Goal: Book appointment/travel/reservation

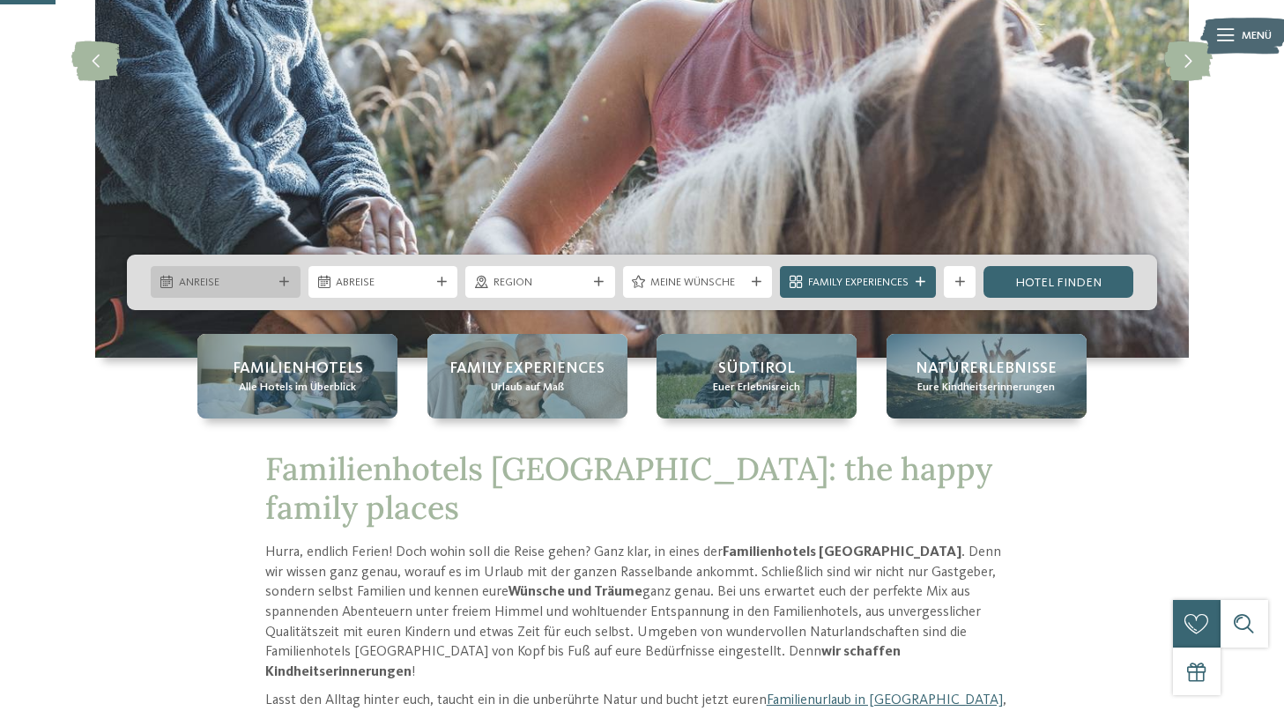
click at [289, 276] on div "Anreise" at bounding box center [226, 282] width 150 height 32
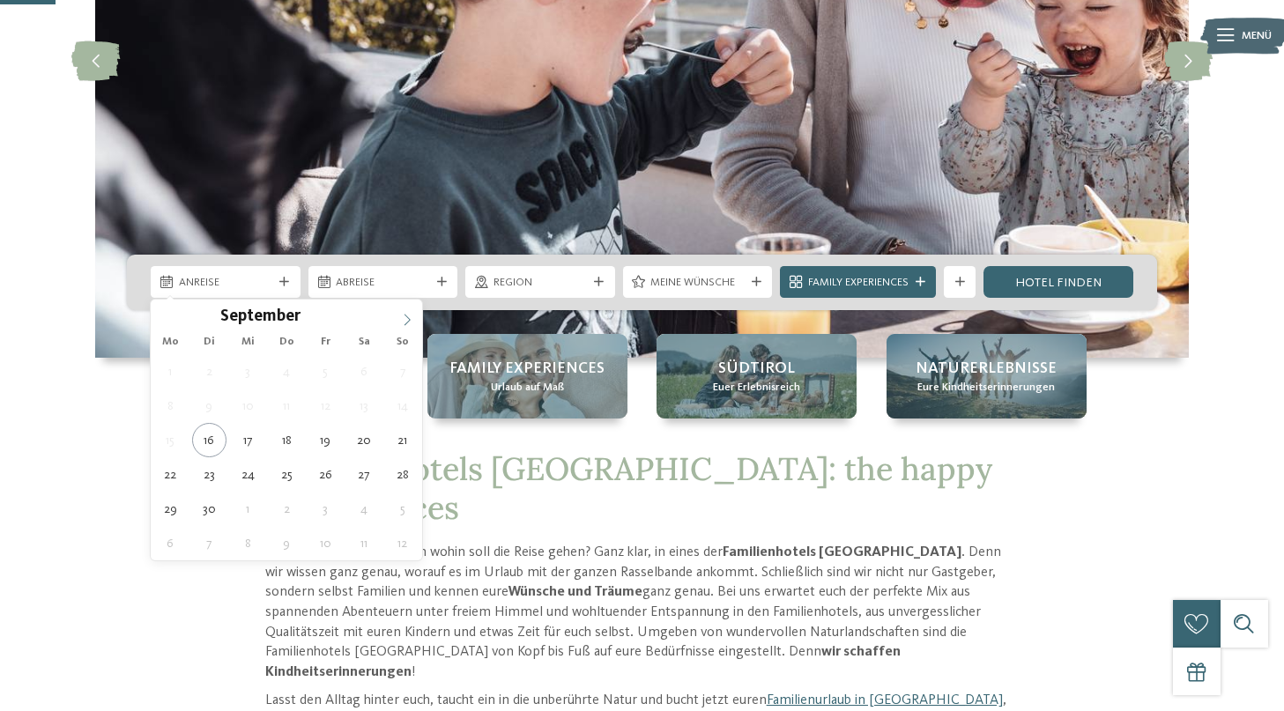
click at [410, 322] on icon at bounding box center [407, 320] width 12 height 12
type div "27.10.2025"
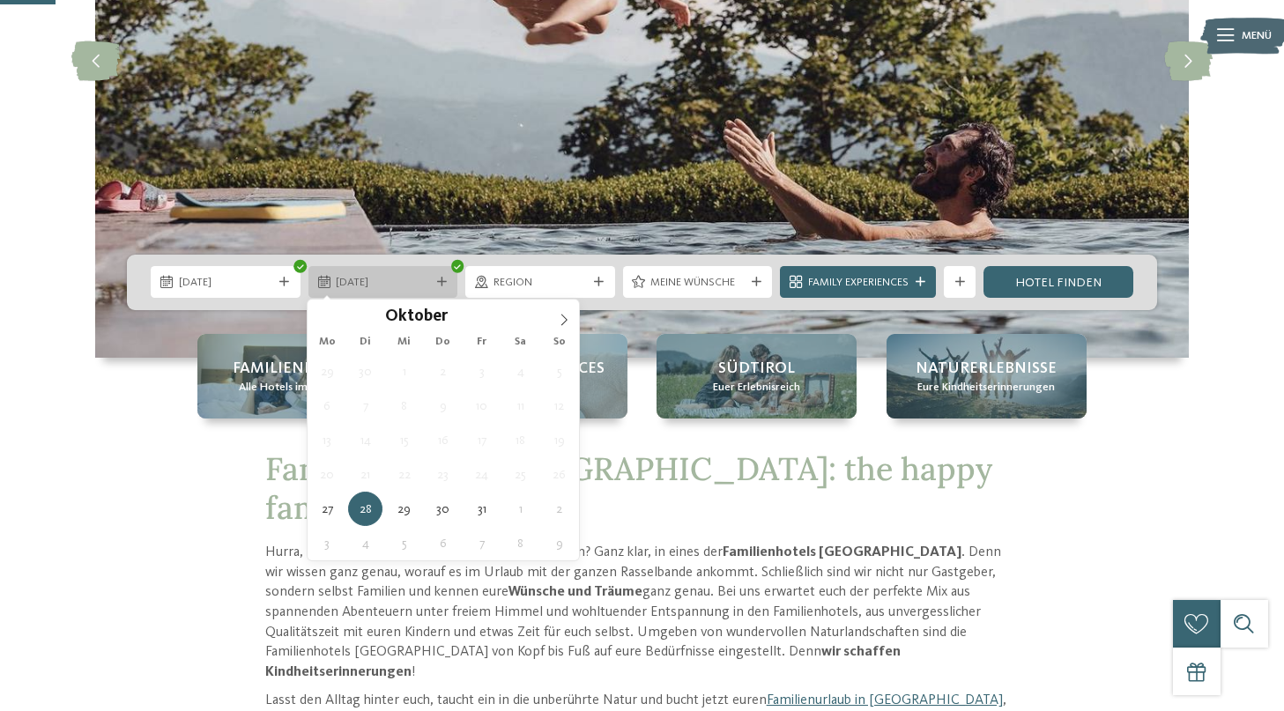
click at [420, 280] on span "28.10.2025" at bounding box center [383, 283] width 94 height 16
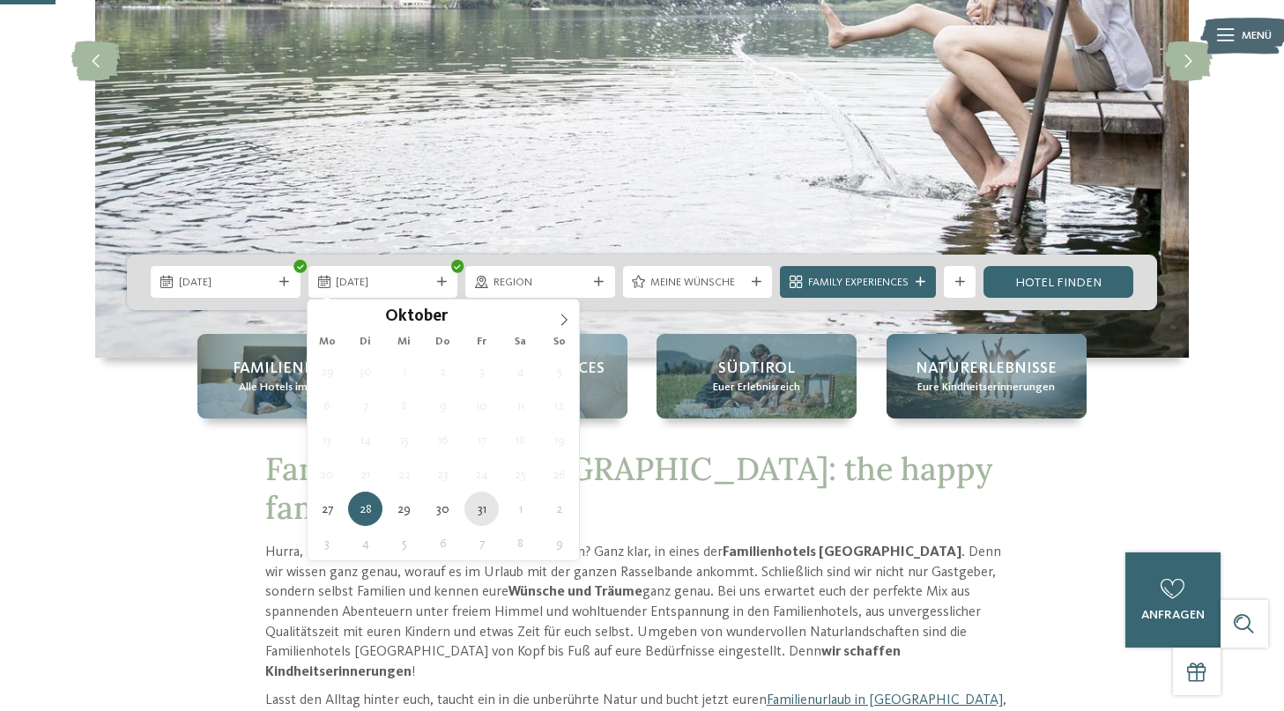
type div "31.10.2025"
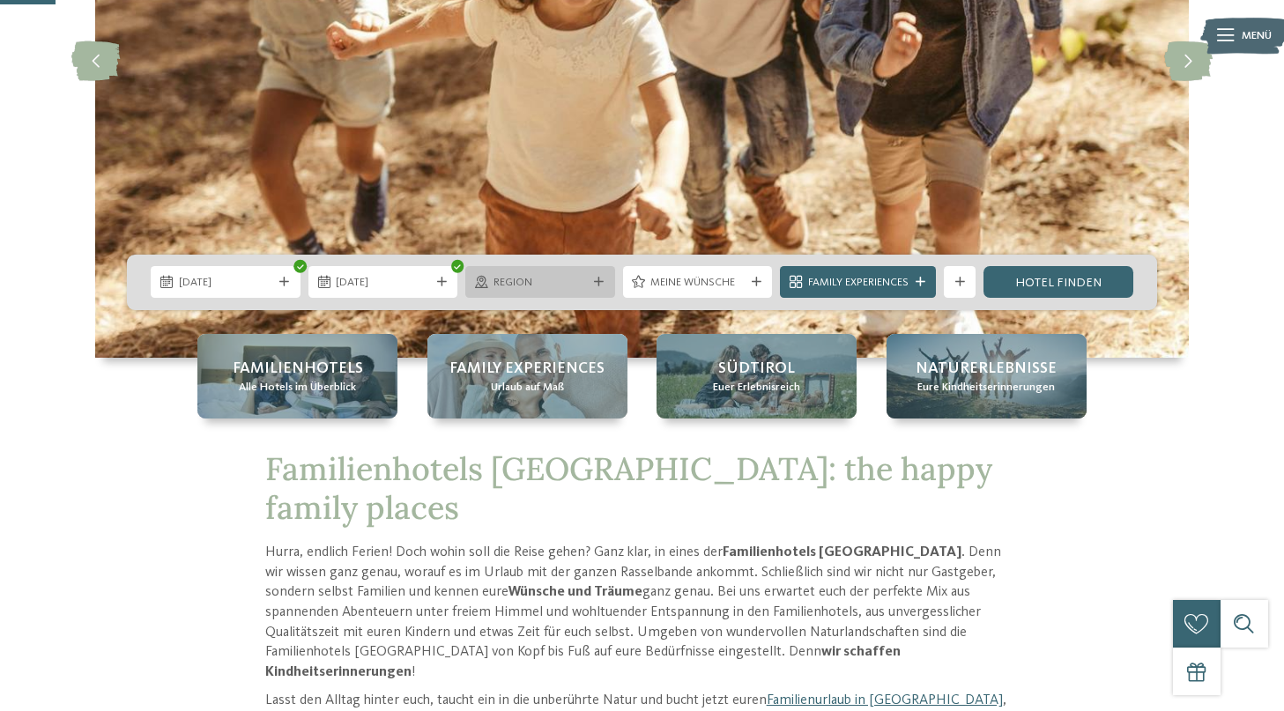
click at [594, 285] on icon at bounding box center [599, 282] width 10 height 10
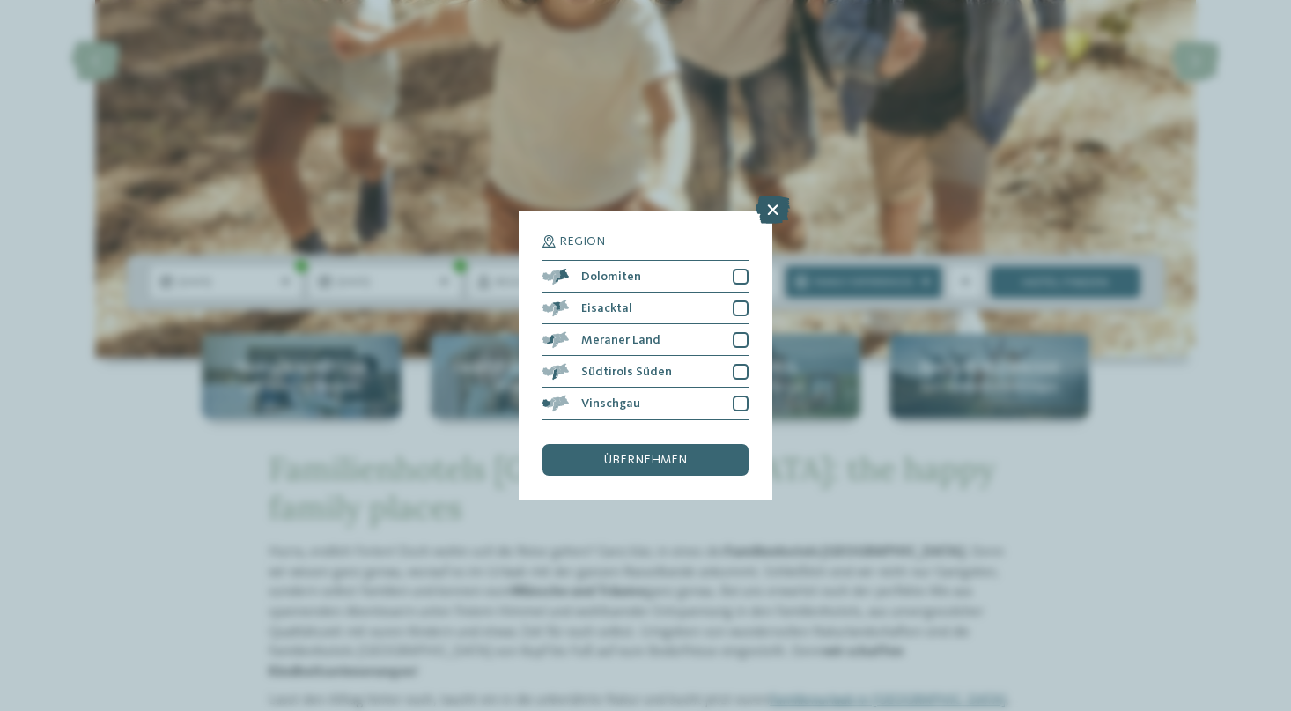
click at [768, 196] on icon at bounding box center [773, 210] width 34 height 28
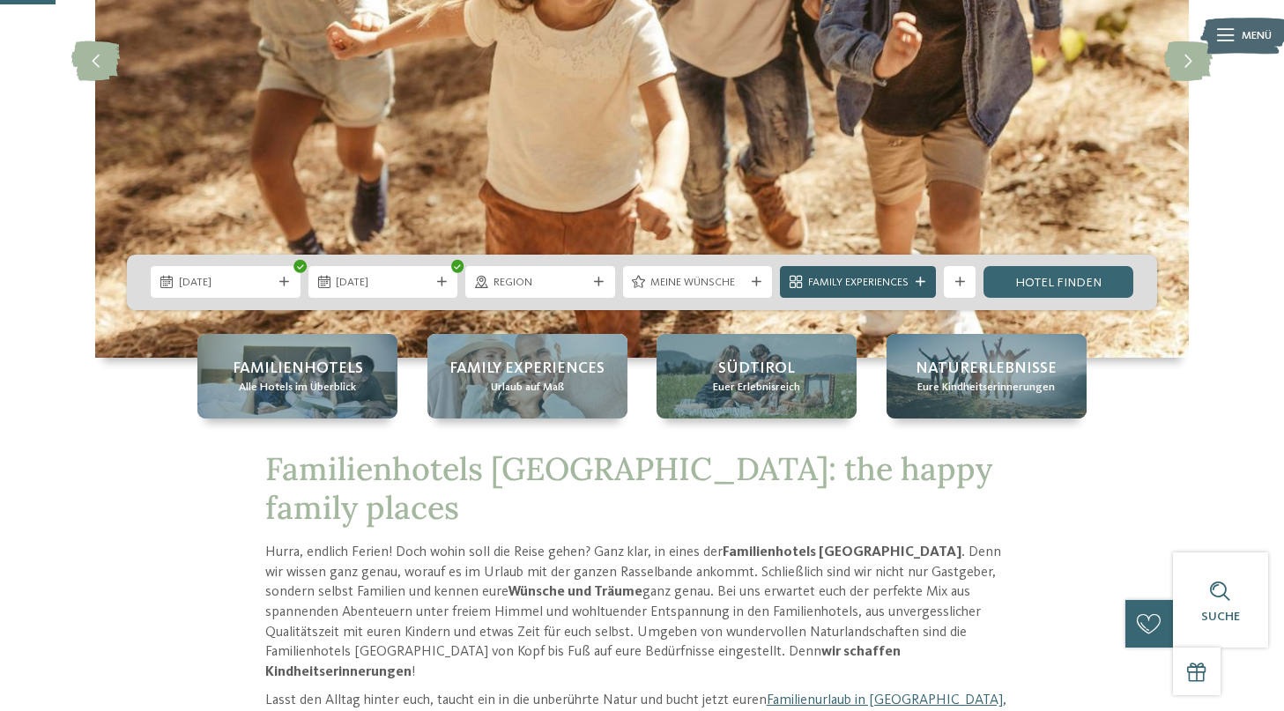
click at [922, 283] on icon at bounding box center [920, 282] width 10 height 10
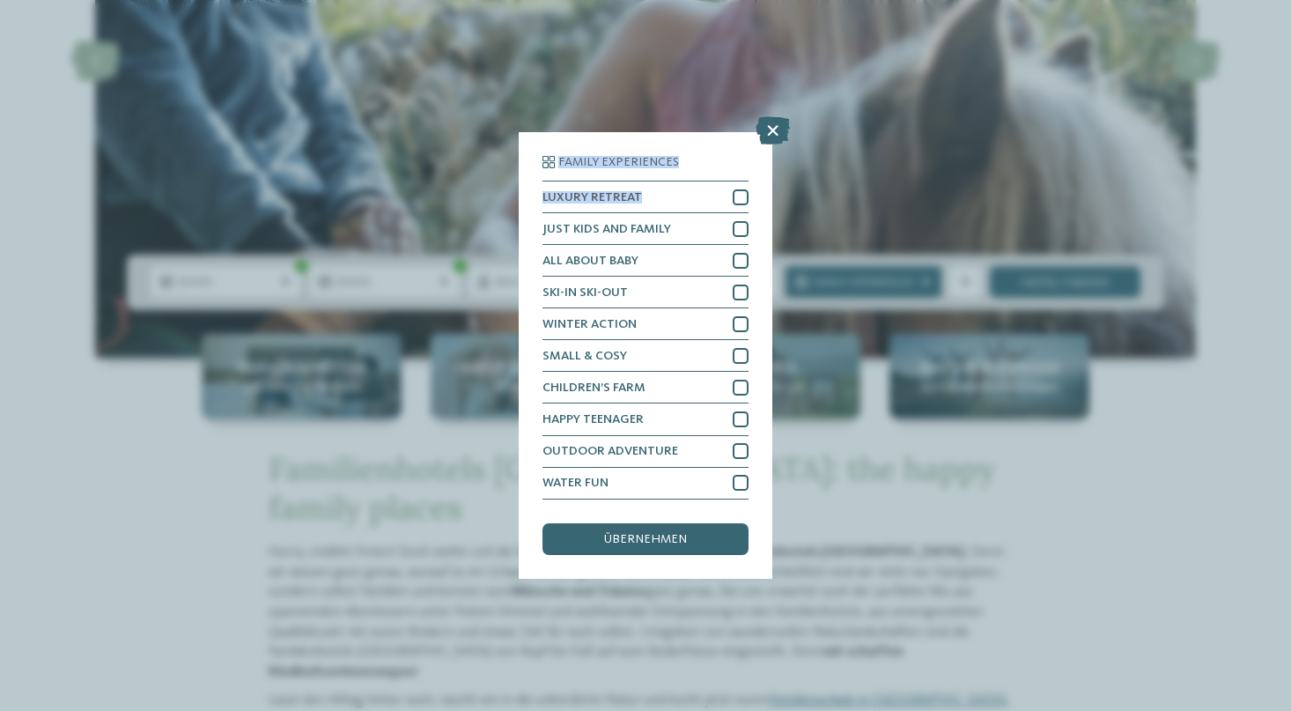
drag, startPoint x: 772, startPoint y: 78, endPoint x: 760, endPoint y: 144, distance: 67.1
click at [760, 144] on div "Family Experiences LUXURY RETREAT JUST KIDS AND FAMILY" at bounding box center [646, 355] width 254 height 446
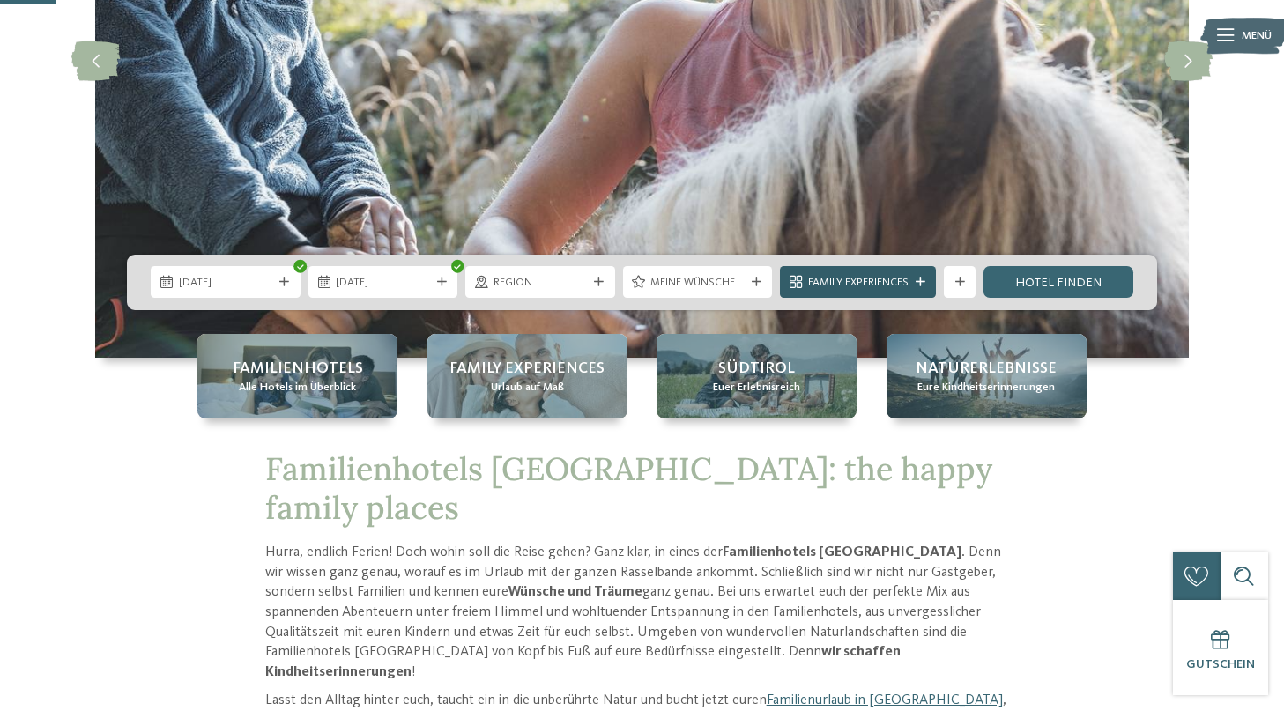
click at [904, 274] on div "Family Experiences" at bounding box center [857, 282] width 108 height 17
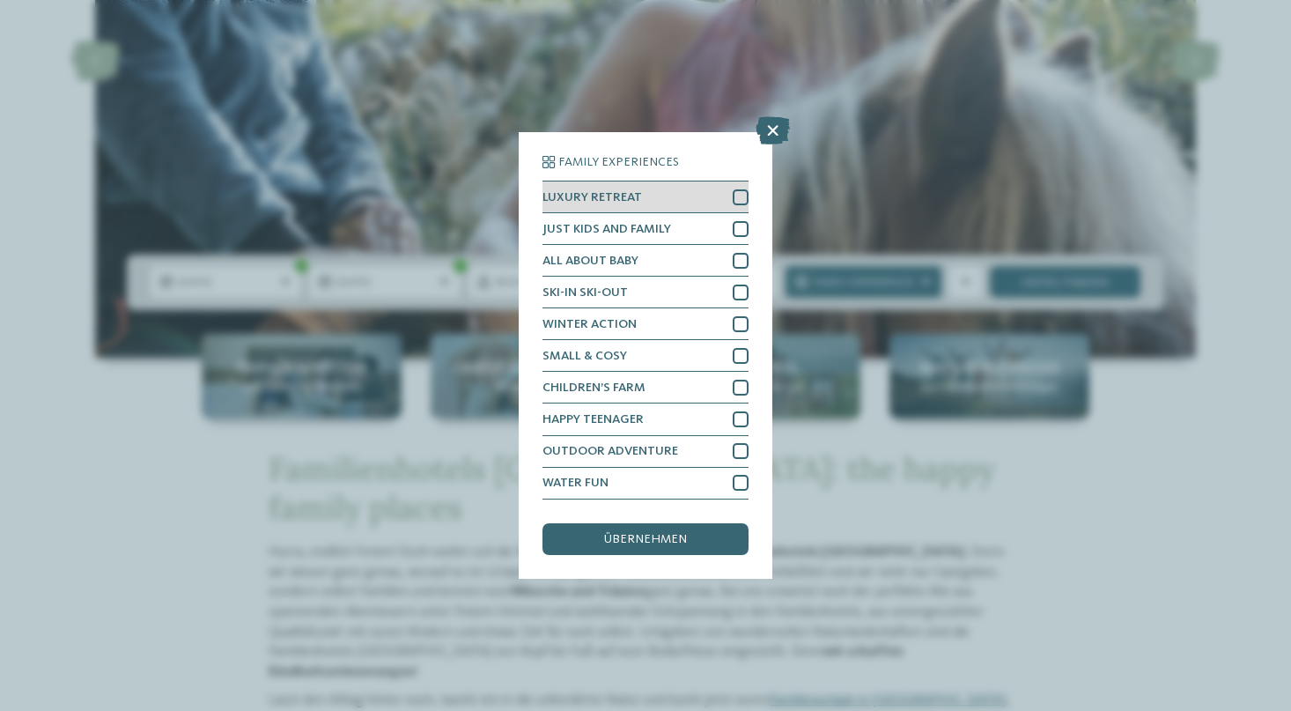
click at [741, 189] on div at bounding box center [741, 197] width 16 height 16
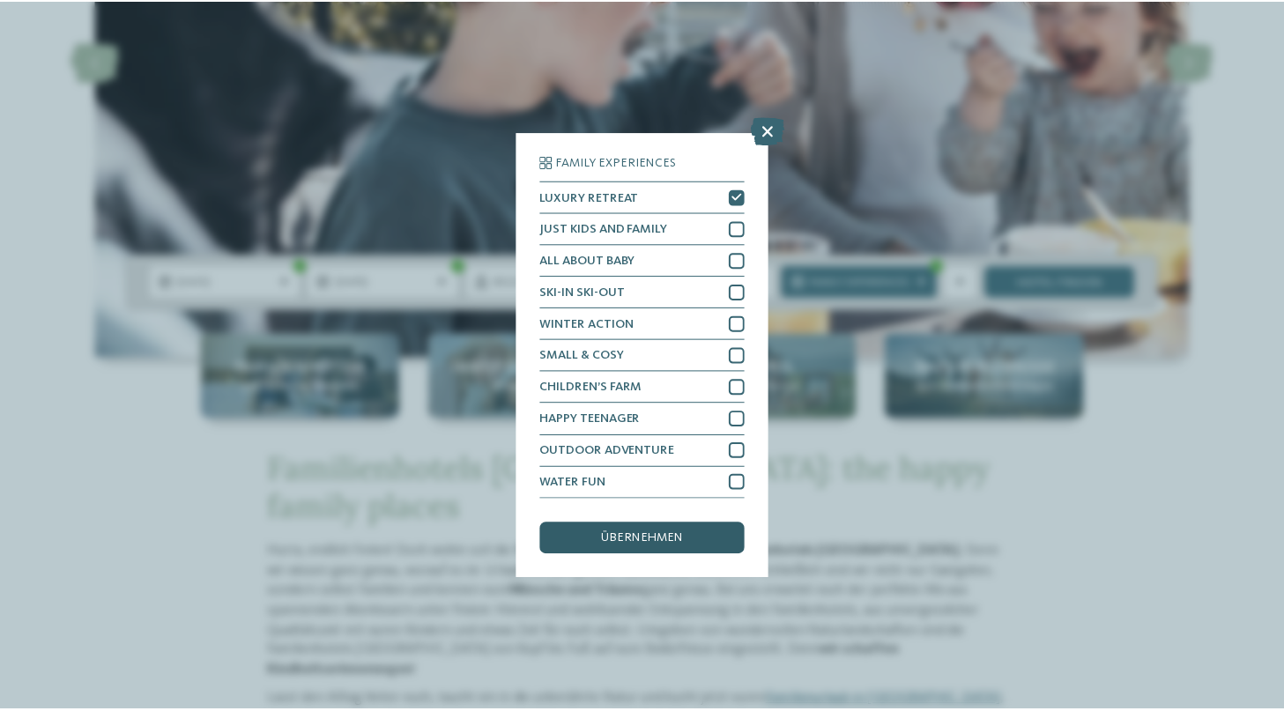
scroll to position [52, 0]
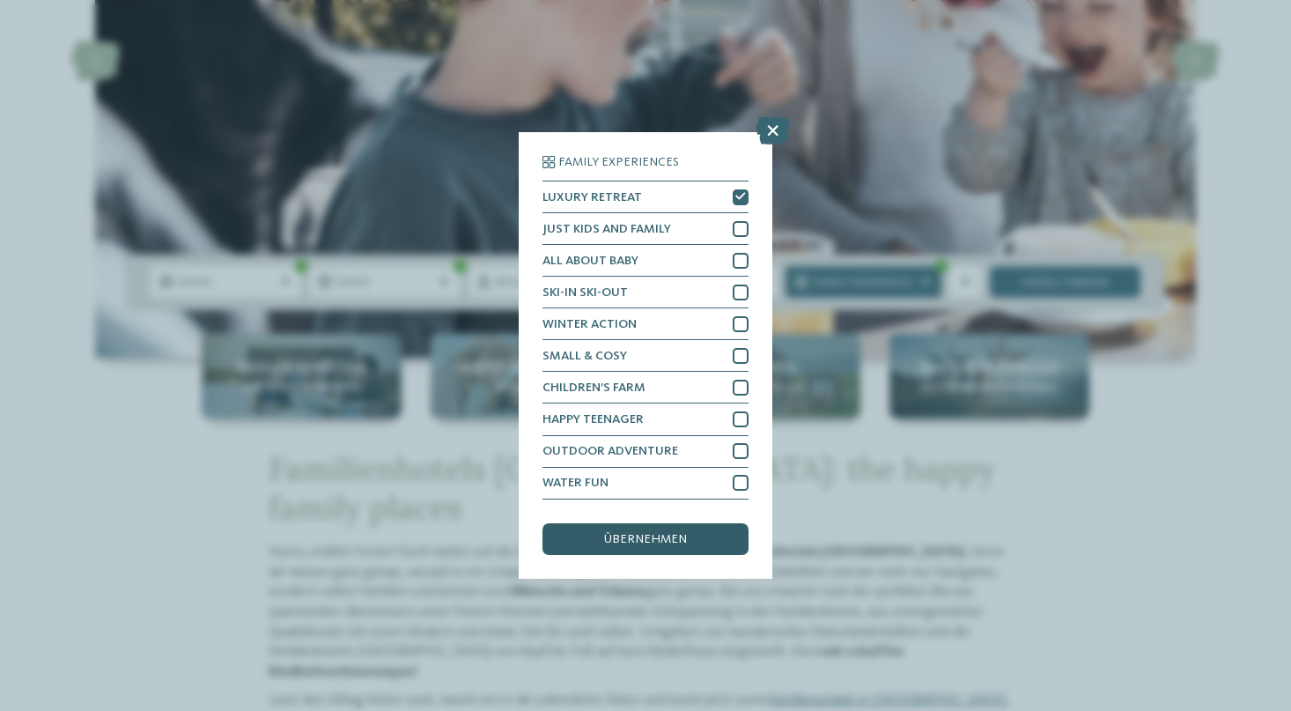
click at [700, 523] on div "übernehmen" at bounding box center [646, 539] width 206 height 32
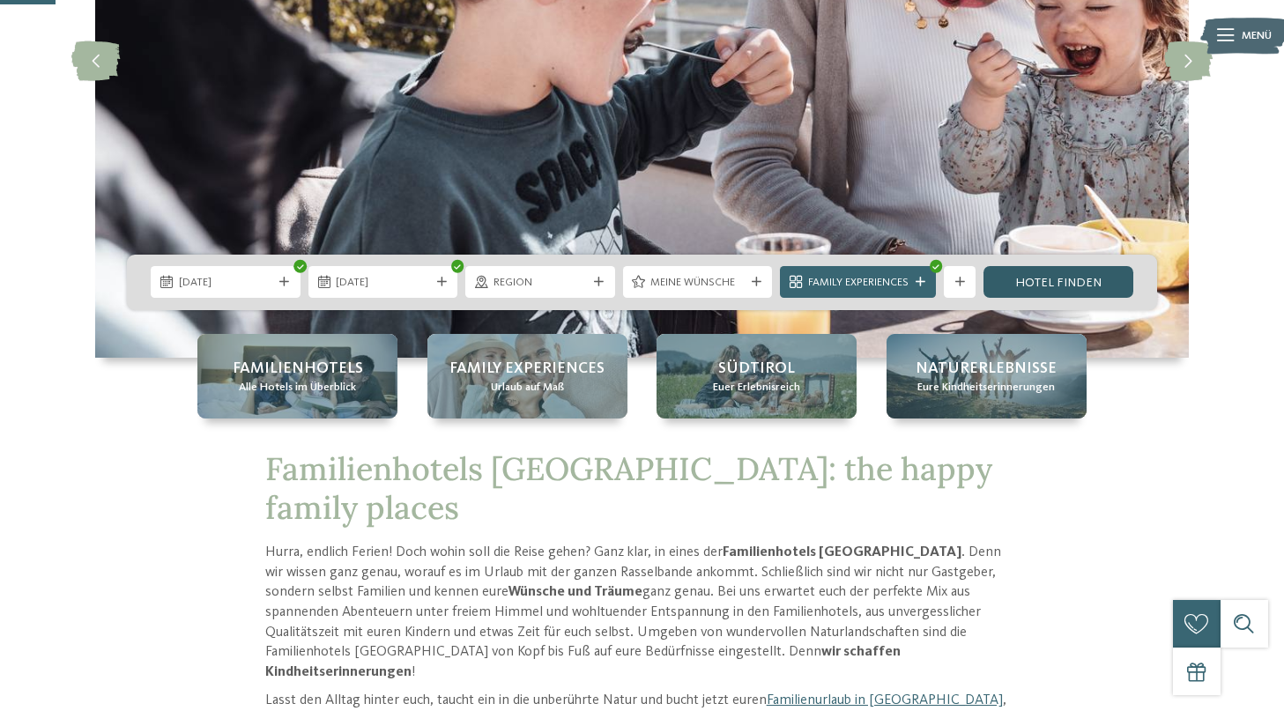
click at [1065, 279] on link "Hotel finden" at bounding box center [1058, 282] width 150 height 32
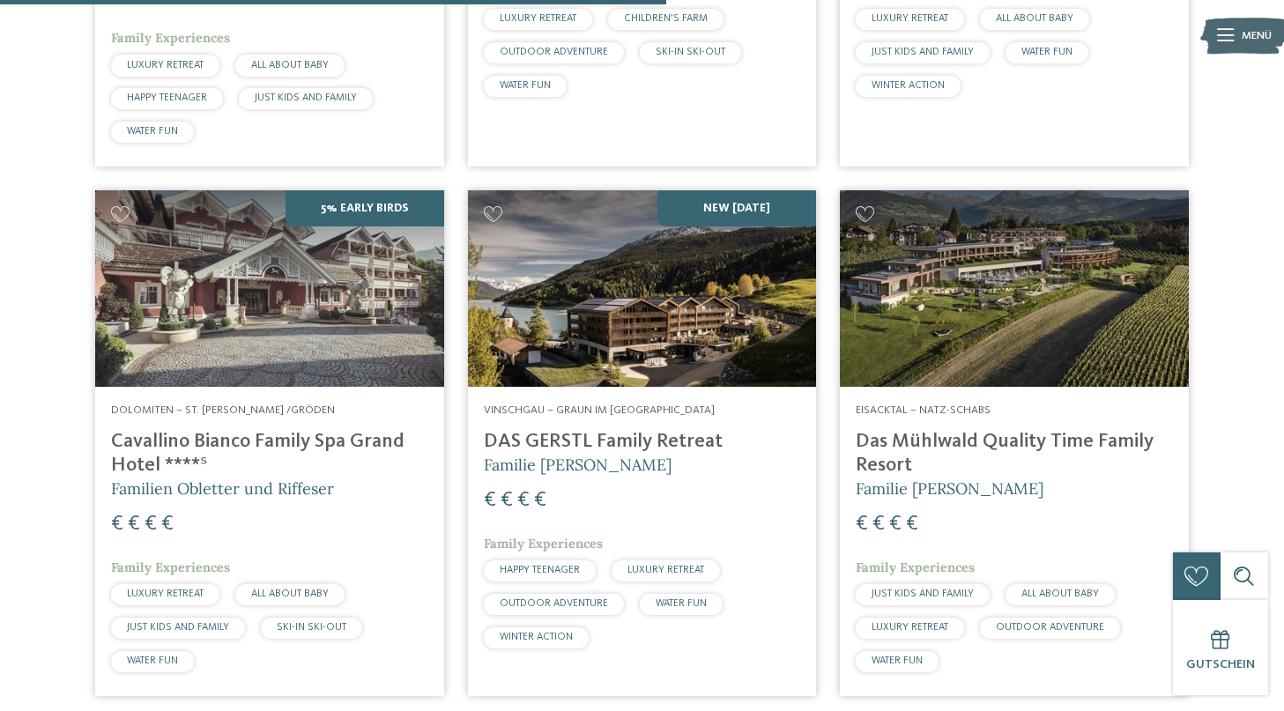
scroll to position [982, 0]
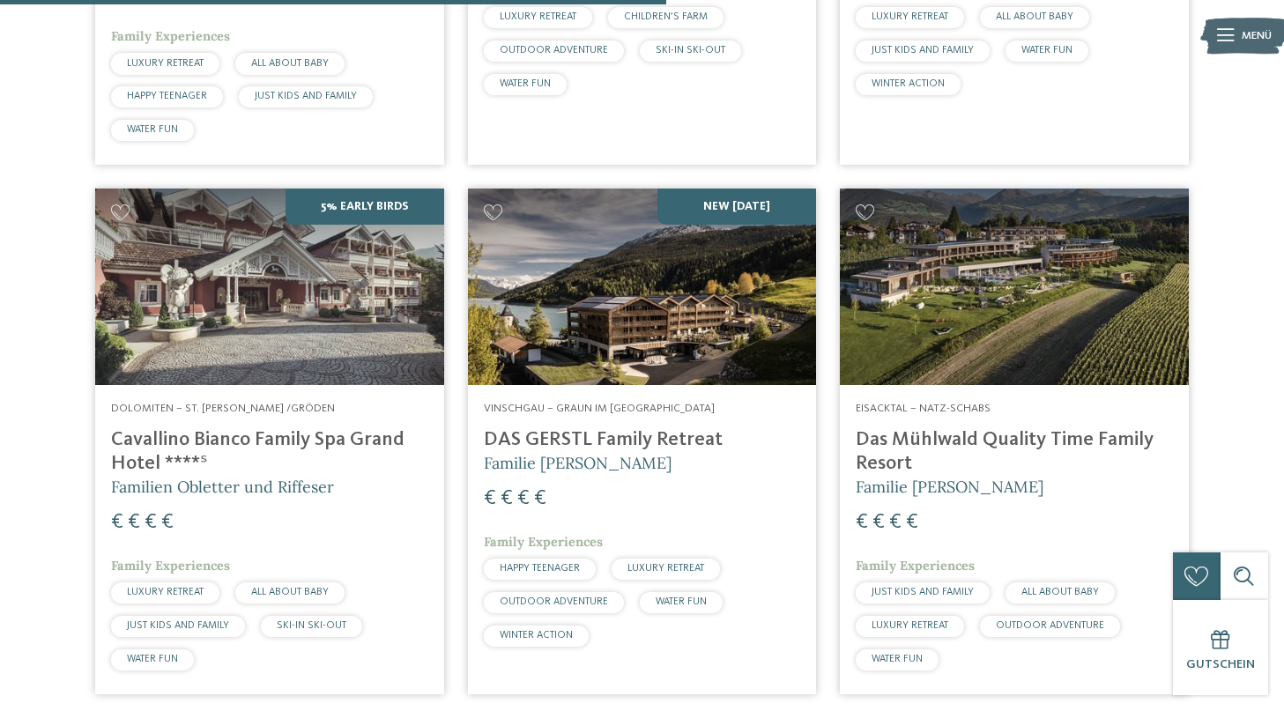
click at [968, 333] on img at bounding box center [1014, 287] width 349 height 196
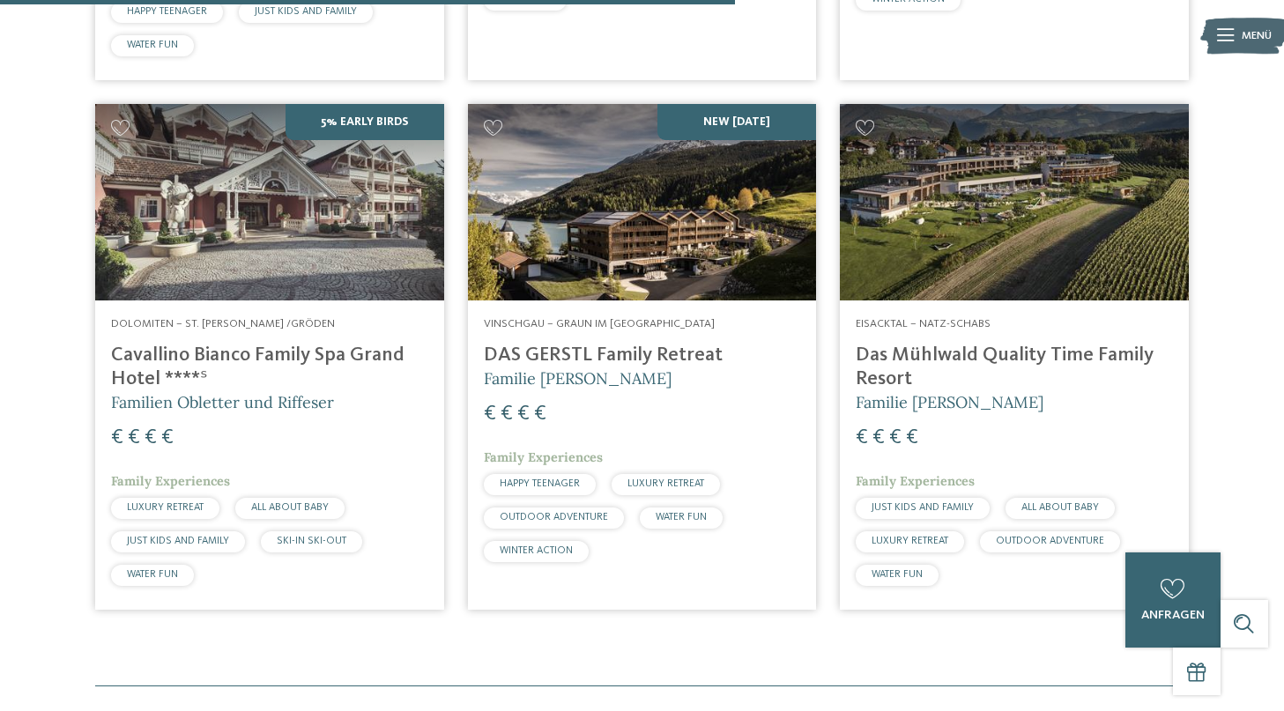
scroll to position [1066, 0]
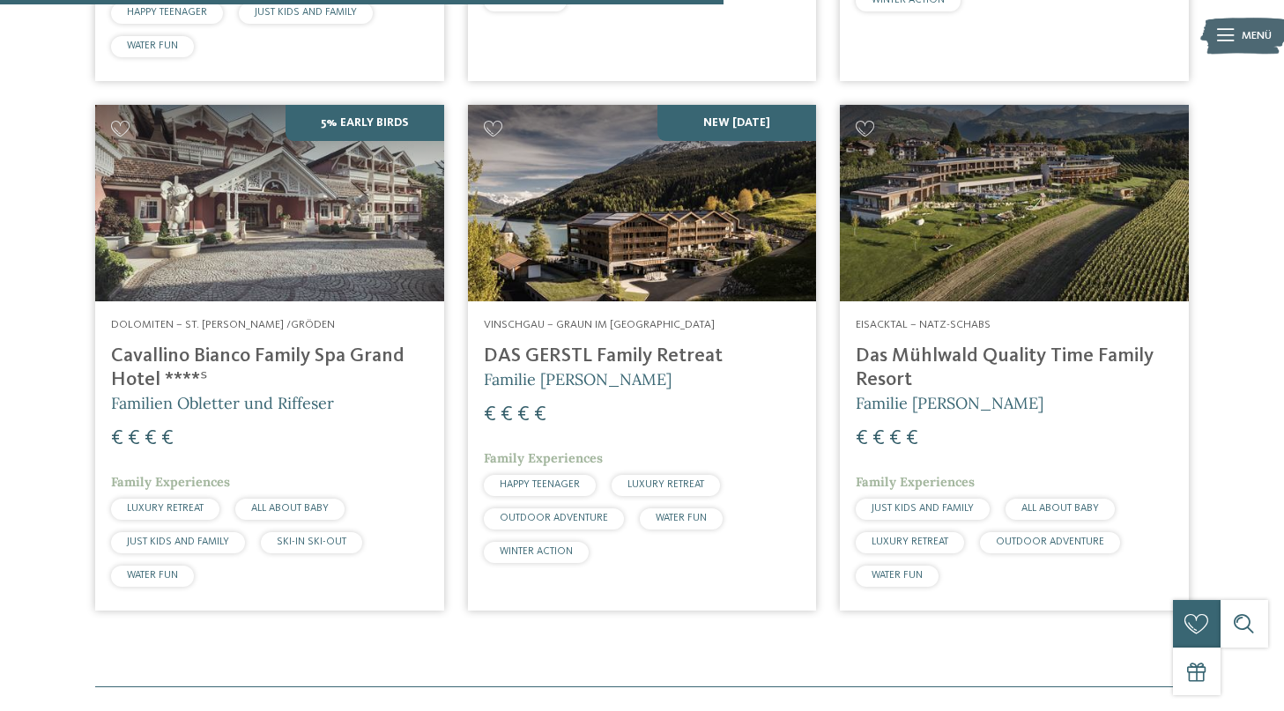
click at [662, 344] on h4 "DAS GERSTL Family Retreat" at bounding box center [642, 356] width 317 height 24
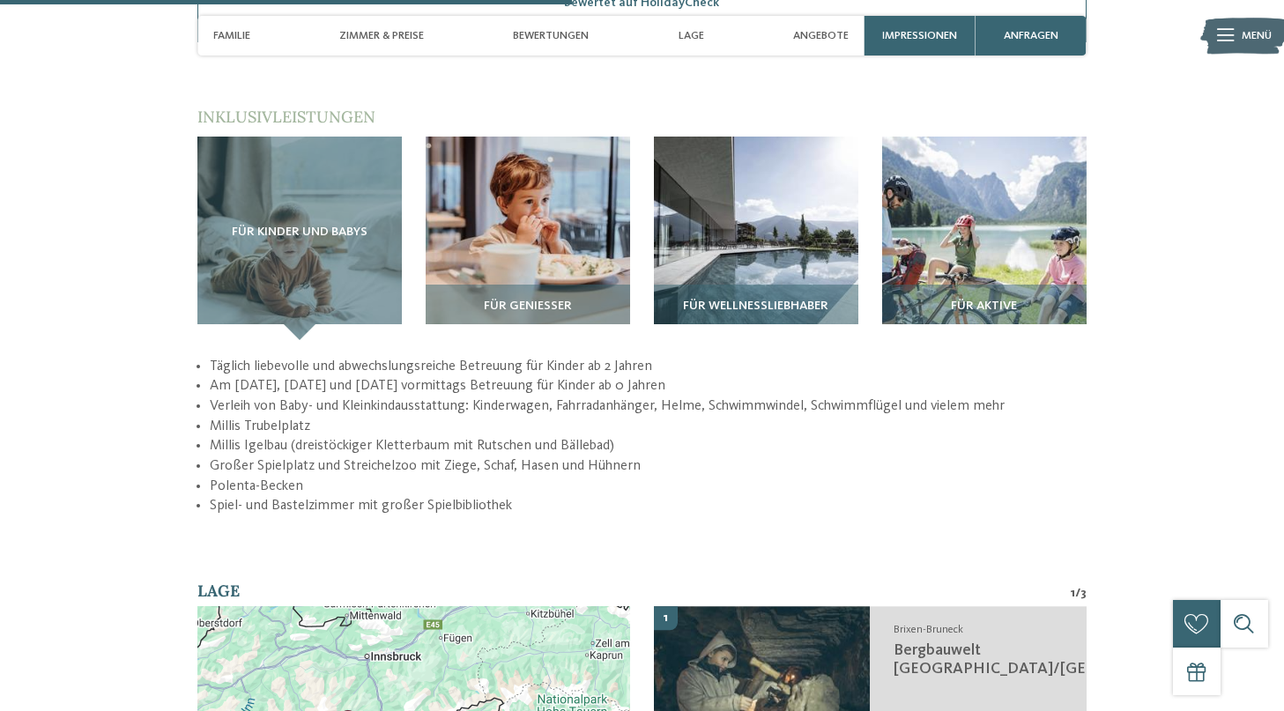
scroll to position [2453, 0]
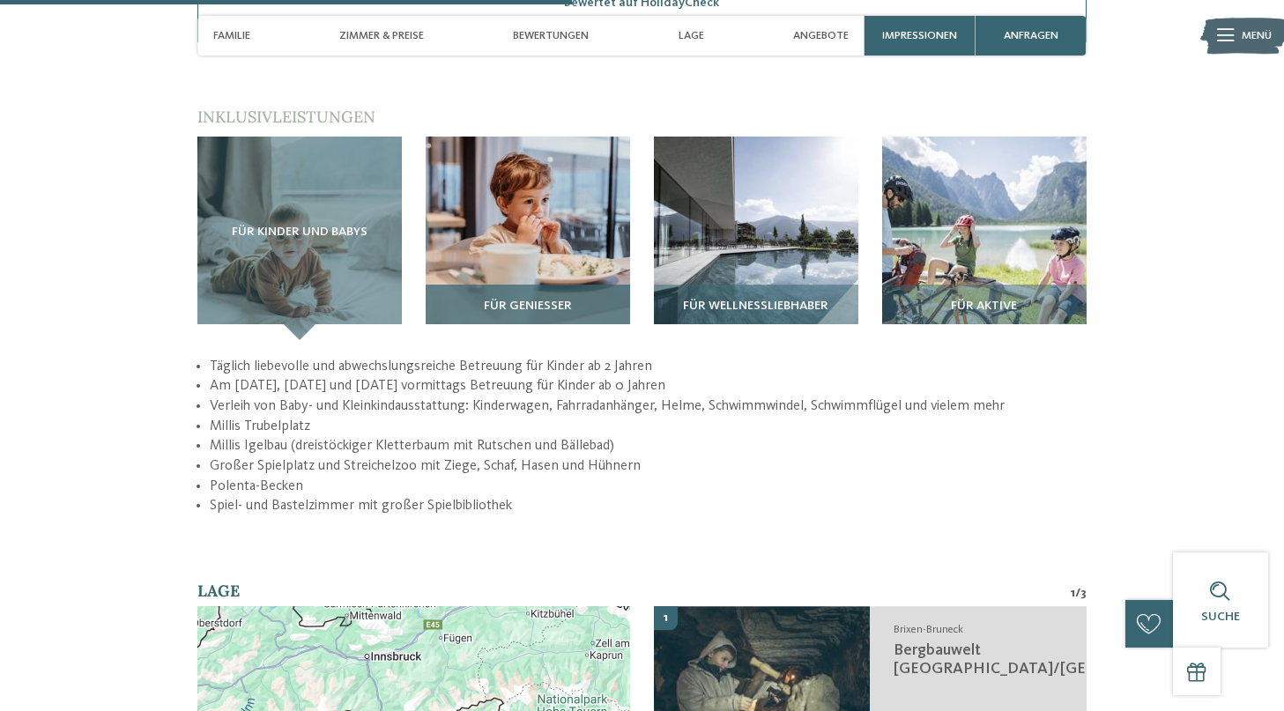
click at [500, 239] on img at bounding box center [527, 239] width 204 height 204
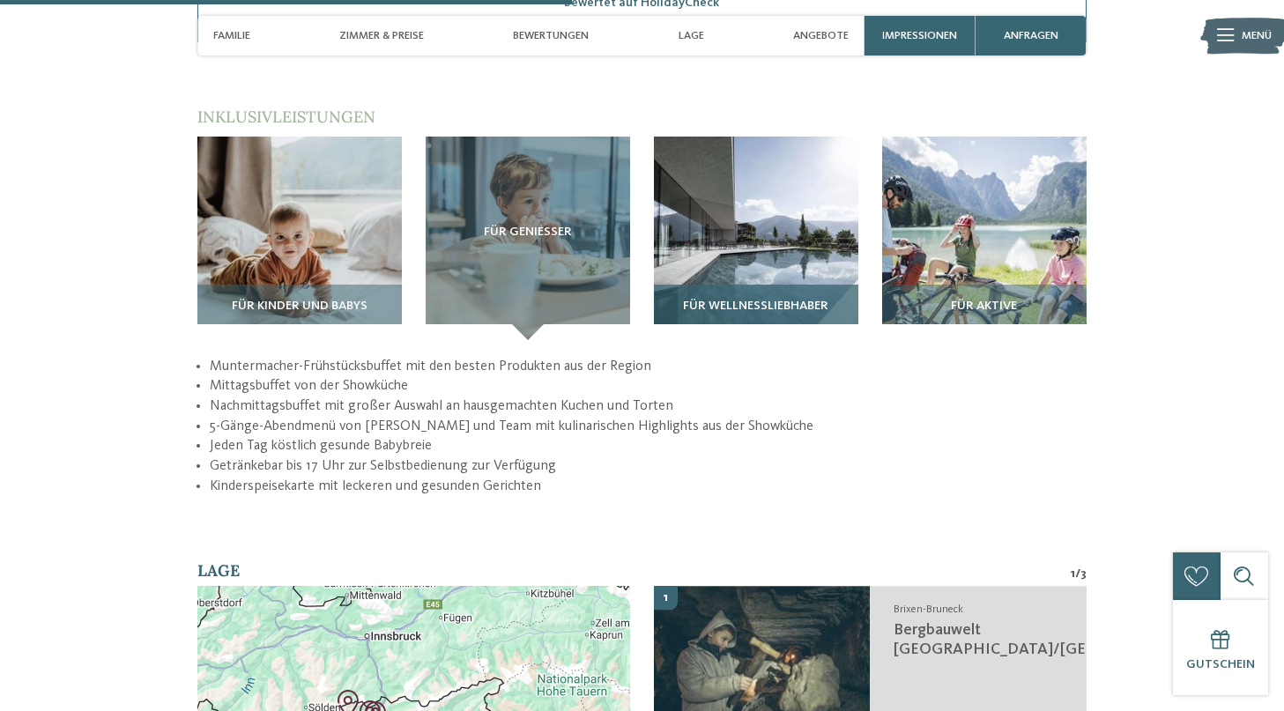
click at [743, 285] on div "Für Wellnessliebhaber" at bounding box center [756, 312] width 204 height 55
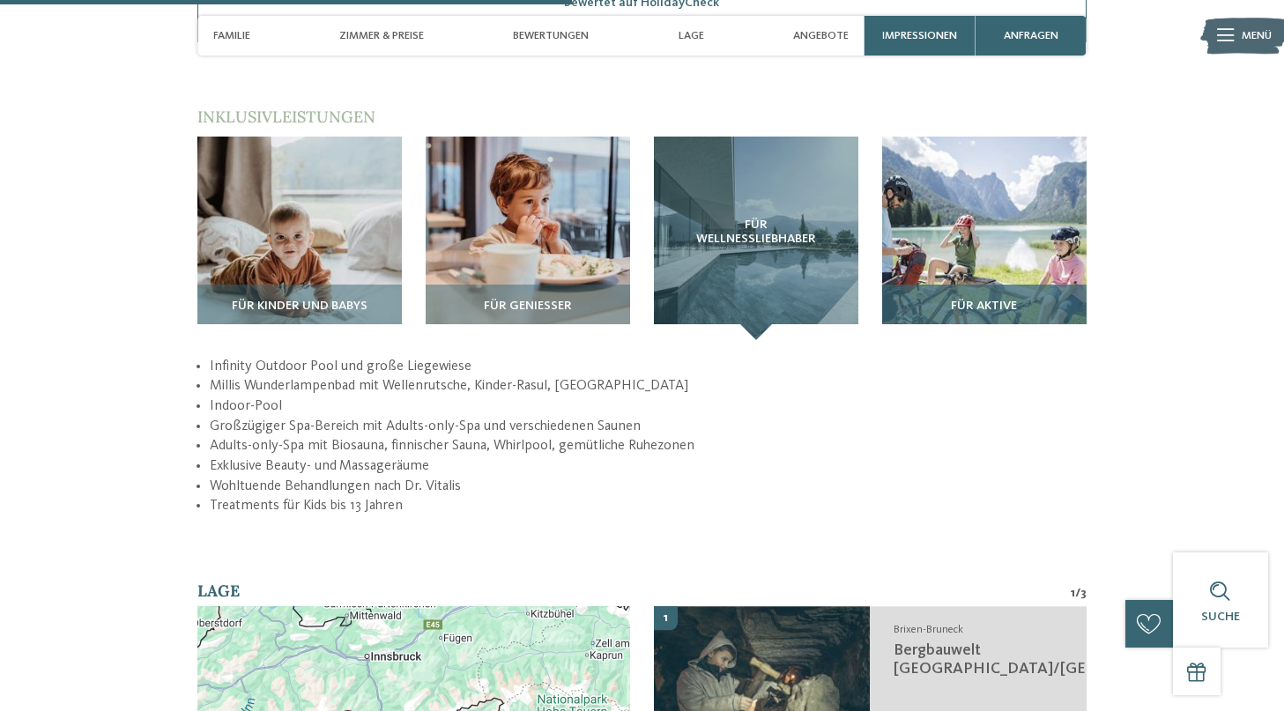
click at [963, 285] on div "Für Aktive" at bounding box center [984, 312] width 204 height 55
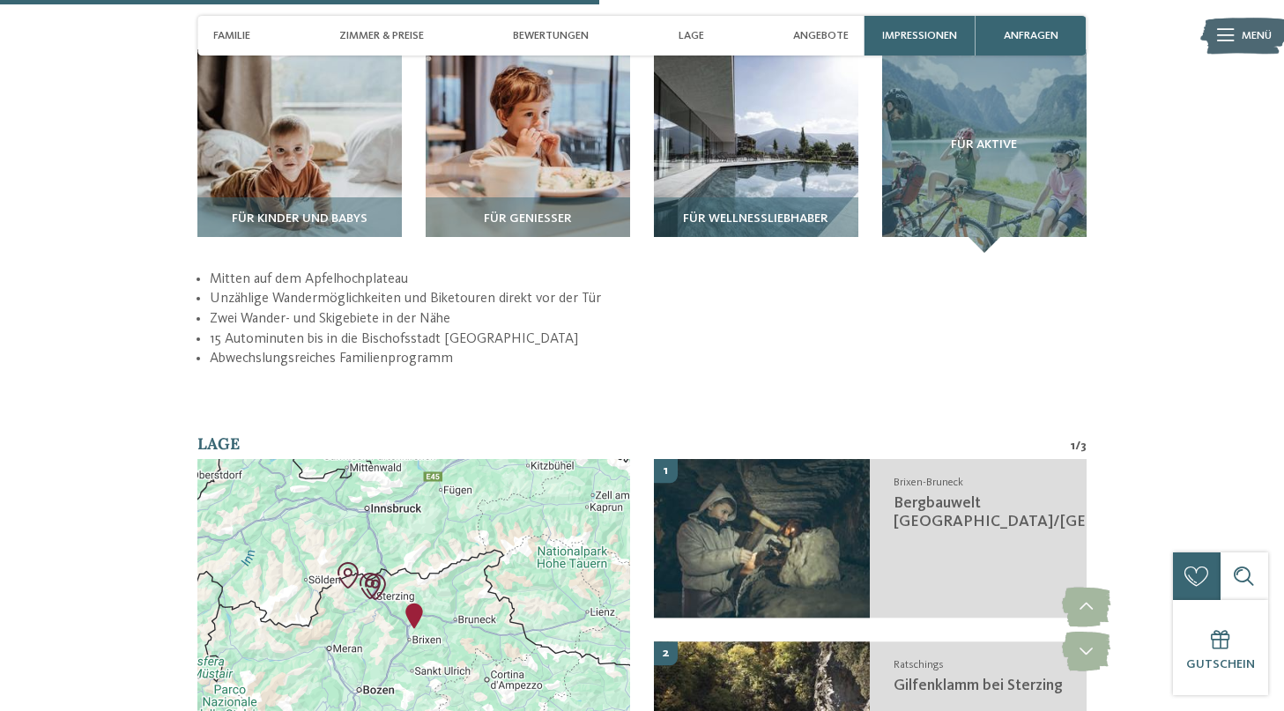
scroll to position [2541, 0]
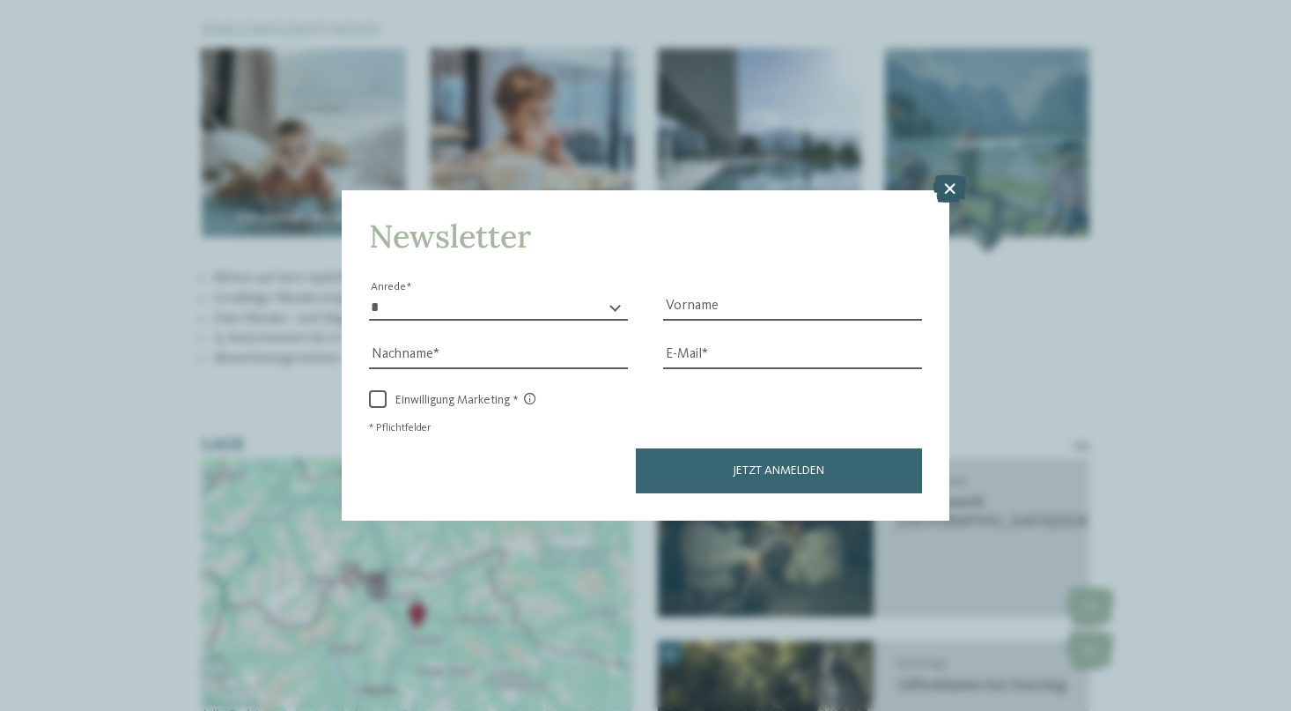
click at [953, 174] on icon at bounding box center [950, 188] width 34 height 28
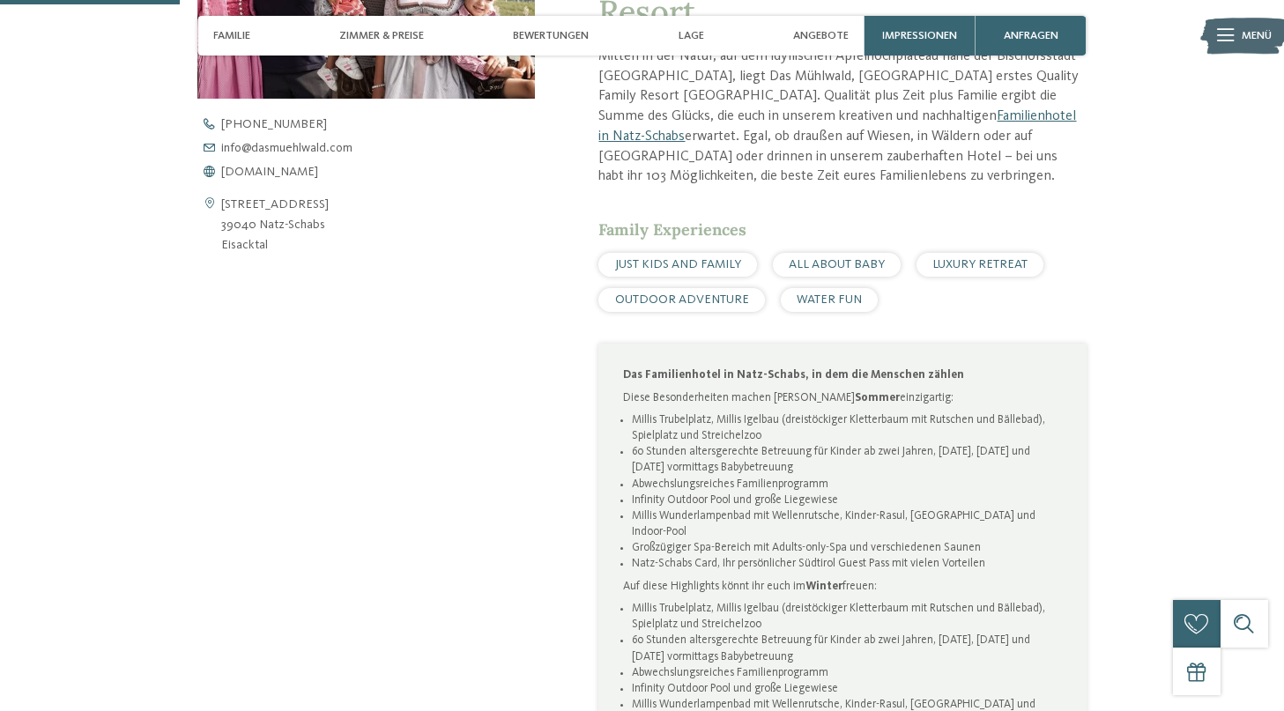
scroll to position [763, 0]
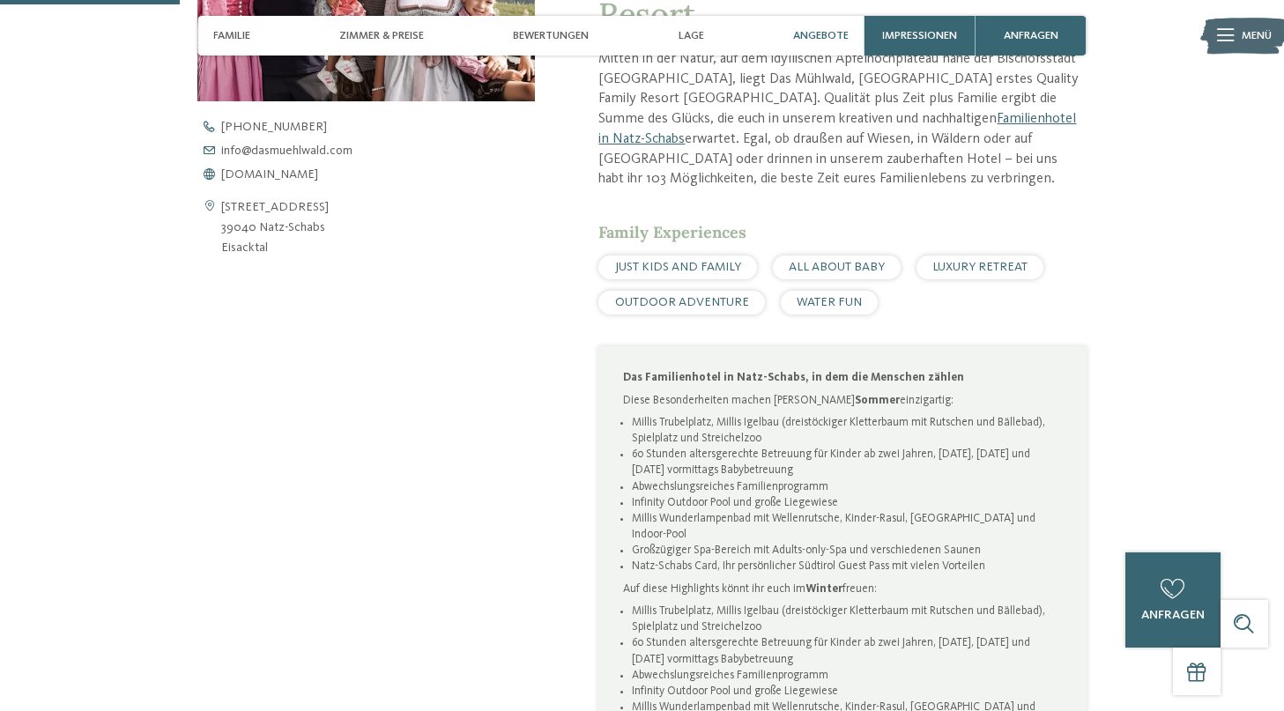
click at [810, 41] on span "Angebote" at bounding box center [820, 35] width 55 height 13
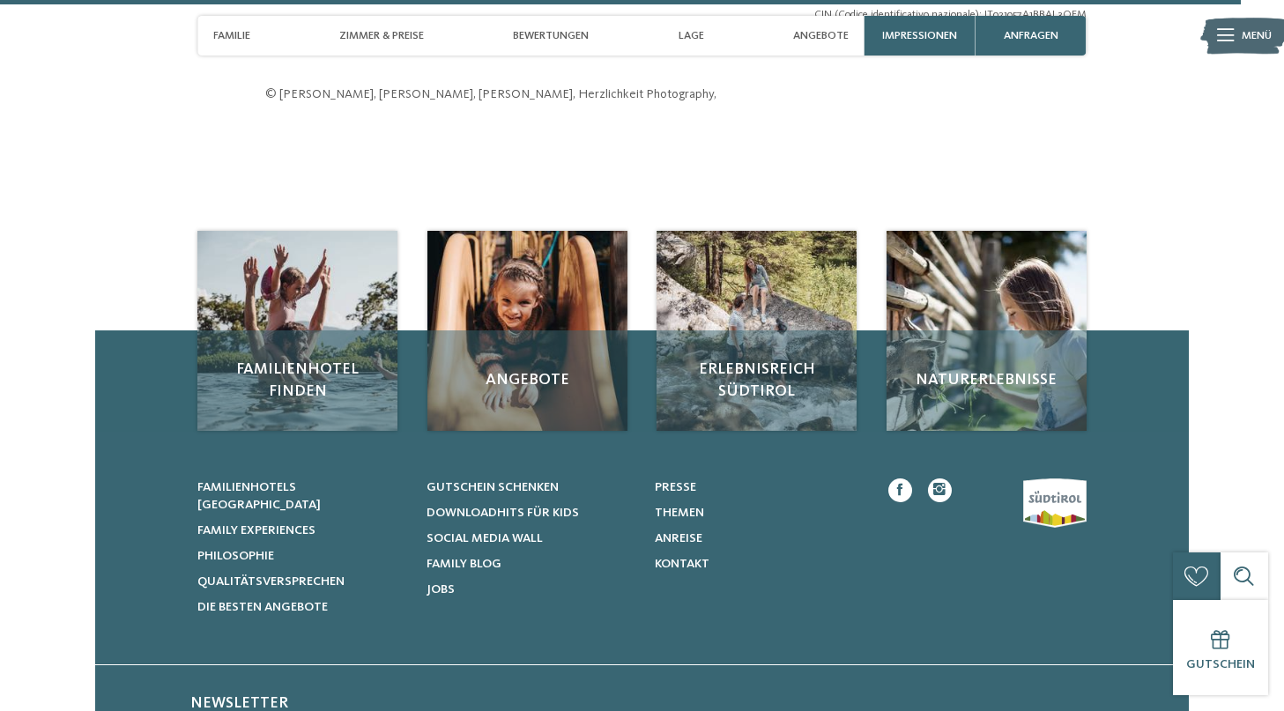
scroll to position [5271, 0]
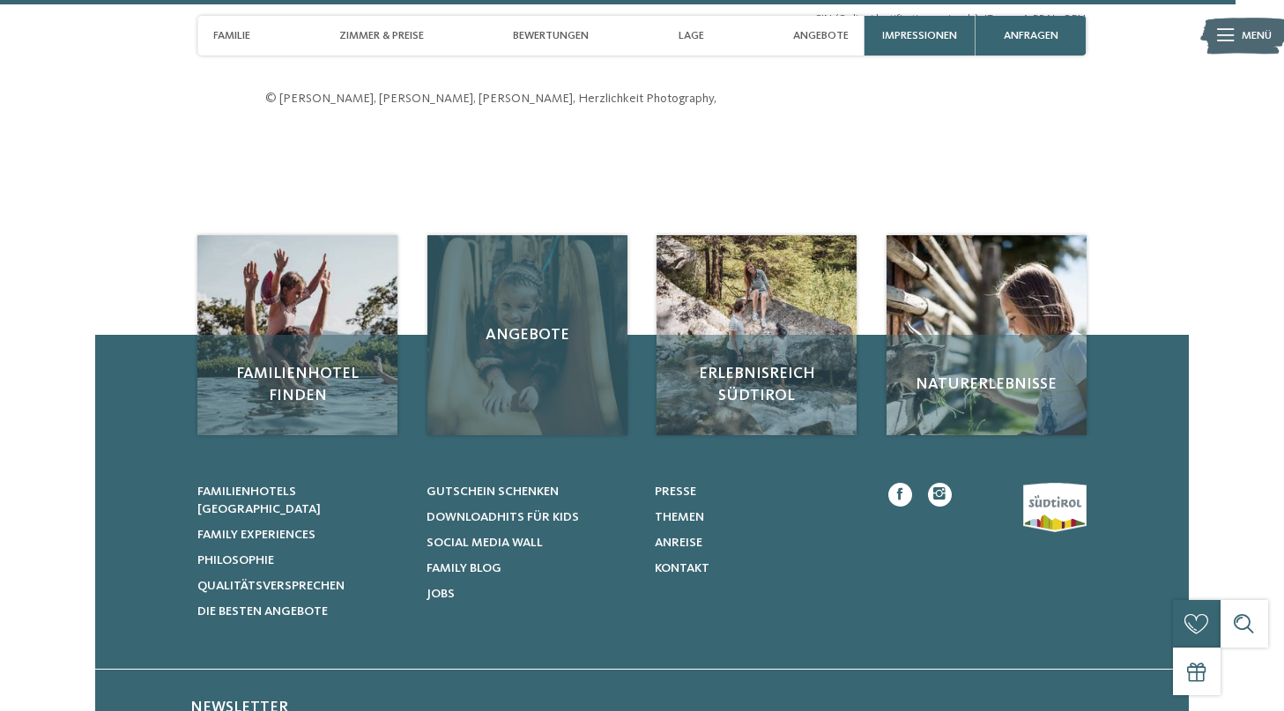
click at [551, 306] on div "Angebote" at bounding box center [527, 335] width 200 height 200
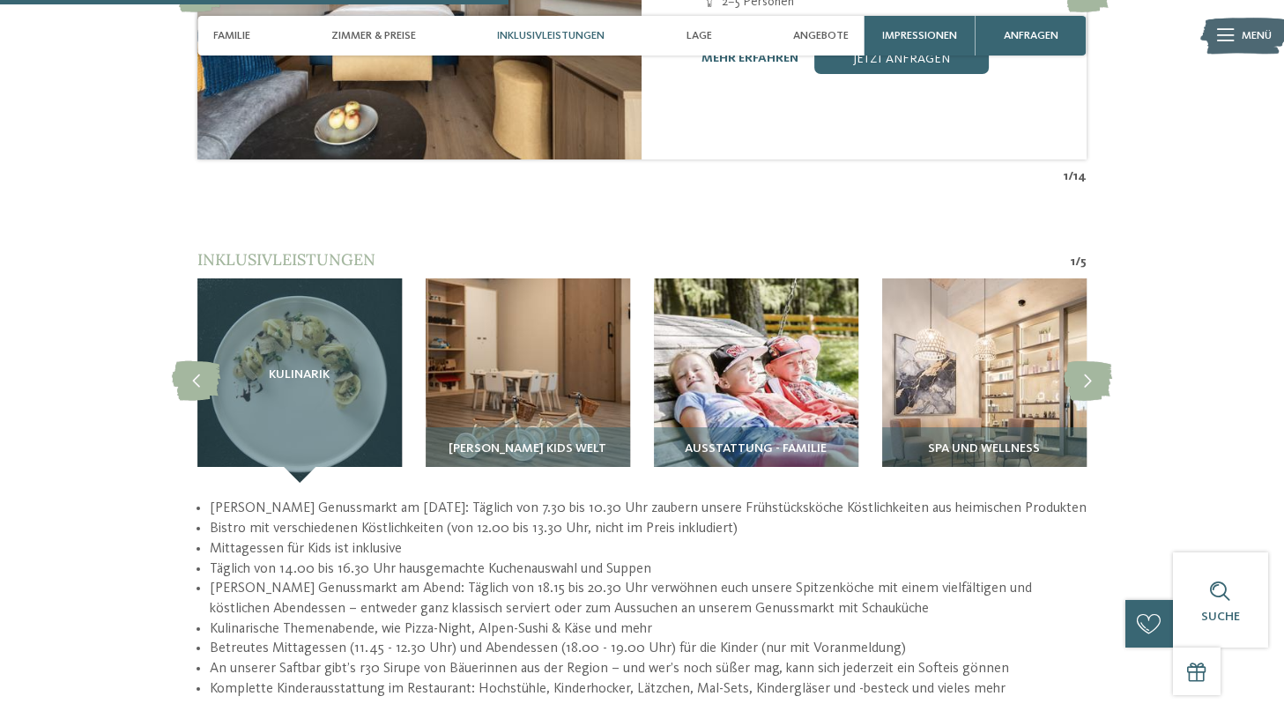
scroll to position [2095, 0]
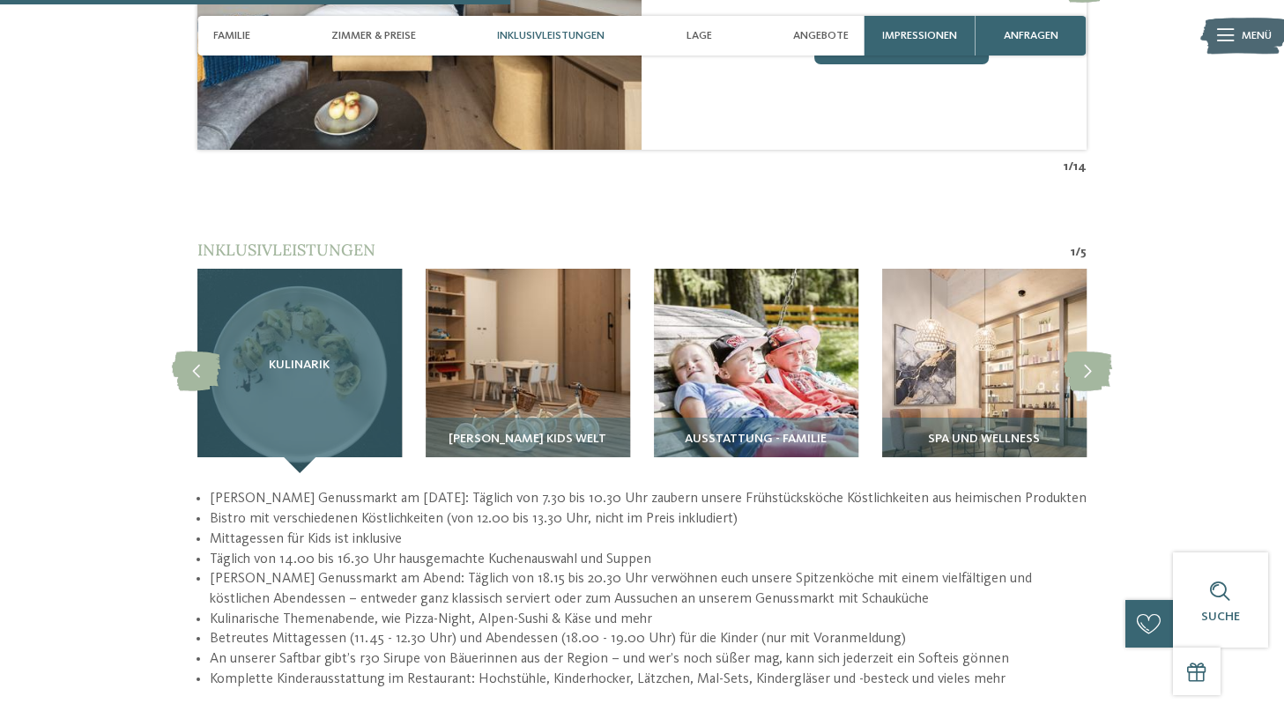
click at [351, 346] on div "Kulinarik" at bounding box center [299, 371] width 204 height 204
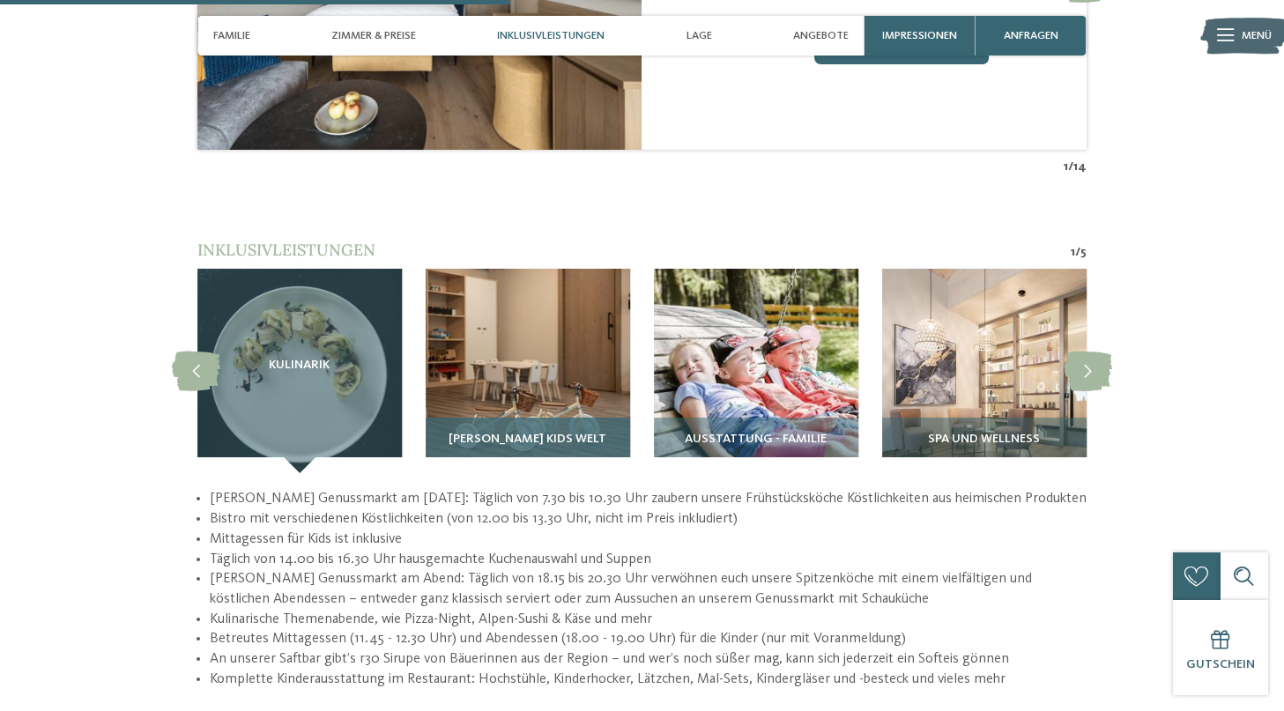
click at [529, 356] on img at bounding box center [527, 371] width 204 height 204
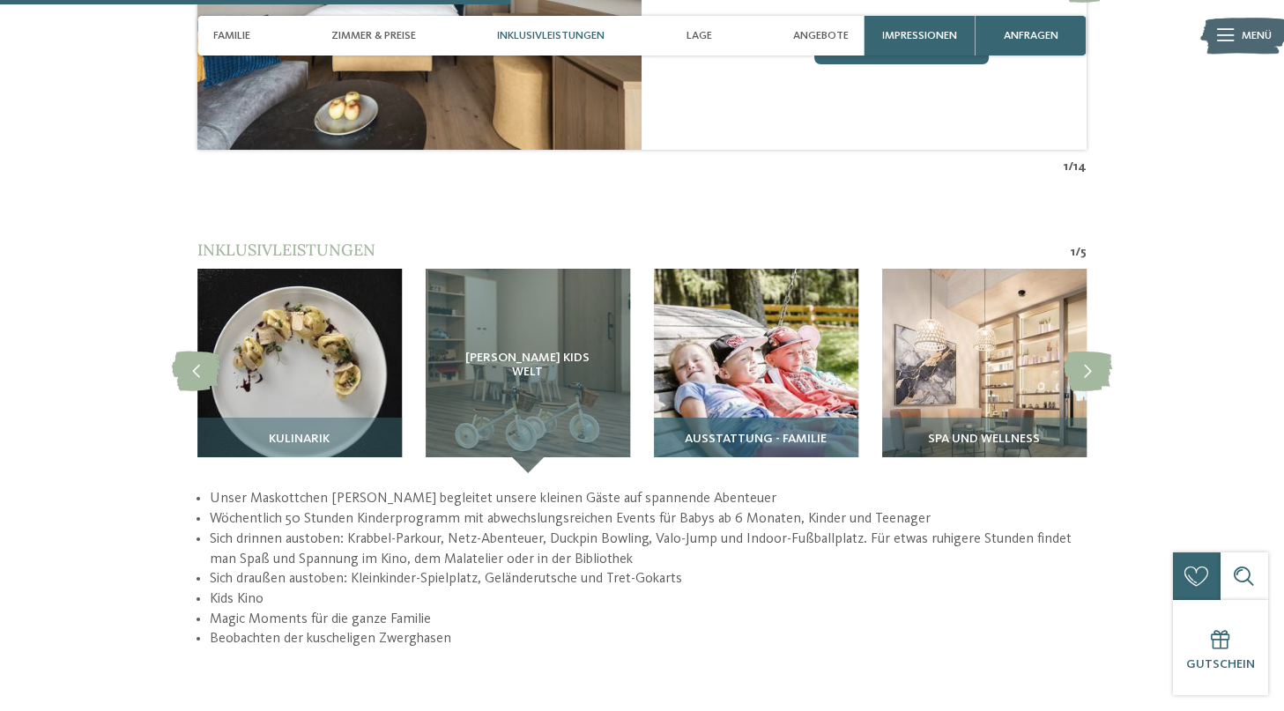
click at [712, 344] on img at bounding box center [756, 371] width 204 height 204
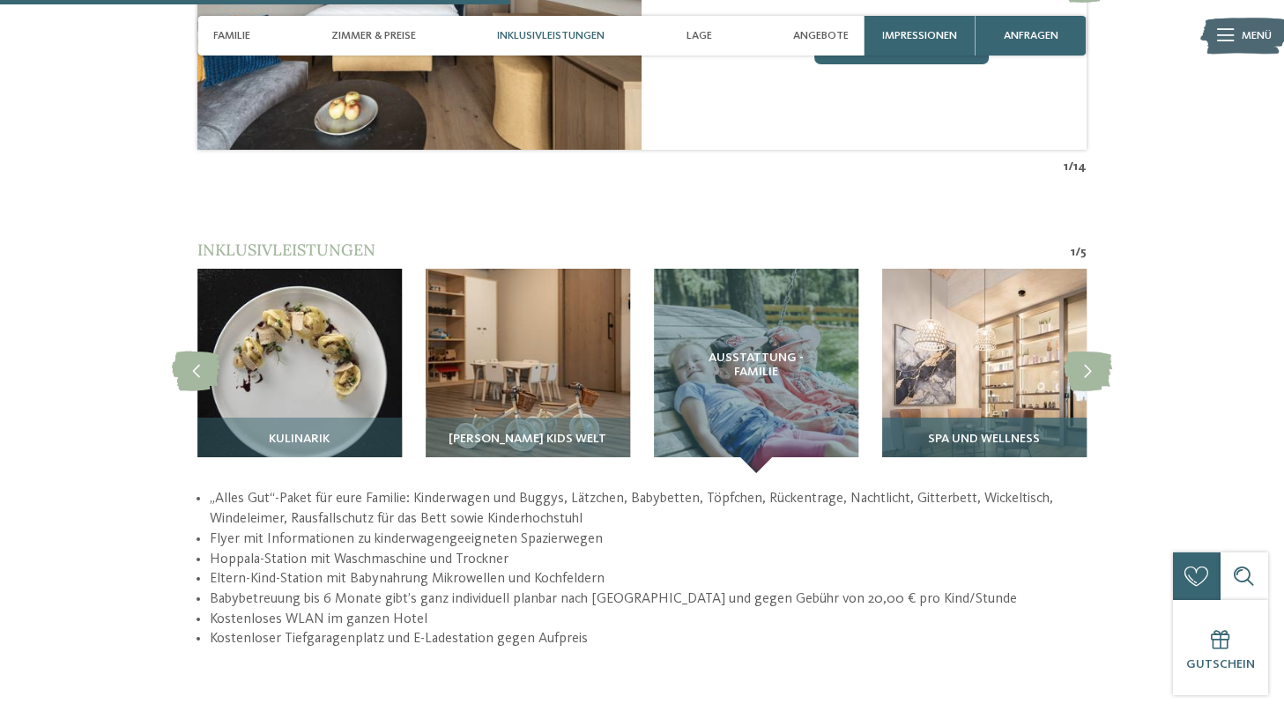
click at [972, 339] on img at bounding box center [984, 371] width 204 height 204
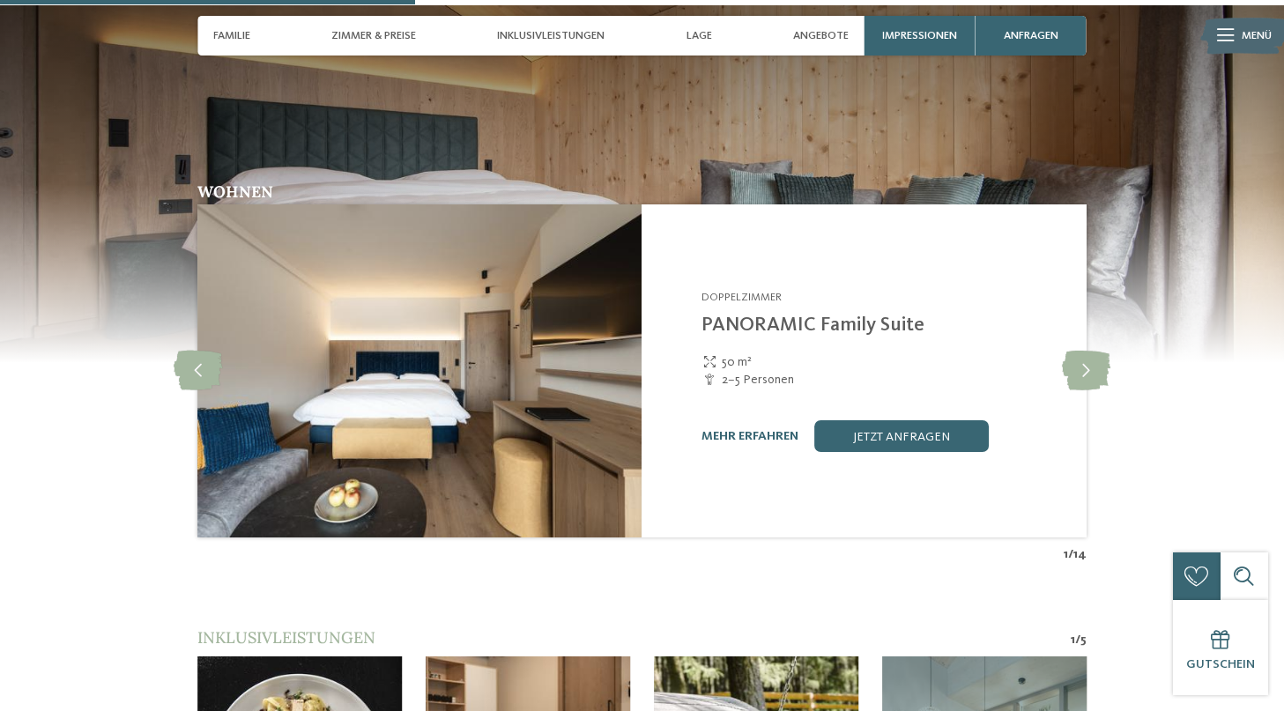
scroll to position [1707, 0]
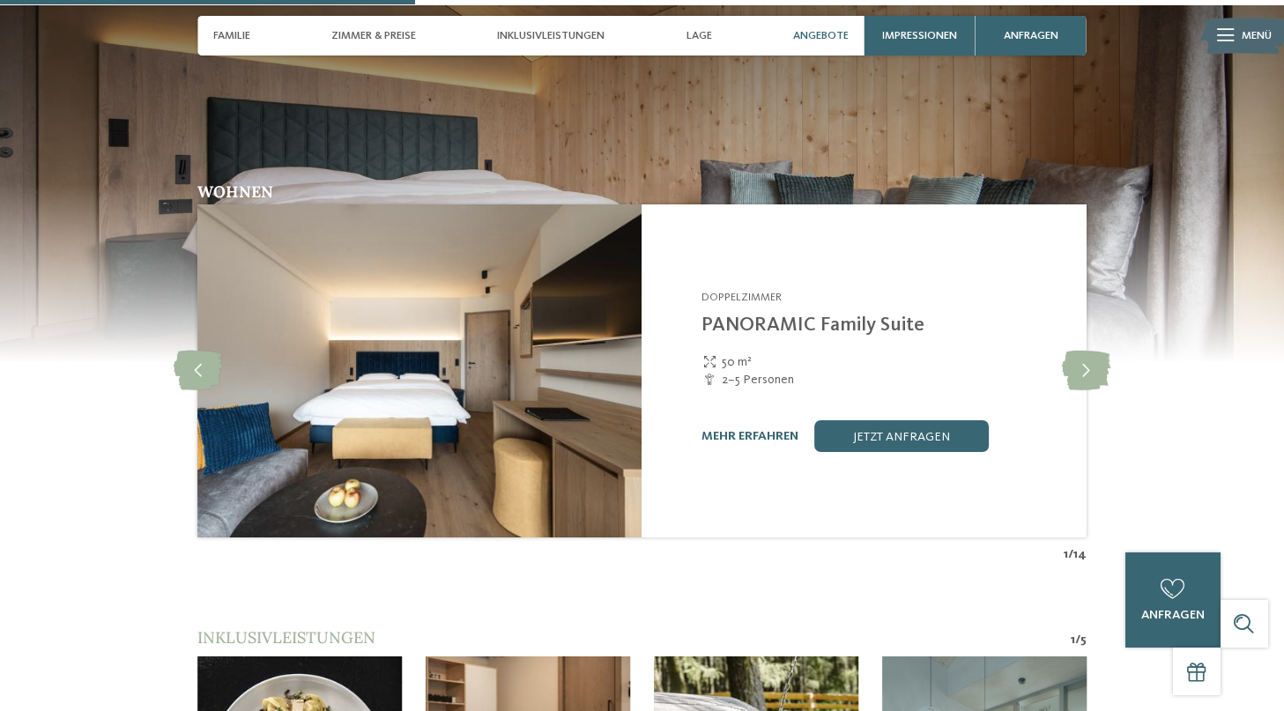
click at [834, 40] on span "Angebote" at bounding box center [820, 35] width 55 height 13
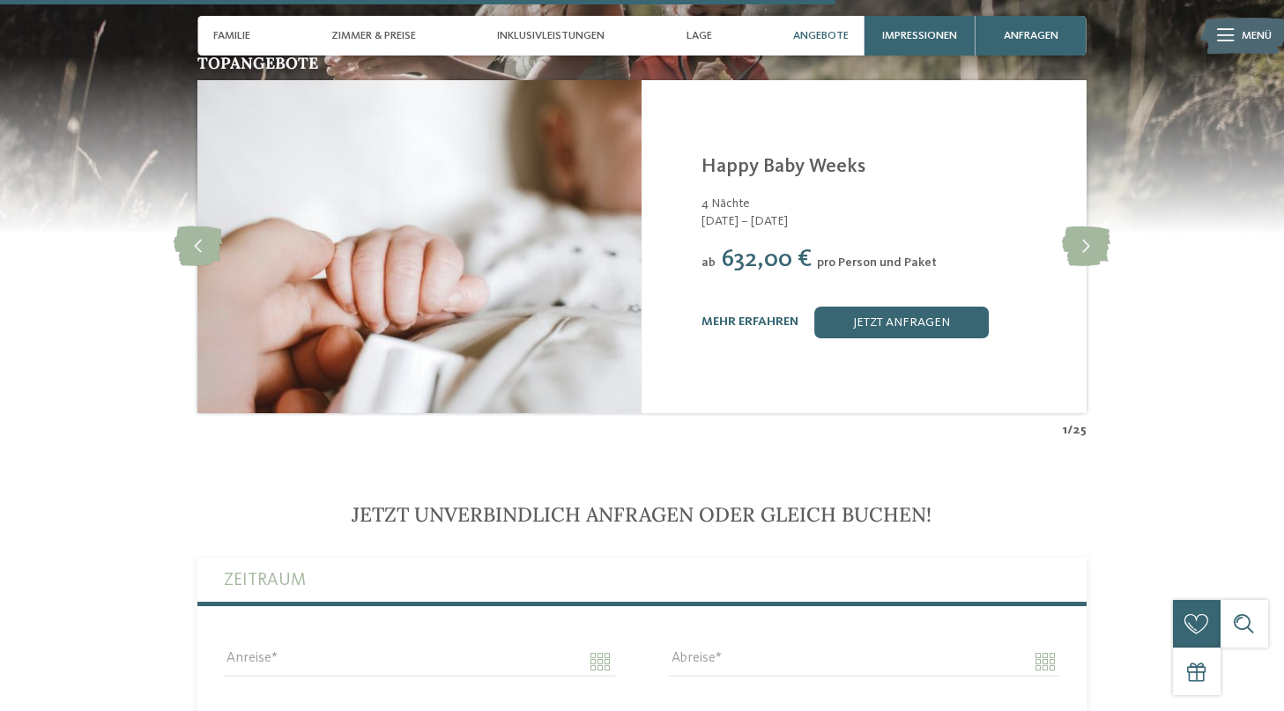
scroll to position [3439, 0]
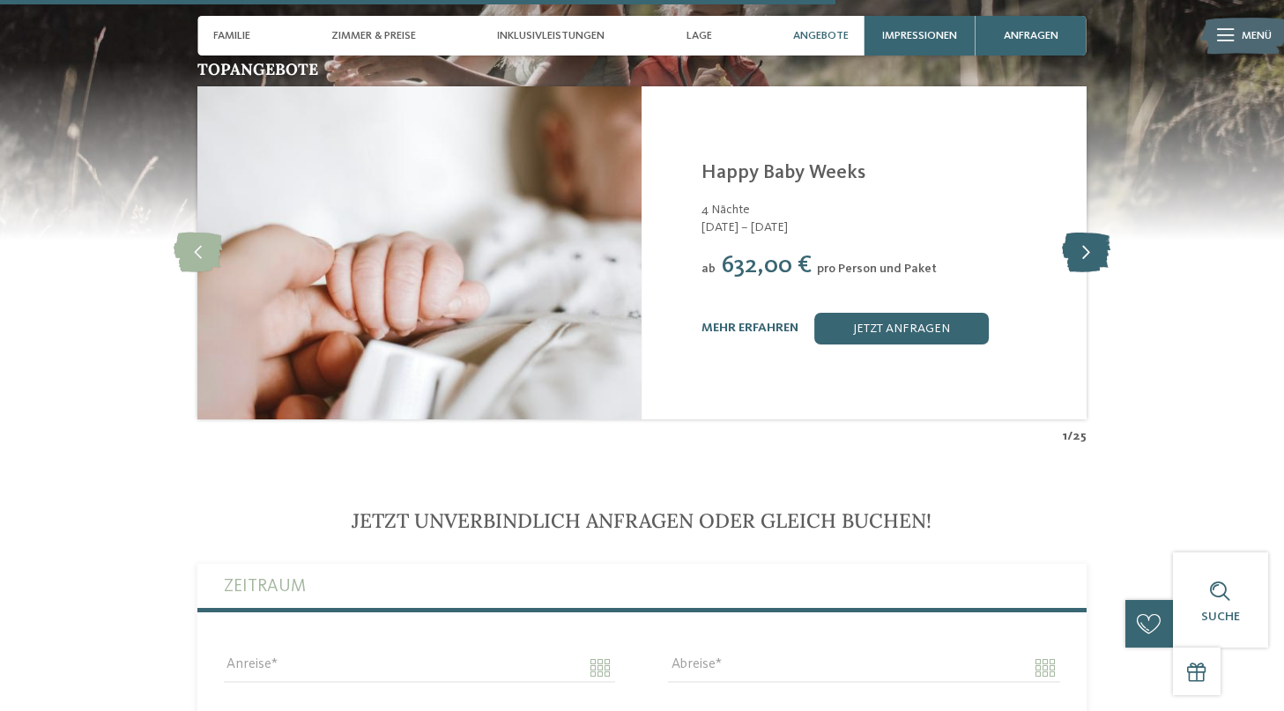
click at [1082, 233] on icon at bounding box center [1086, 253] width 48 height 40
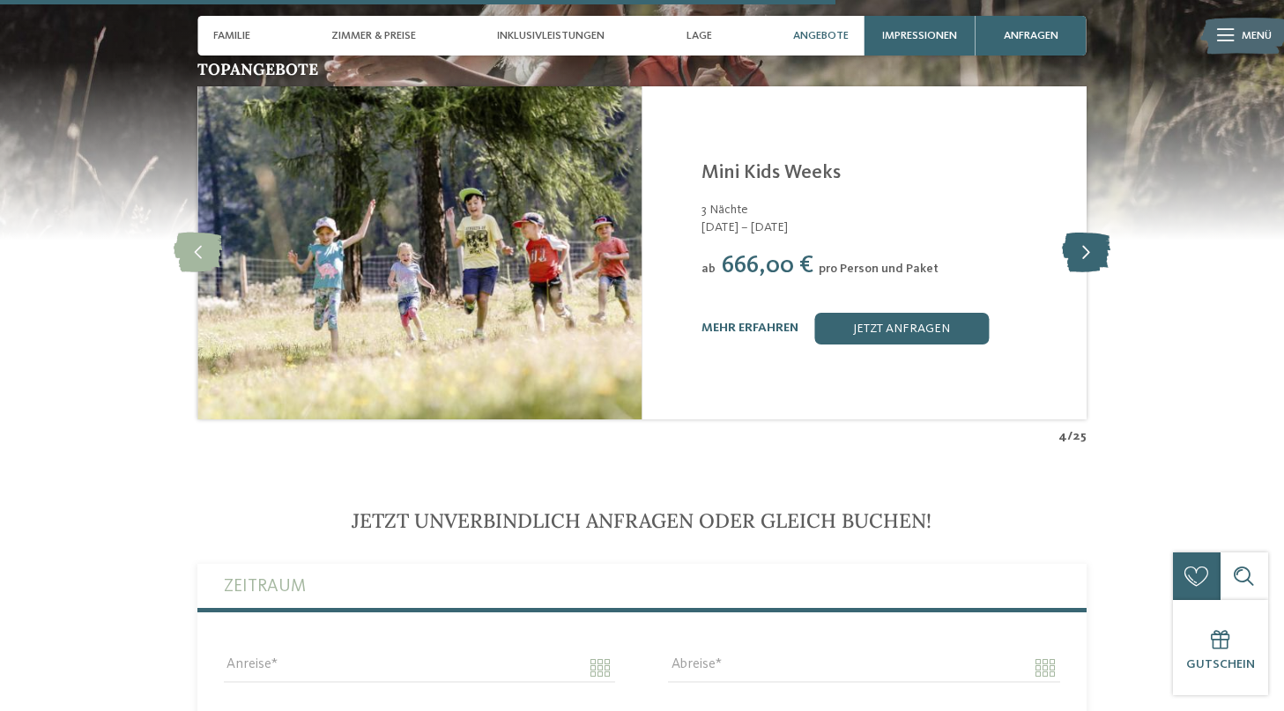
click at [1082, 233] on icon at bounding box center [1086, 253] width 48 height 40
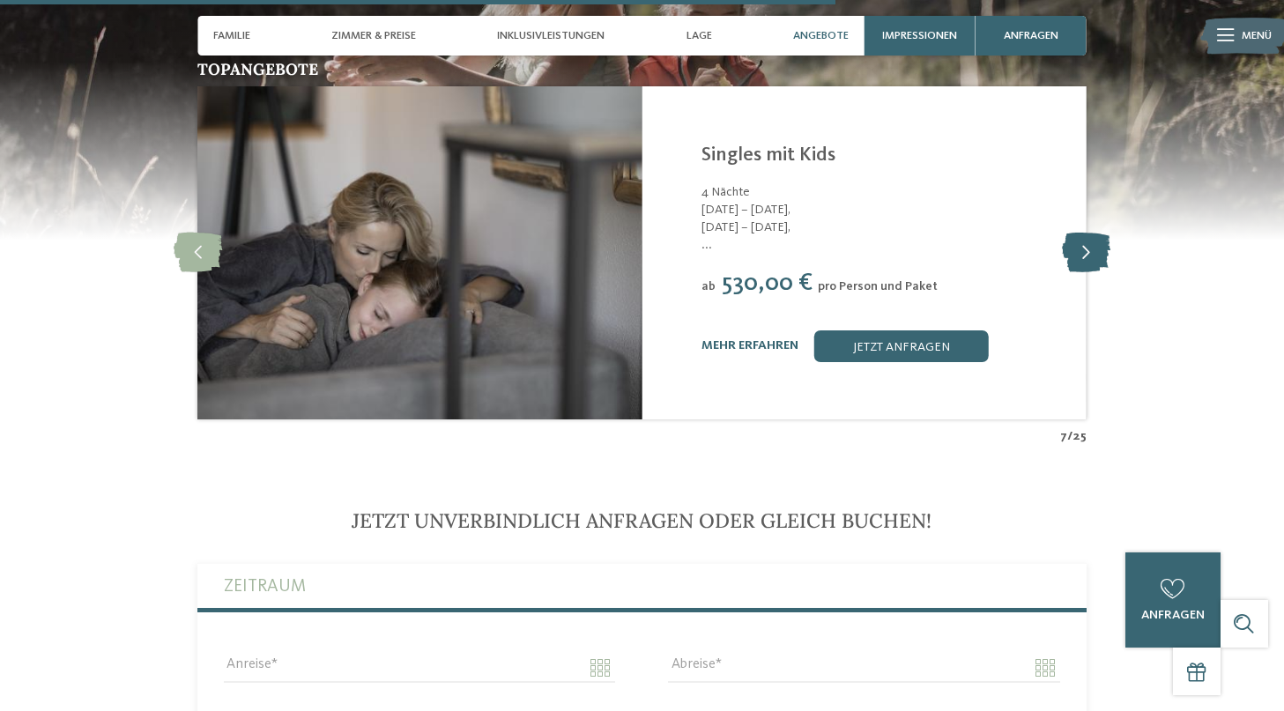
click at [1082, 233] on icon at bounding box center [1086, 253] width 48 height 40
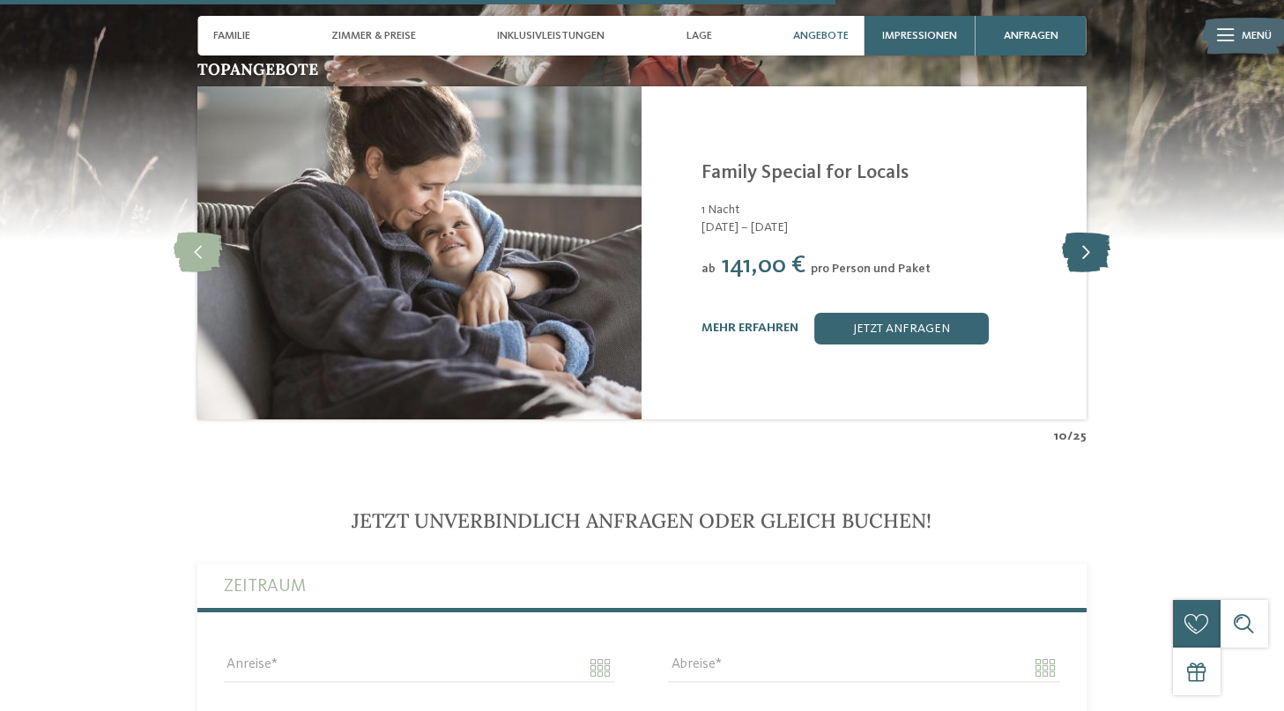
click at [1082, 233] on icon at bounding box center [1086, 253] width 48 height 40
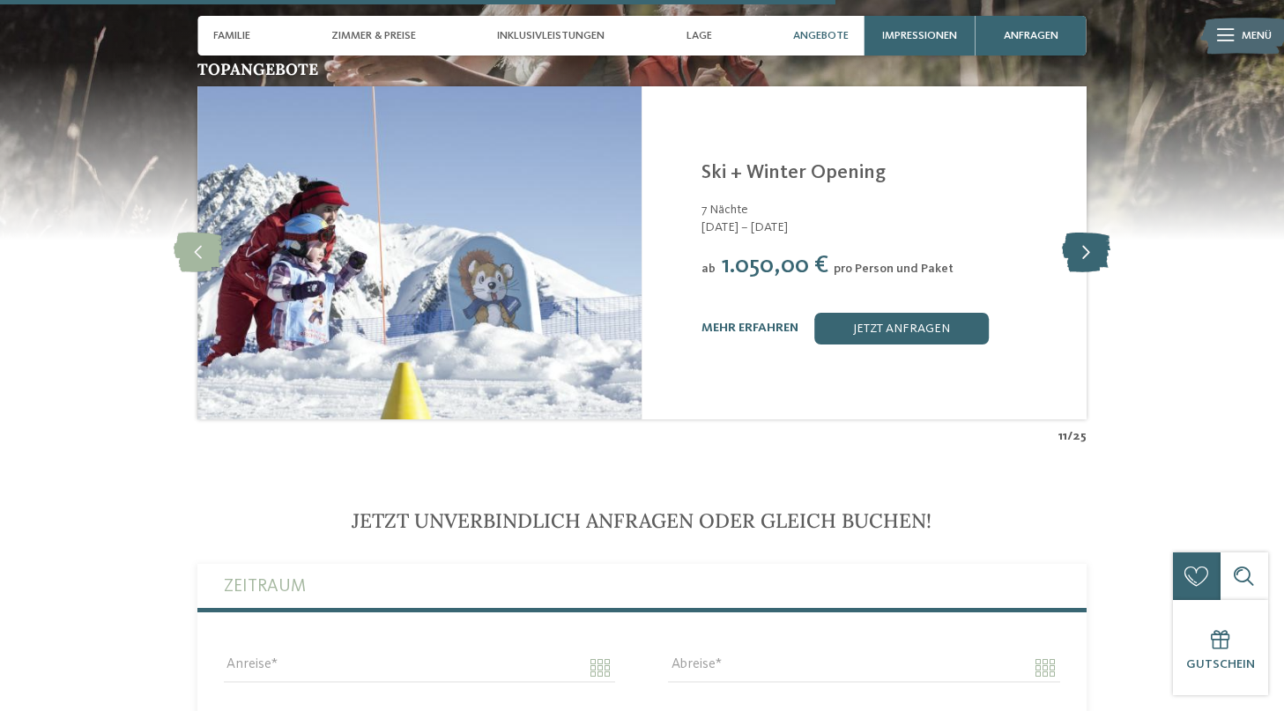
click at [1082, 233] on icon at bounding box center [1086, 253] width 48 height 40
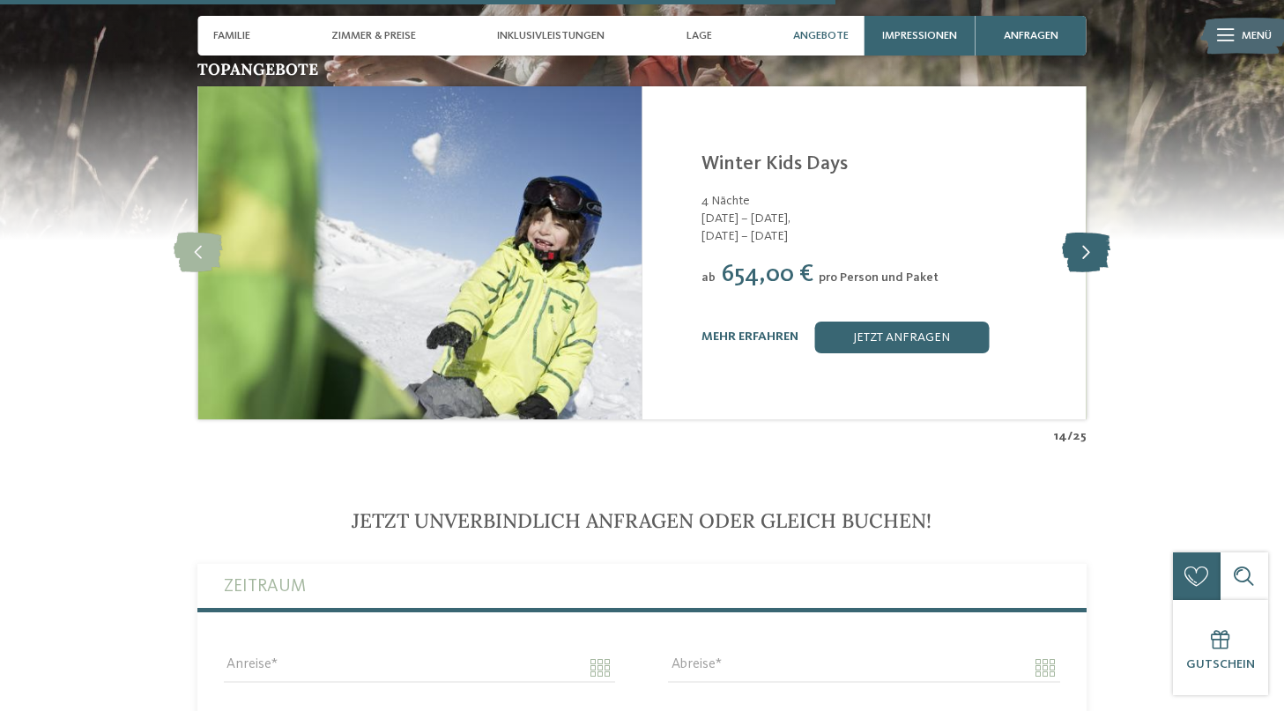
click at [1082, 233] on icon at bounding box center [1086, 253] width 48 height 40
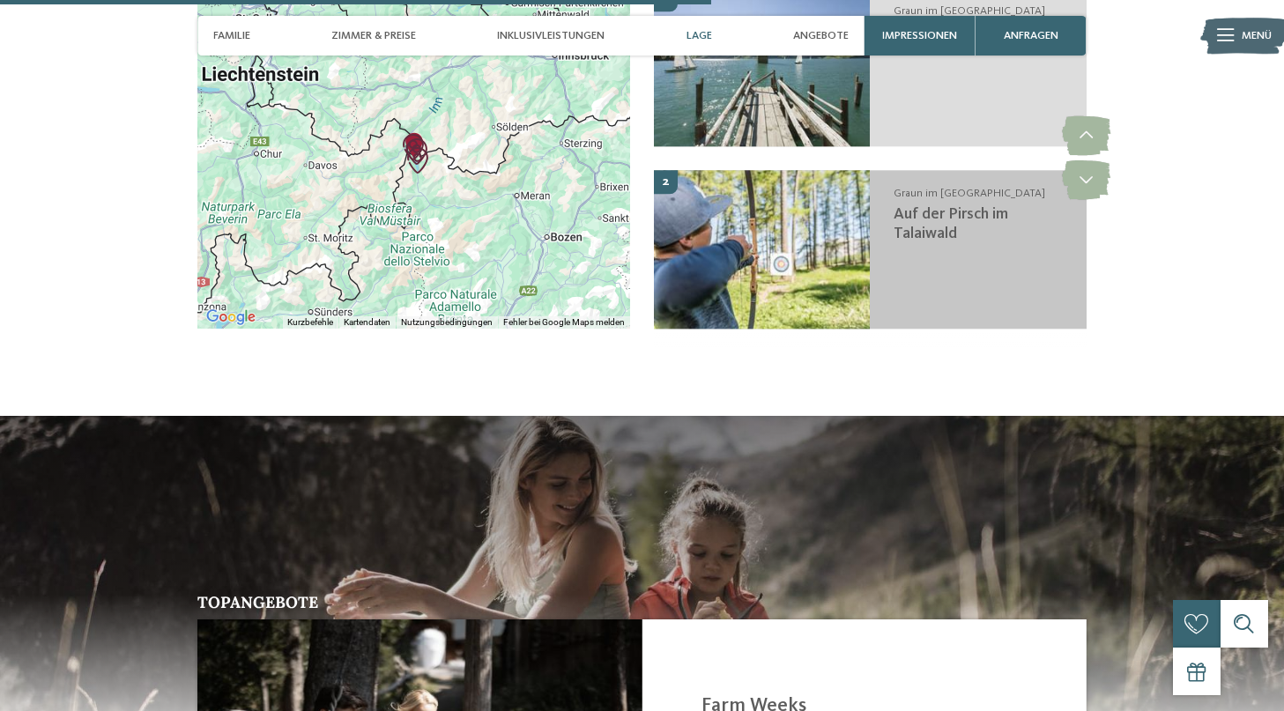
scroll to position [2889, 0]
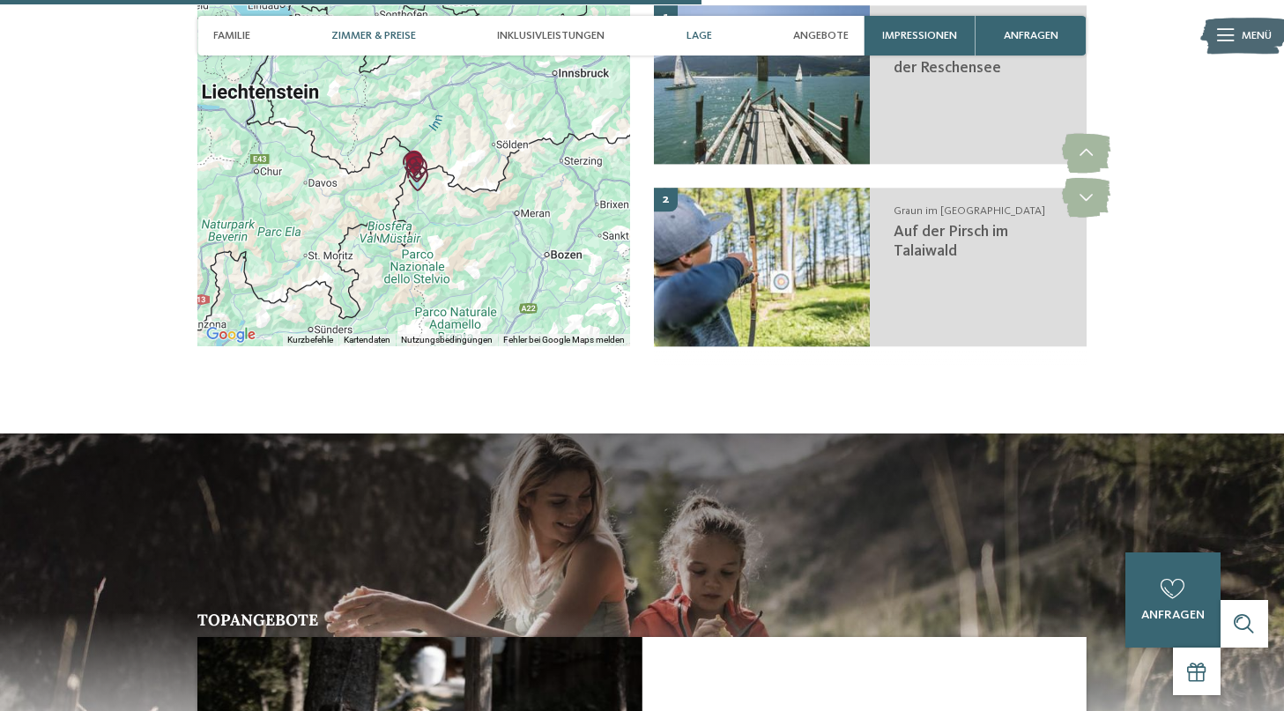
click at [393, 41] on span "Zimmer & Preise" at bounding box center [373, 35] width 85 height 13
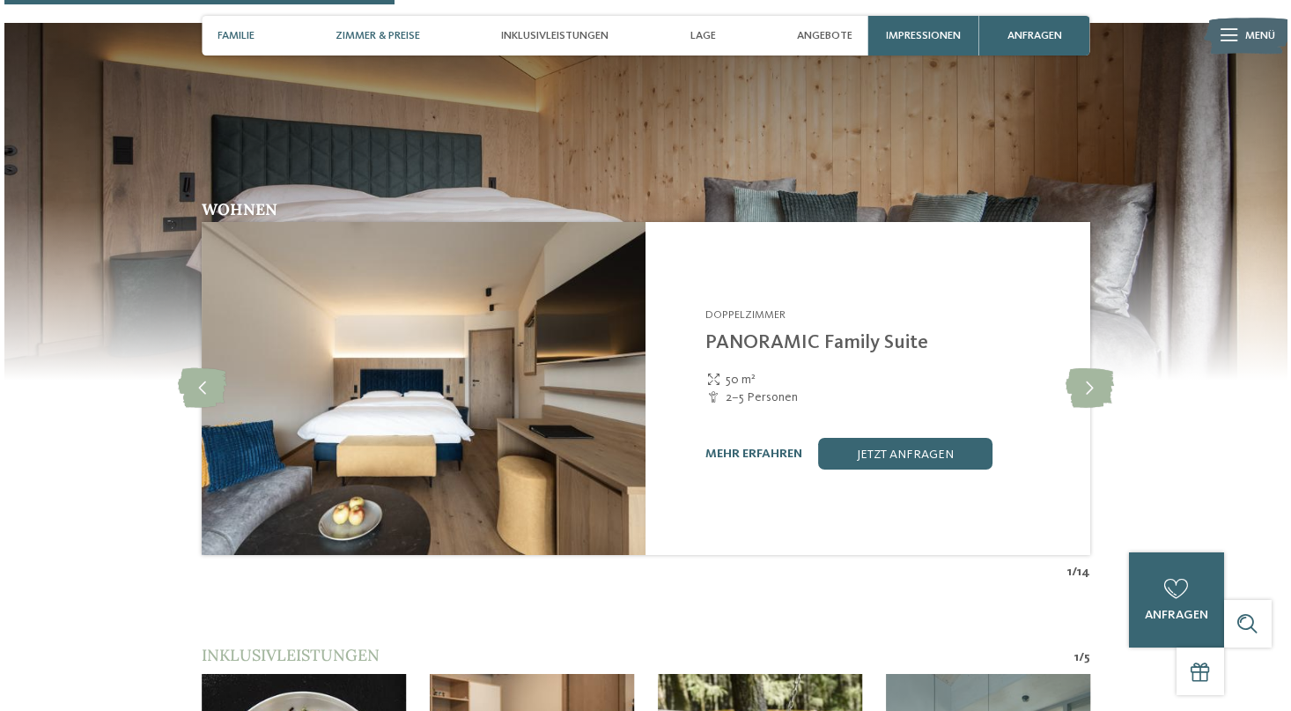
scroll to position [1584, 0]
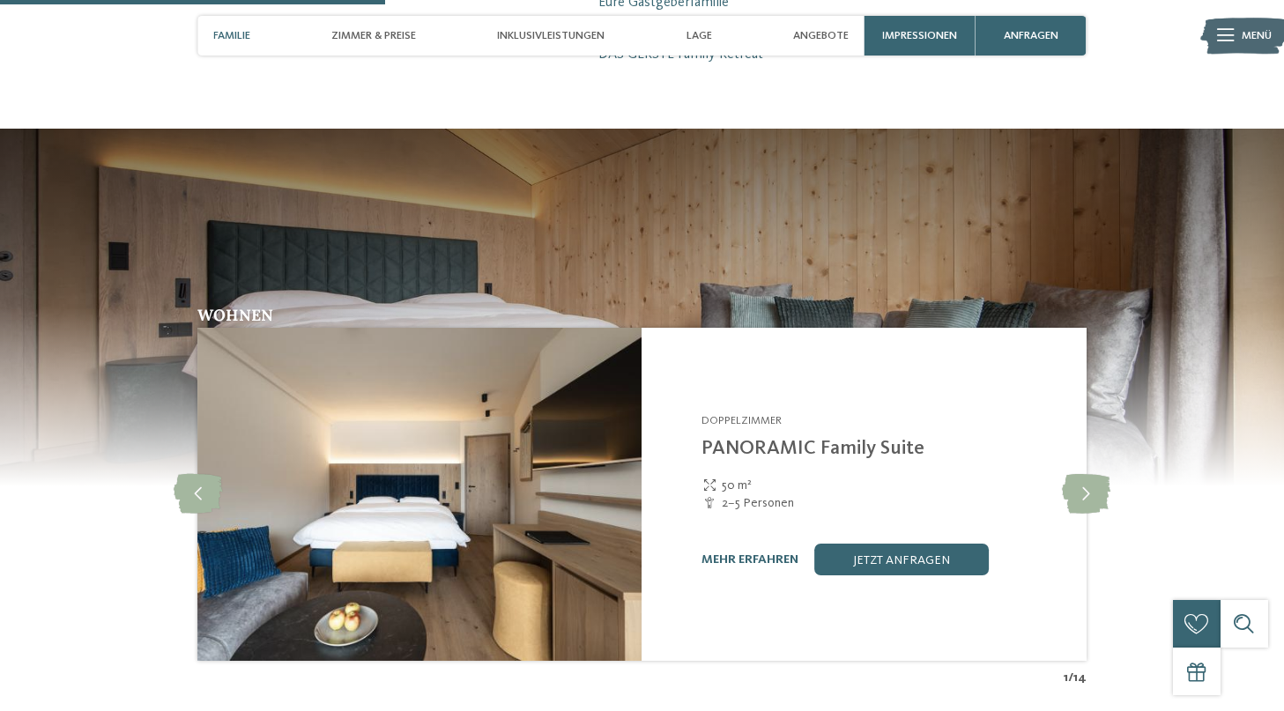
click at [616, 463] on img at bounding box center [419, 494] width 444 height 333
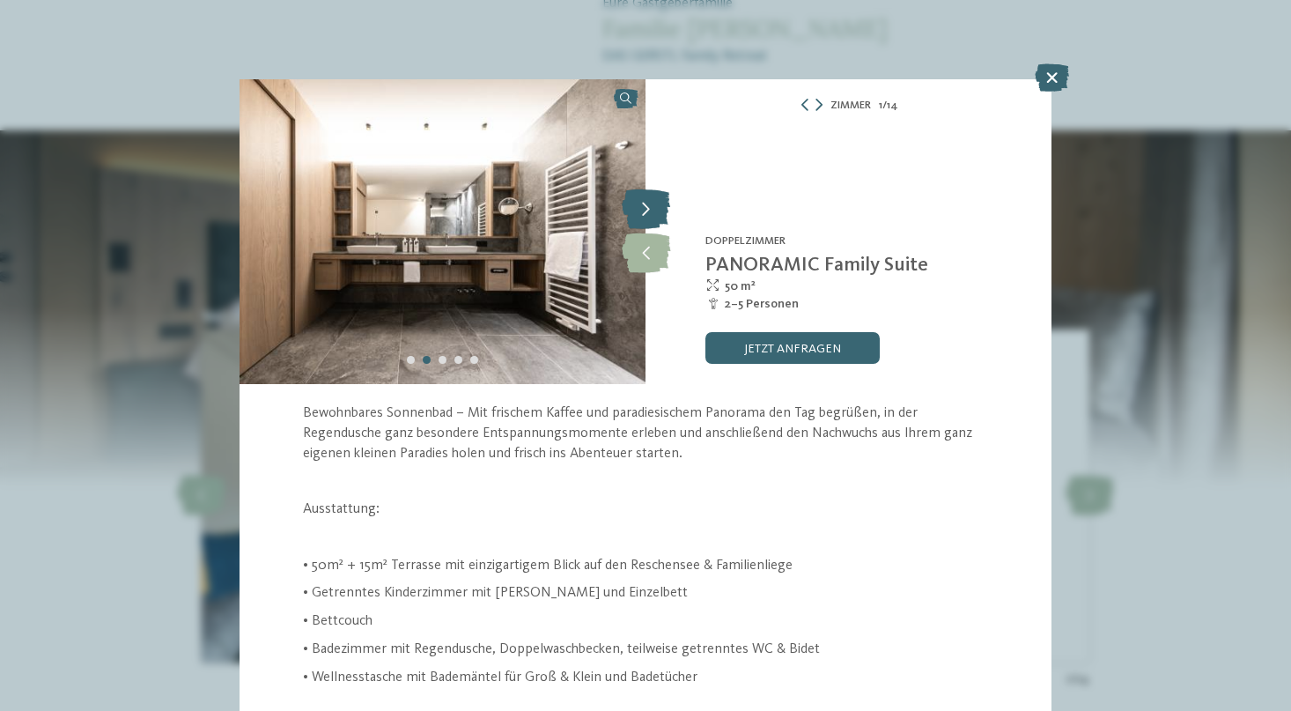
click at [640, 200] on icon at bounding box center [646, 210] width 48 height 40
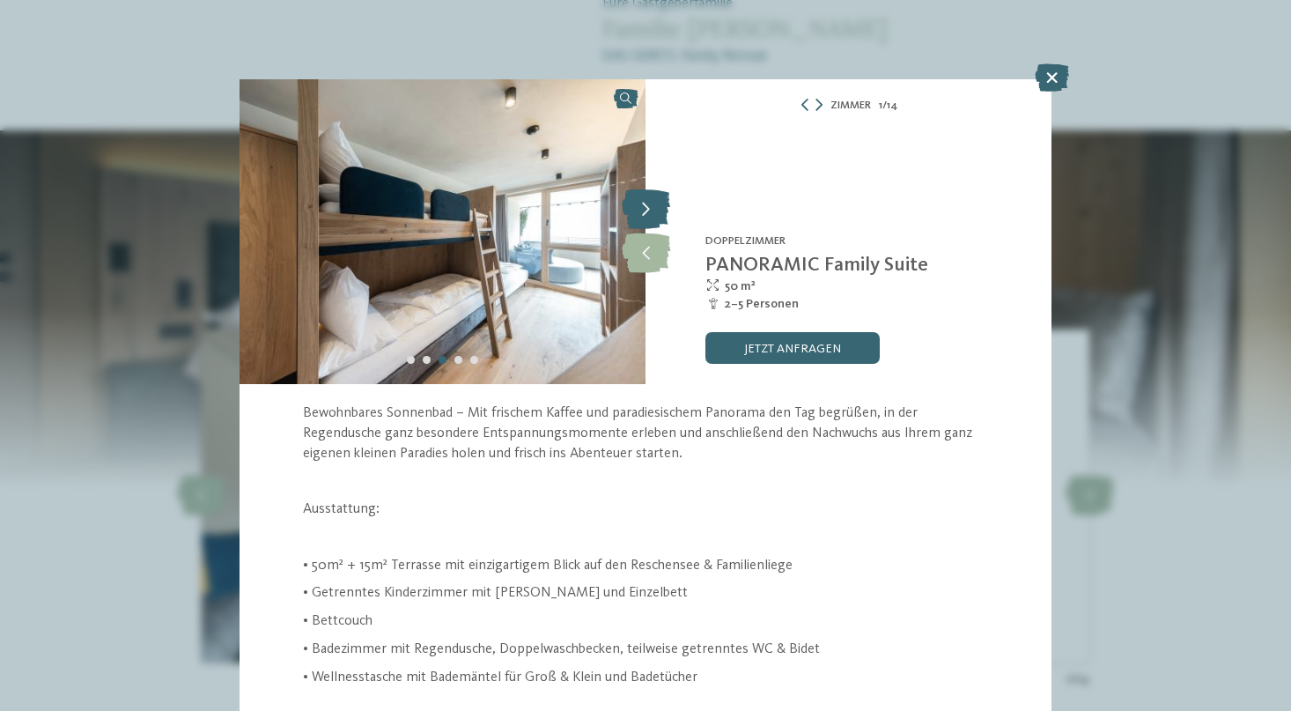
click at [641, 203] on icon at bounding box center [646, 210] width 48 height 40
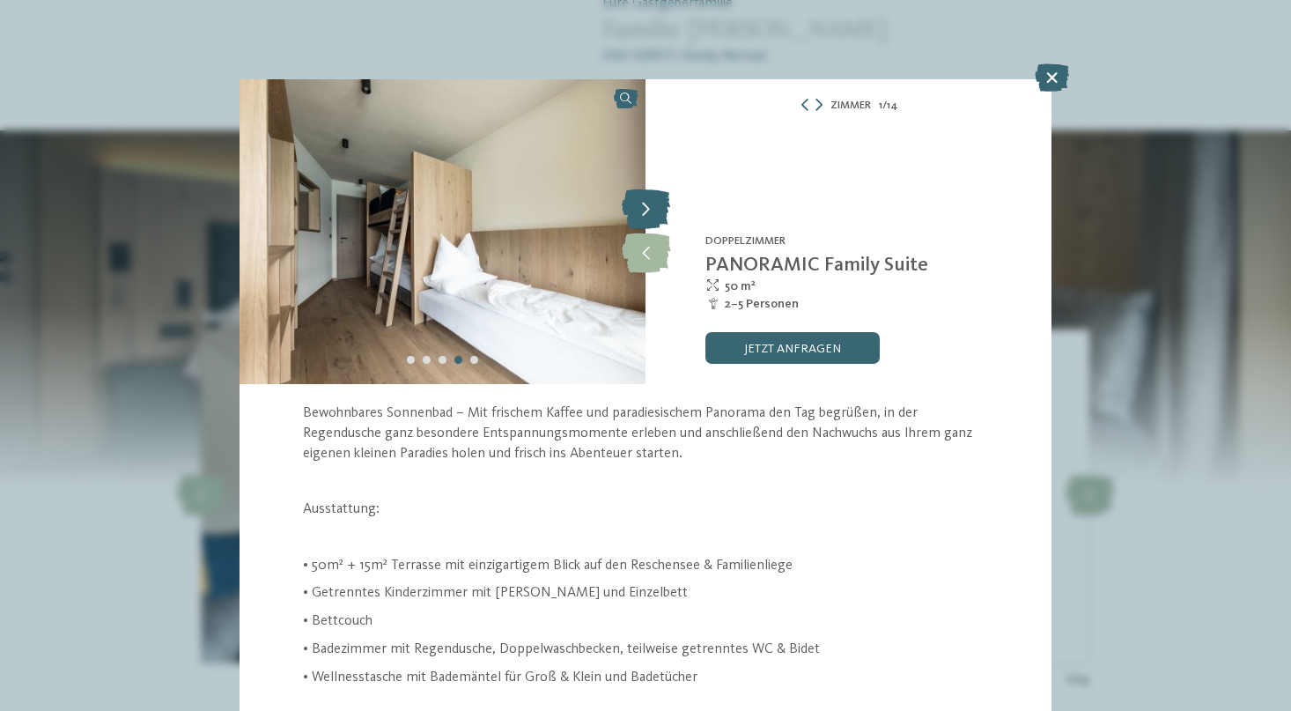
click at [641, 203] on icon at bounding box center [646, 210] width 48 height 40
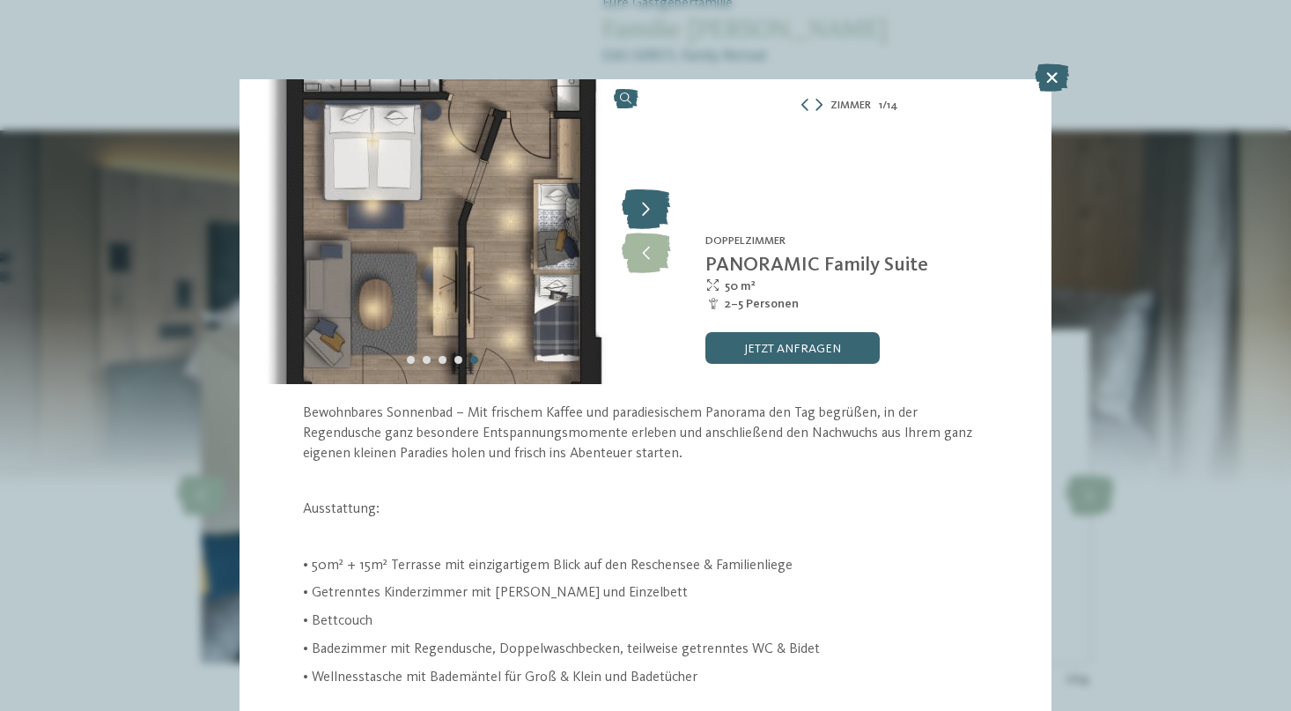
click at [641, 203] on icon at bounding box center [646, 210] width 48 height 40
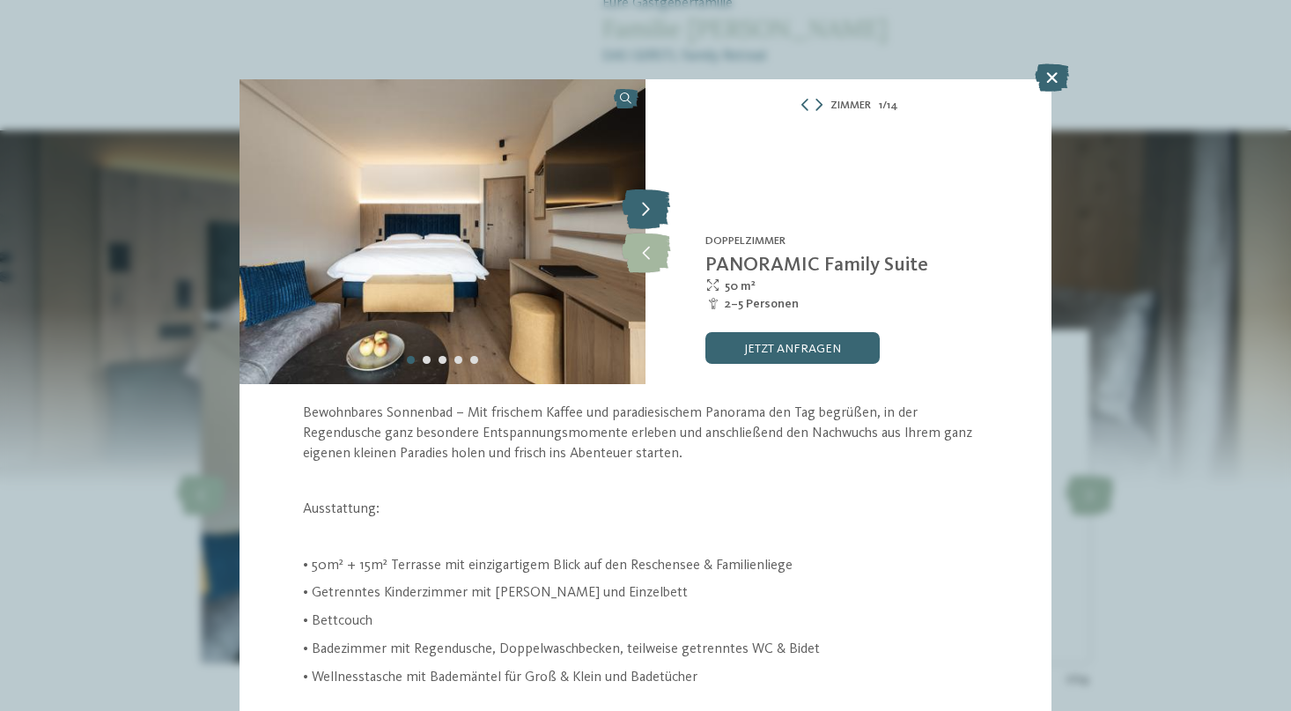
click at [641, 203] on icon at bounding box center [646, 210] width 48 height 40
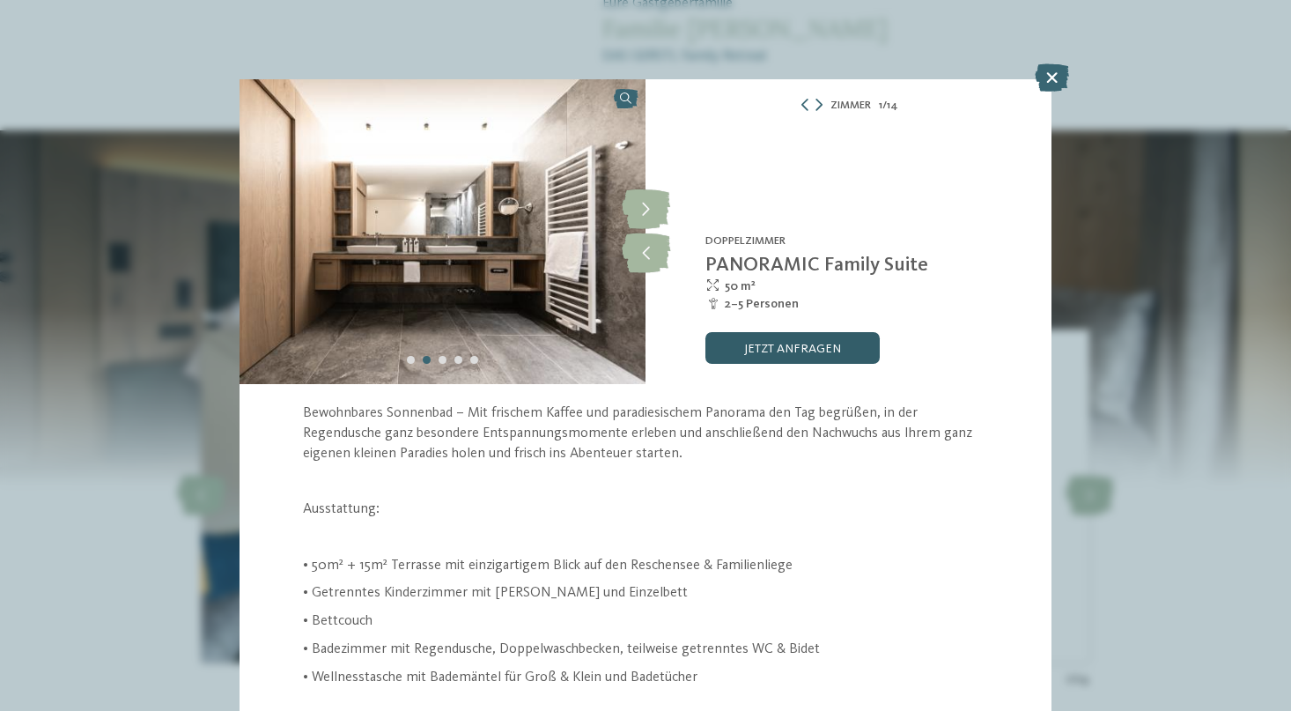
click at [775, 349] on link "jetzt anfragen" at bounding box center [793, 348] width 174 height 32
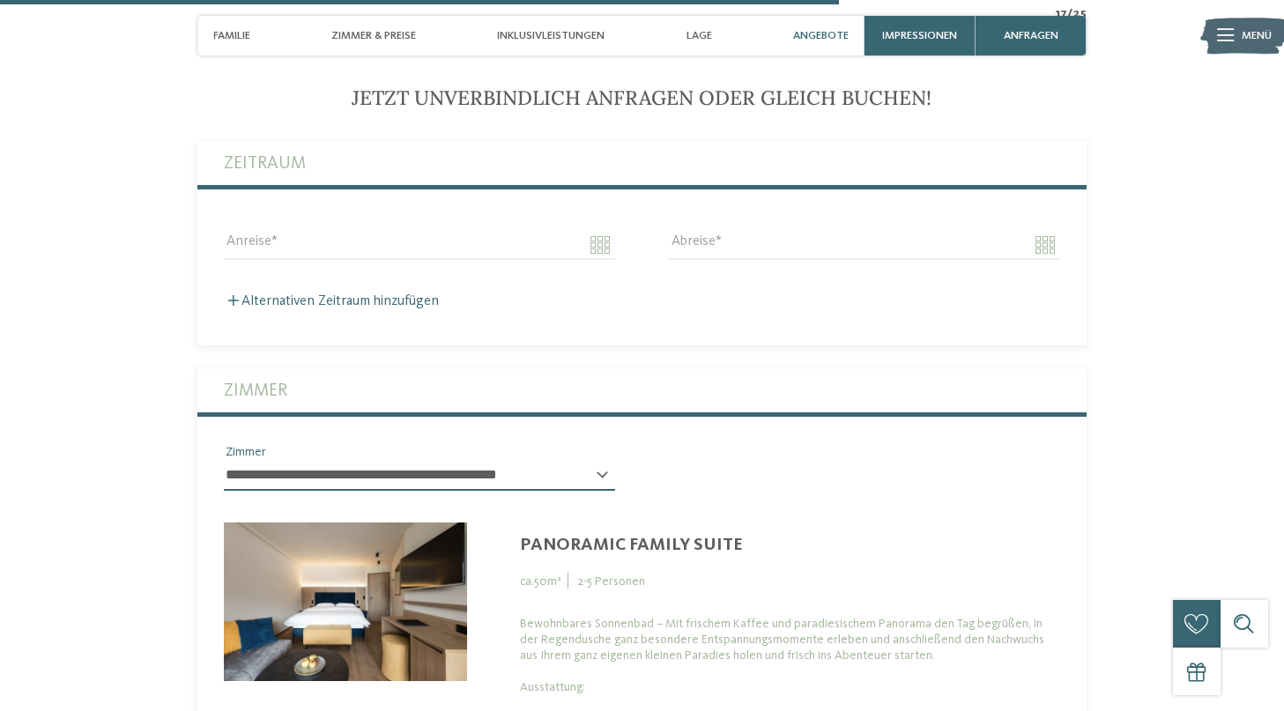
scroll to position [3870, 0]
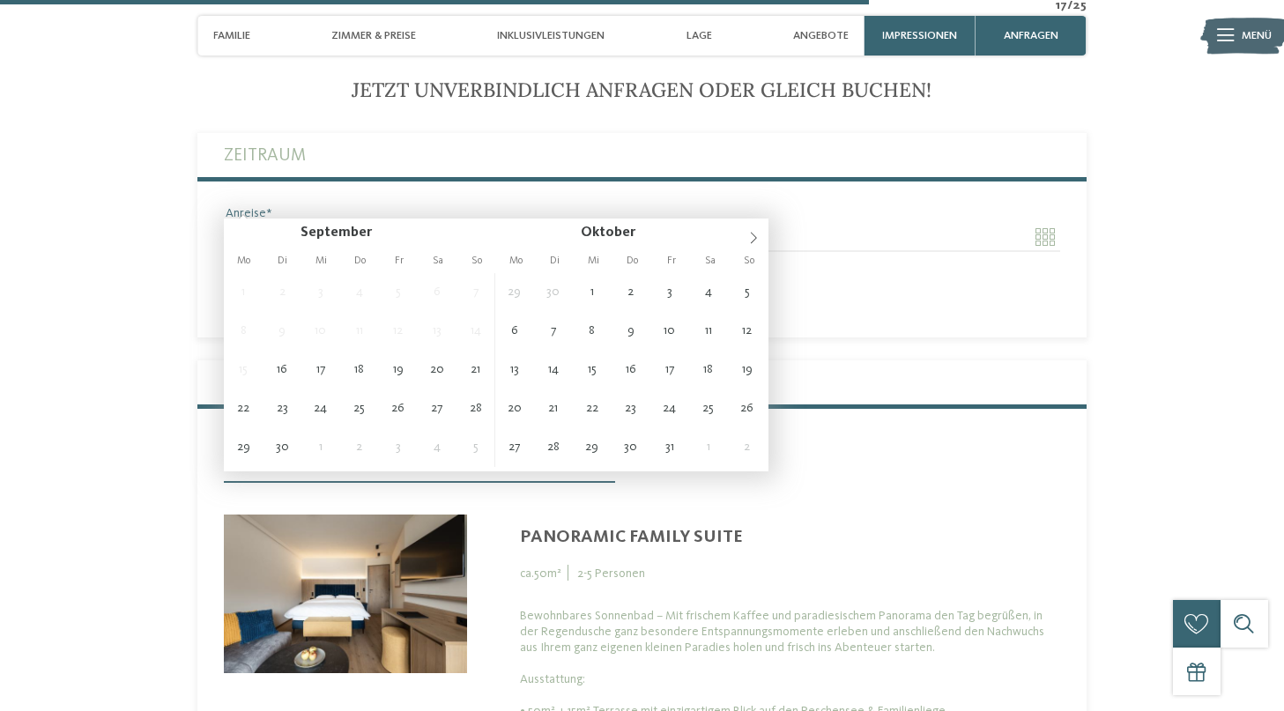
click at [601, 222] on input "Anreise" at bounding box center [419, 237] width 391 height 30
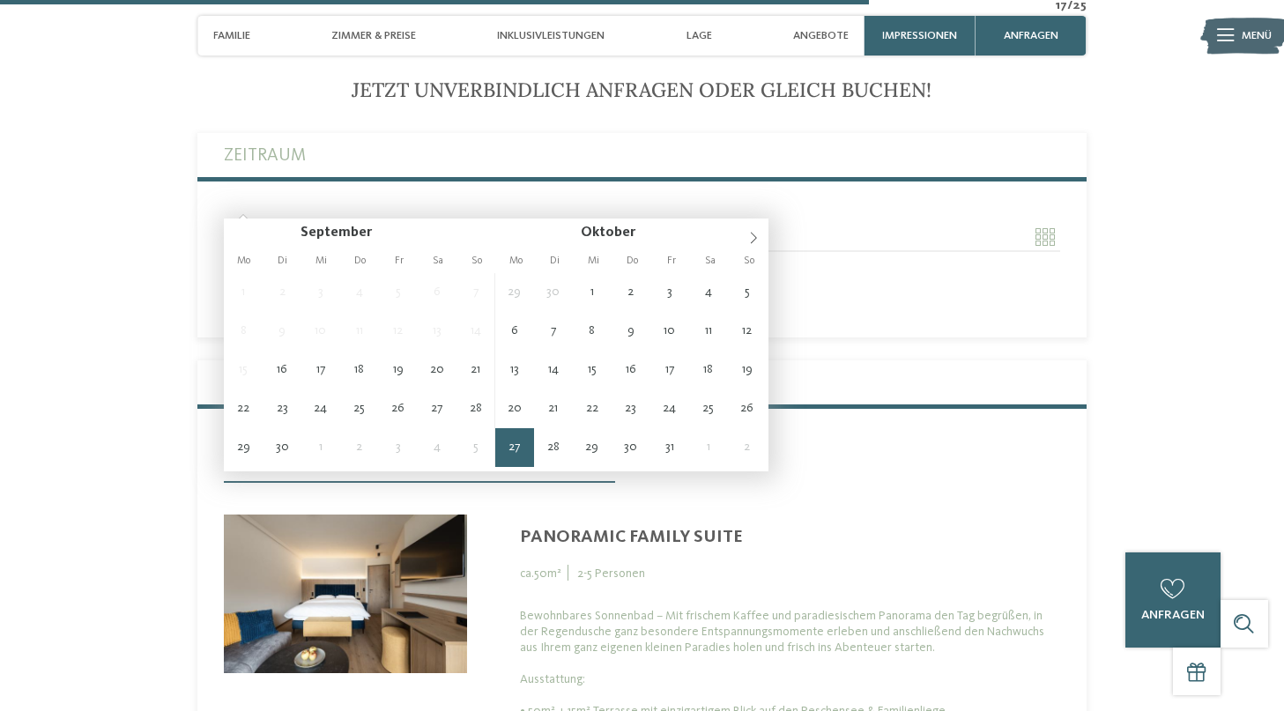
type input "**********"
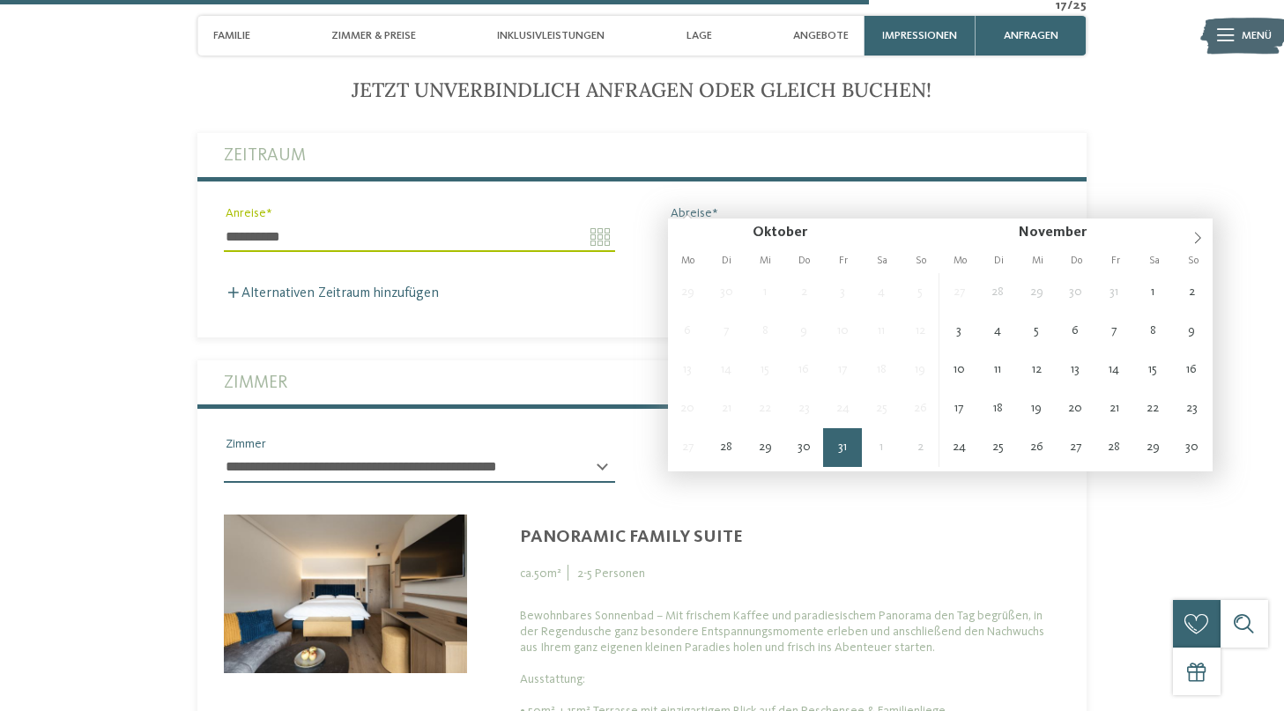
type input "**********"
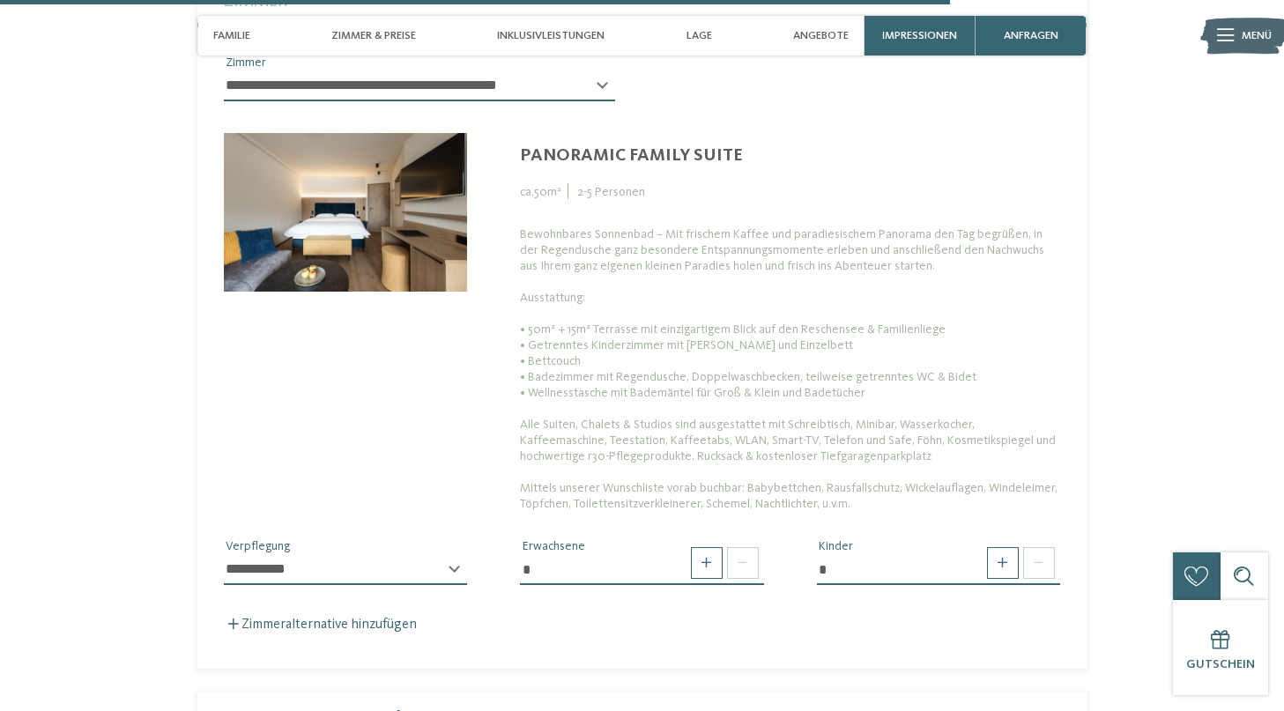
scroll to position [4288, 0]
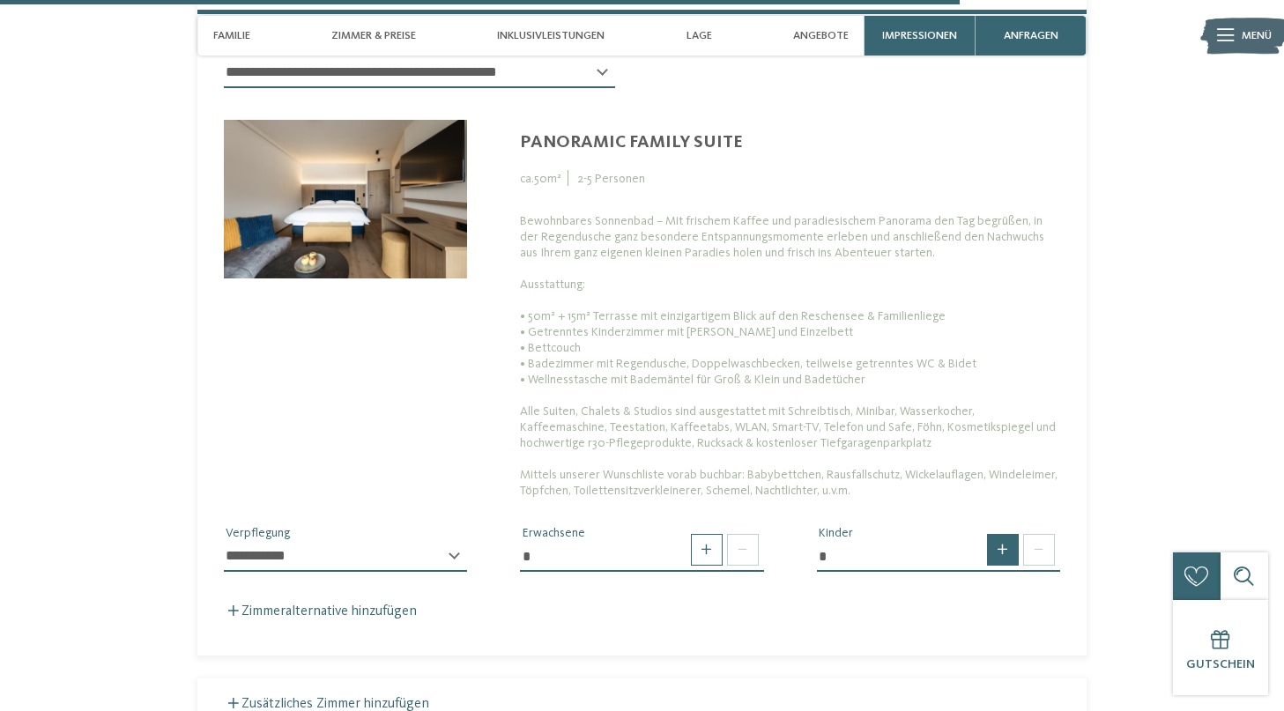
click at [996, 534] on span at bounding box center [1003, 550] width 32 height 32
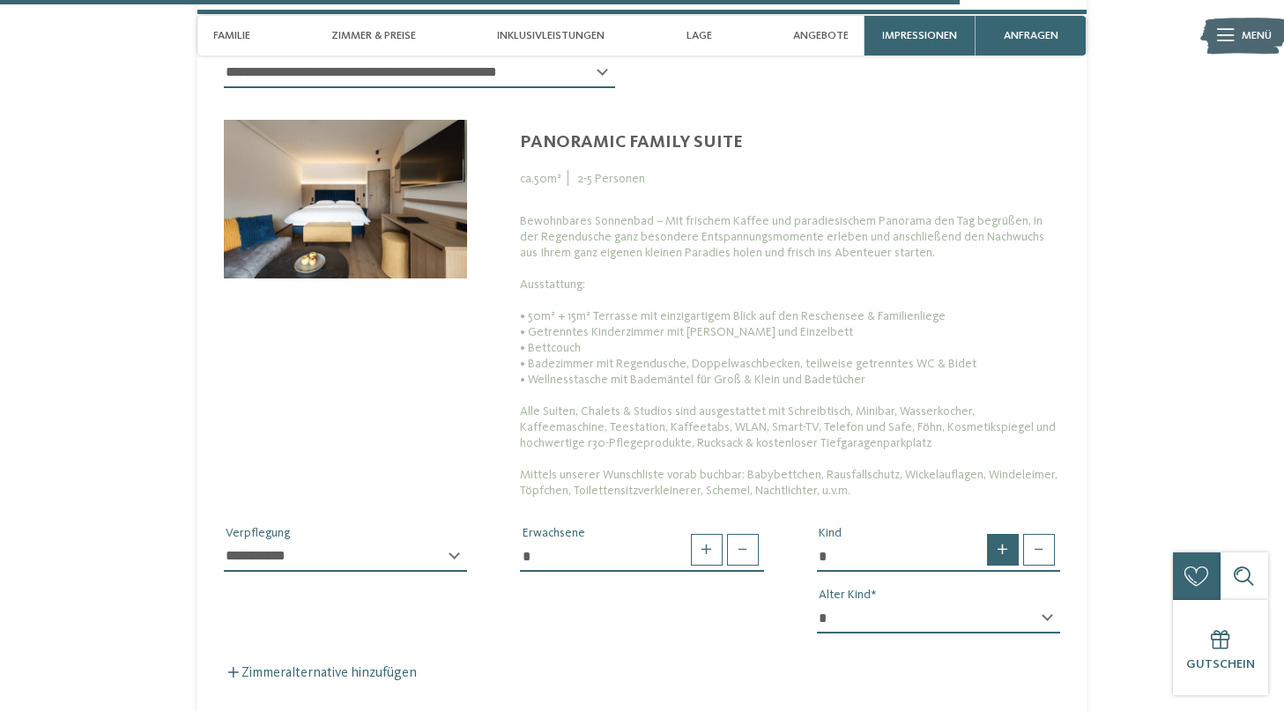
click at [996, 534] on span at bounding box center [1003, 550] width 32 height 32
type input "*"
click at [1038, 566] on div "* Kinder * * * * * * * * * * * ** ** ** ** ** ** ** ** Alter Kind * * * * * * *…" at bounding box center [938, 616] width 296 height 185
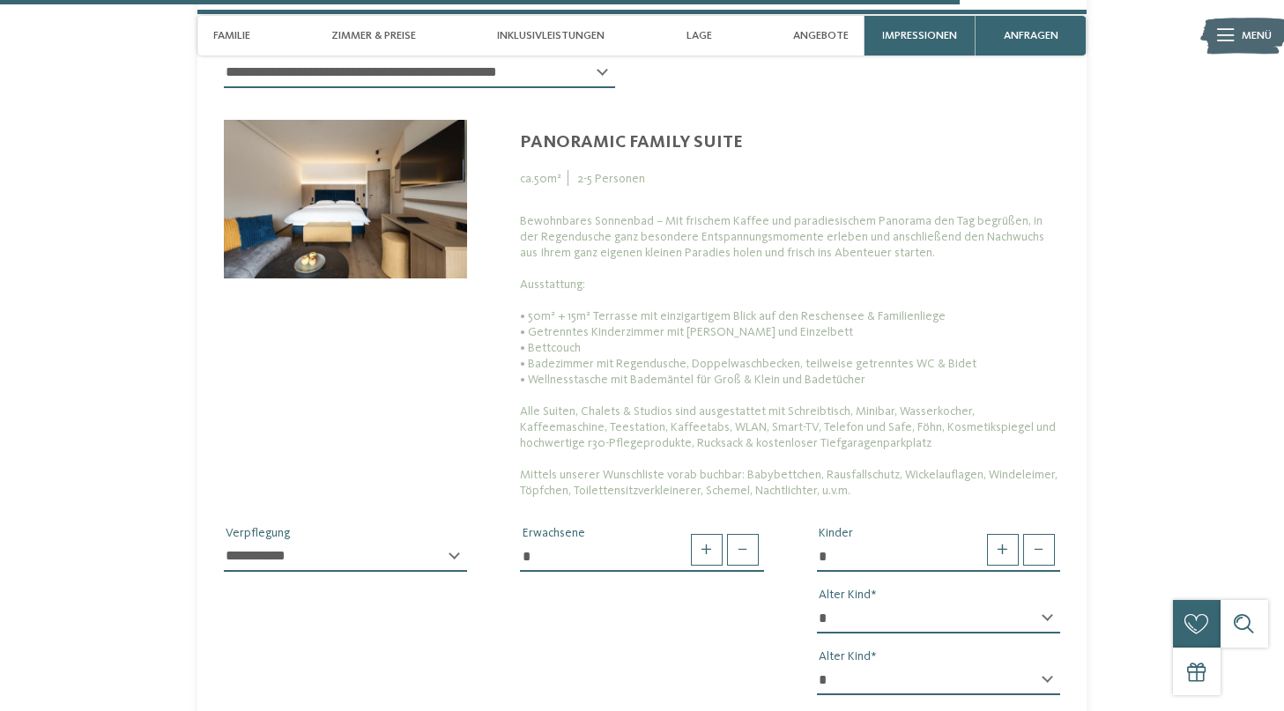
select select "**"
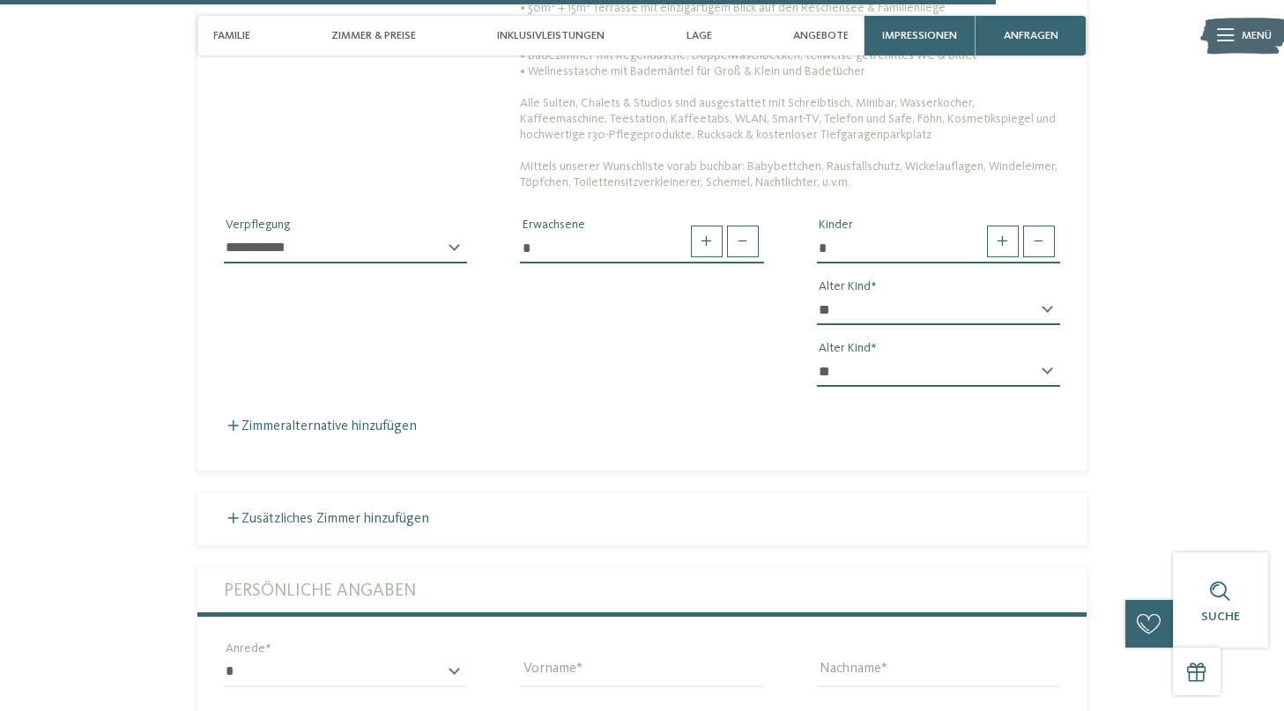
scroll to position [4613, 0]
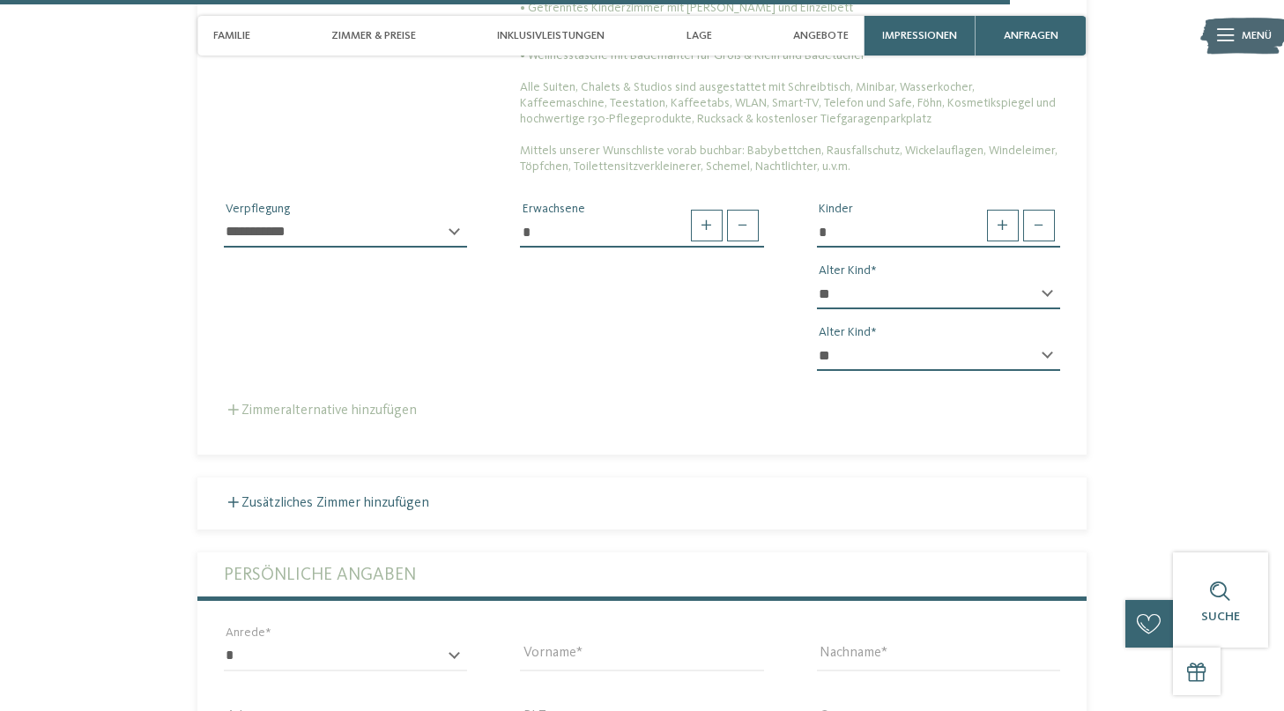
click at [270, 403] on label "Zimmeralternative hinzufügen" at bounding box center [320, 410] width 193 height 14
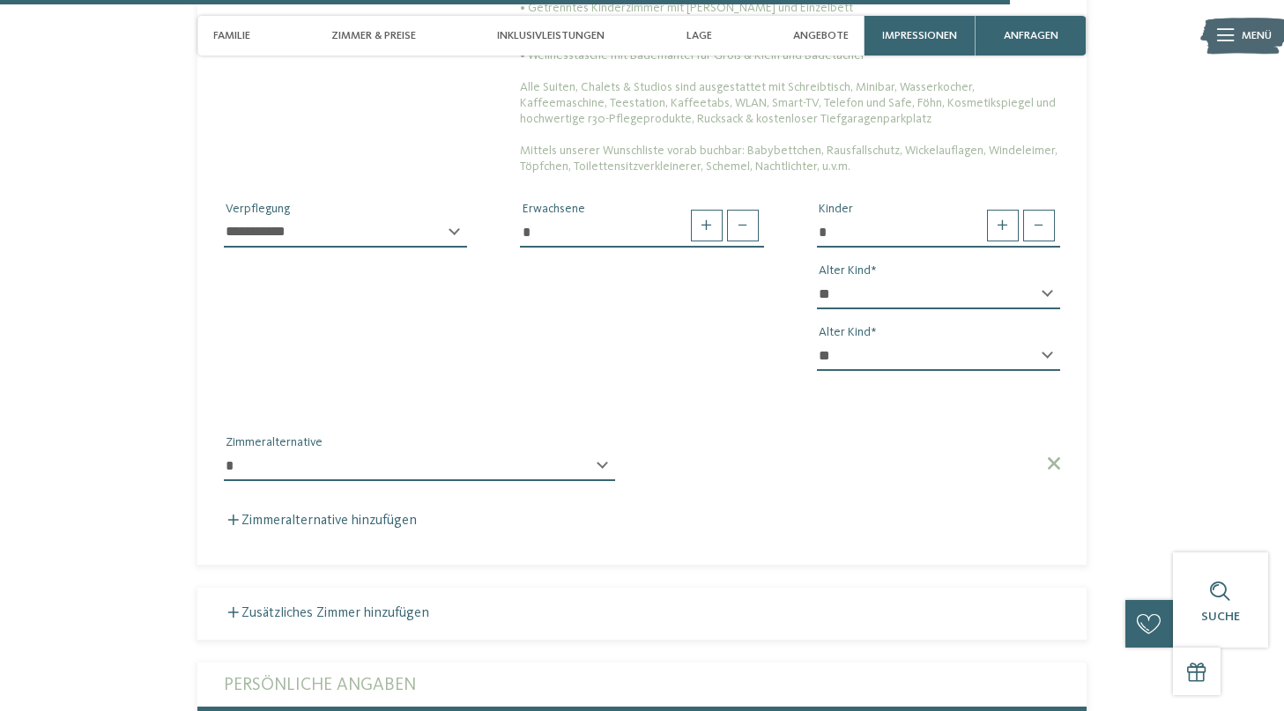
click at [437, 451] on div "**********" at bounding box center [419, 473] width 391 height 44
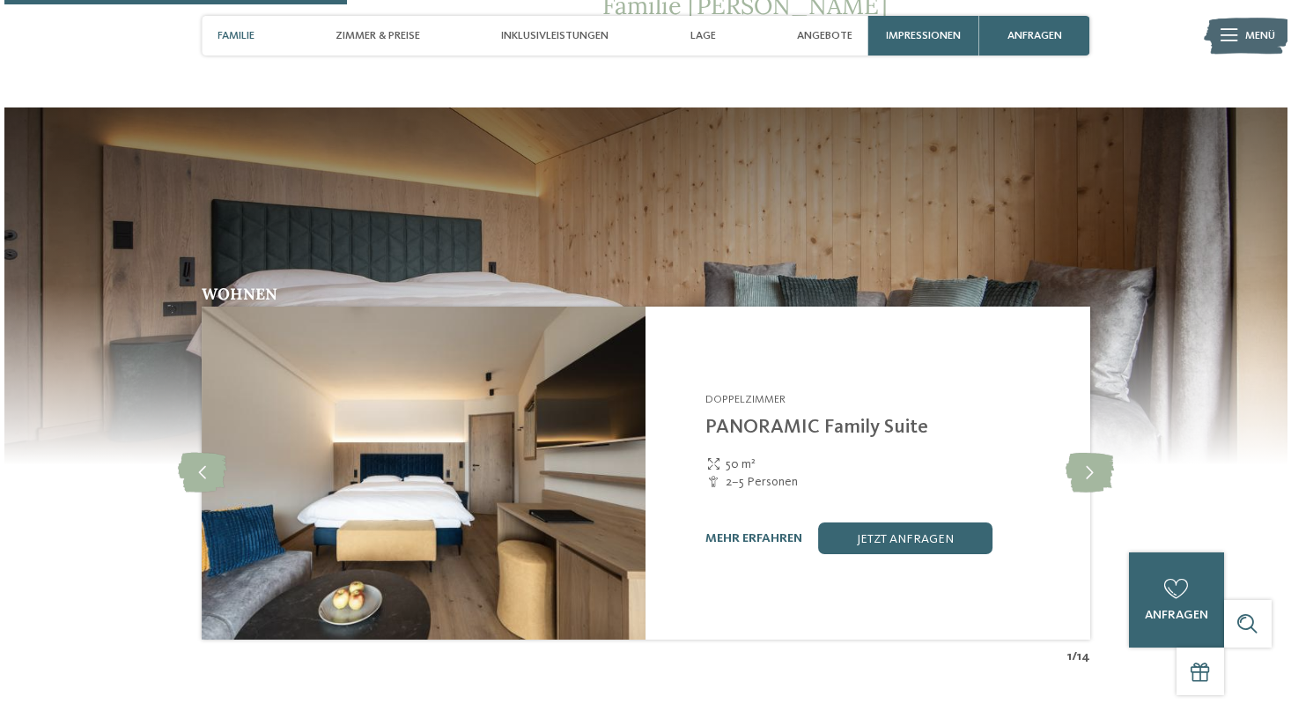
scroll to position [1626, 0]
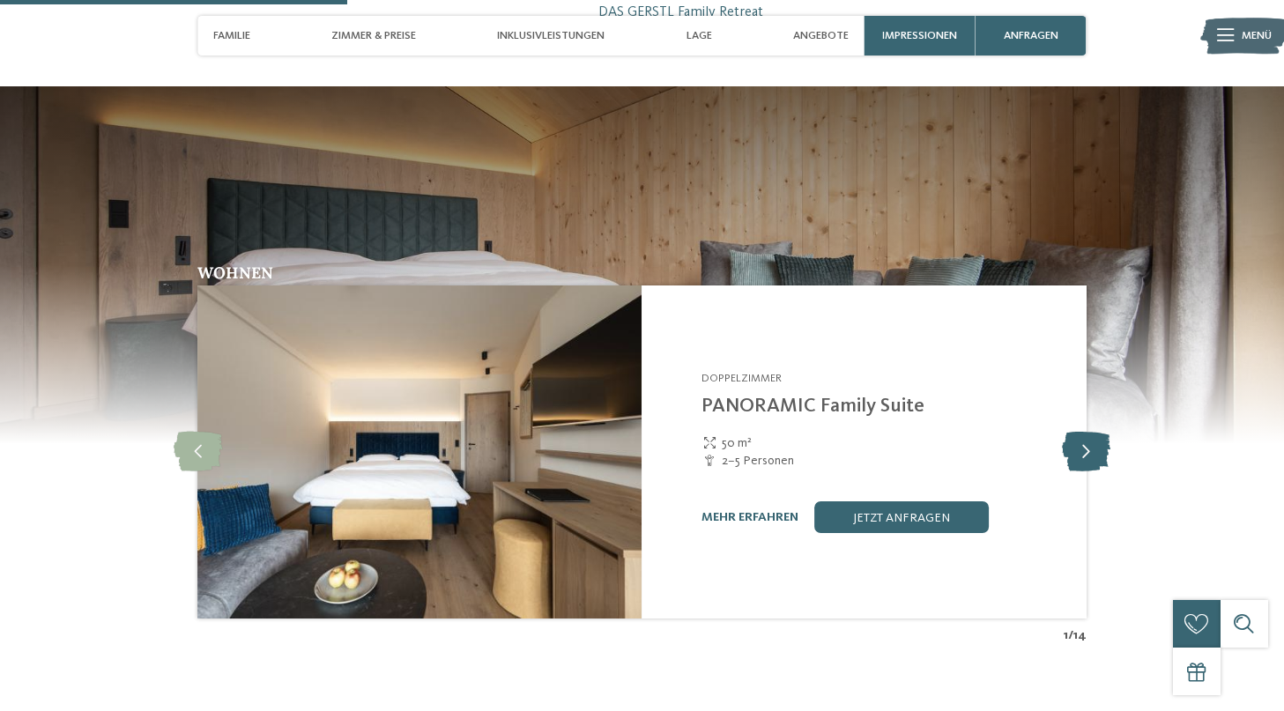
click at [1102, 432] on icon at bounding box center [1086, 452] width 48 height 40
click at [1100, 432] on icon at bounding box center [1086, 452] width 48 height 40
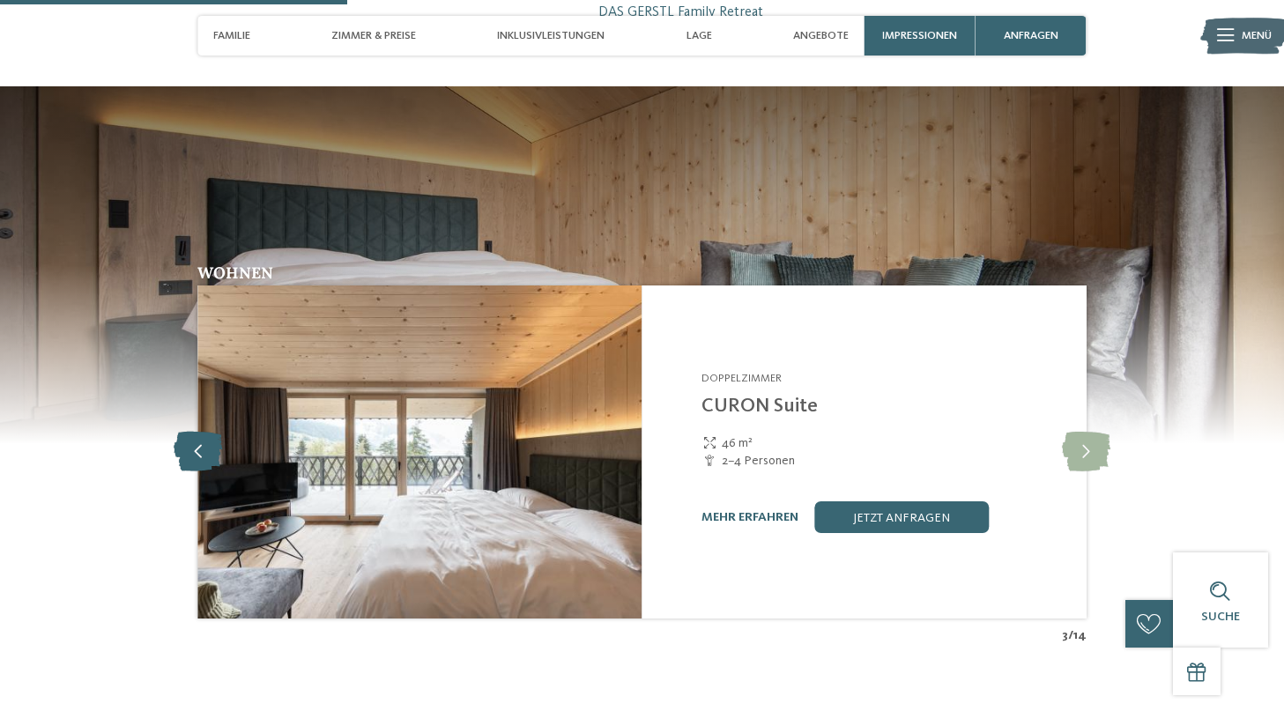
click at [186, 432] on icon at bounding box center [198, 452] width 48 height 40
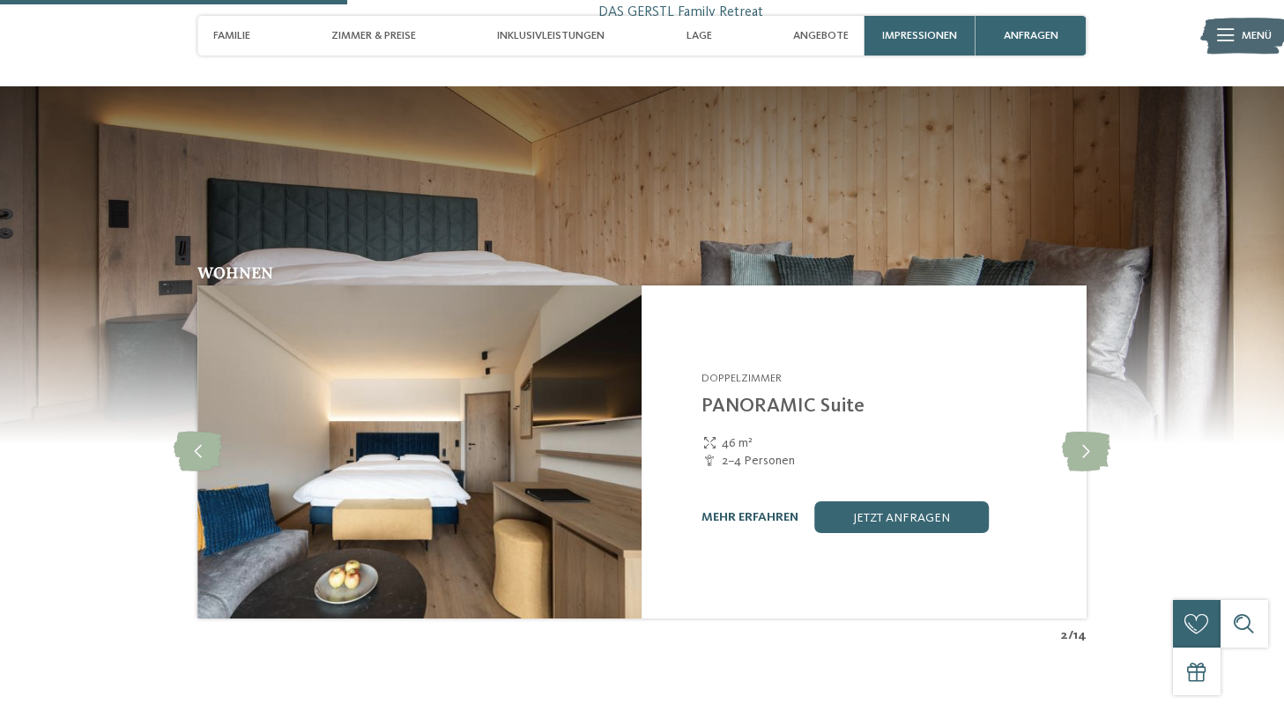
click at [742, 511] on link "mehr erfahren" at bounding box center [749, 517] width 97 height 12
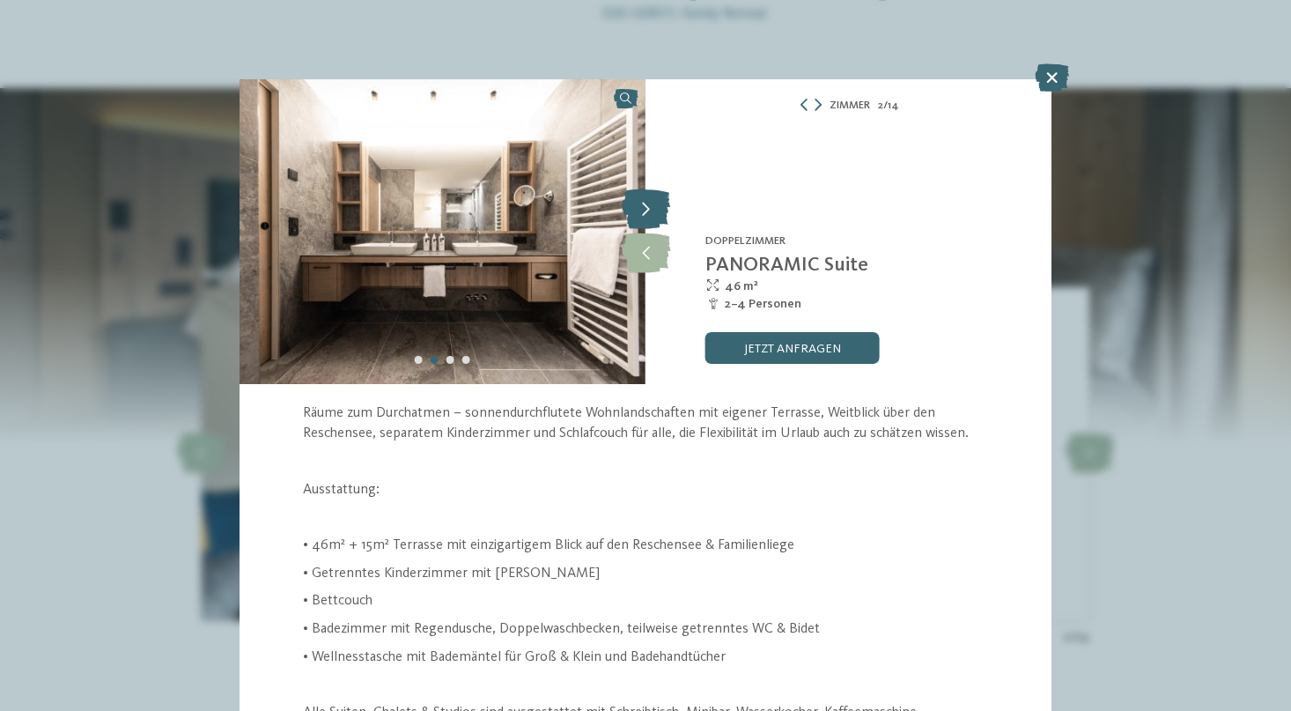
click at [644, 211] on icon at bounding box center [646, 210] width 48 height 40
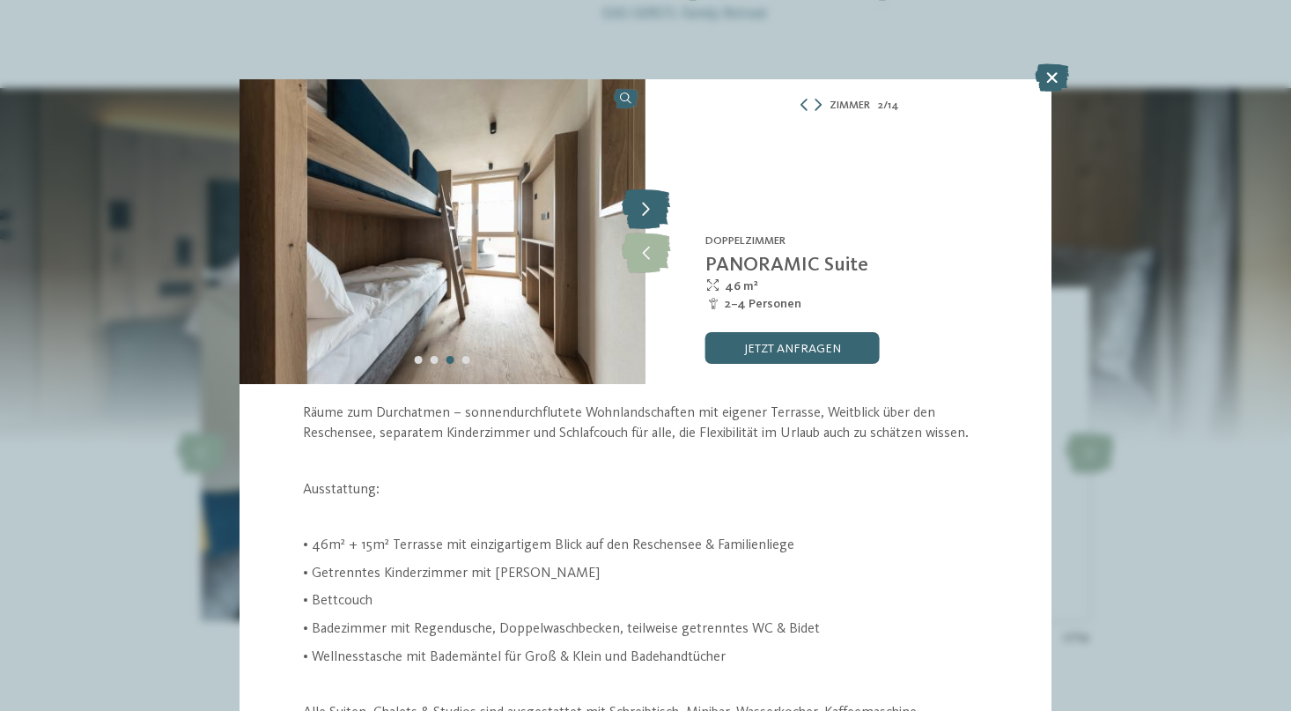
click at [644, 211] on icon at bounding box center [646, 210] width 48 height 40
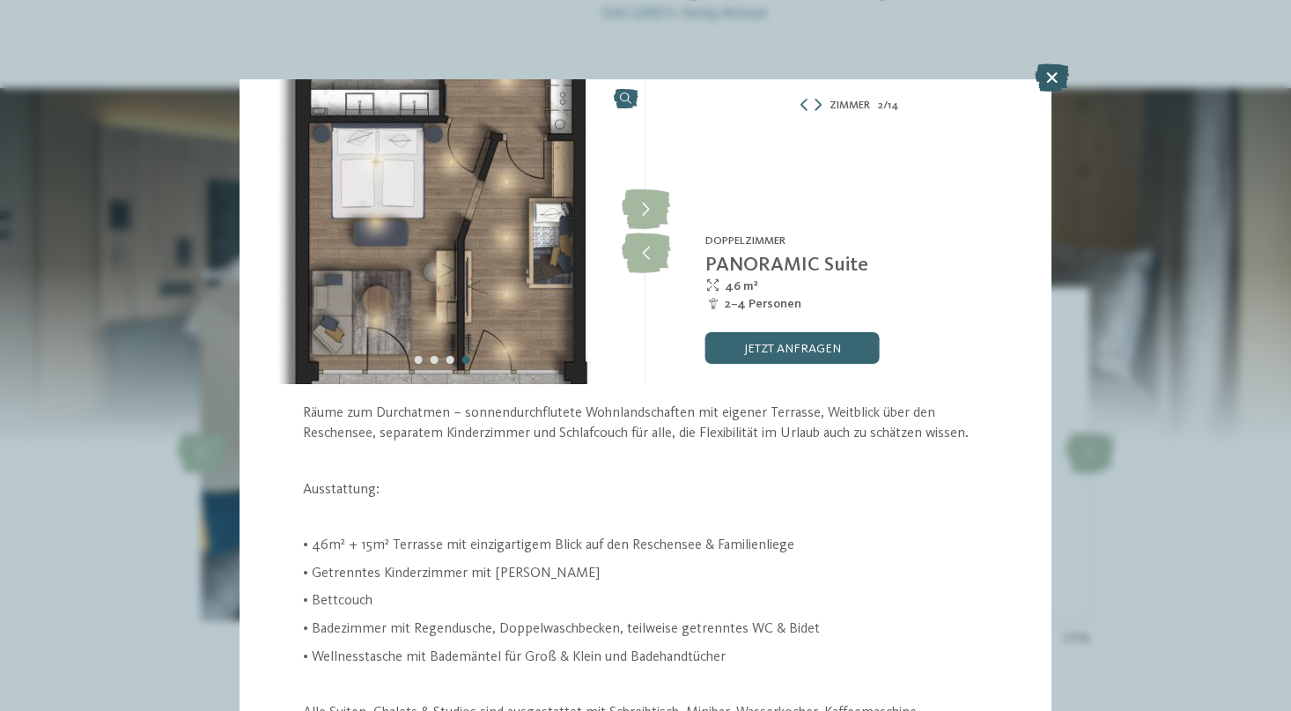
click at [1054, 86] on icon at bounding box center [1052, 77] width 34 height 28
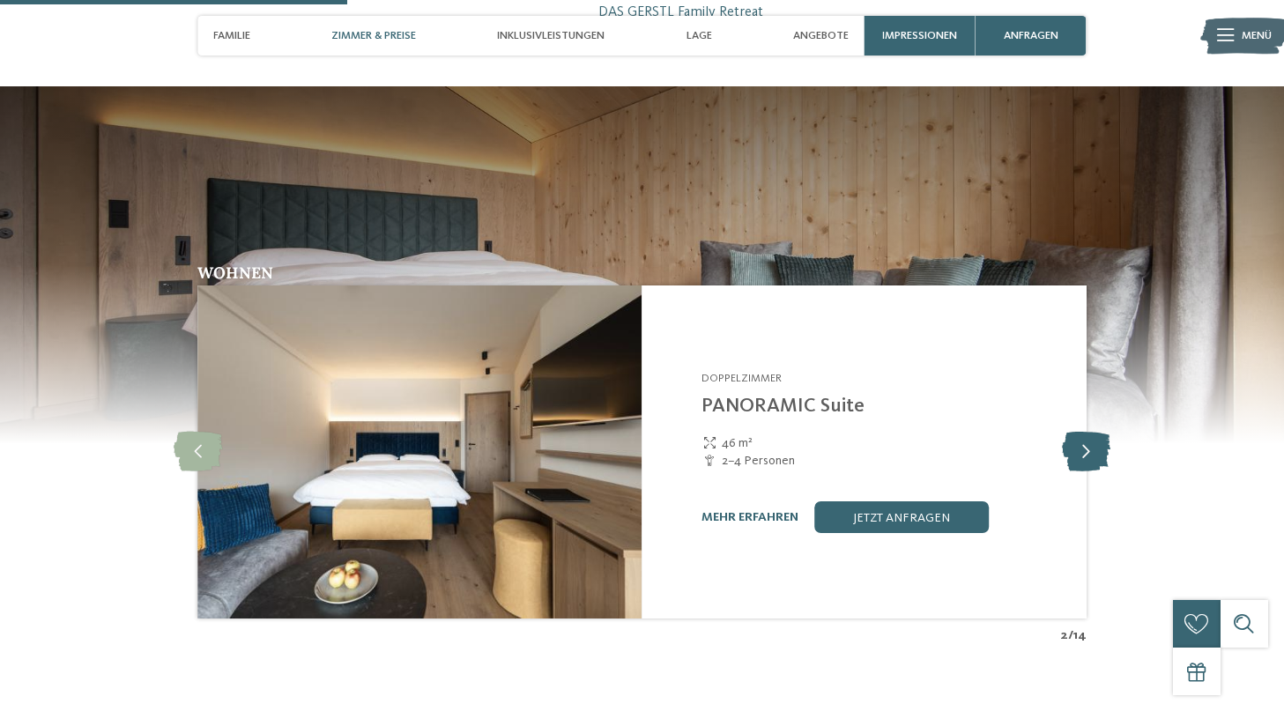
click at [1092, 432] on icon at bounding box center [1086, 452] width 48 height 40
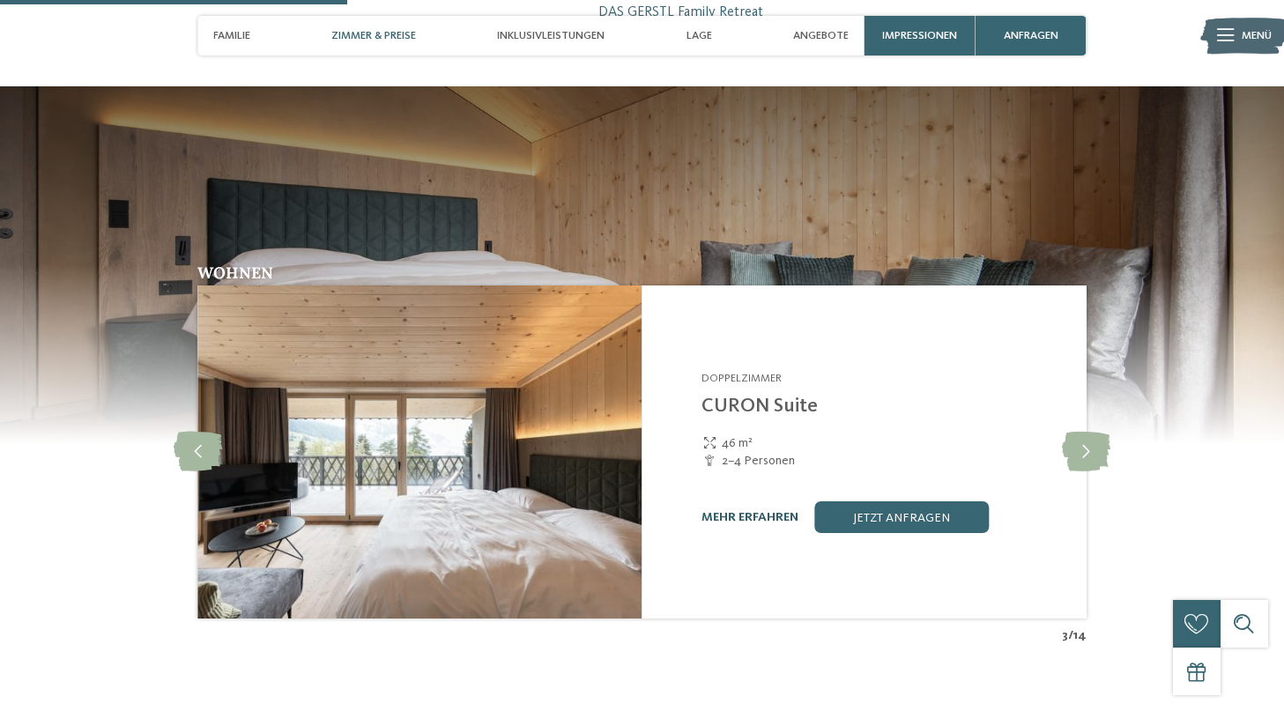
click at [765, 511] on link "mehr erfahren" at bounding box center [749, 517] width 97 height 12
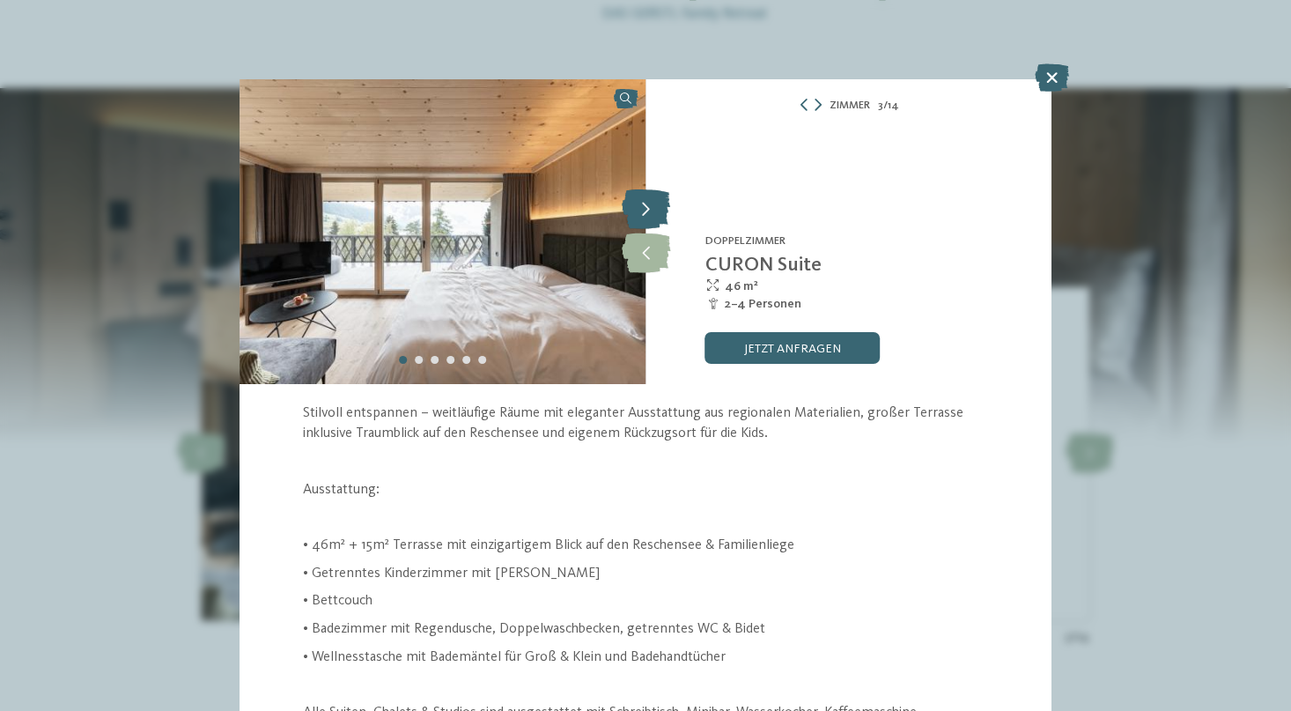
click at [646, 211] on icon at bounding box center [646, 210] width 48 height 40
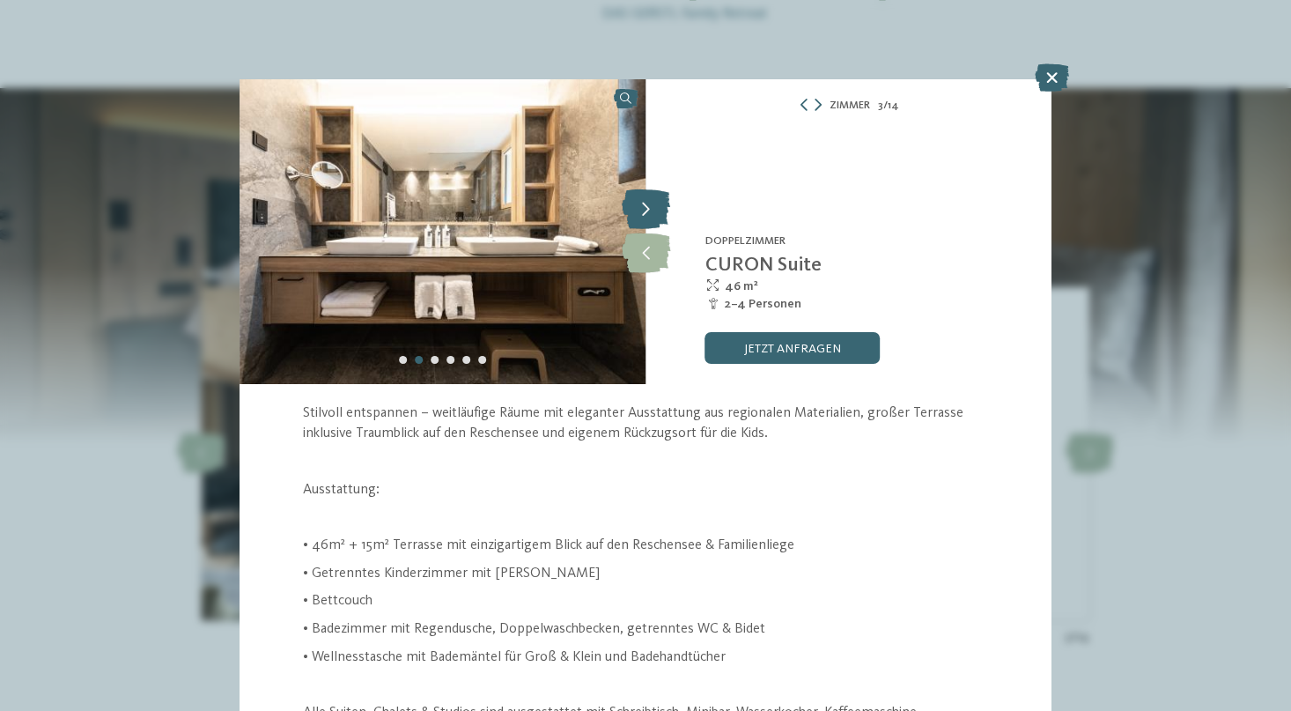
click at [646, 211] on icon at bounding box center [646, 210] width 48 height 40
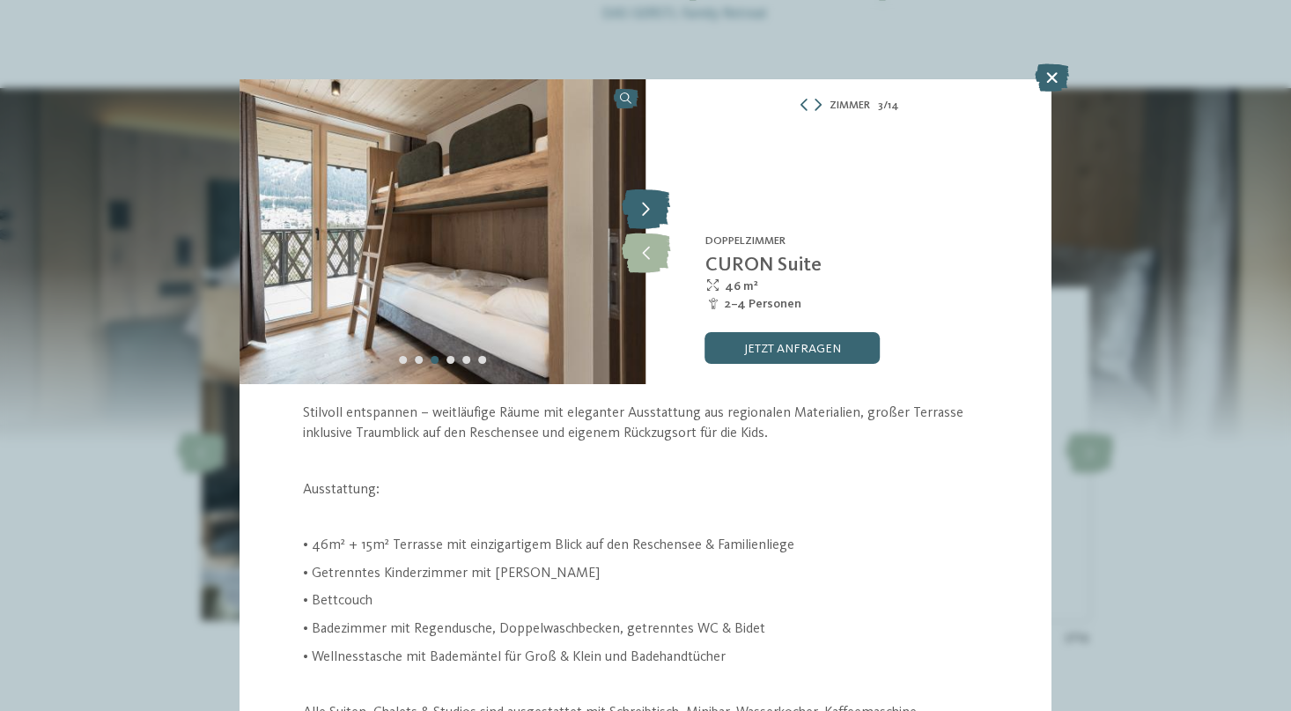
click at [646, 211] on icon at bounding box center [646, 210] width 48 height 40
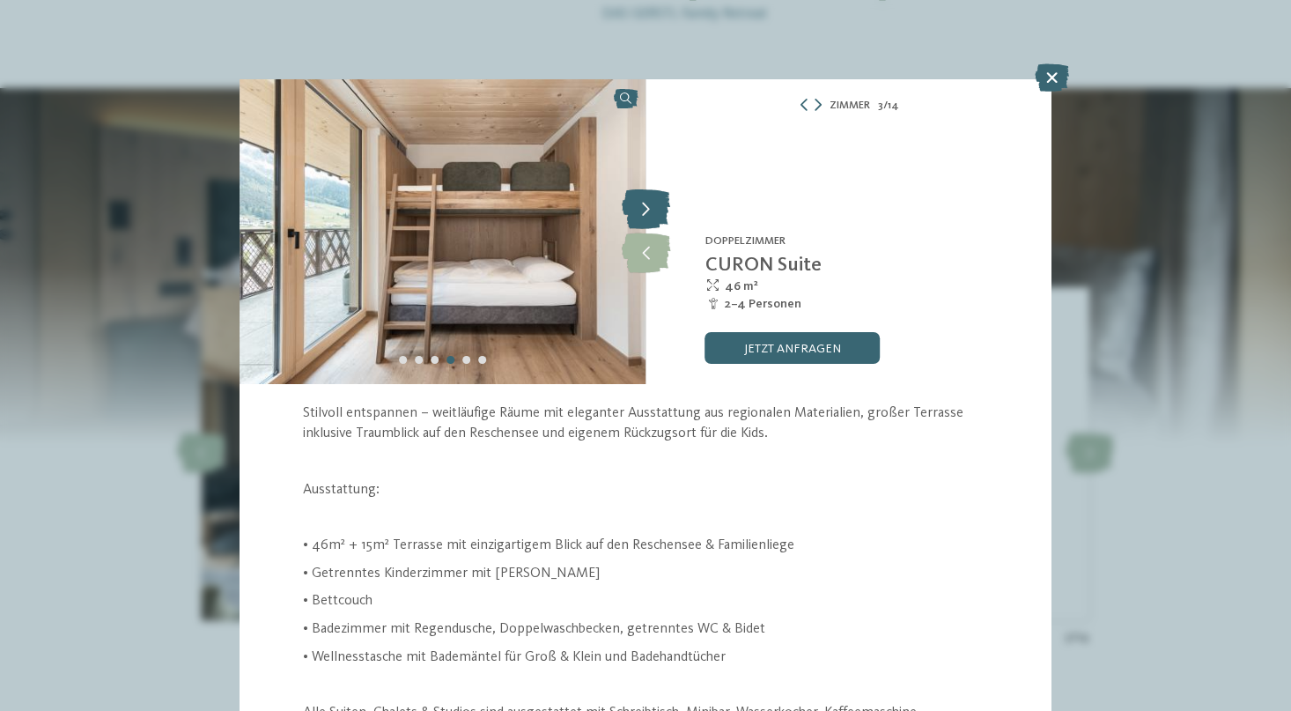
click at [646, 211] on icon at bounding box center [646, 210] width 48 height 40
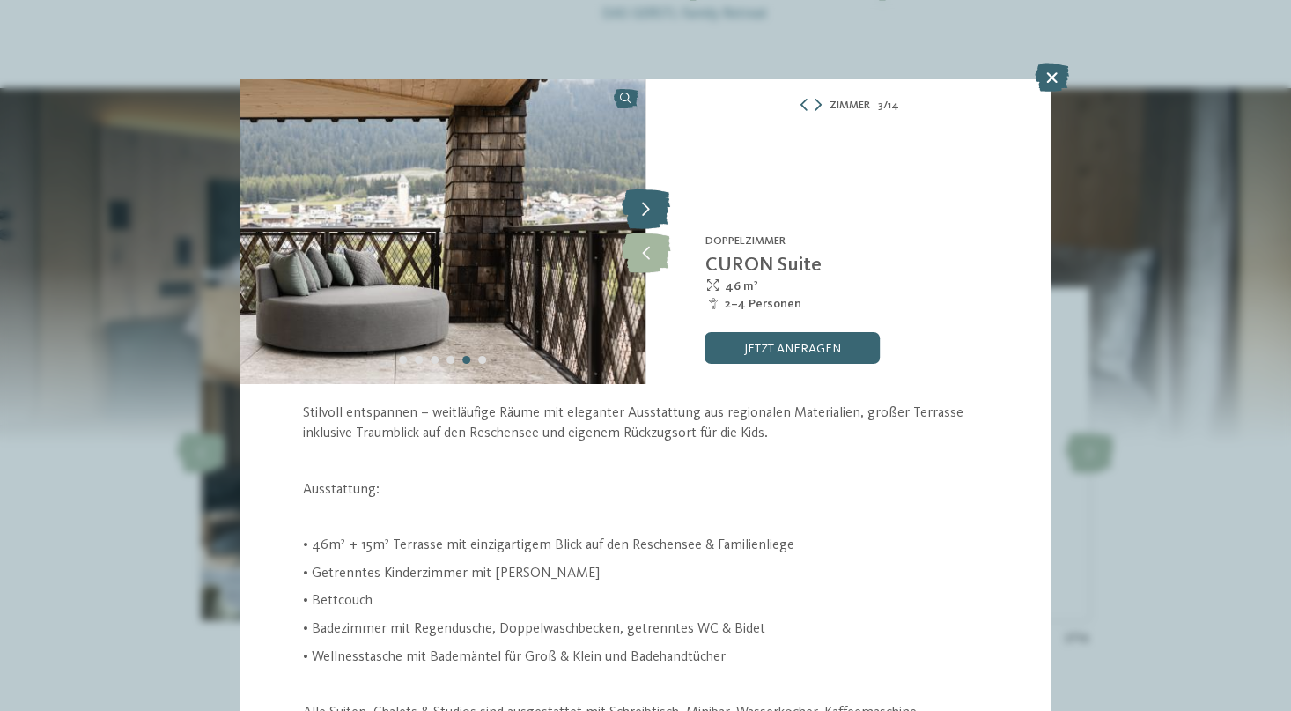
click at [646, 211] on icon at bounding box center [646, 210] width 48 height 40
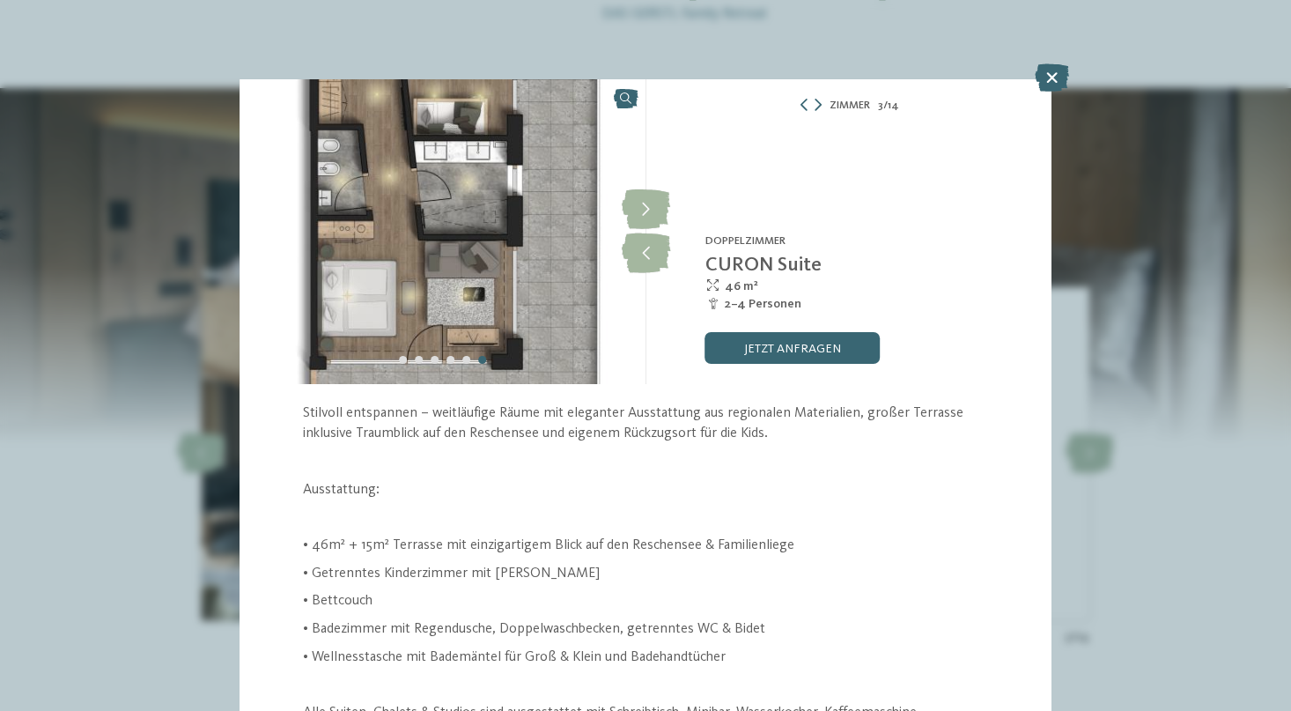
click at [451, 197] on img at bounding box center [443, 231] width 406 height 305
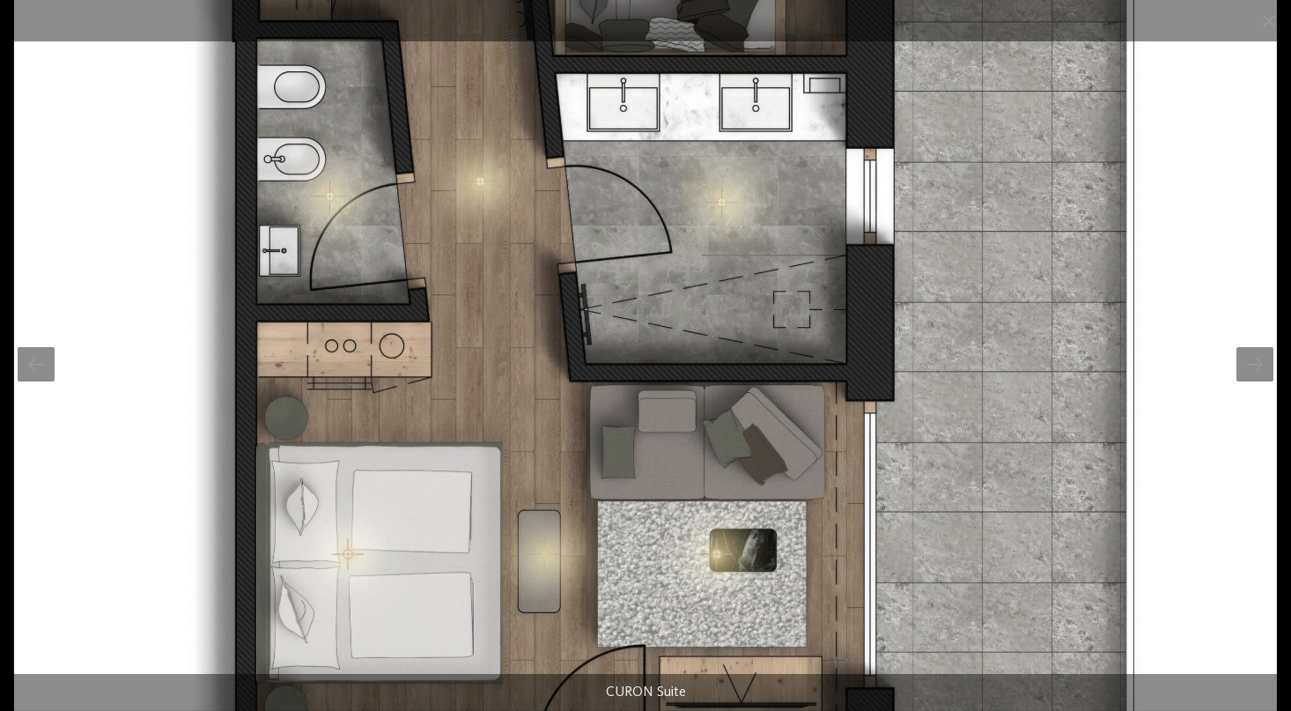
click at [678, 455] on img at bounding box center [646, 355] width 1264 height 711
click at [1125, 403] on img at bounding box center [646, 355] width 1264 height 711
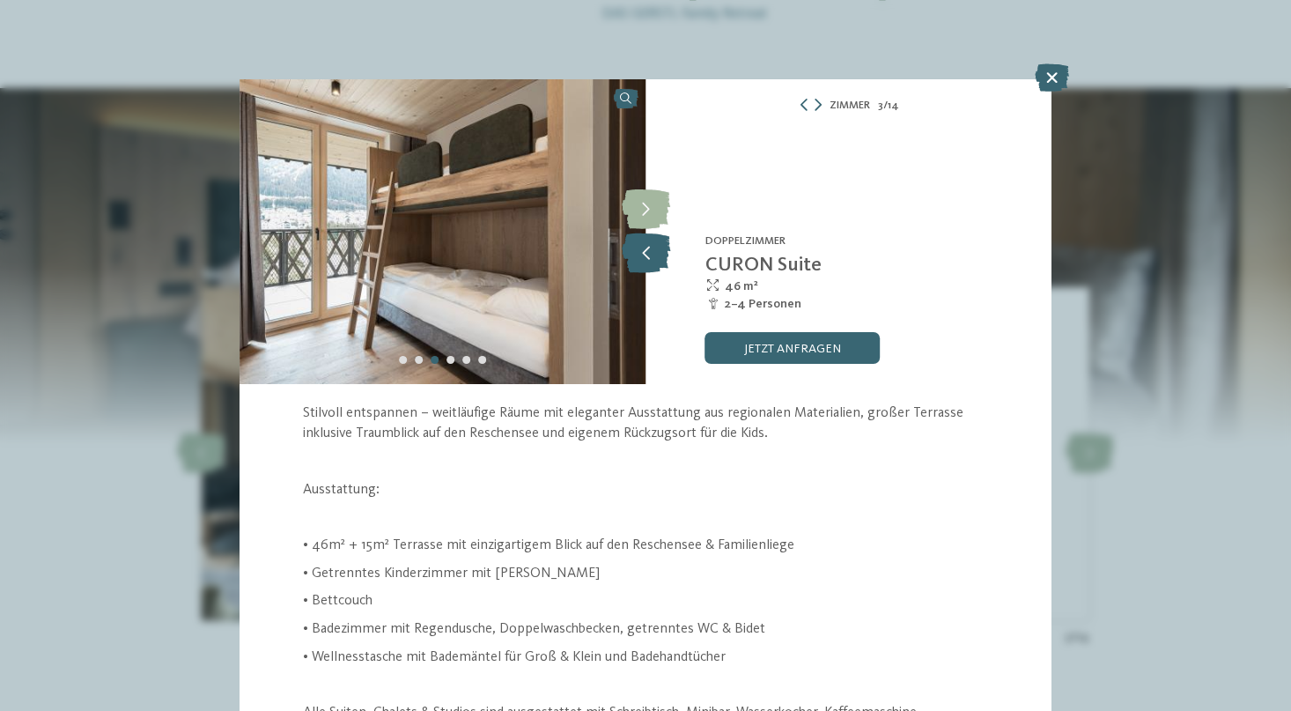
click at [647, 247] on icon at bounding box center [646, 253] width 48 height 40
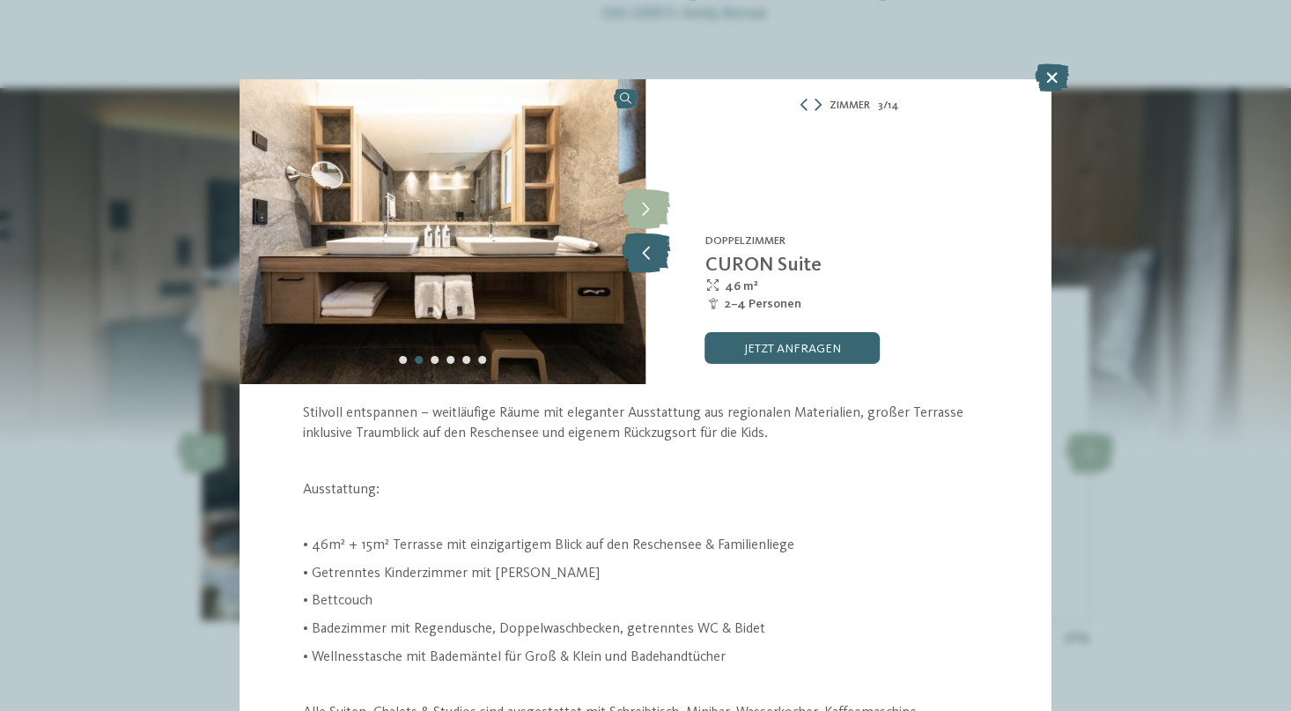
click at [647, 247] on icon at bounding box center [646, 253] width 48 height 40
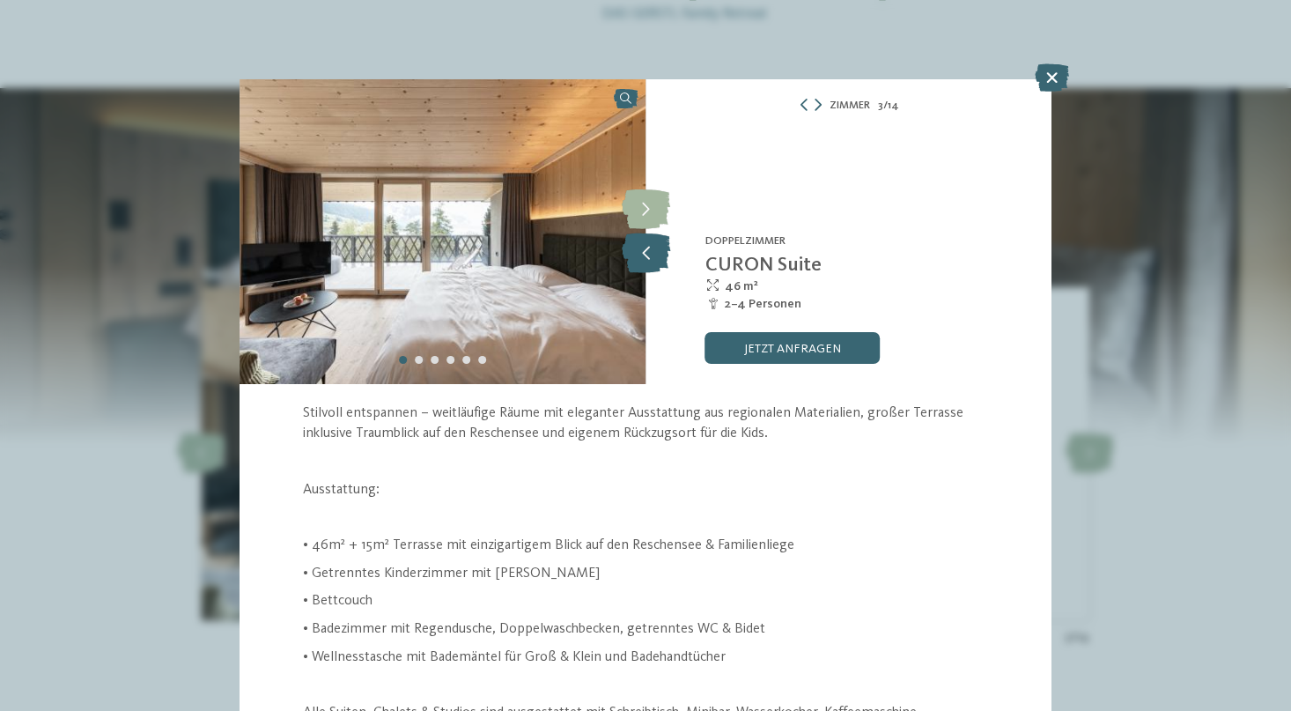
click at [647, 247] on icon at bounding box center [646, 253] width 48 height 40
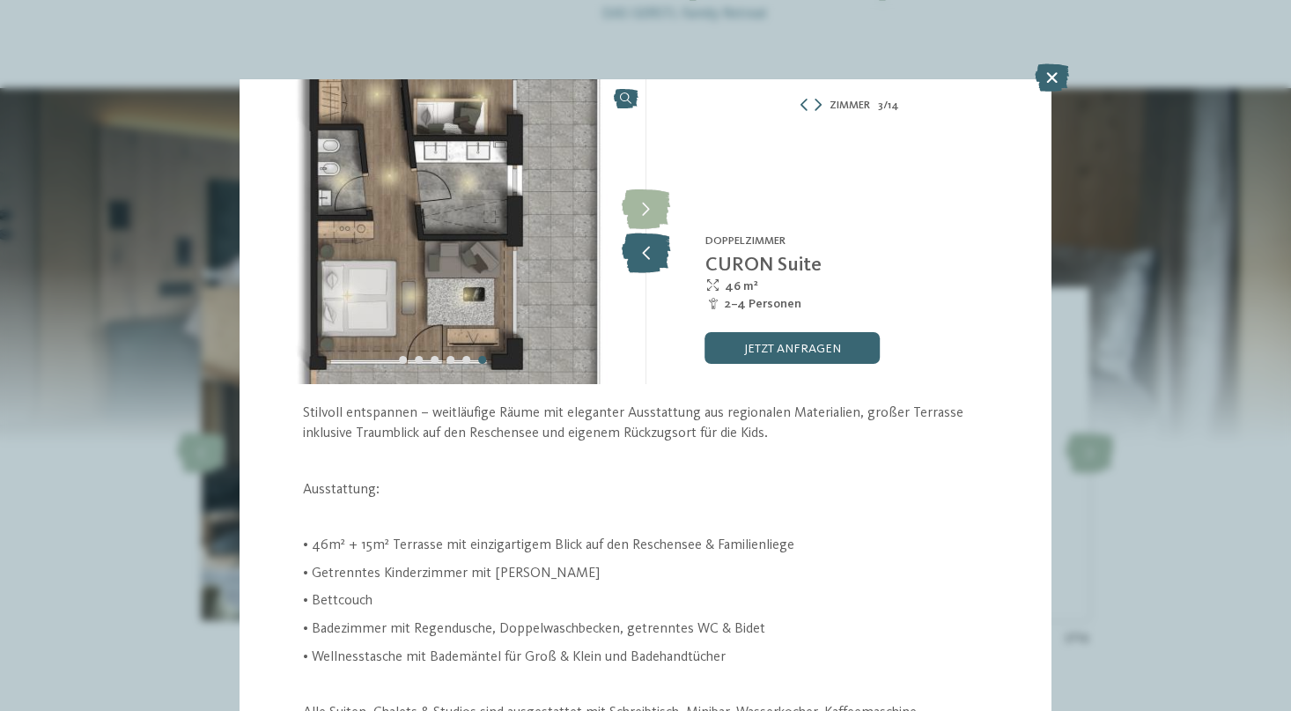
click at [647, 247] on icon at bounding box center [646, 253] width 48 height 40
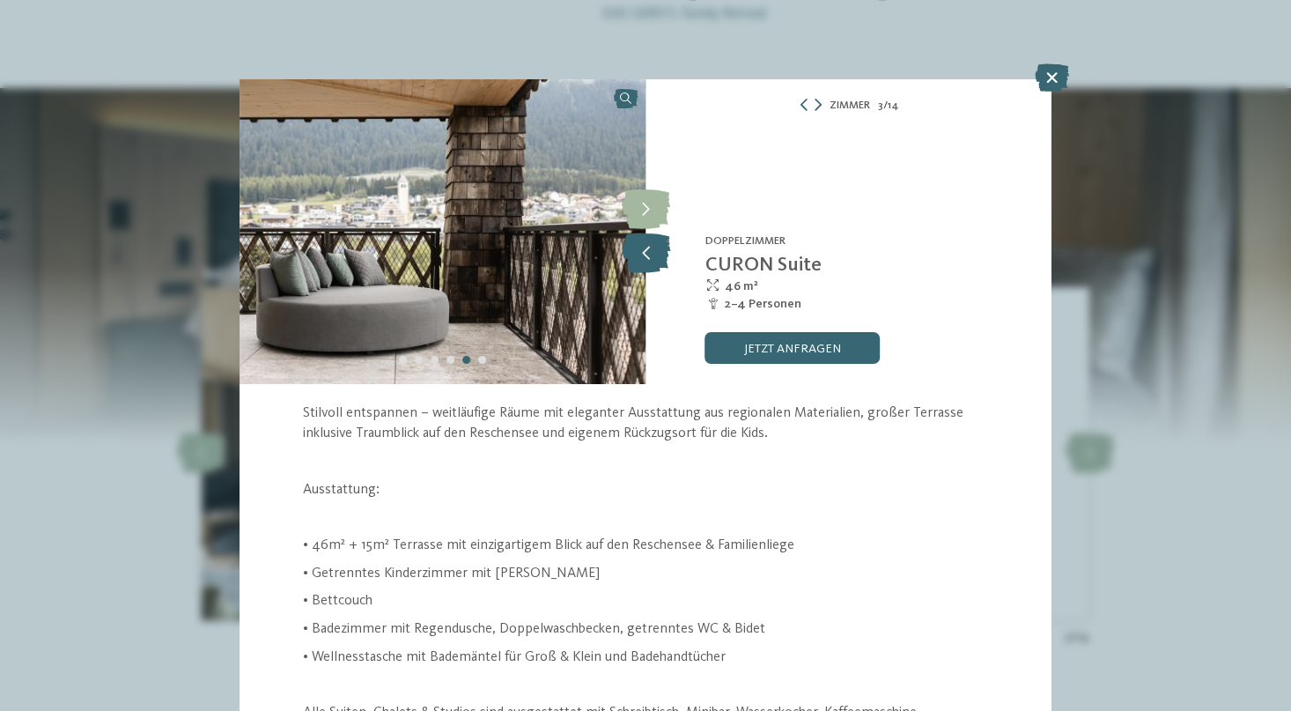
click at [647, 247] on icon at bounding box center [646, 253] width 48 height 40
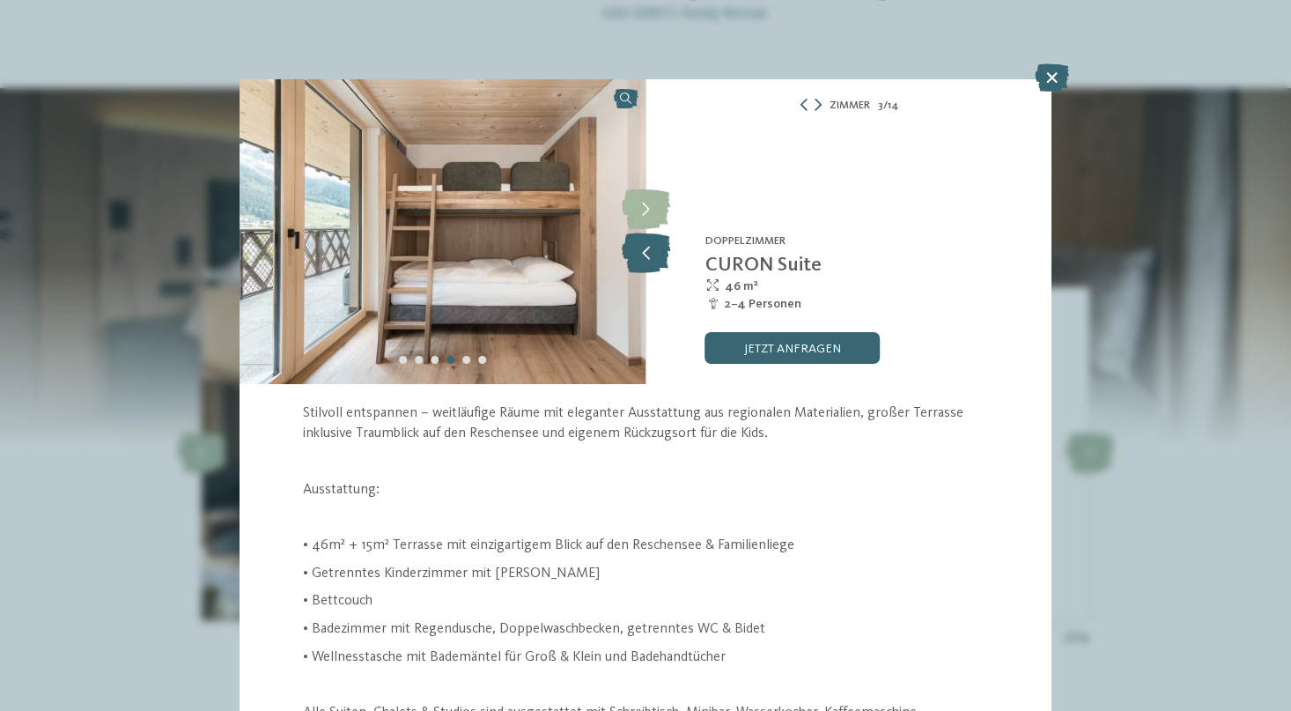
click at [647, 247] on icon at bounding box center [646, 253] width 48 height 40
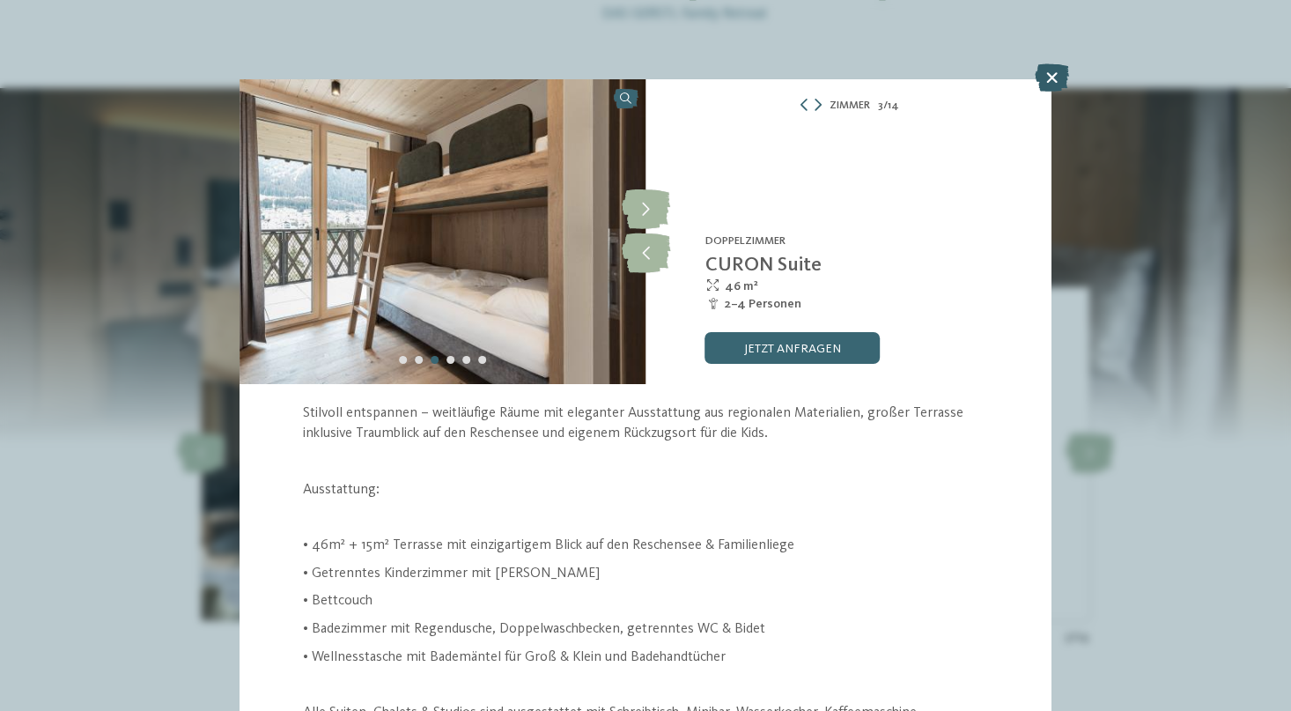
click at [1052, 70] on icon at bounding box center [1052, 77] width 34 height 28
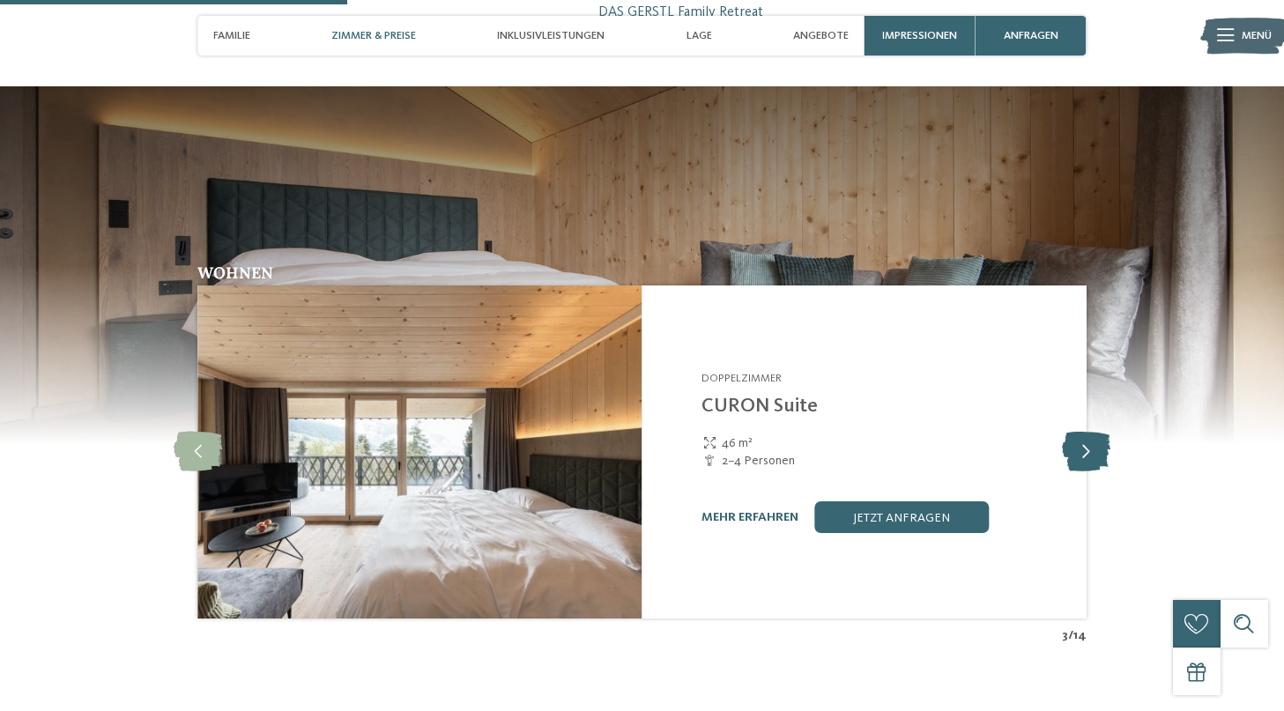
click at [1098, 432] on icon at bounding box center [1086, 452] width 48 height 40
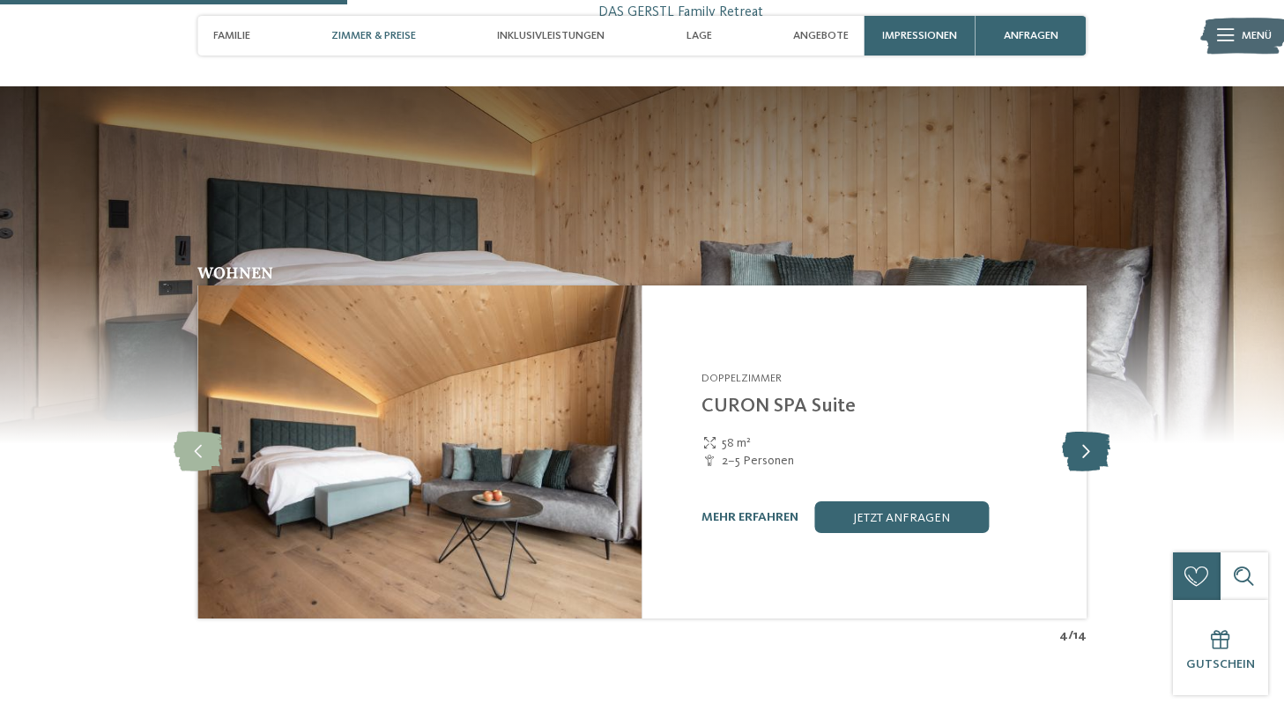
click at [1098, 432] on icon at bounding box center [1086, 452] width 48 height 40
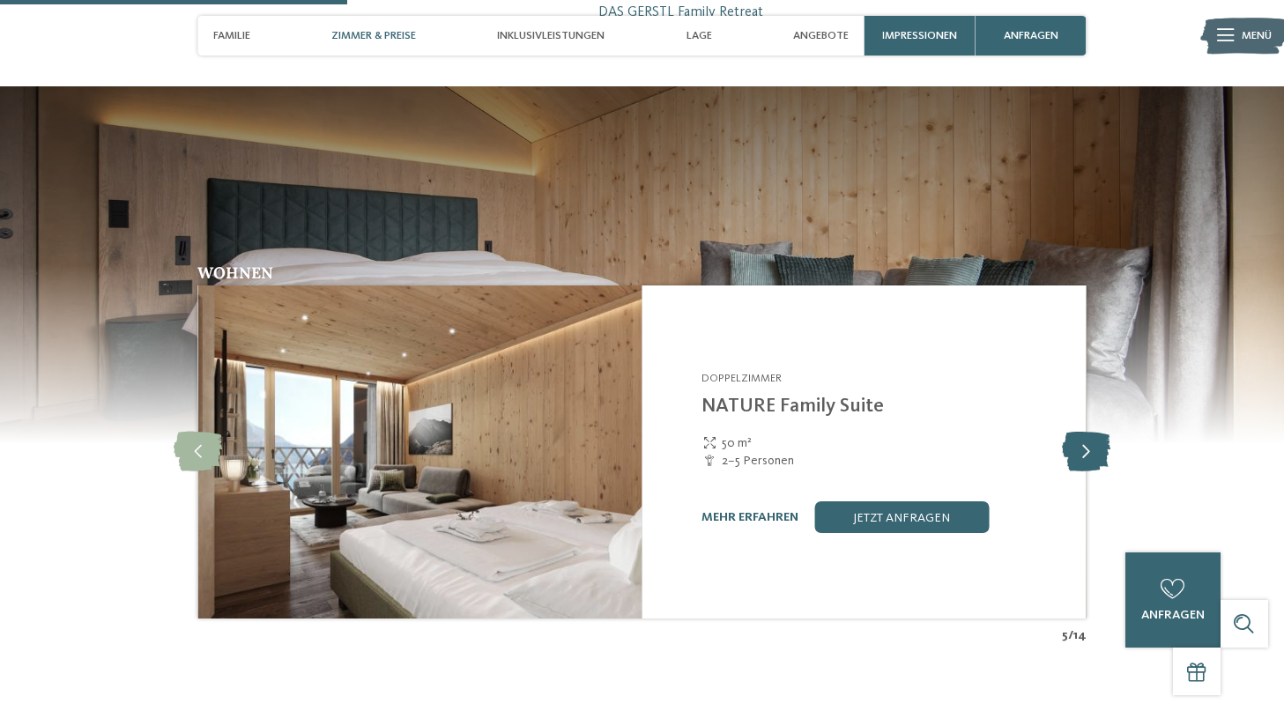
click at [1084, 432] on icon at bounding box center [1086, 452] width 48 height 40
click at [1086, 432] on icon at bounding box center [1086, 452] width 48 height 40
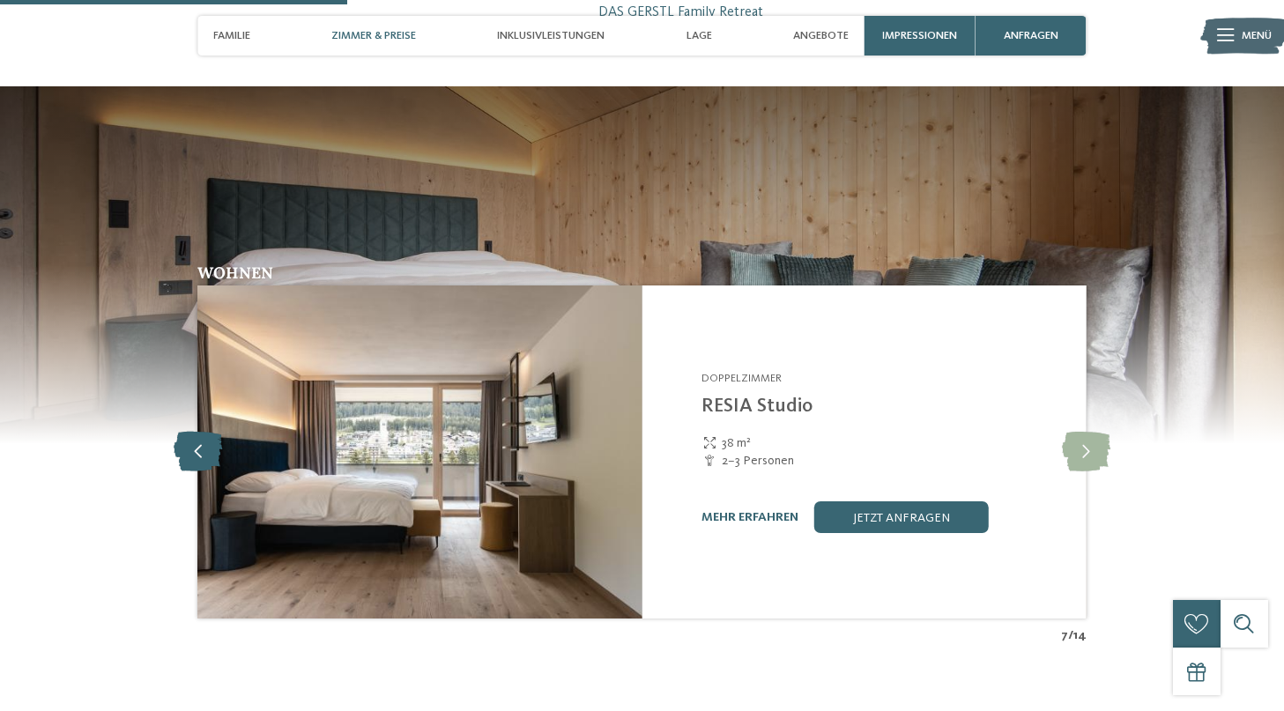
click at [190, 432] on icon at bounding box center [198, 452] width 48 height 40
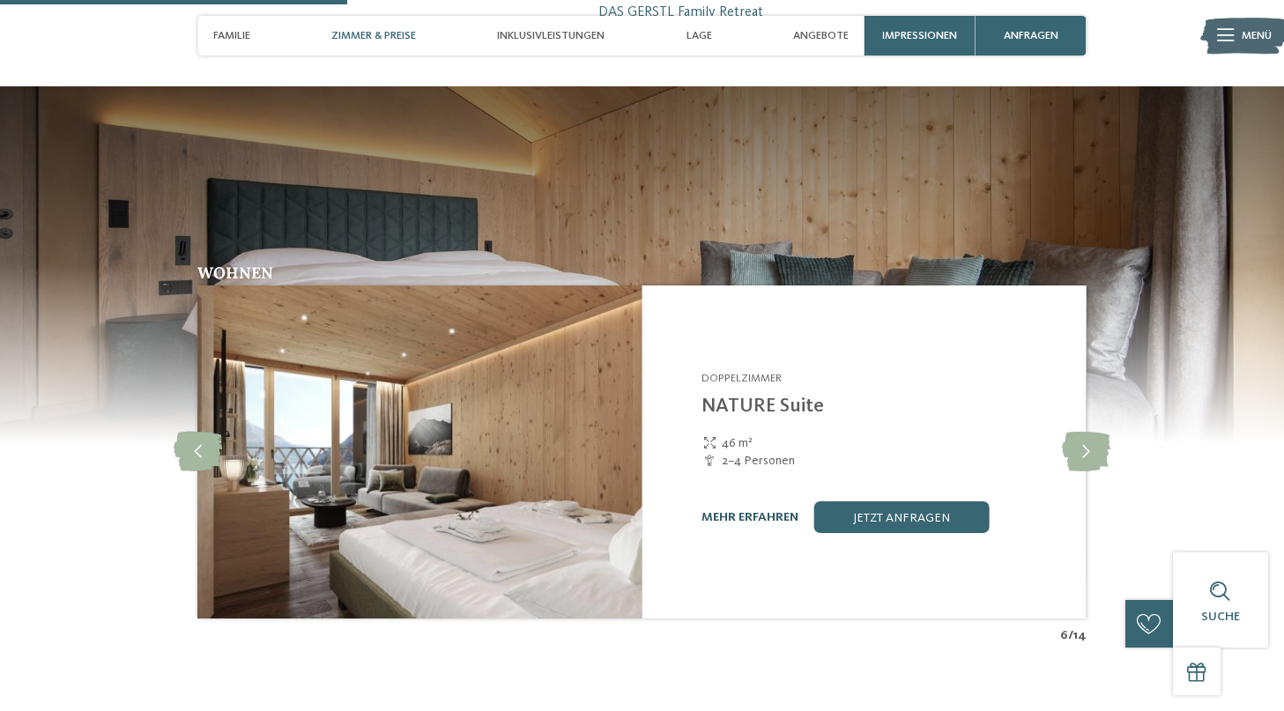
click at [754, 511] on link "mehr erfahren" at bounding box center [749, 517] width 97 height 12
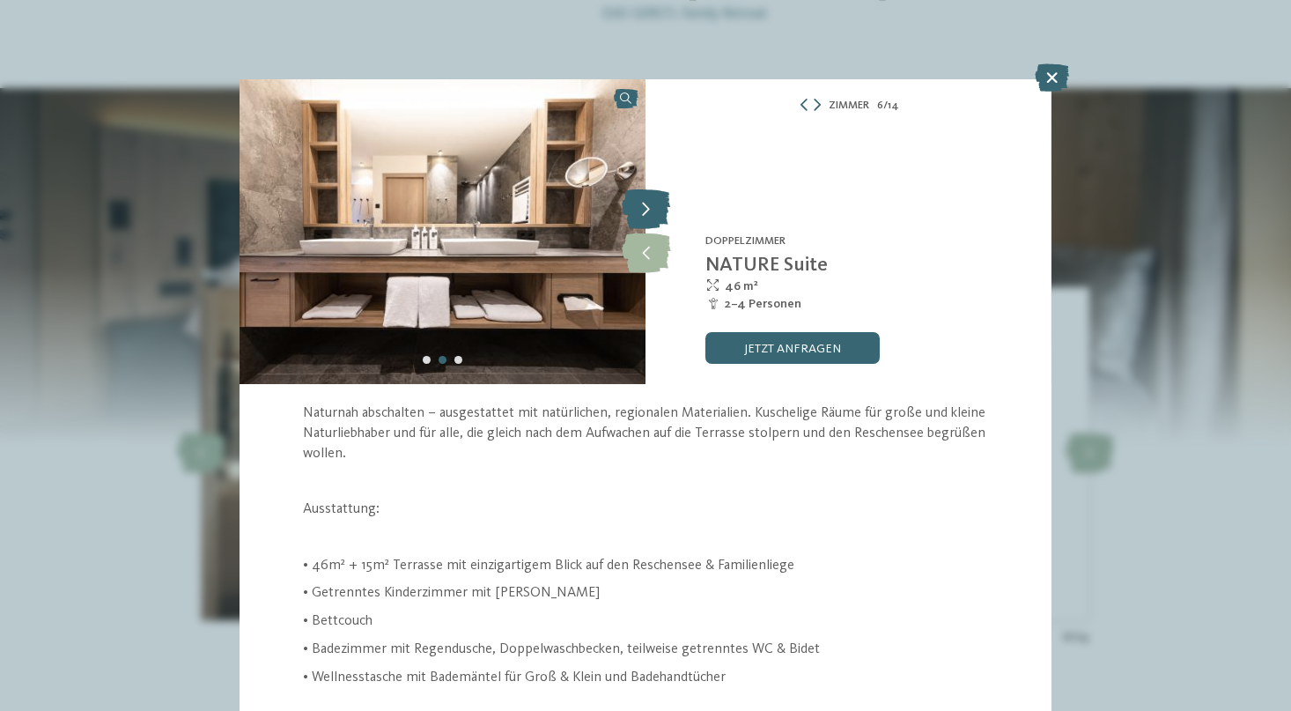
click at [647, 212] on icon at bounding box center [646, 210] width 48 height 40
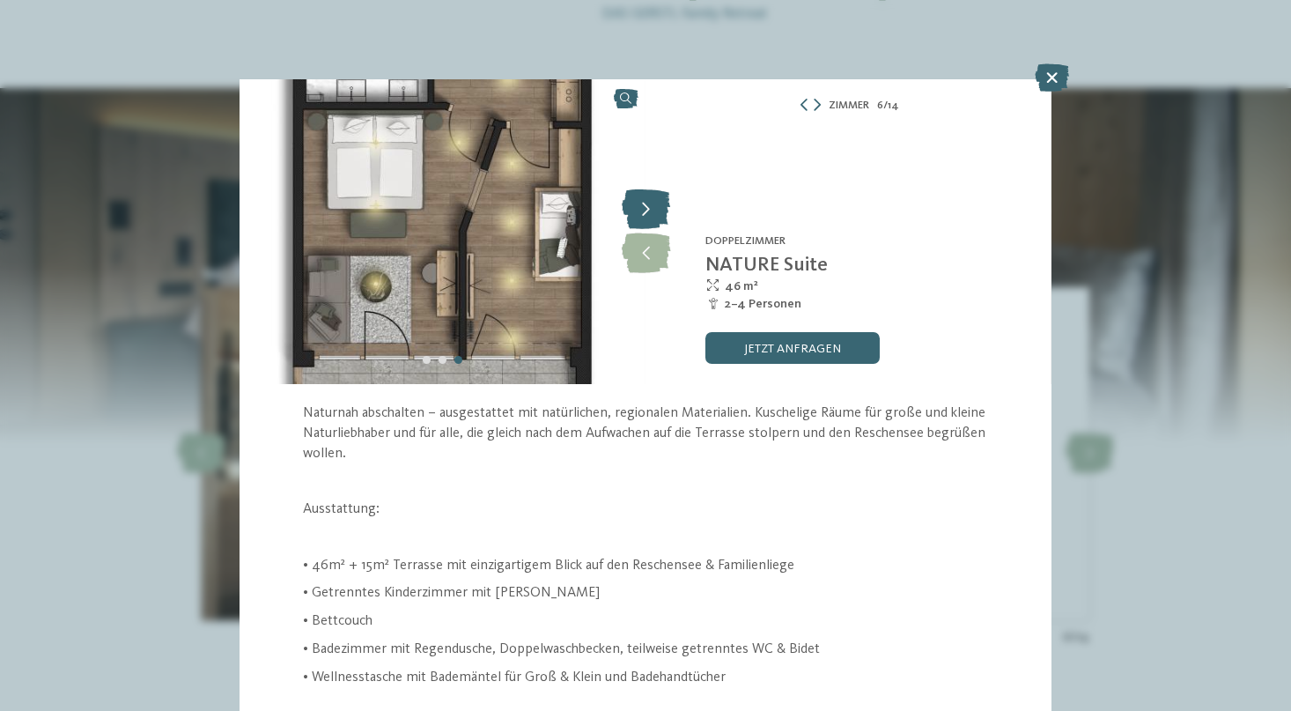
click at [648, 213] on icon at bounding box center [646, 210] width 48 height 40
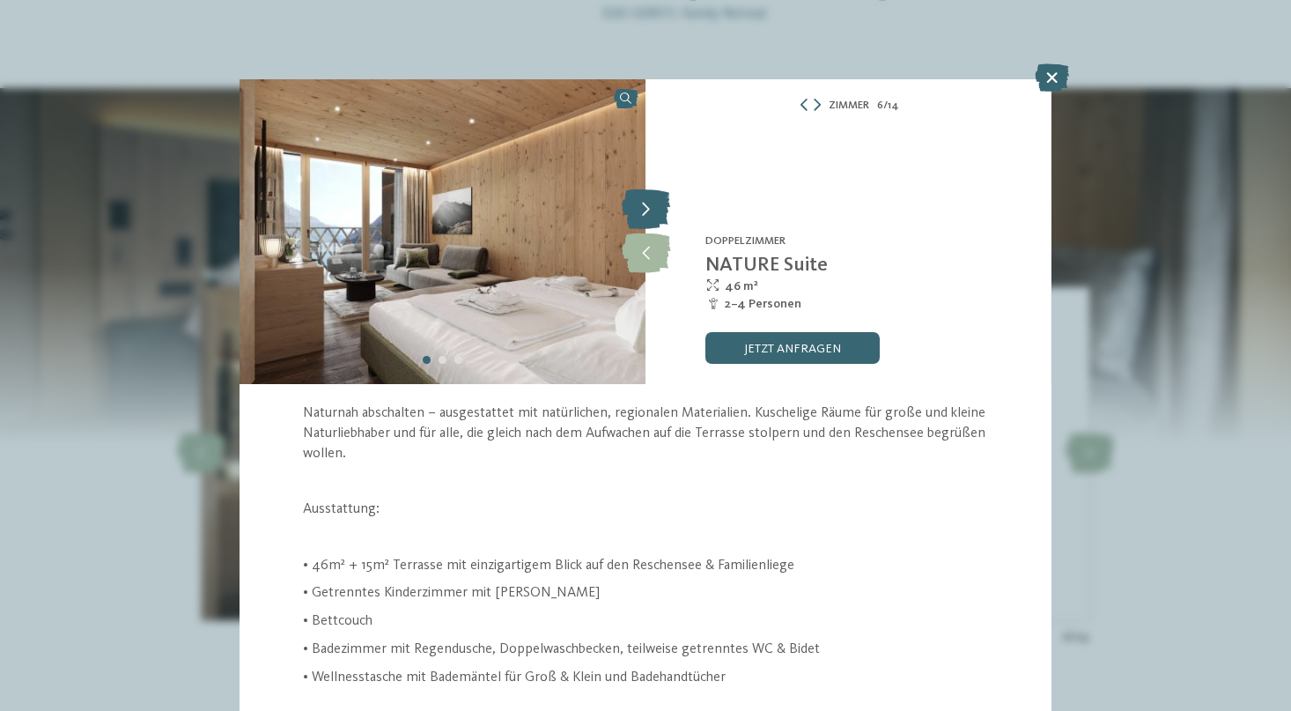
click at [648, 213] on icon at bounding box center [646, 210] width 48 height 40
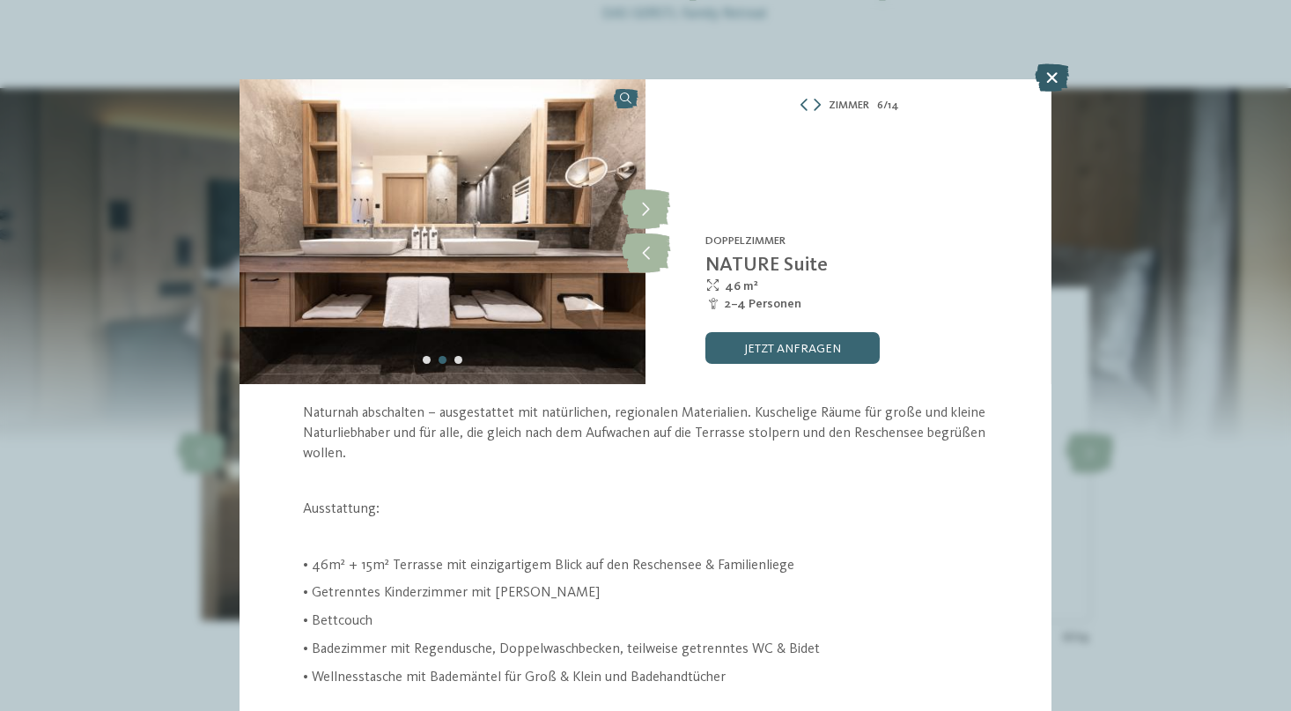
click at [1053, 72] on icon at bounding box center [1052, 77] width 34 height 28
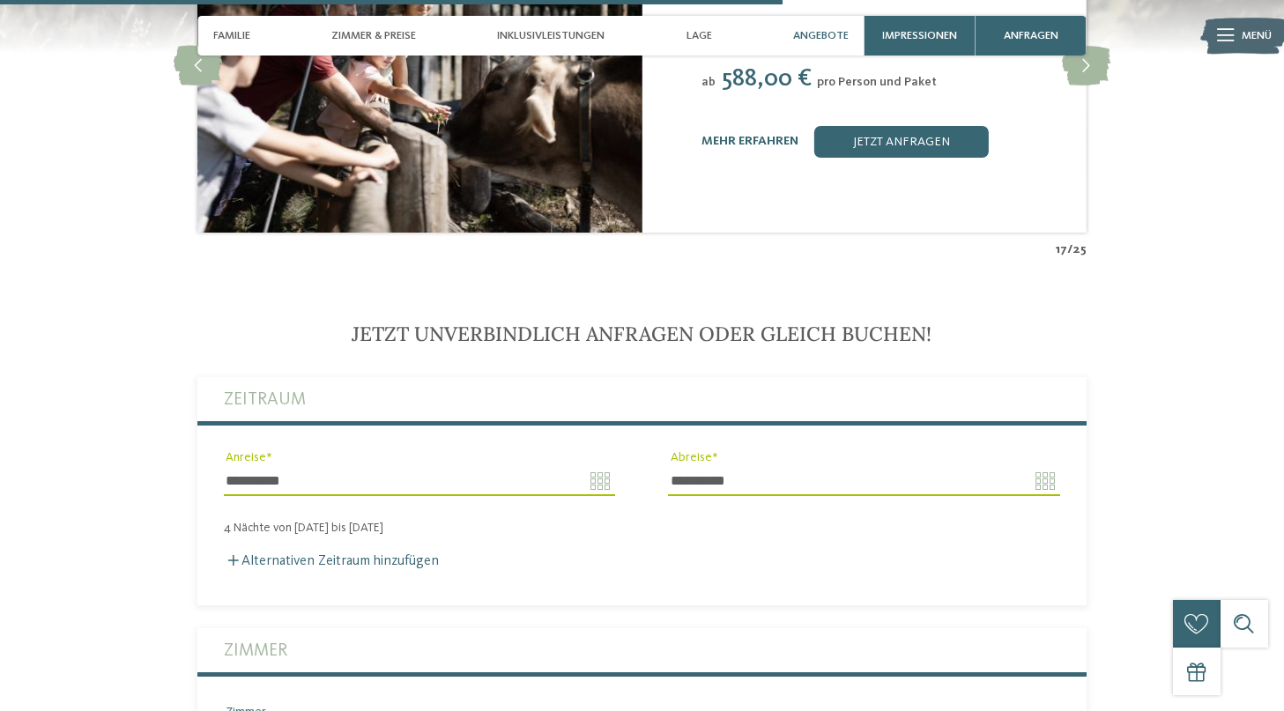
scroll to position [3735, 0]
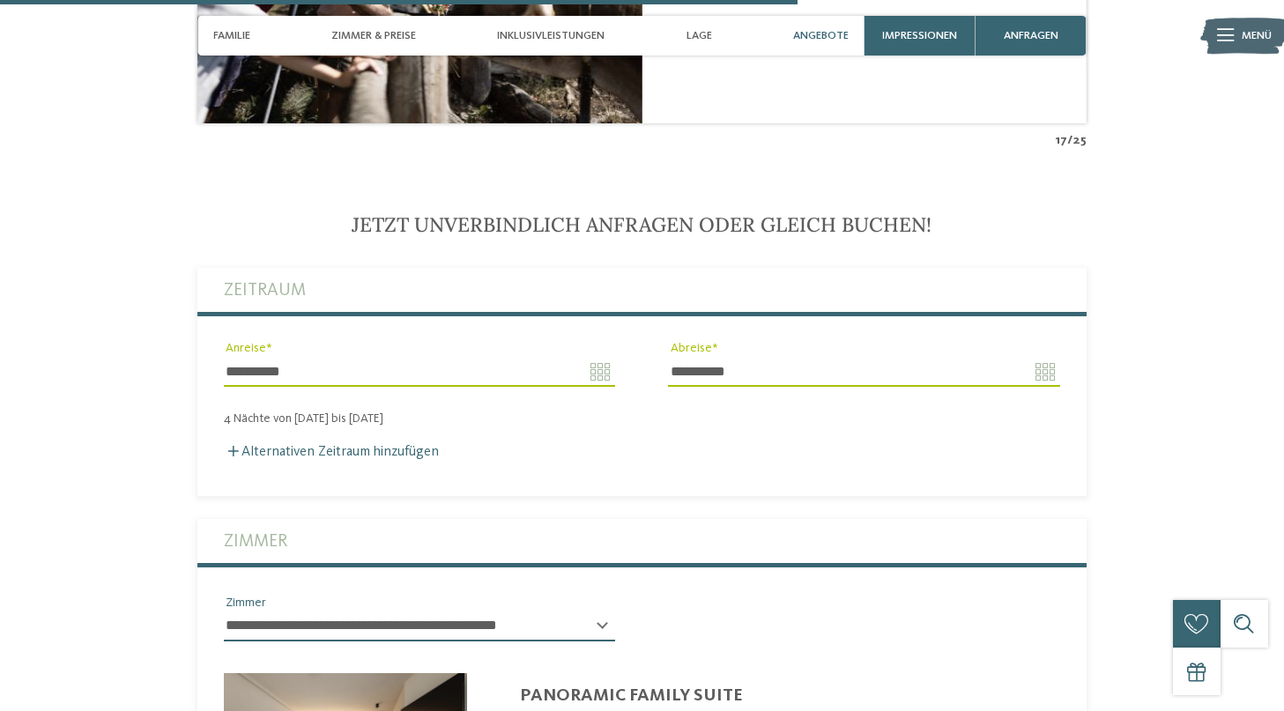
select select "*****"
type input "*"
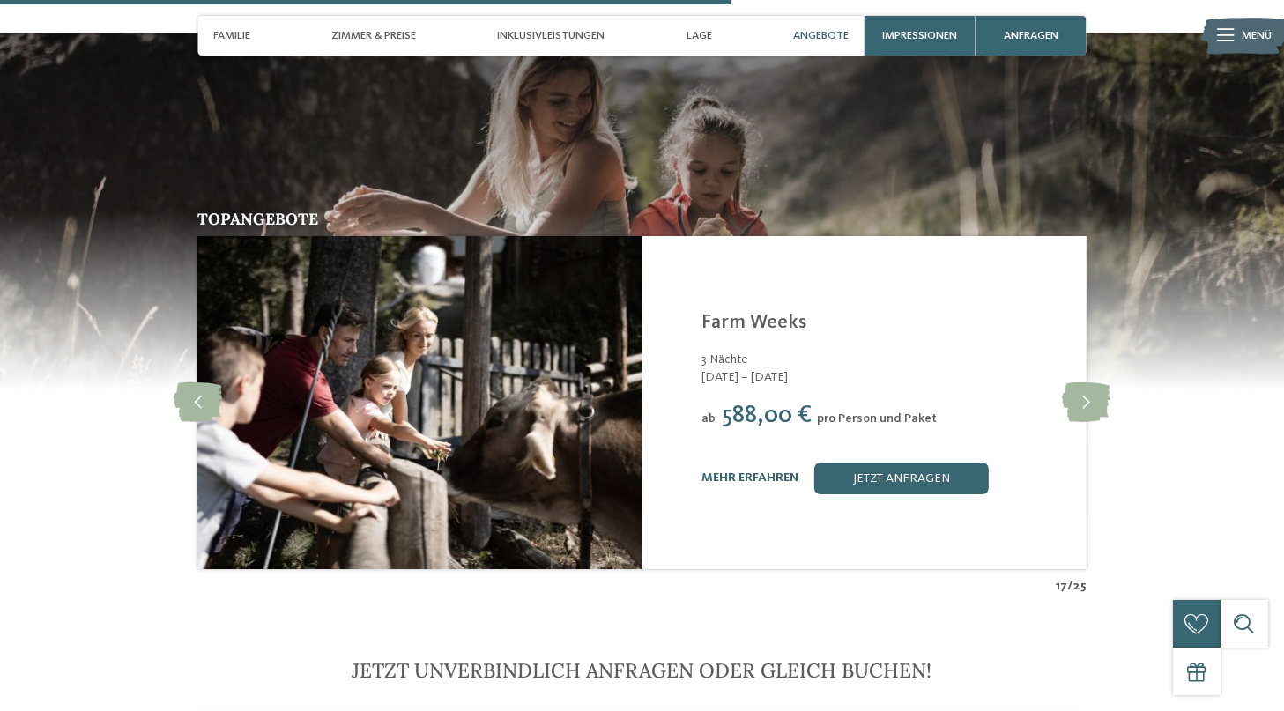
scroll to position [3303, 0]
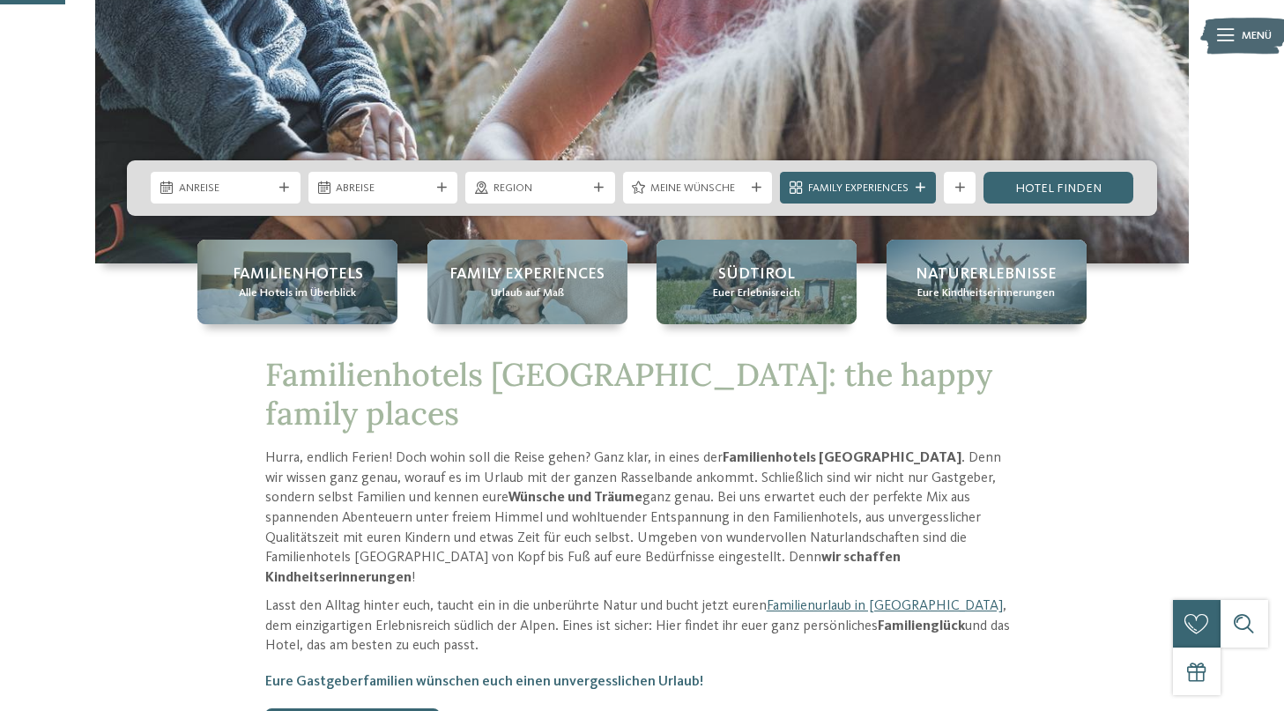
scroll to position [369, 0]
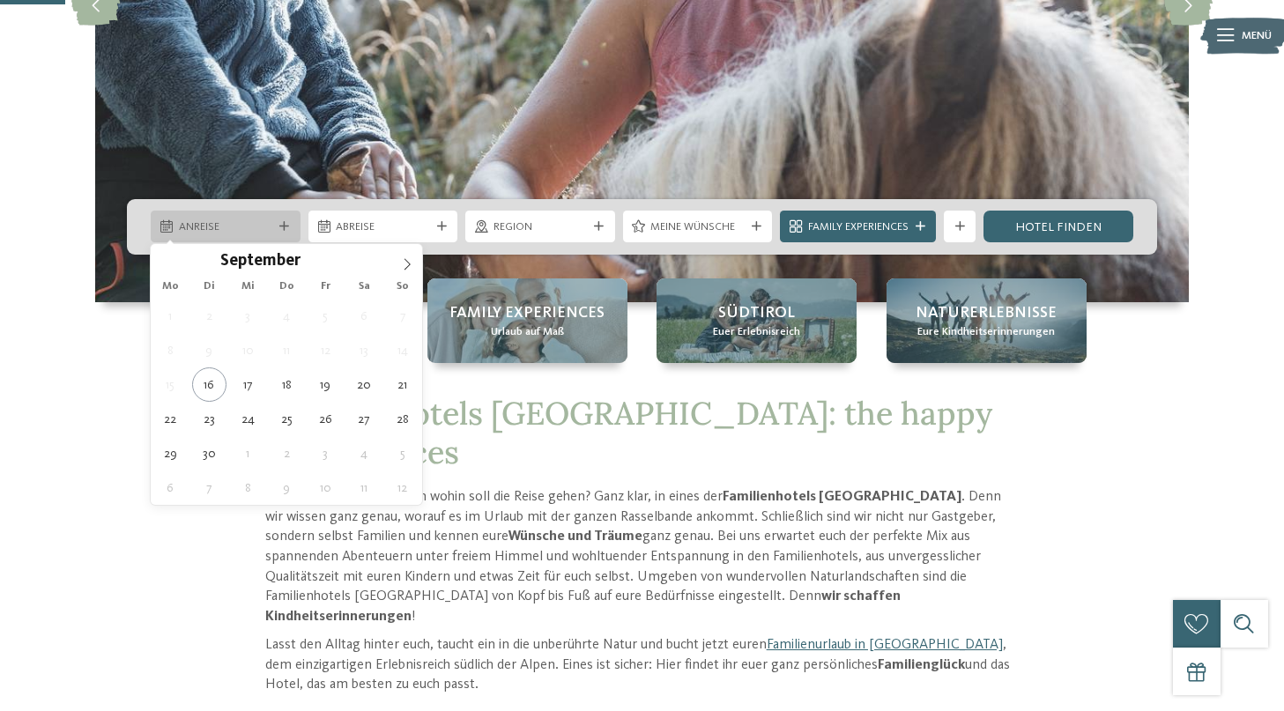
click at [258, 222] on span "Anreise" at bounding box center [226, 227] width 94 height 16
click at [405, 262] on icon at bounding box center [407, 264] width 12 height 12
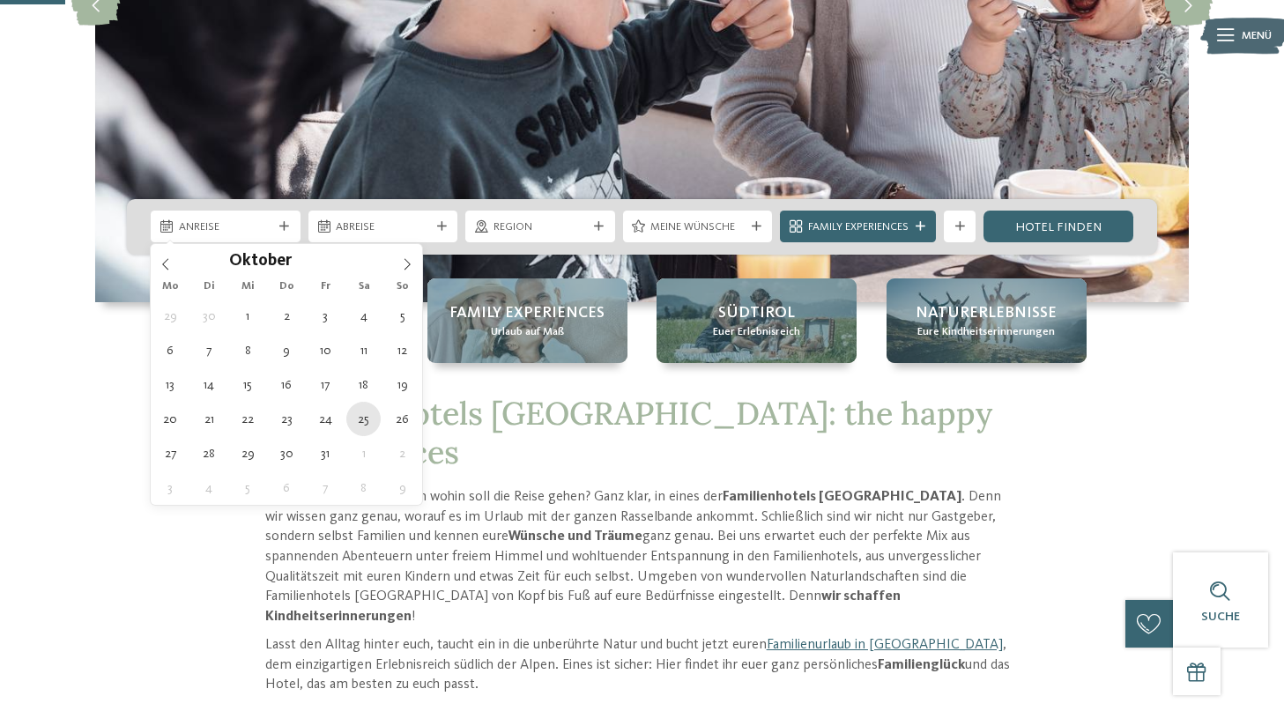
type div "[DATE]"
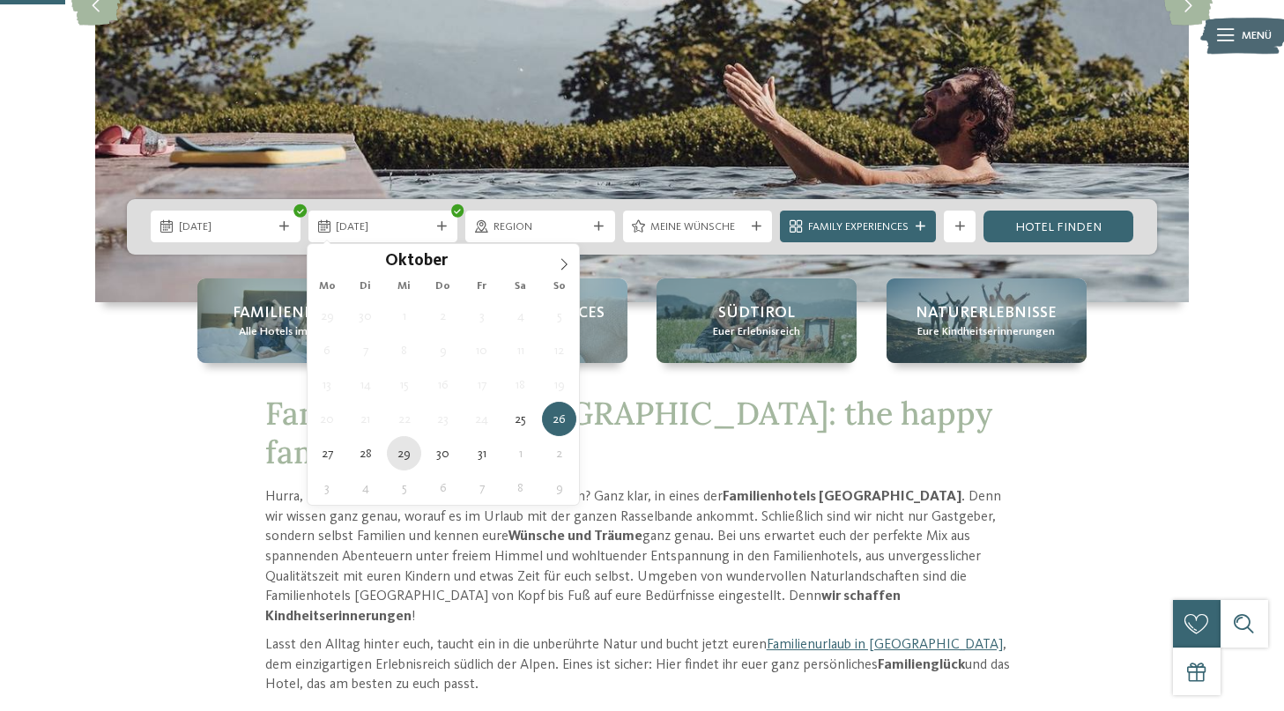
type div "[DATE]"
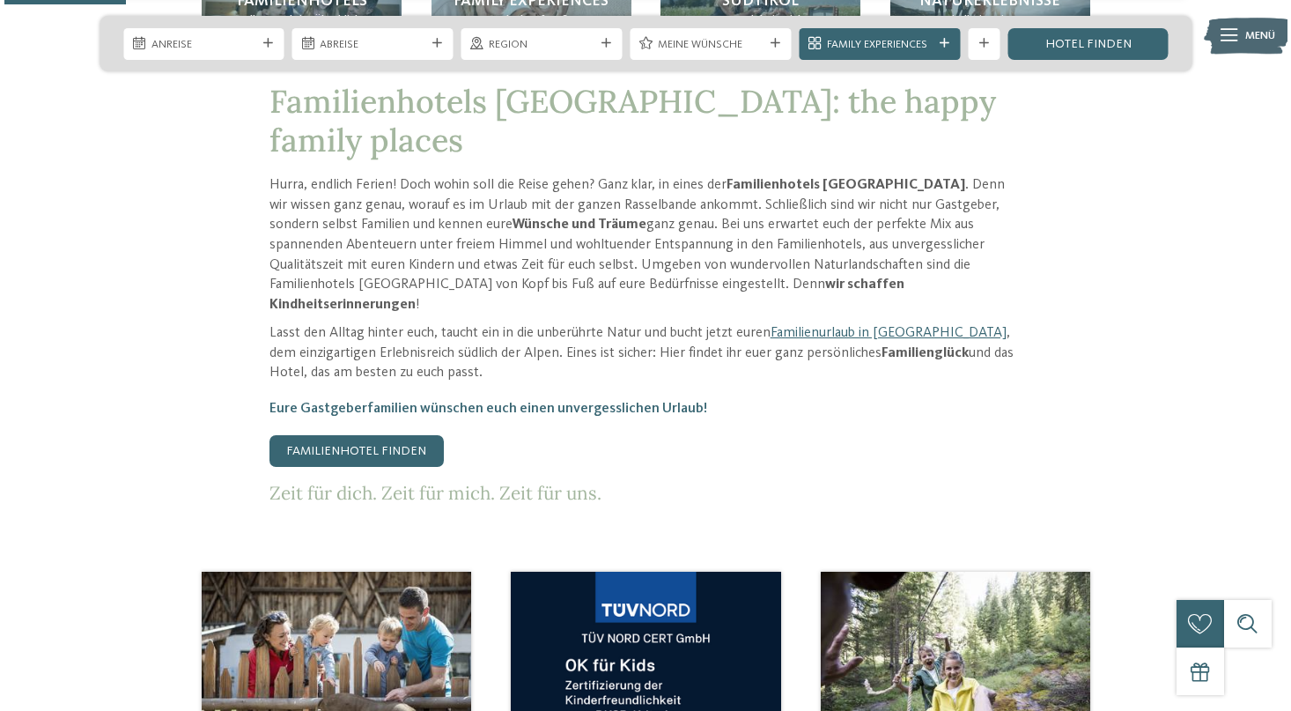
scroll to position [403, 0]
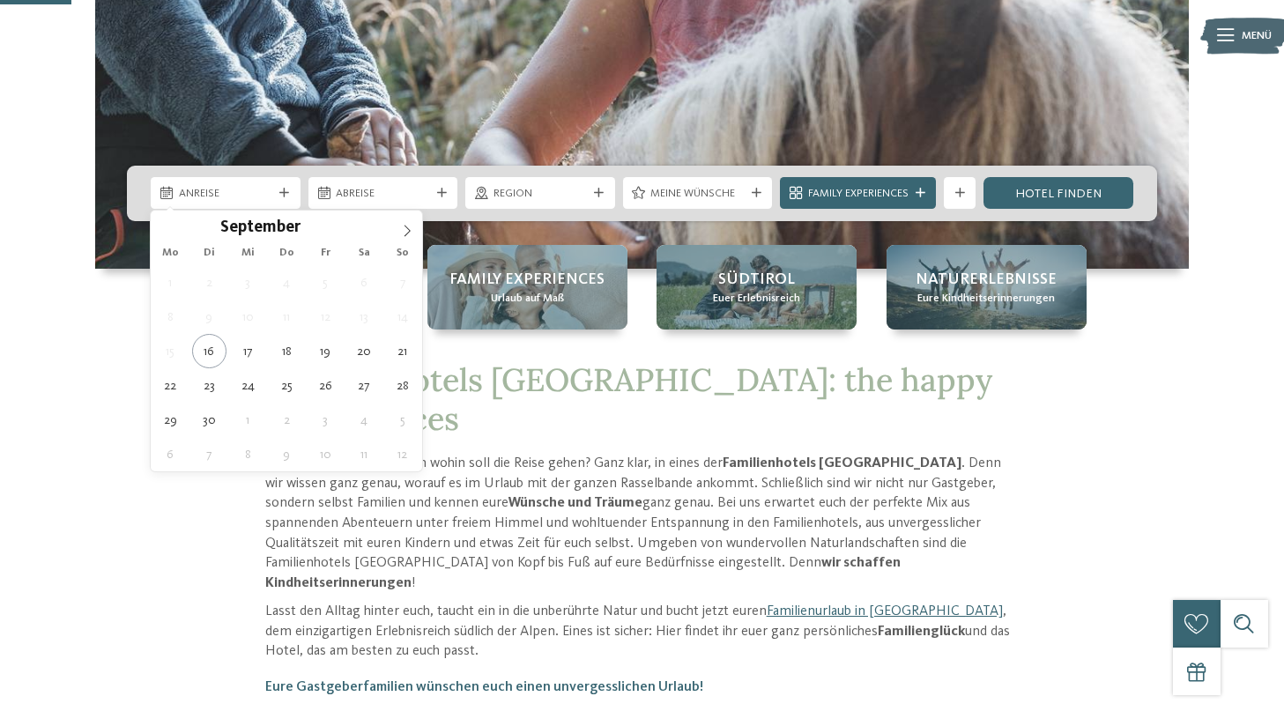
click at [296, 194] on div "Anreise" at bounding box center [226, 193] width 150 height 32
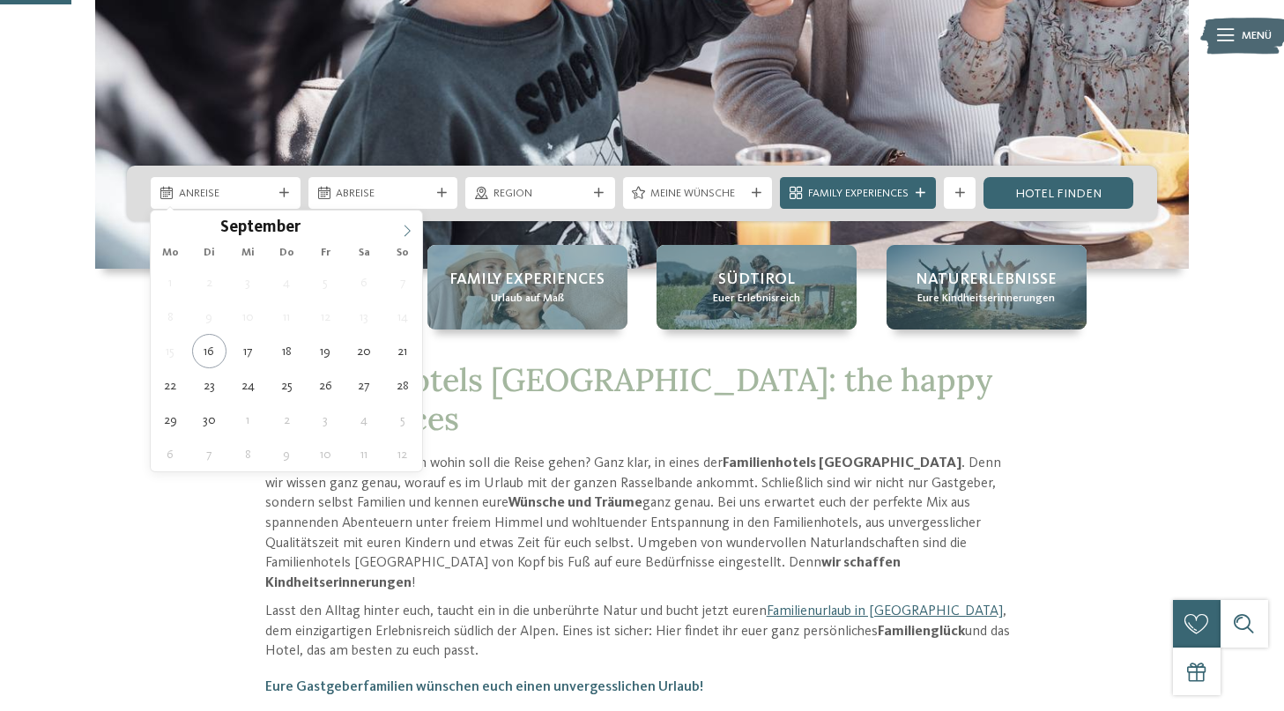
click at [401, 233] on icon at bounding box center [407, 231] width 12 height 12
type div "27.10.2025"
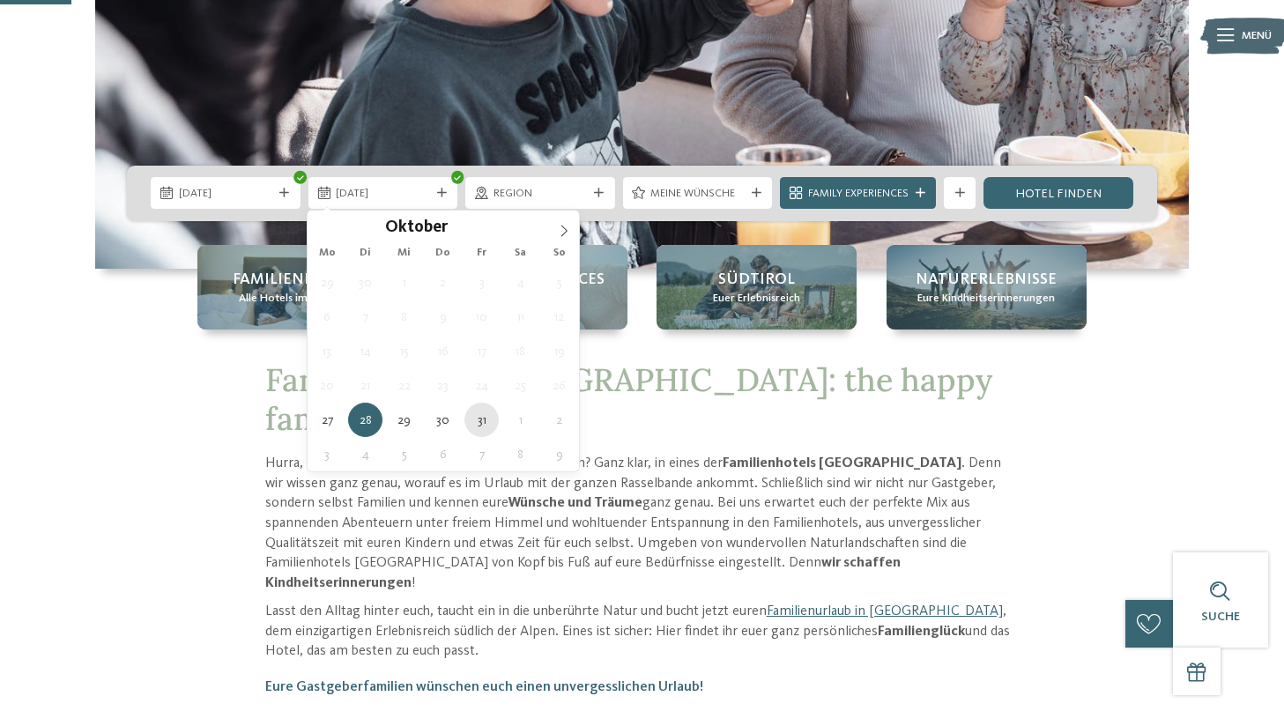
type div "31.10.2025"
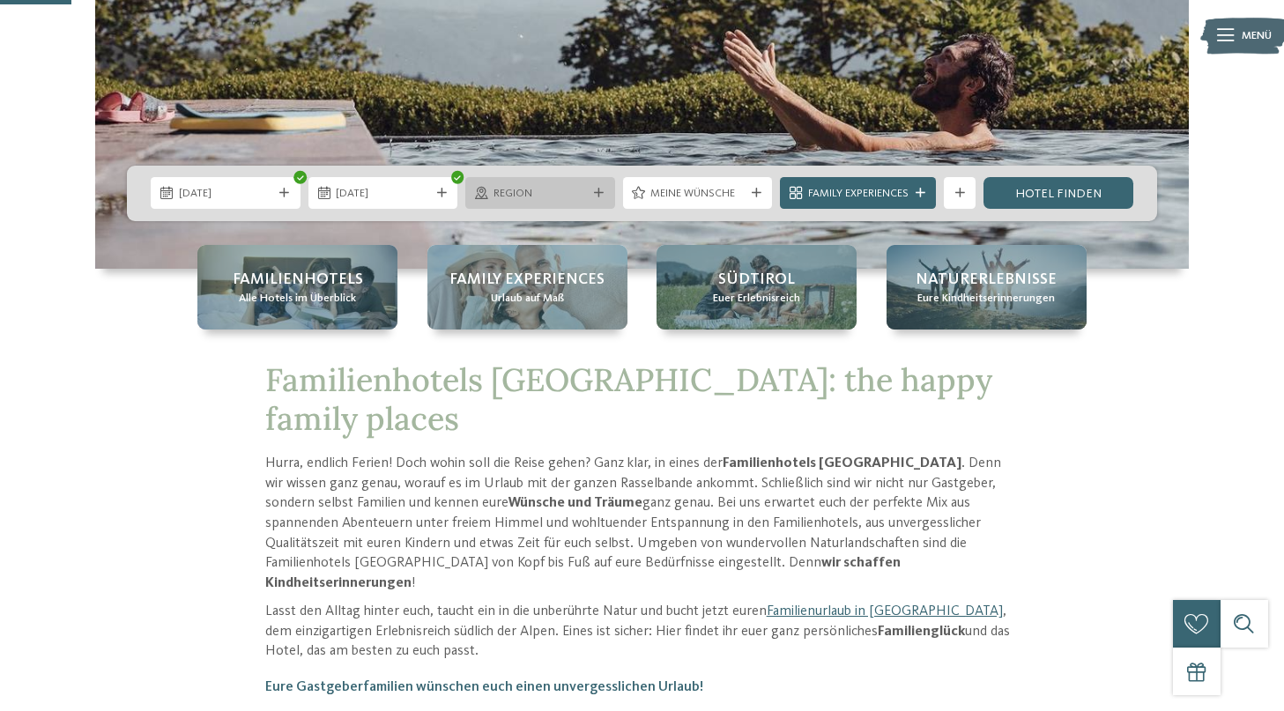
click at [533, 185] on div "Region" at bounding box center [540, 193] width 102 height 17
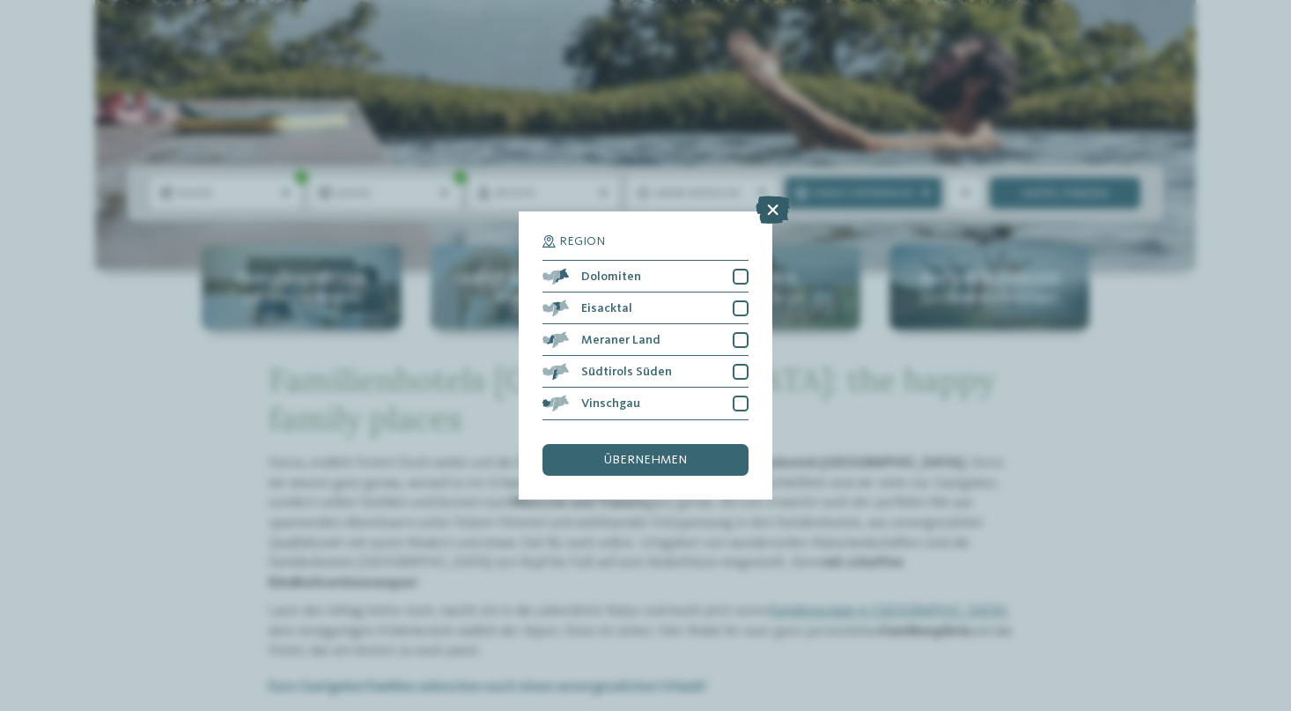
click at [788, 196] on icon at bounding box center [773, 210] width 34 height 28
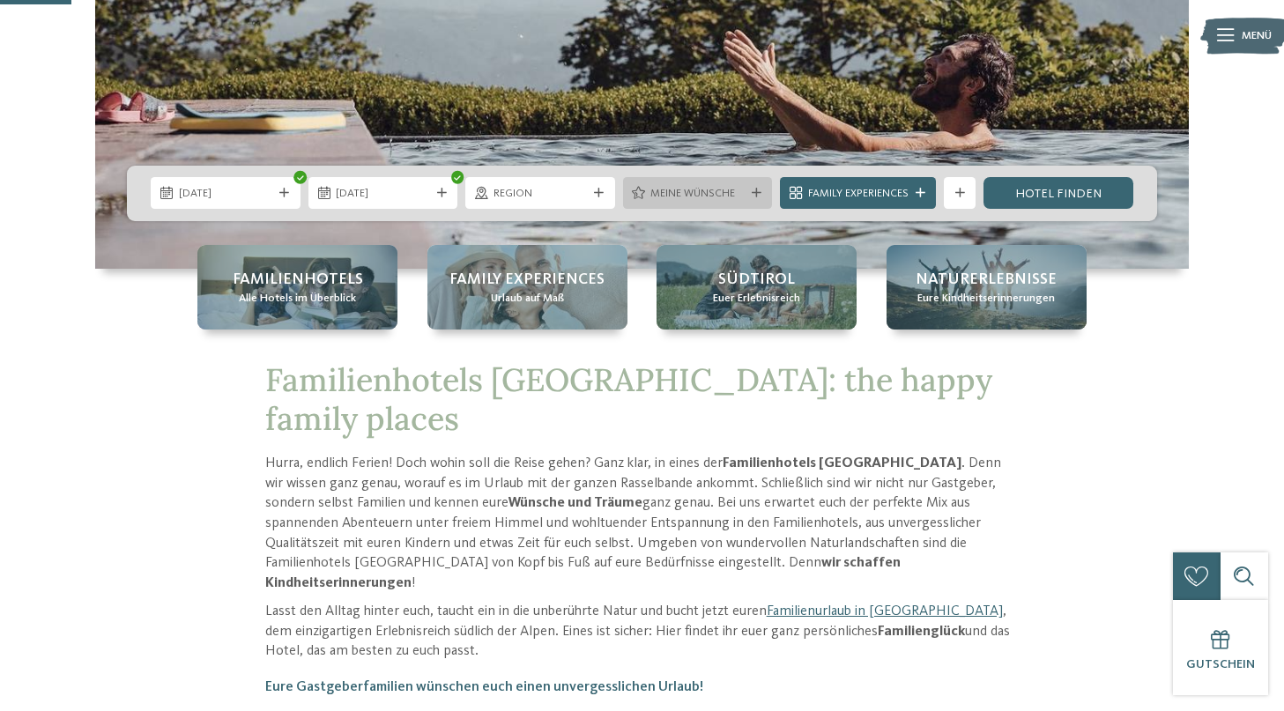
click at [751, 189] on icon at bounding box center [756, 194] width 10 height 10
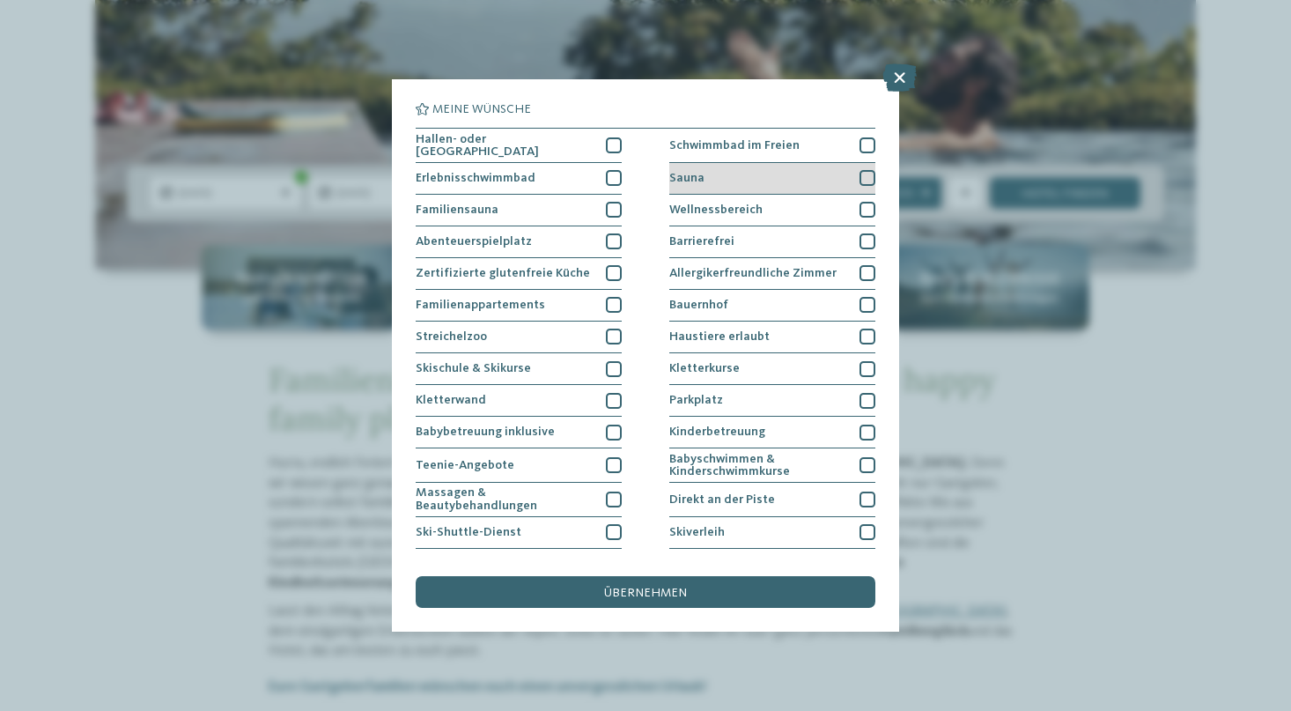
click at [867, 180] on div at bounding box center [868, 178] width 16 height 16
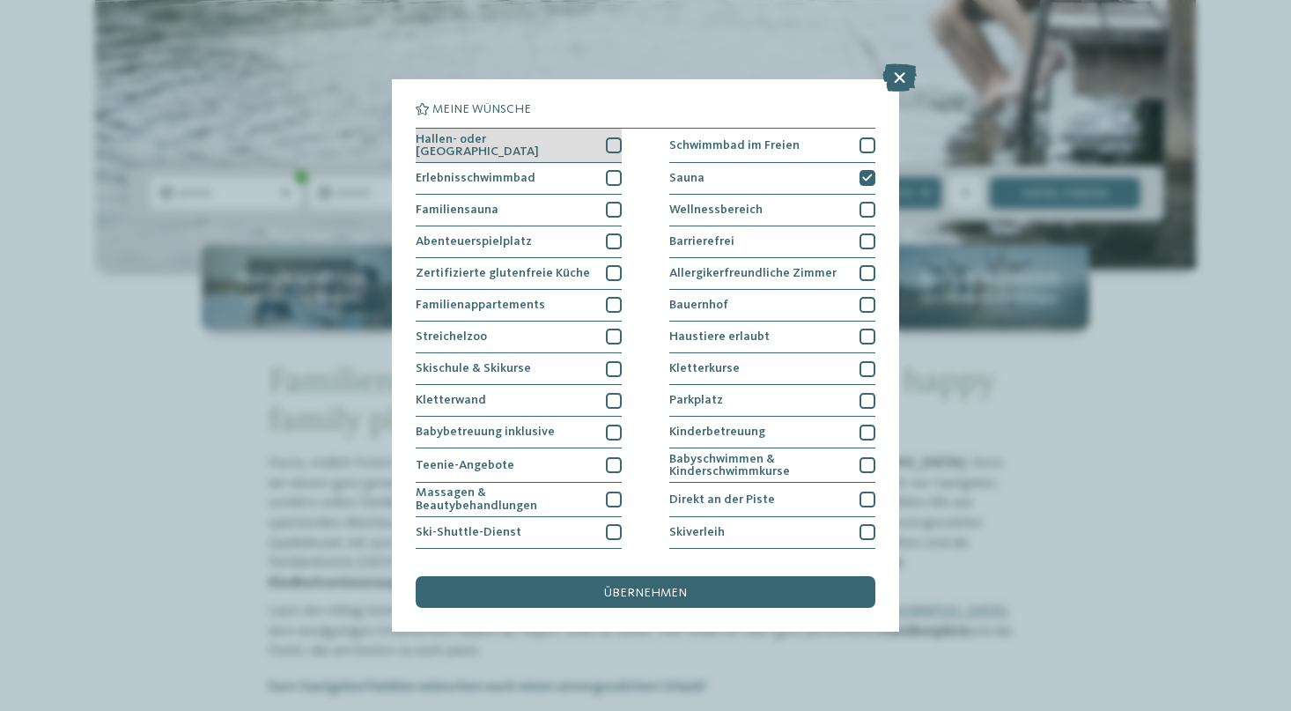
click at [602, 143] on div "Hallen- oder Schleusenbad" at bounding box center [519, 146] width 206 height 34
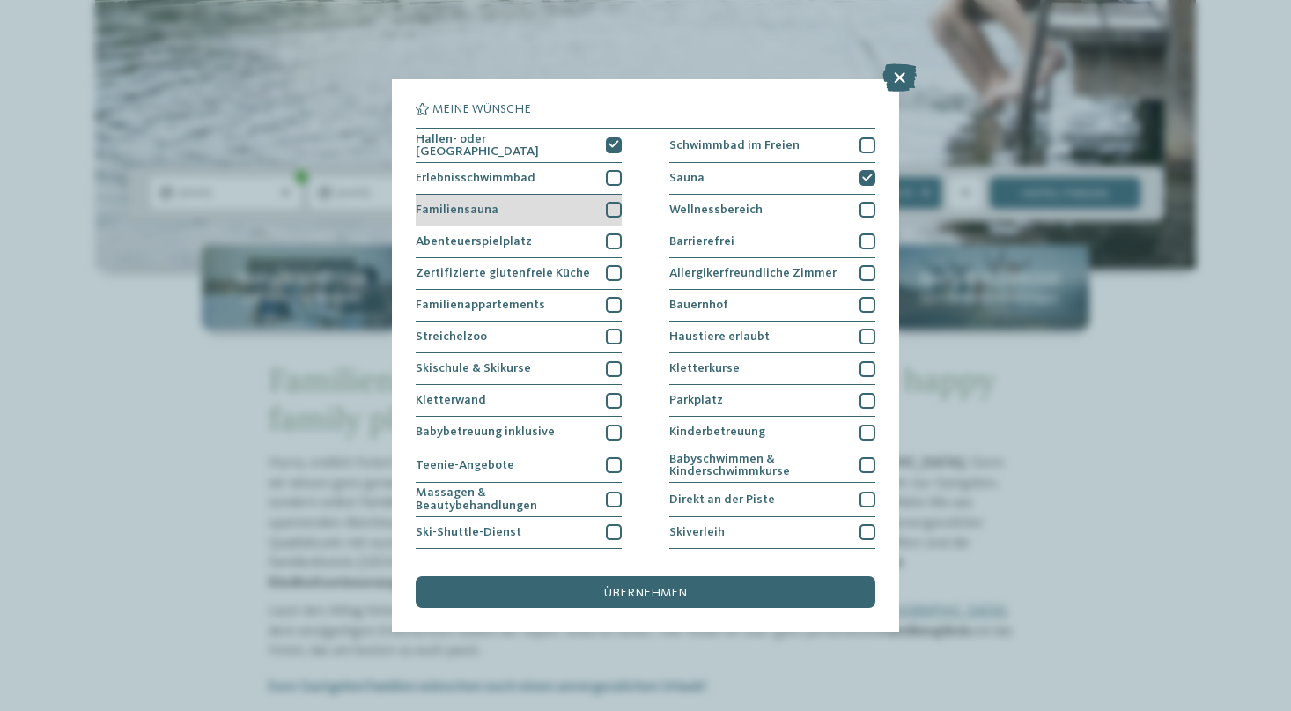
click at [613, 202] on div at bounding box center [614, 210] width 16 height 16
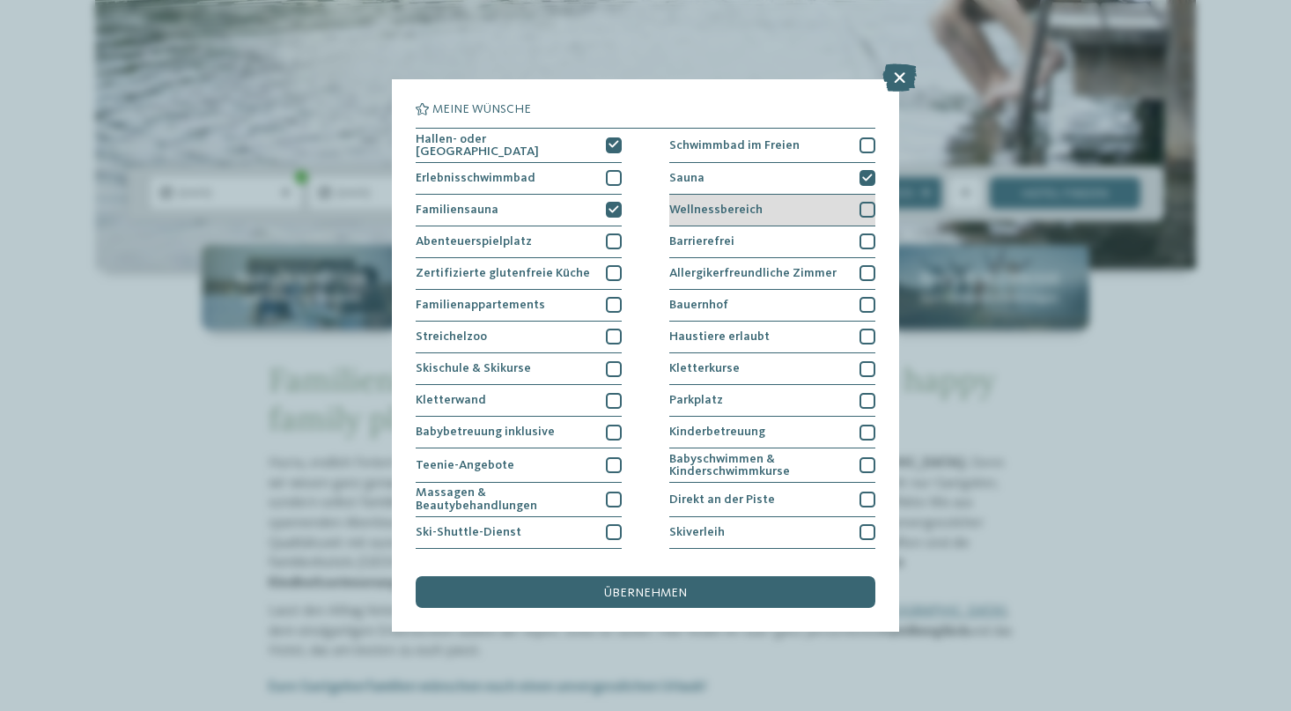
click at [864, 206] on div at bounding box center [868, 210] width 16 height 16
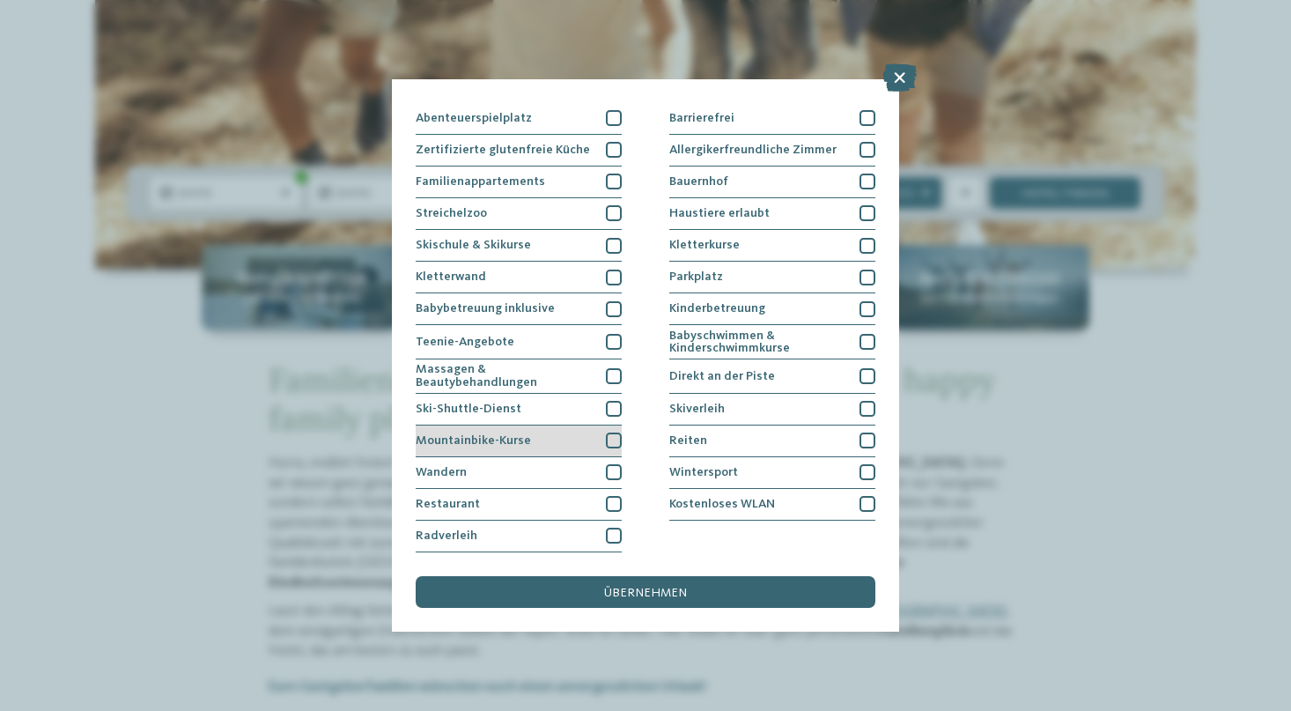
scroll to position [277, 0]
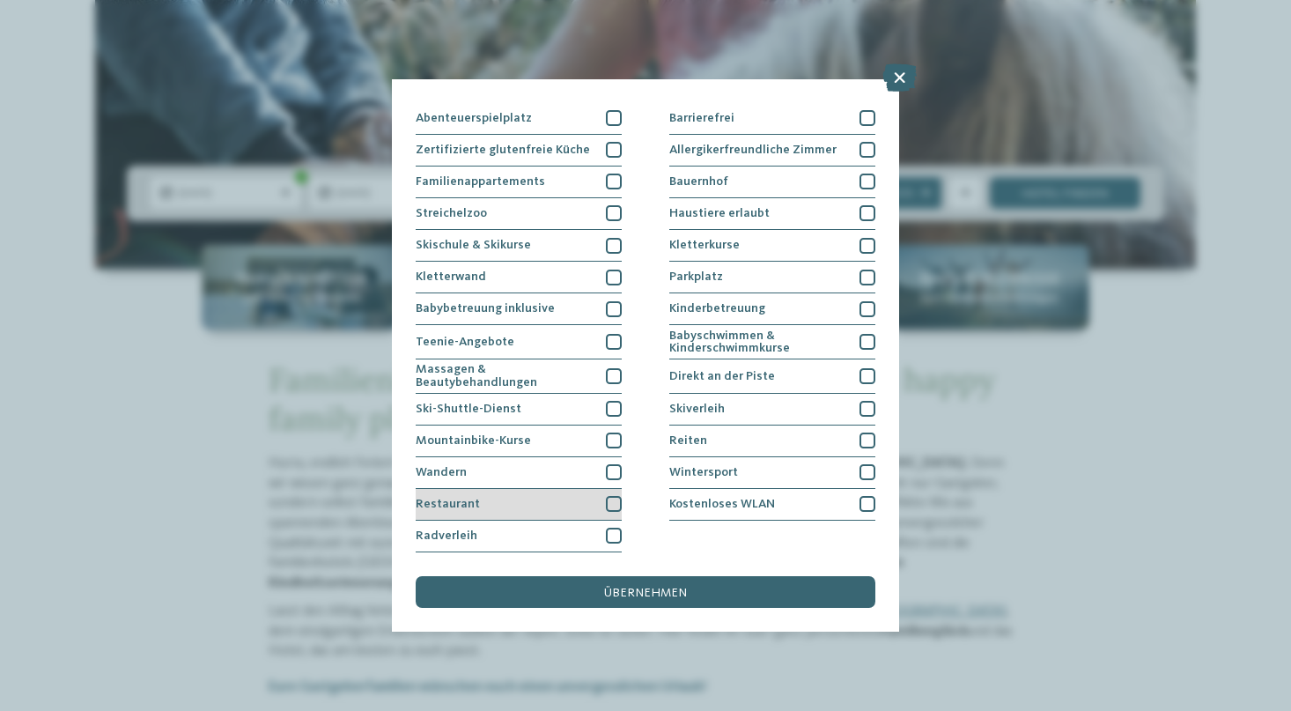
click at [617, 496] on div at bounding box center [614, 504] width 16 height 16
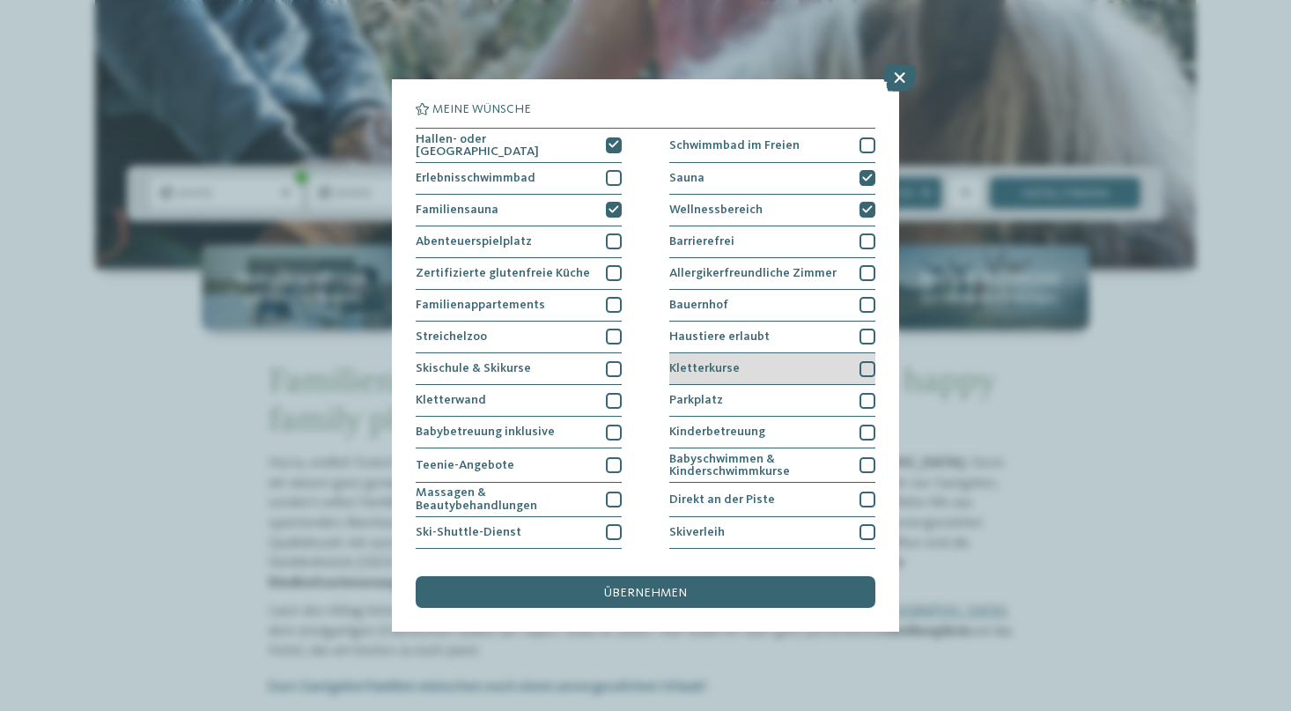
scroll to position [0, 0]
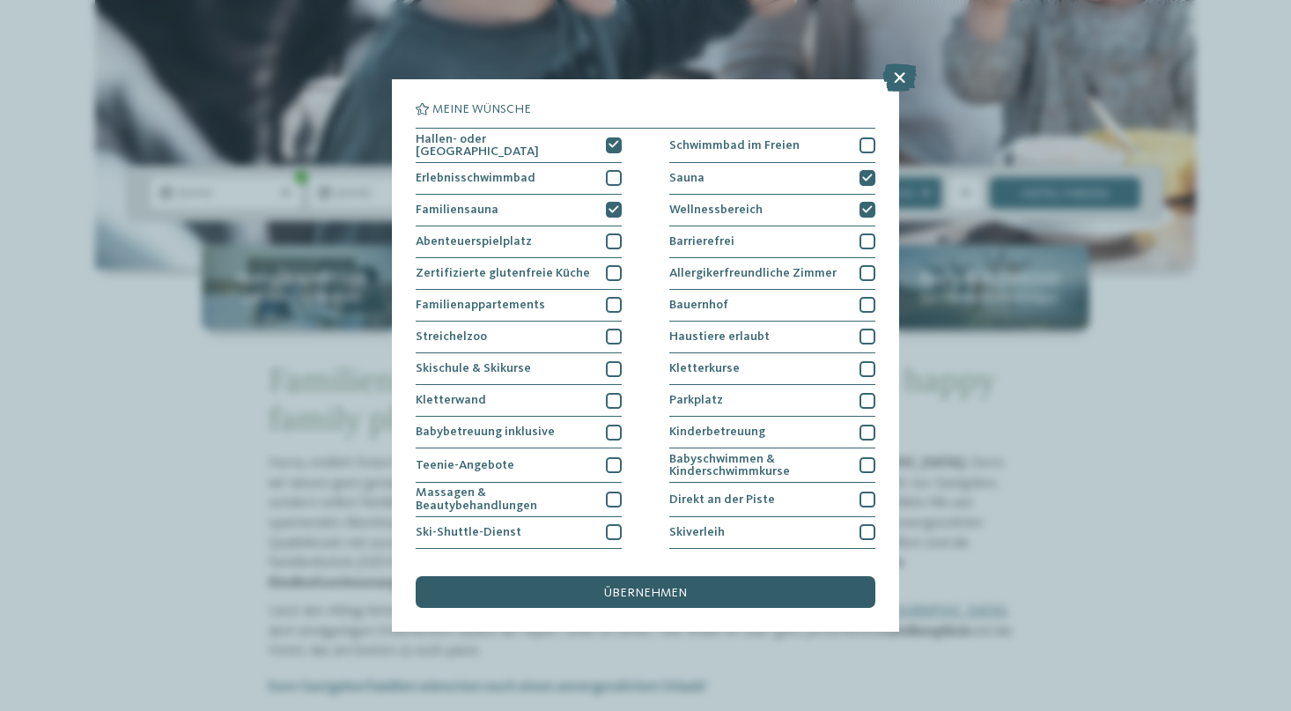
click at [788, 576] on div "übernehmen" at bounding box center [646, 592] width 460 height 32
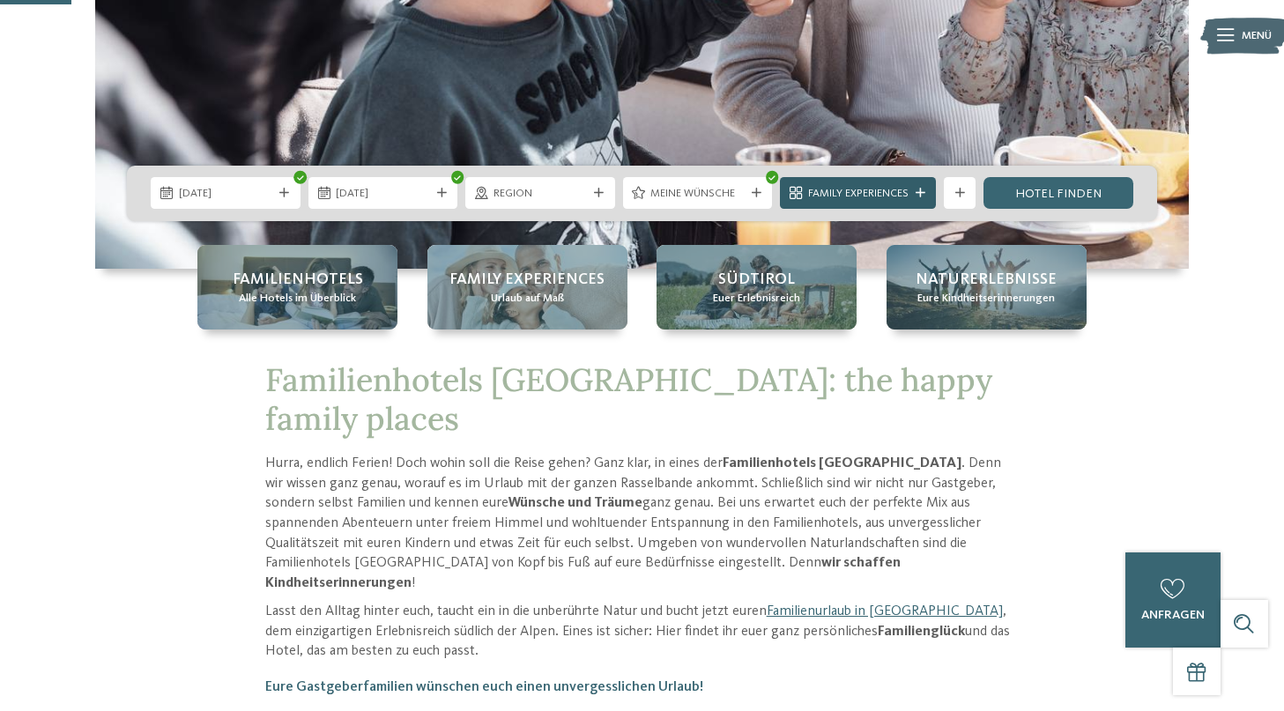
click at [911, 195] on div "Family Experiences" at bounding box center [857, 193] width 108 height 17
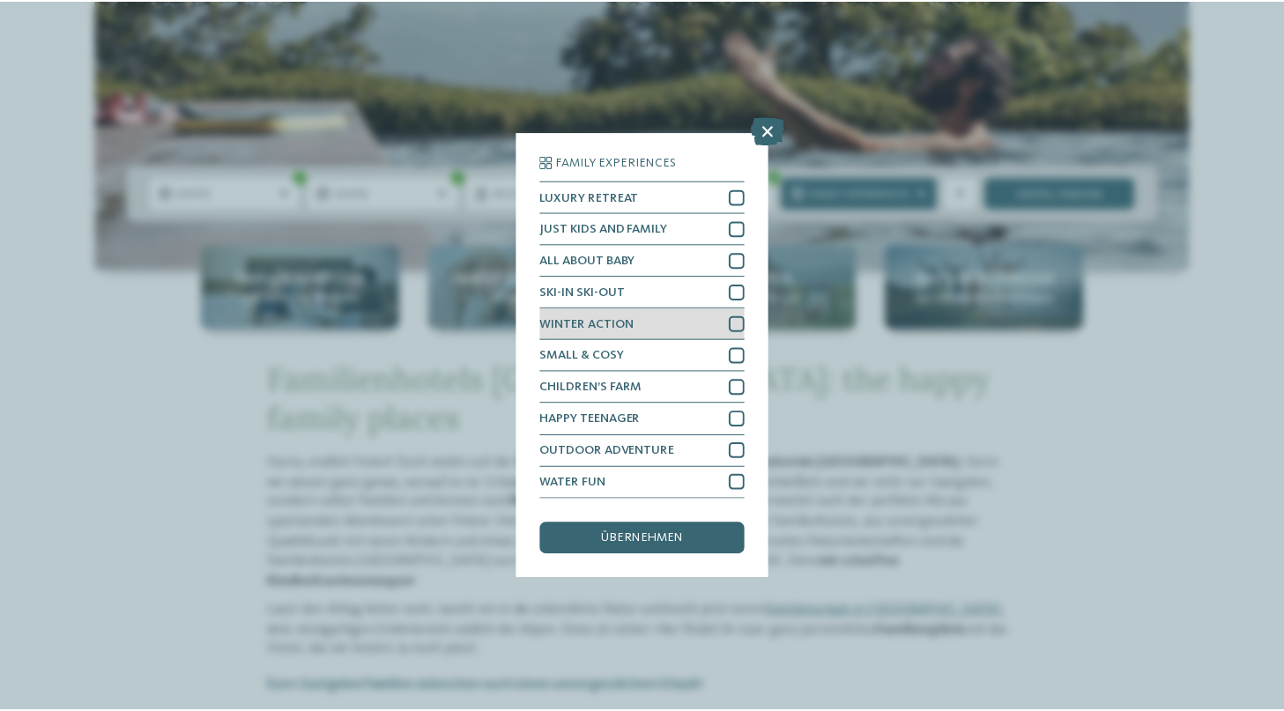
scroll to position [52, 0]
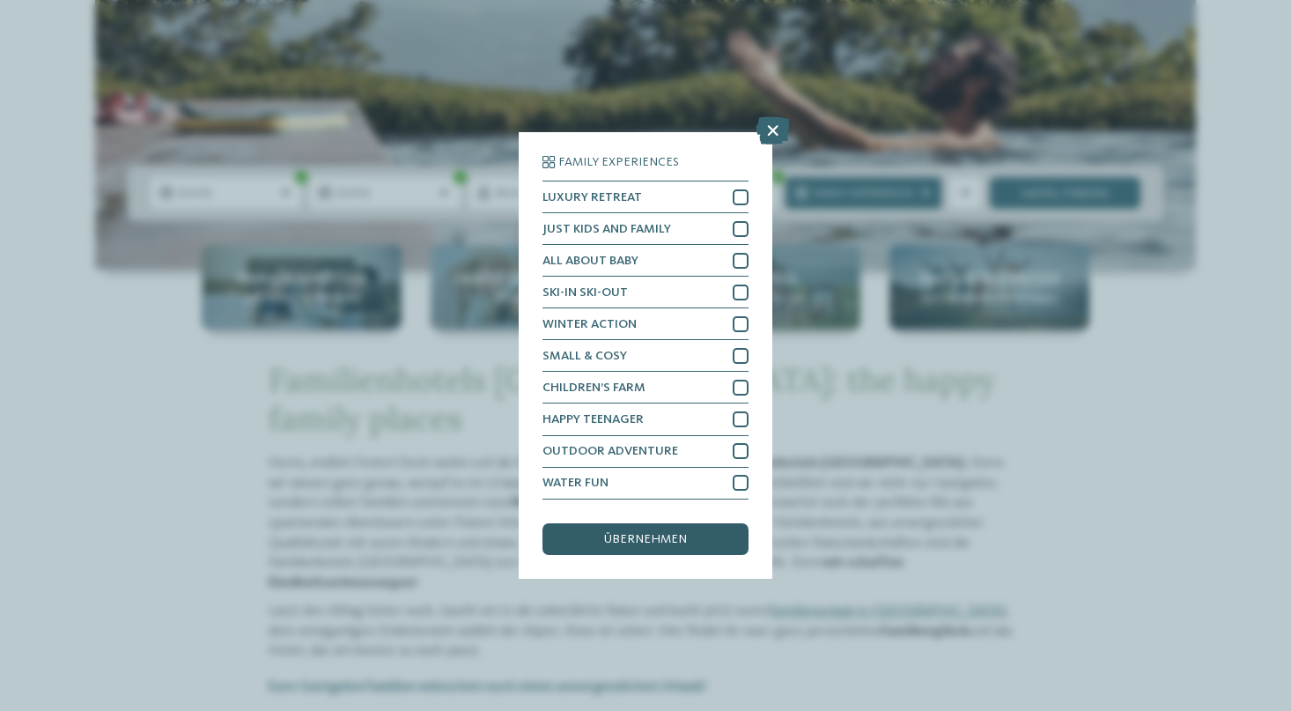
click at [656, 533] on span "übernehmen" at bounding box center [645, 539] width 83 height 12
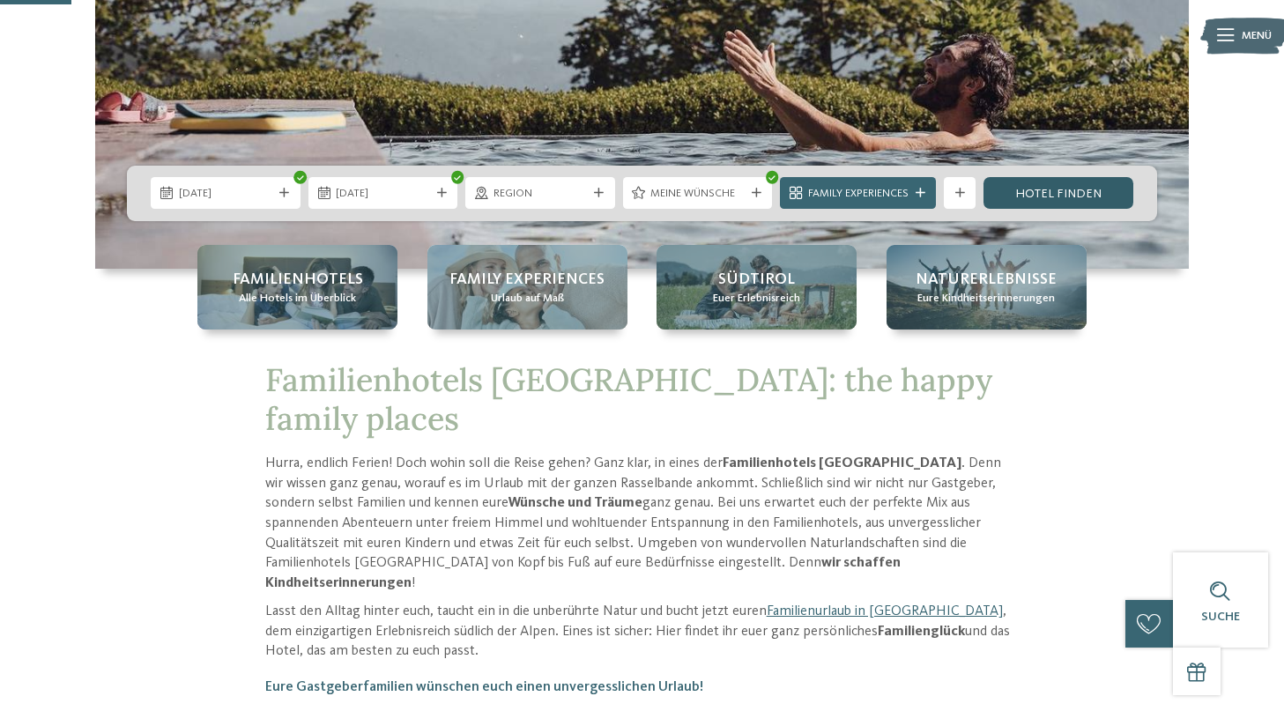
click at [1089, 192] on link "Hotel finden" at bounding box center [1058, 193] width 150 height 32
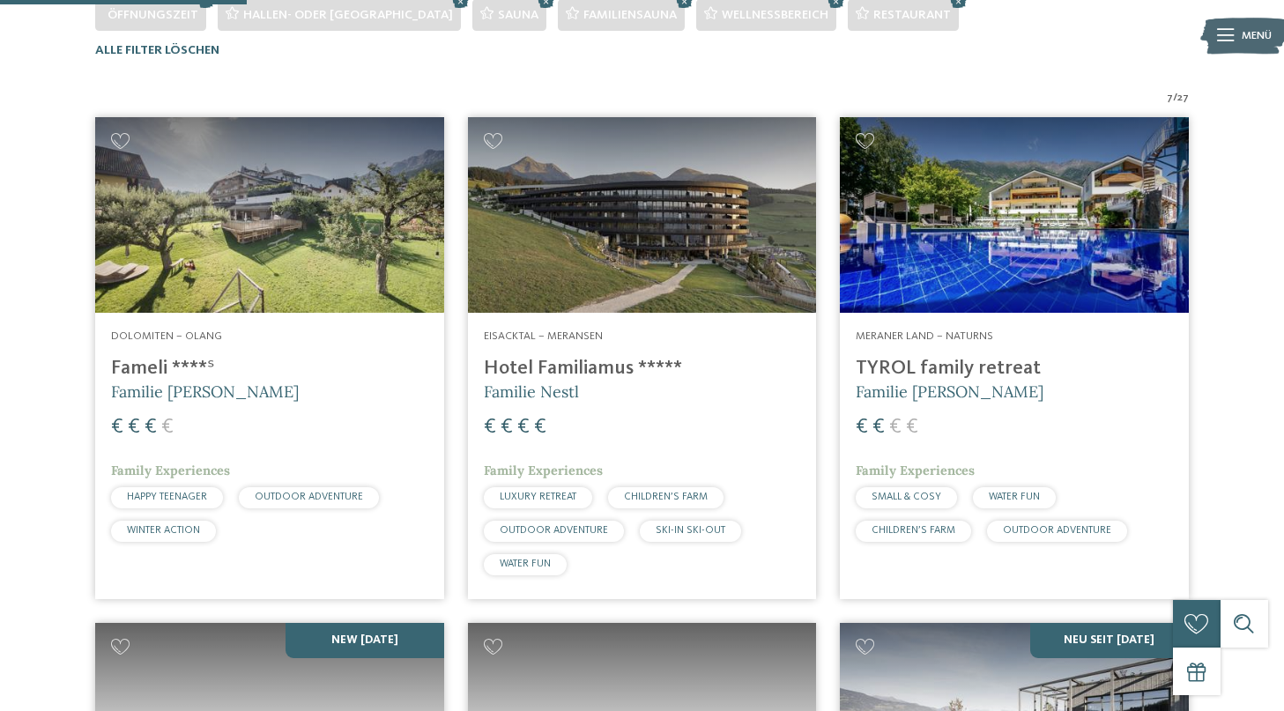
scroll to position [507, 0]
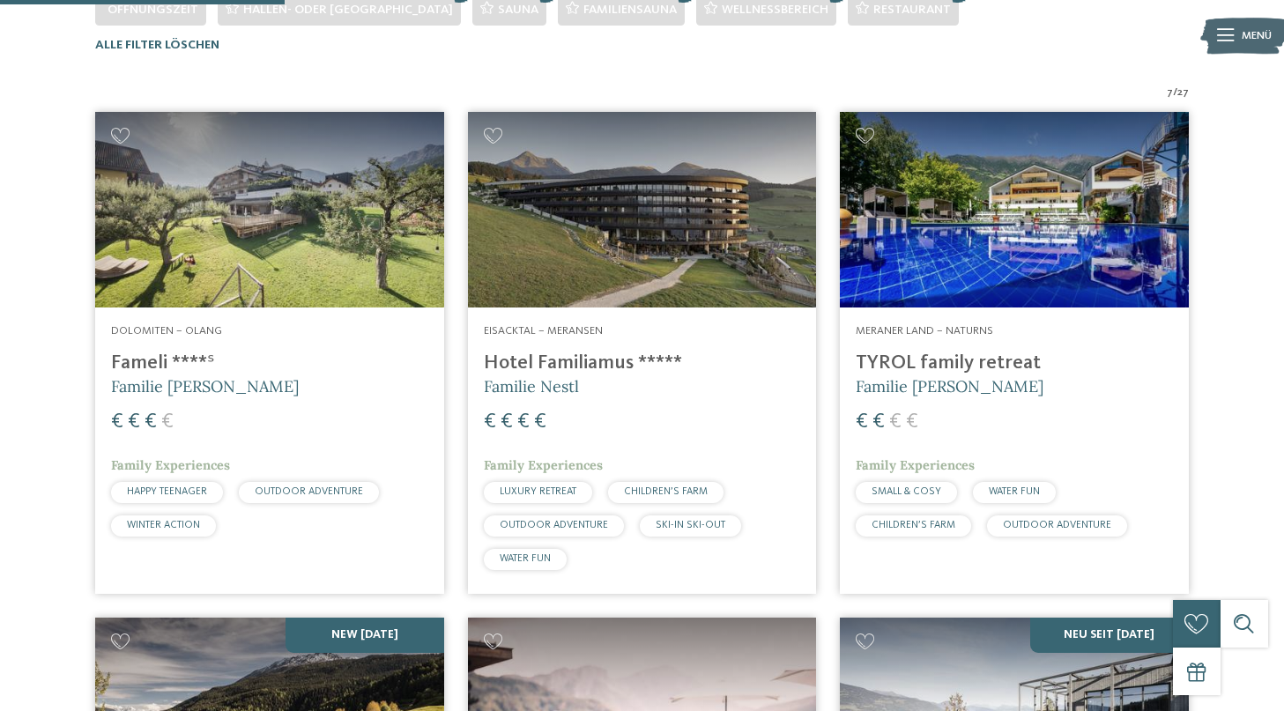
click at [196, 378] on span "Familie [PERSON_NAME]" at bounding box center [205, 386] width 188 height 20
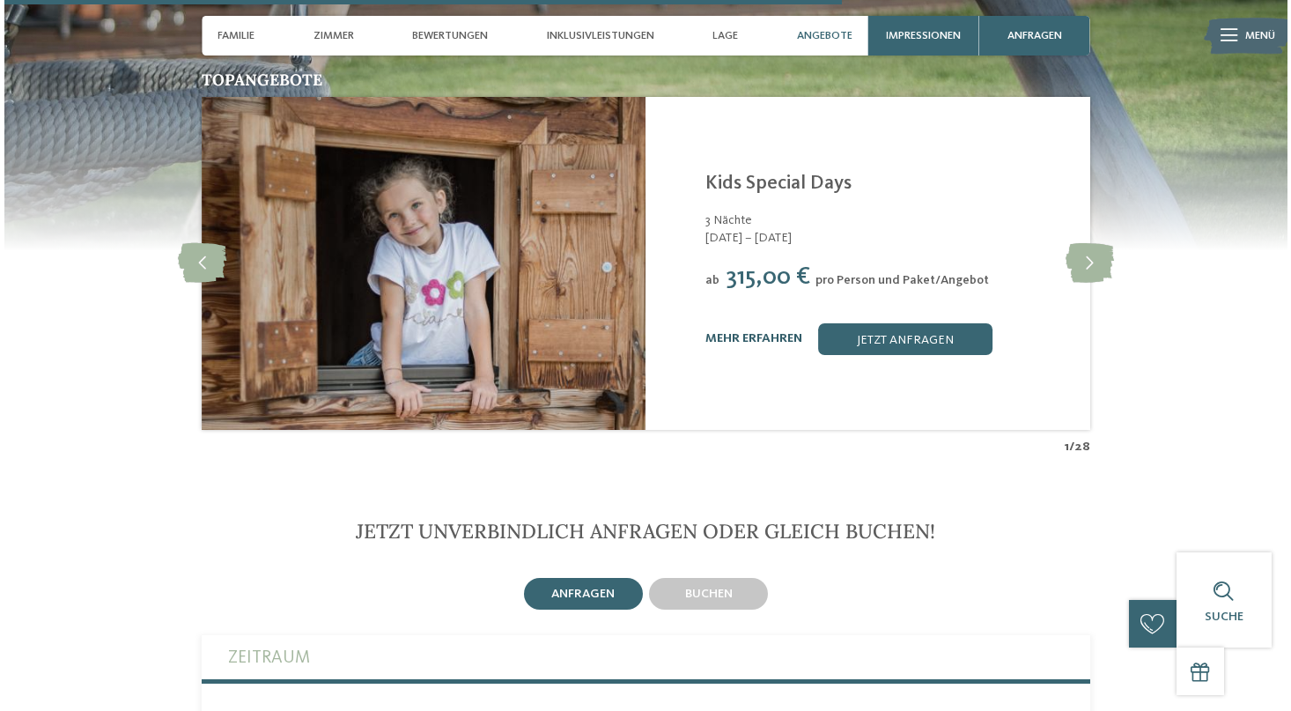
scroll to position [3590, 0]
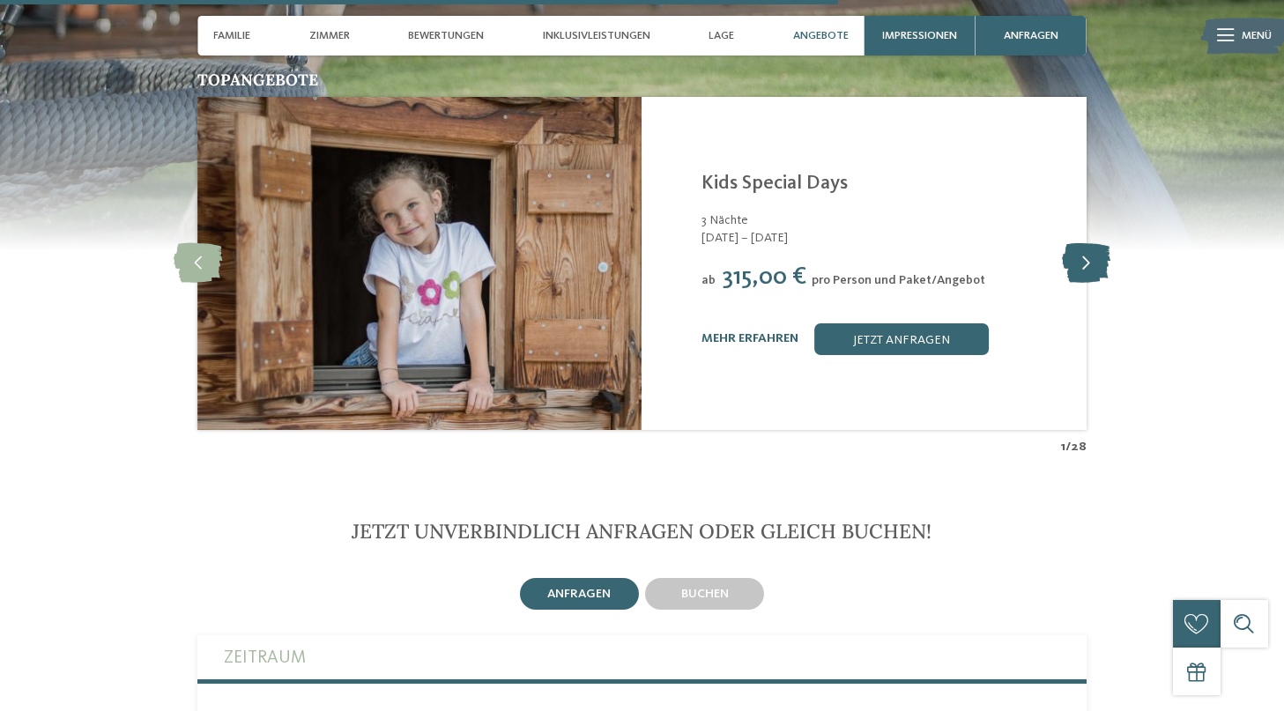
click at [1094, 243] on icon at bounding box center [1086, 263] width 48 height 40
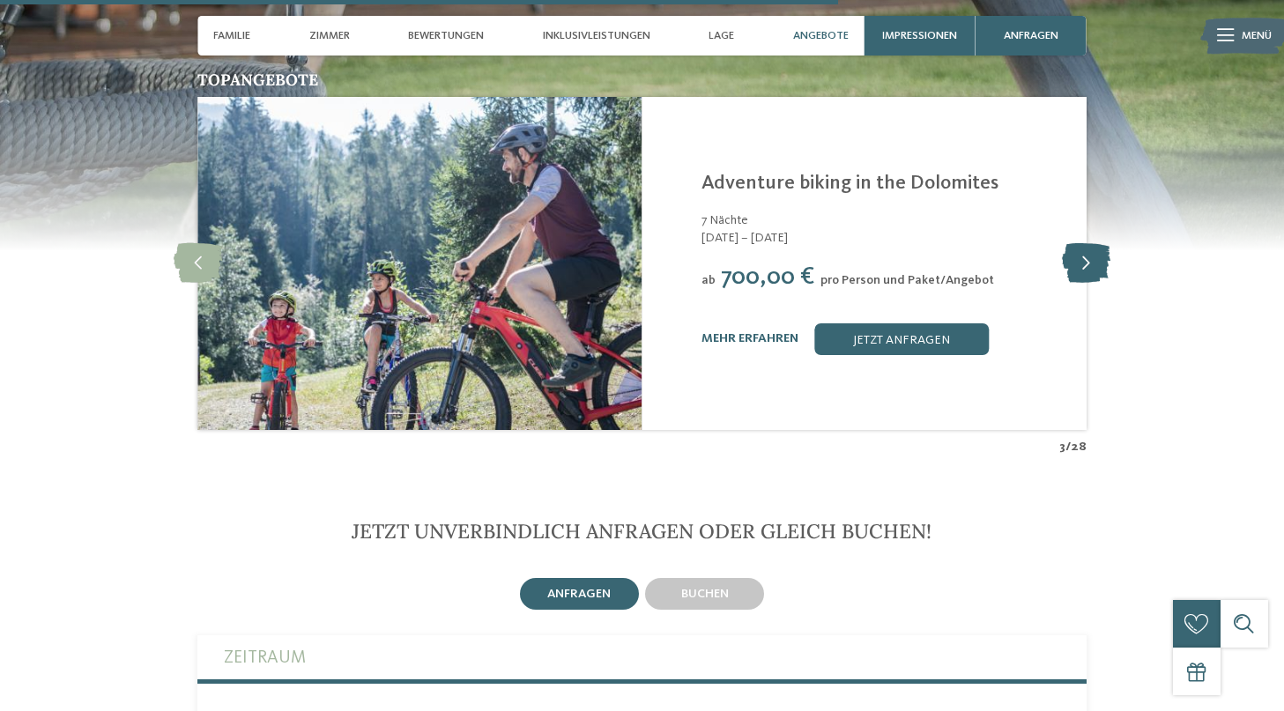
click at [1094, 243] on icon at bounding box center [1086, 263] width 48 height 40
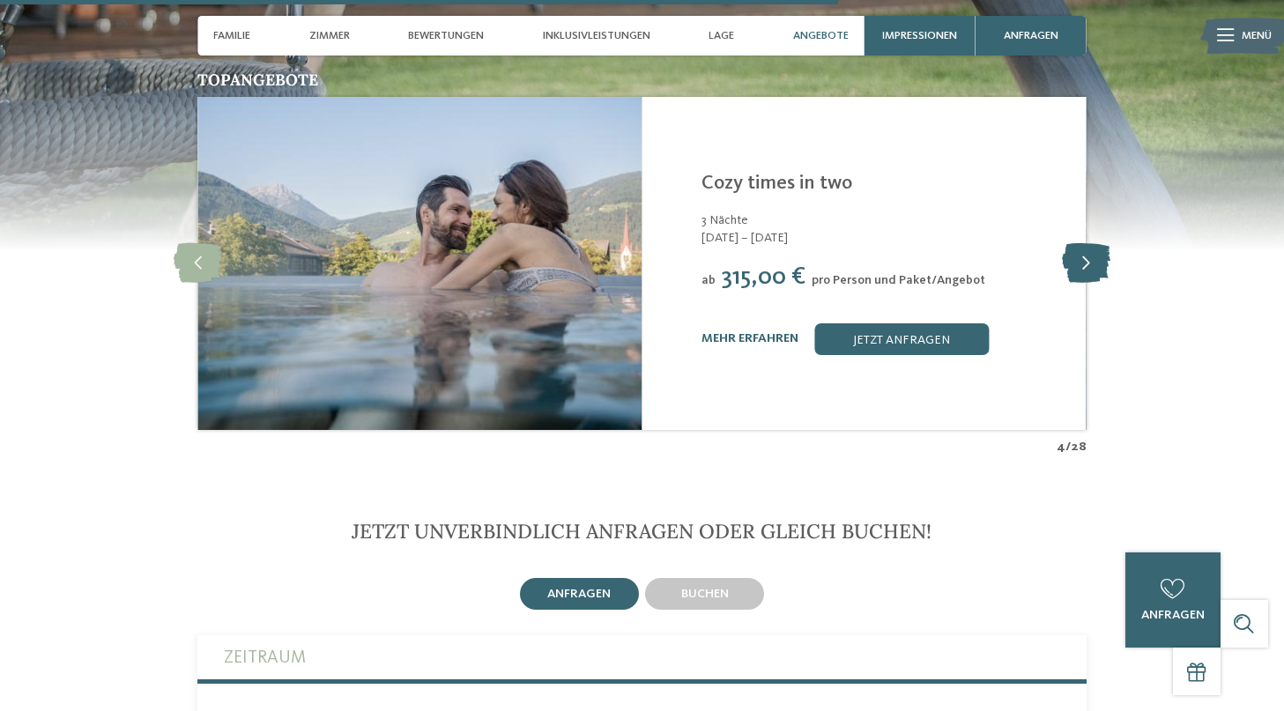
click at [1094, 243] on icon at bounding box center [1086, 263] width 48 height 40
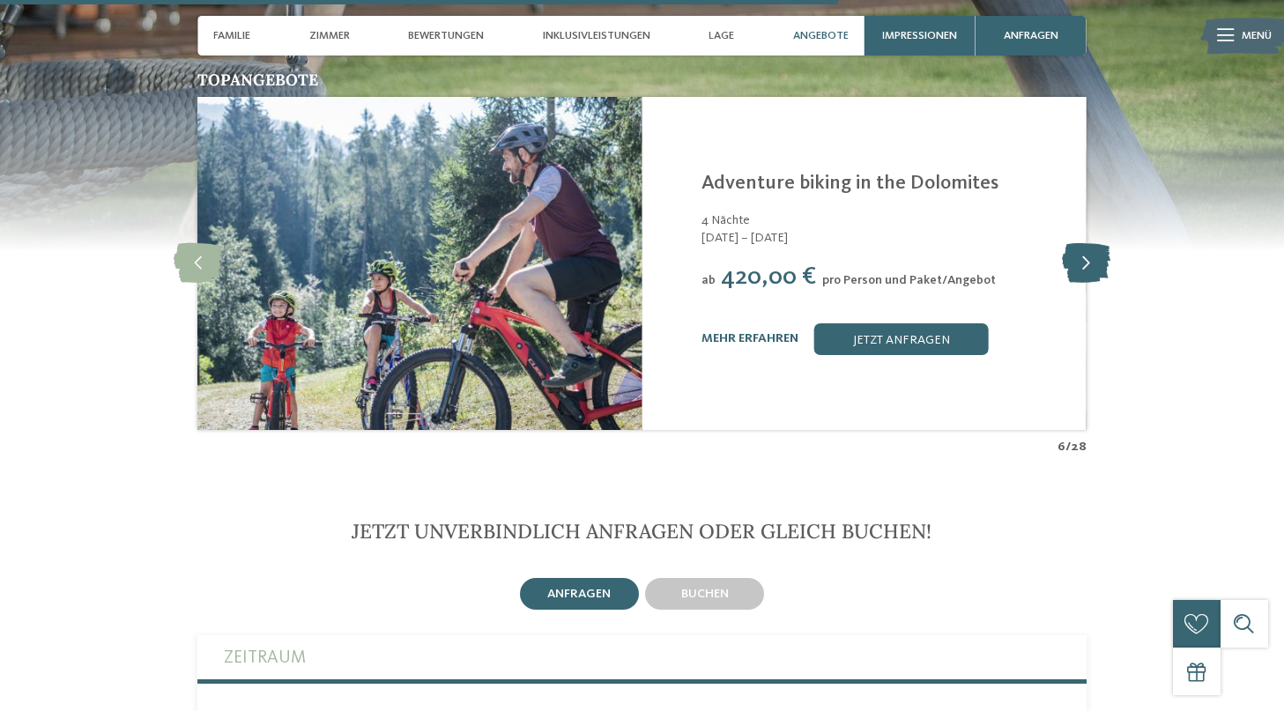
click at [1094, 243] on icon at bounding box center [1086, 263] width 48 height 40
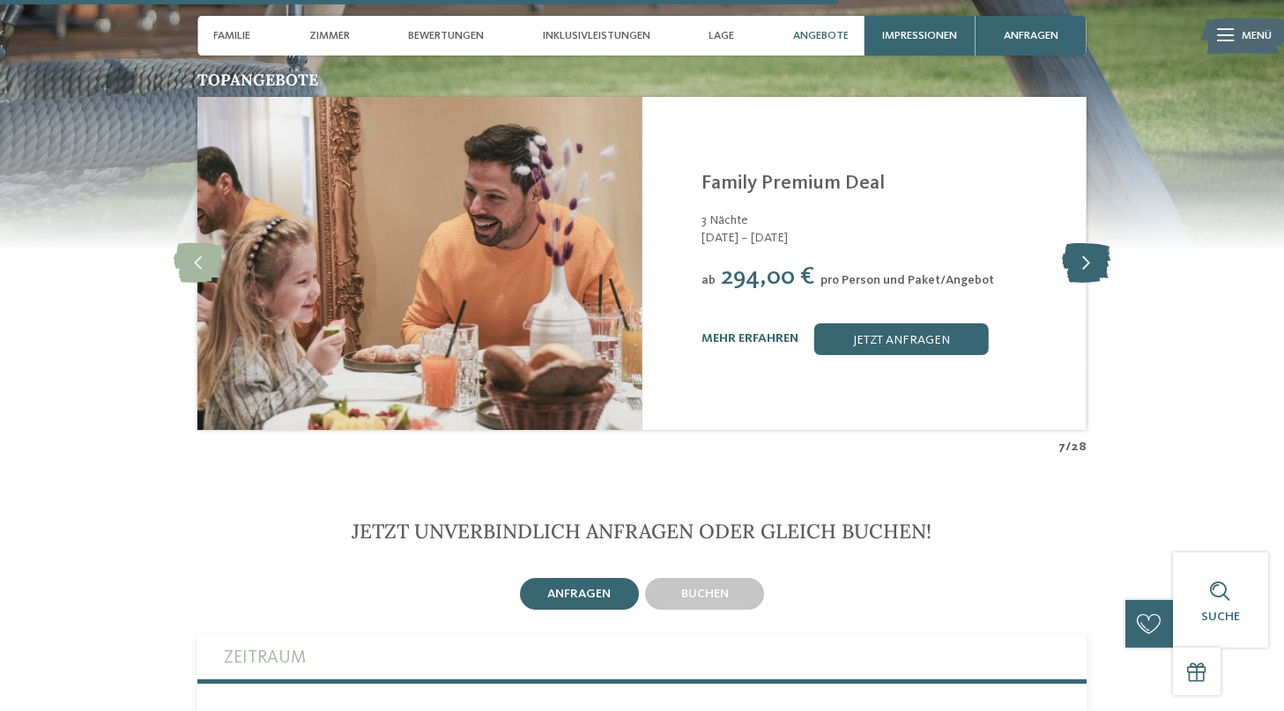
click at [1094, 243] on icon at bounding box center [1086, 263] width 48 height 40
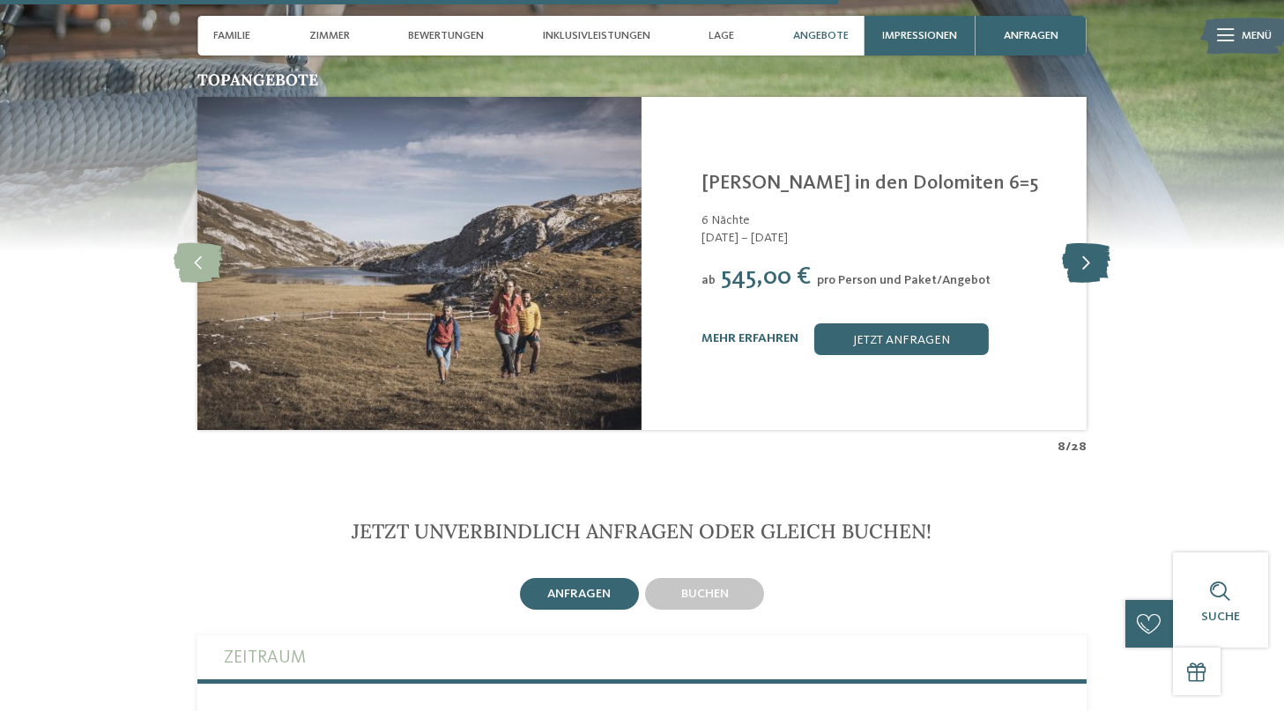
click at [1094, 243] on icon at bounding box center [1086, 263] width 48 height 40
click at [1091, 243] on icon at bounding box center [1086, 263] width 48 height 40
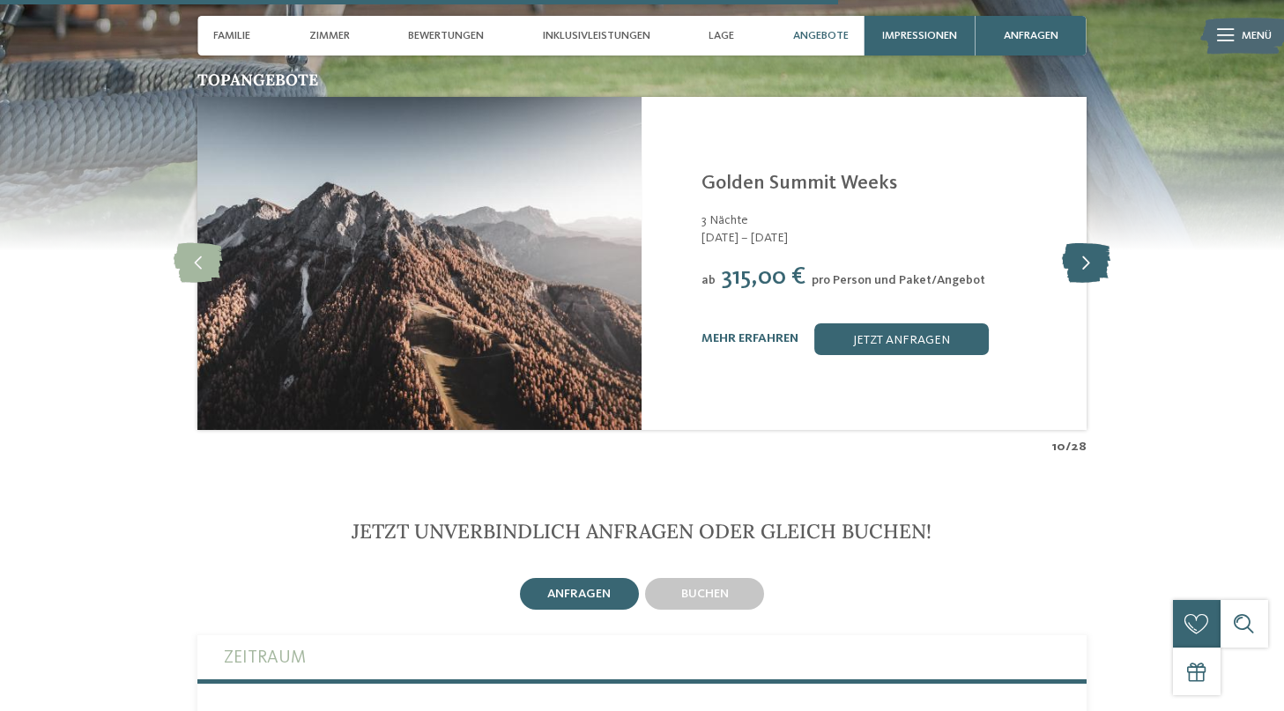
click at [1091, 243] on icon at bounding box center [1086, 263] width 48 height 40
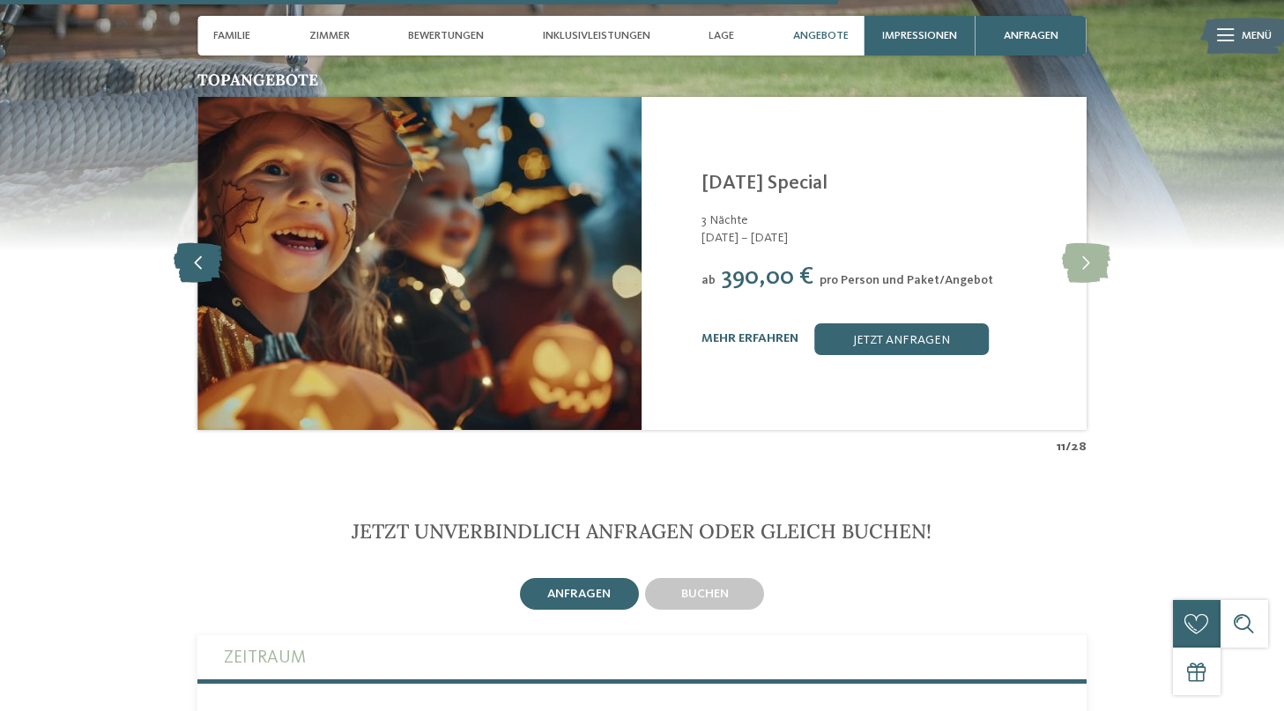
click at [202, 243] on icon at bounding box center [198, 263] width 48 height 40
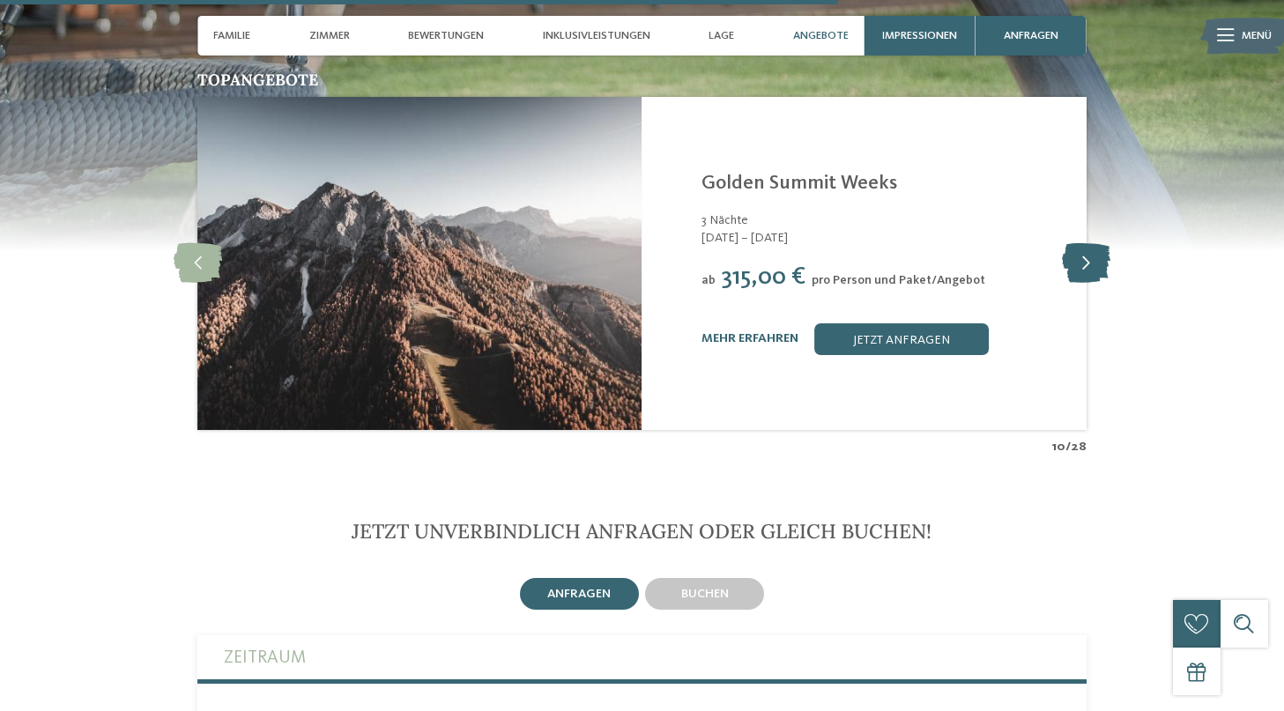
click at [1088, 243] on icon at bounding box center [1086, 263] width 48 height 40
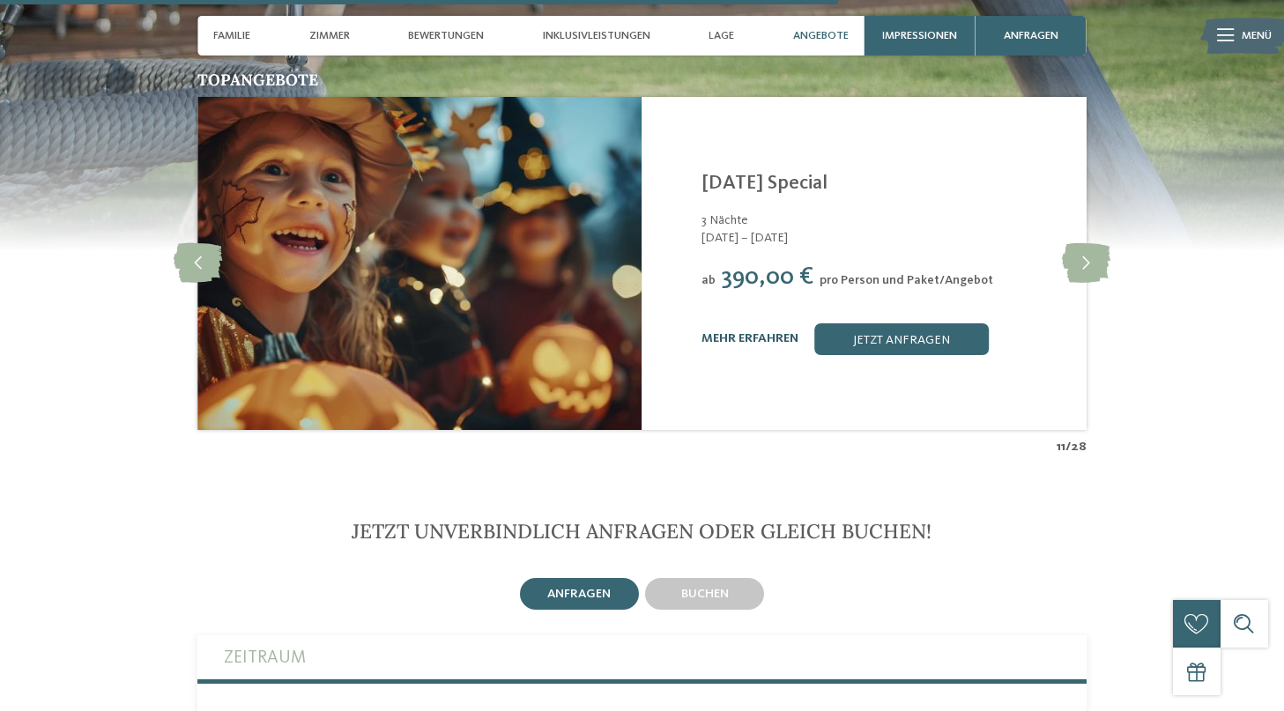
click at [770, 332] on link "mehr erfahren" at bounding box center [749, 338] width 97 height 12
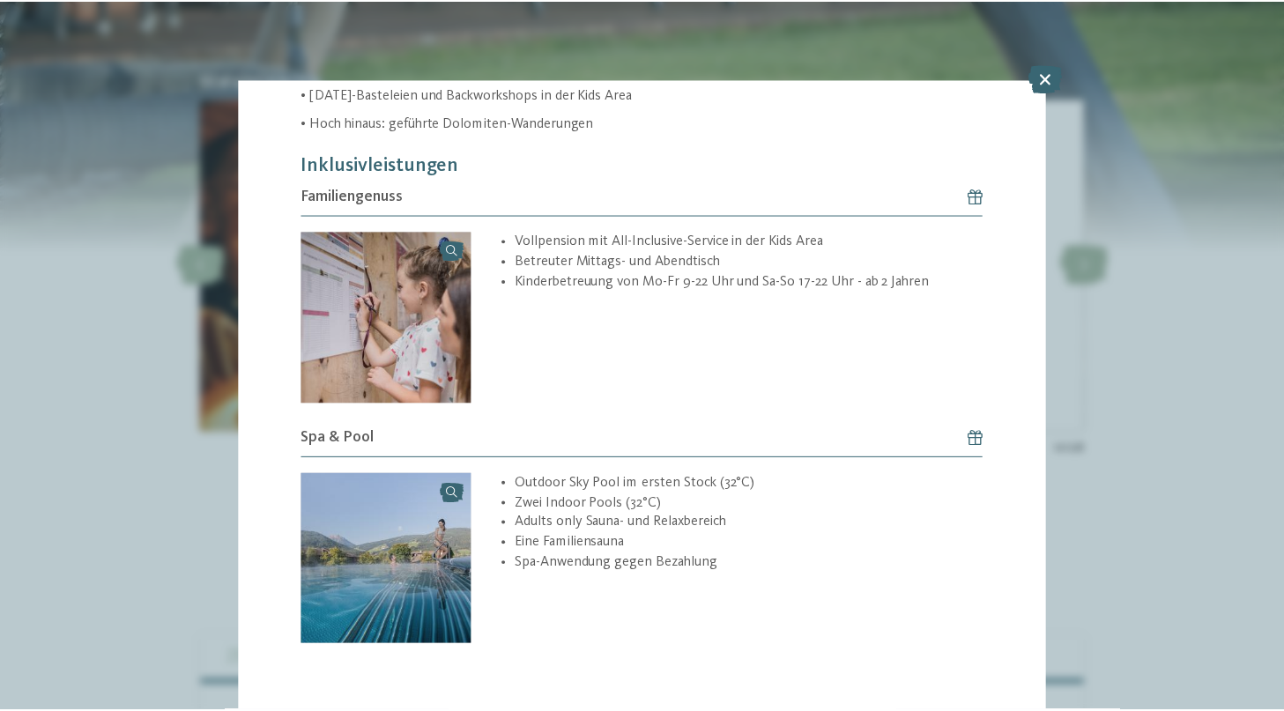
scroll to position [725, 0]
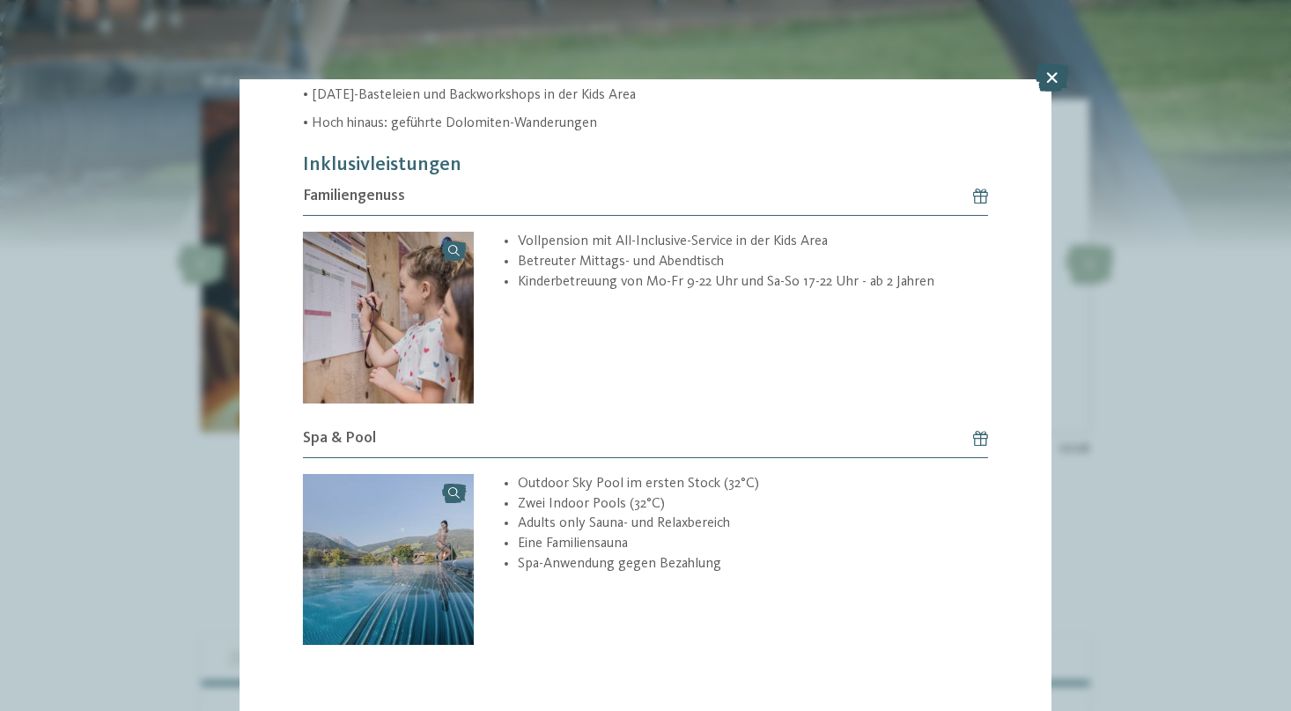
click at [1060, 68] on icon at bounding box center [1052, 77] width 34 height 28
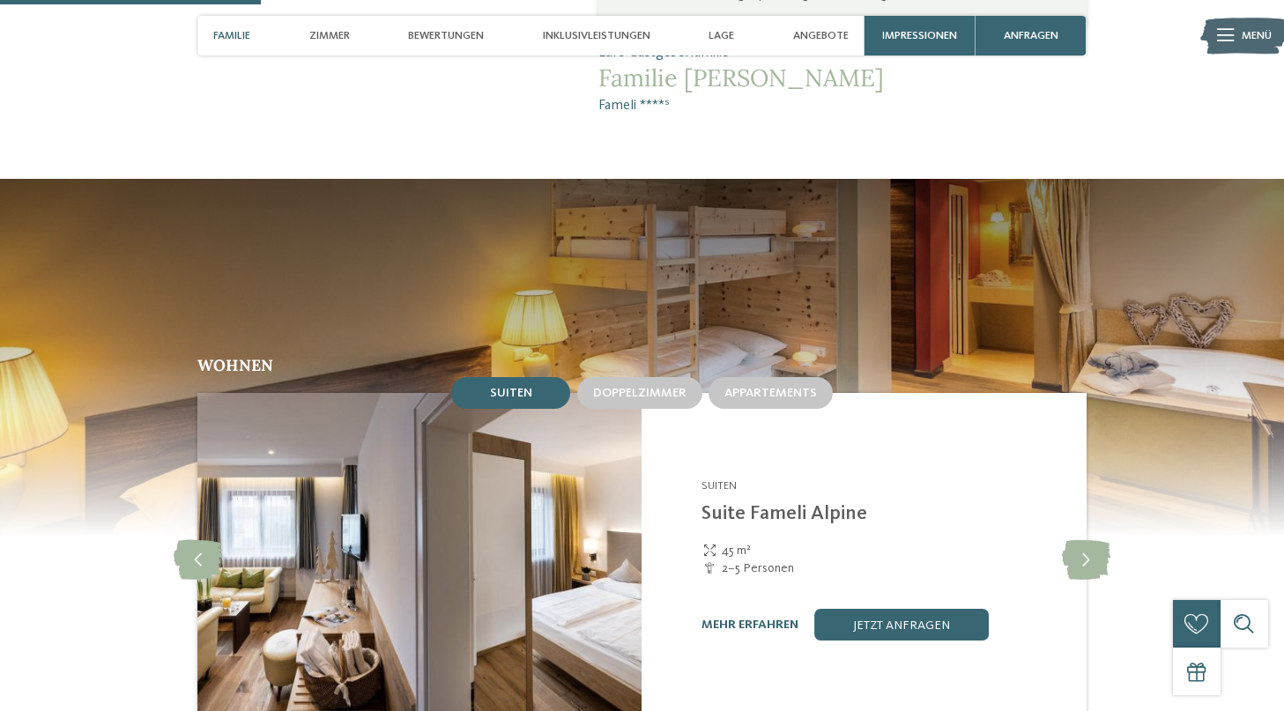
scroll to position [1402, 0]
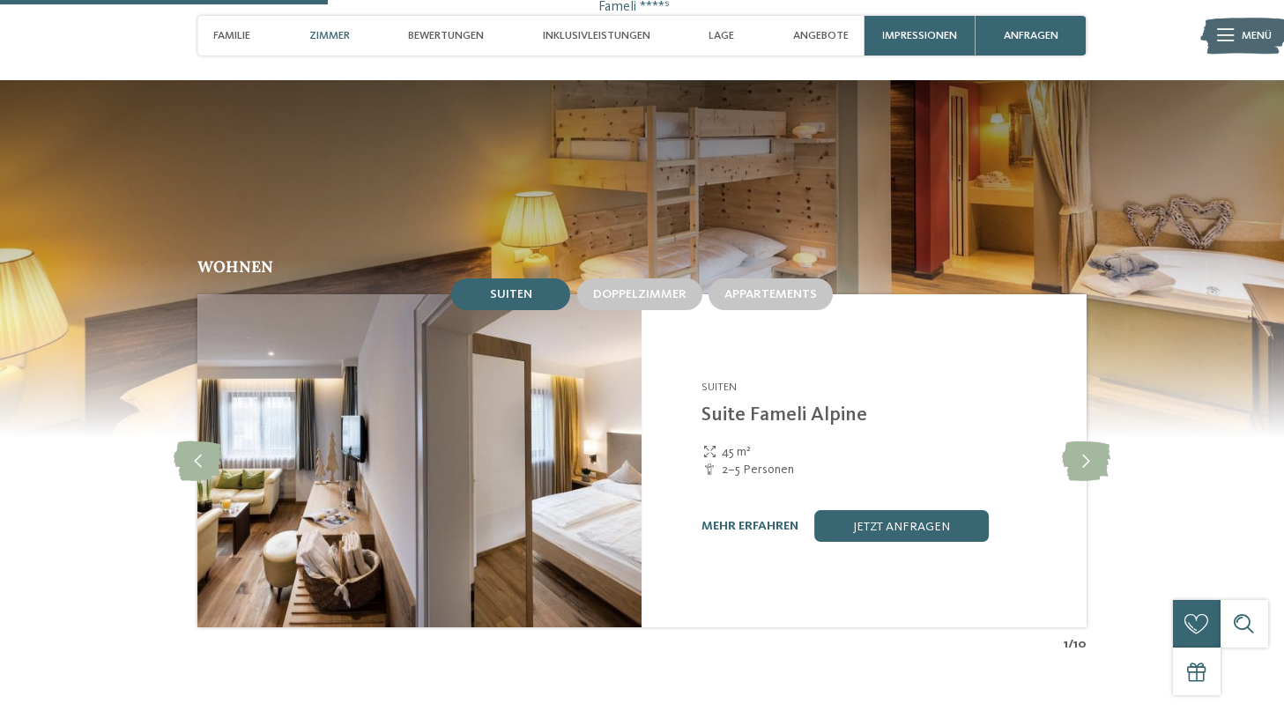
click at [625, 423] on img at bounding box center [419, 460] width 444 height 333
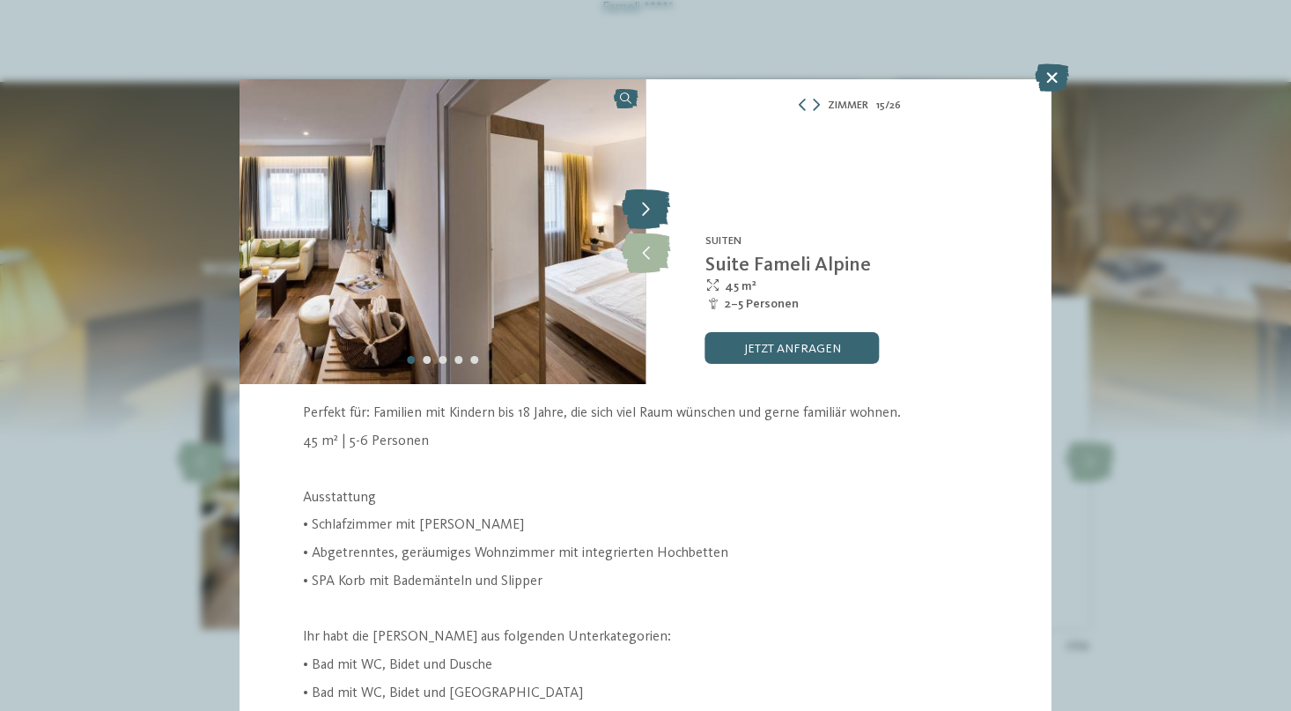
click at [647, 213] on icon at bounding box center [646, 210] width 48 height 40
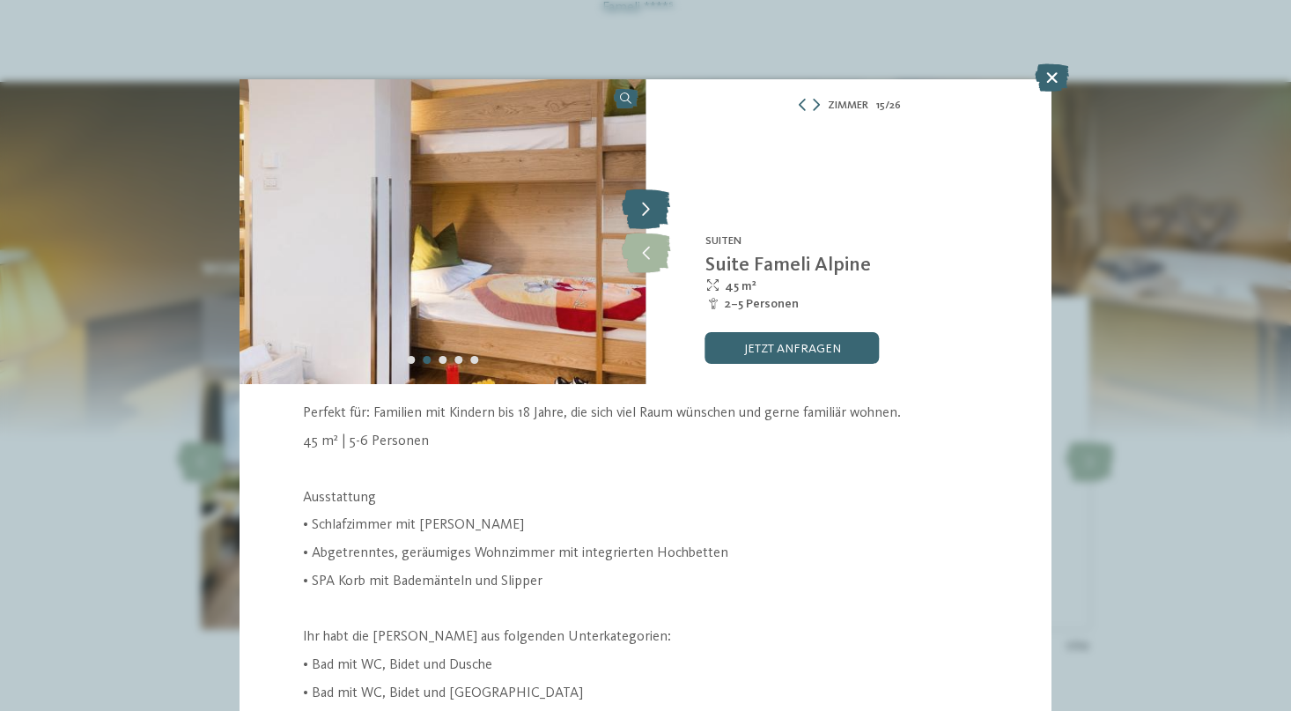
click at [647, 213] on icon at bounding box center [646, 210] width 48 height 40
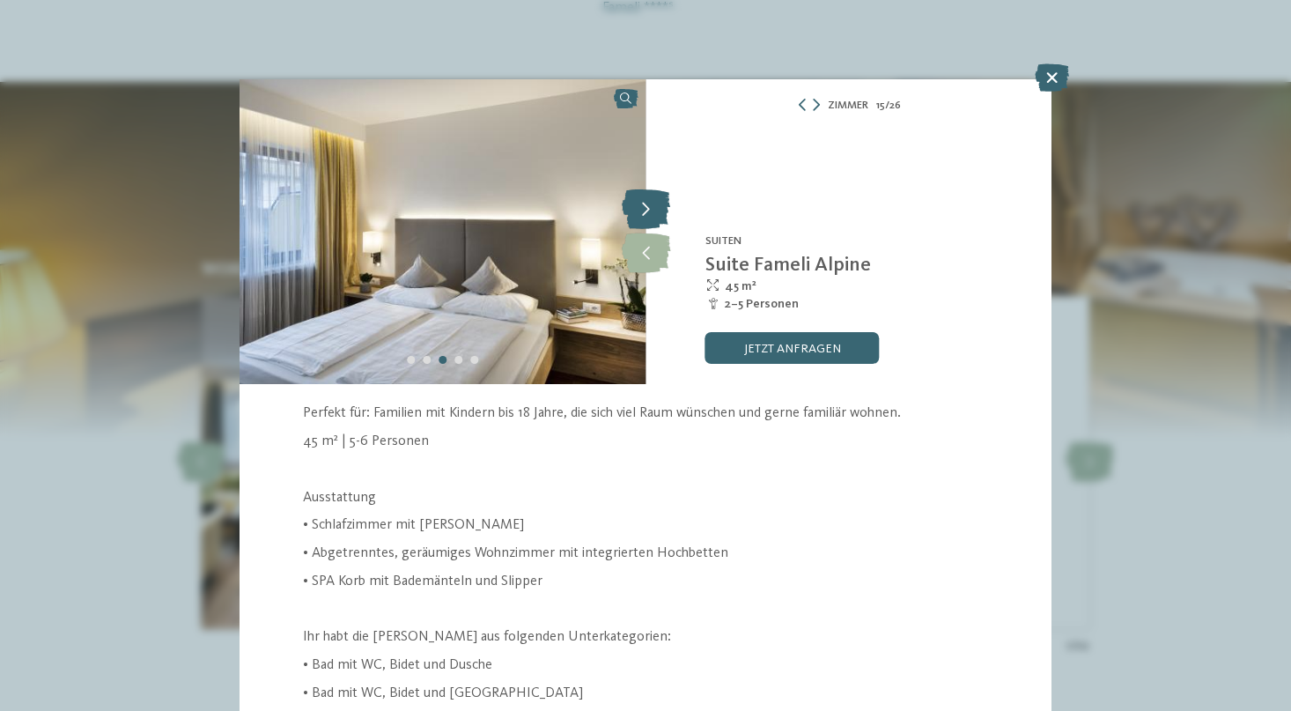
click at [647, 213] on icon at bounding box center [646, 210] width 48 height 40
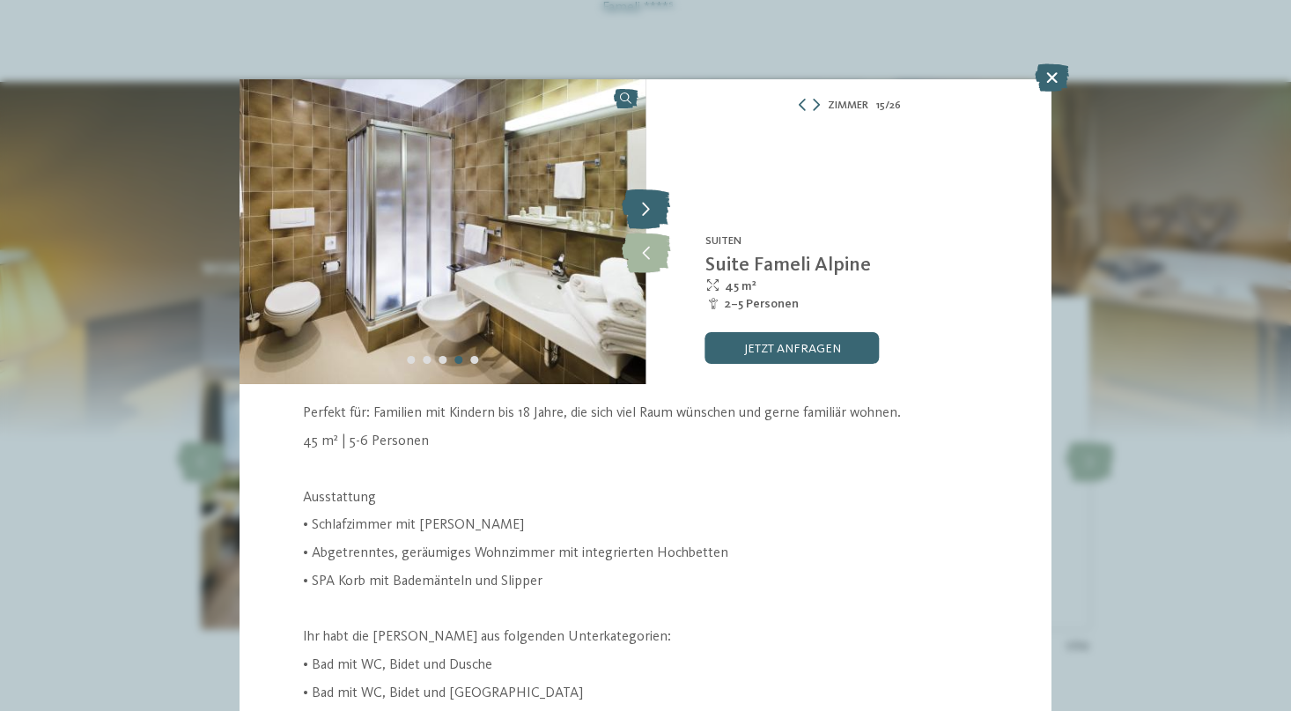
click at [647, 213] on icon at bounding box center [646, 210] width 48 height 40
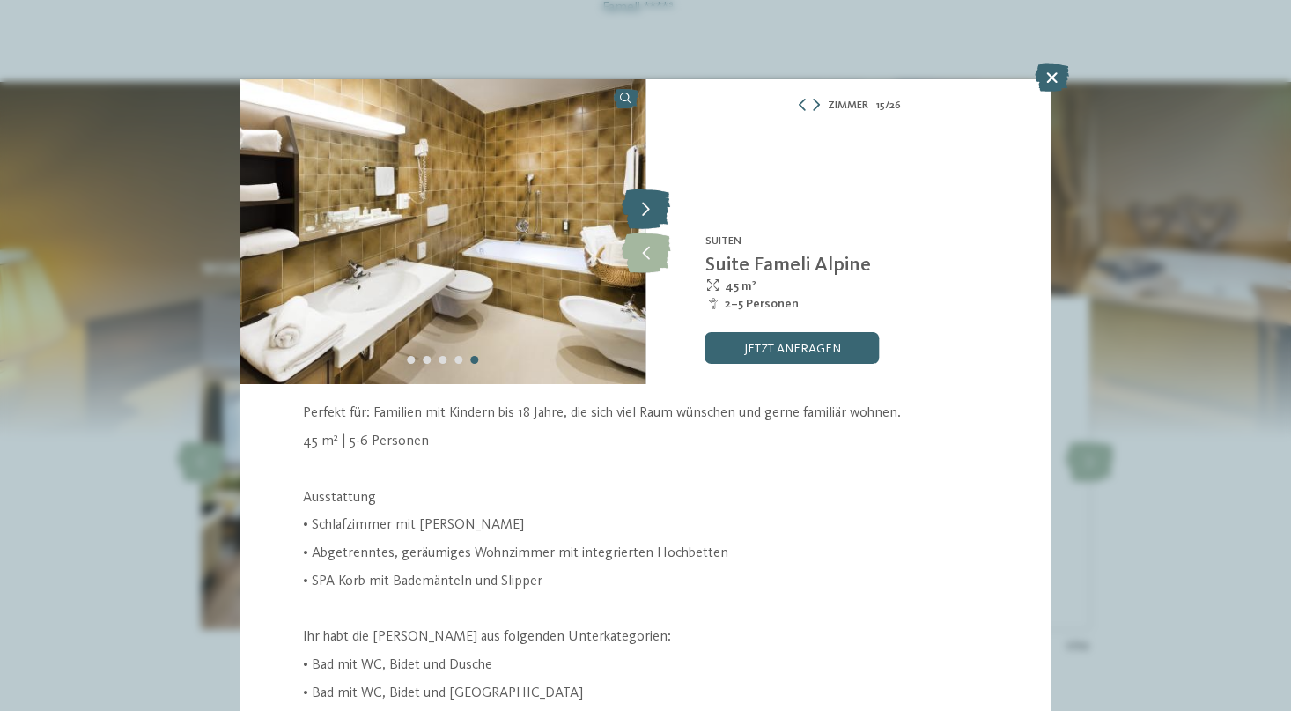
click at [647, 213] on icon at bounding box center [646, 210] width 48 height 40
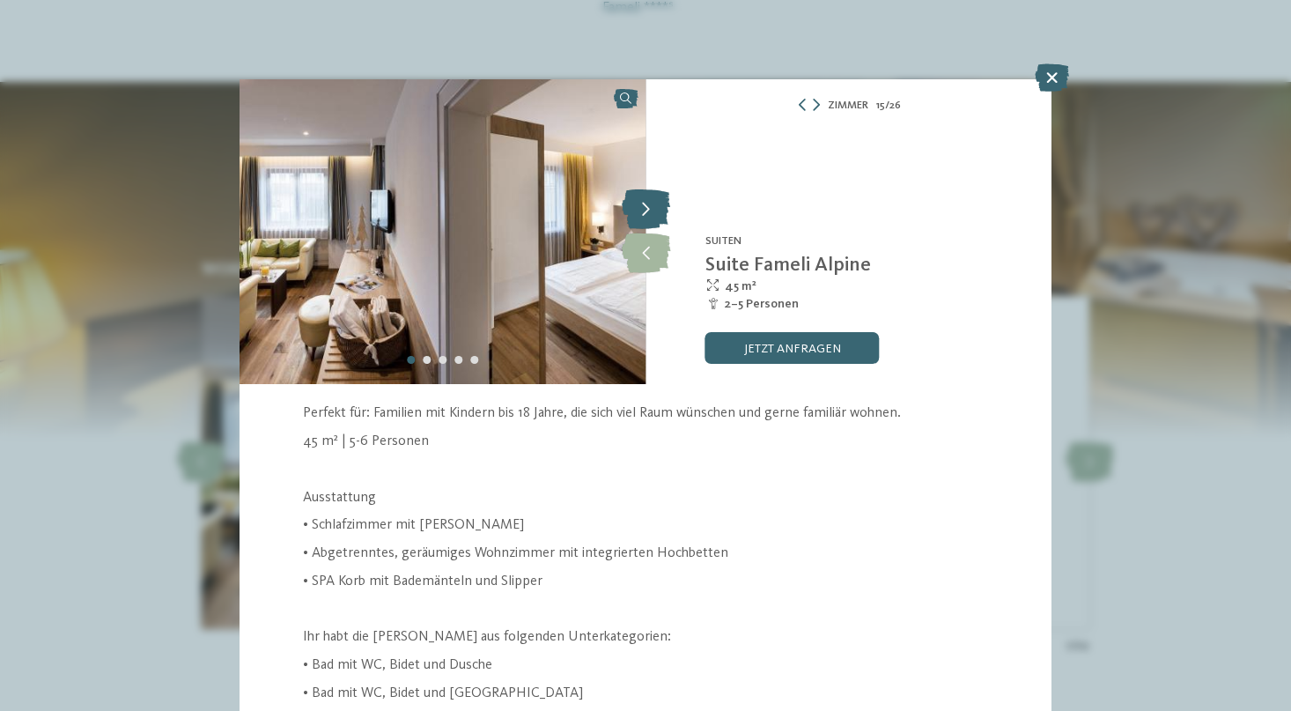
click at [647, 213] on icon at bounding box center [646, 210] width 48 height 40
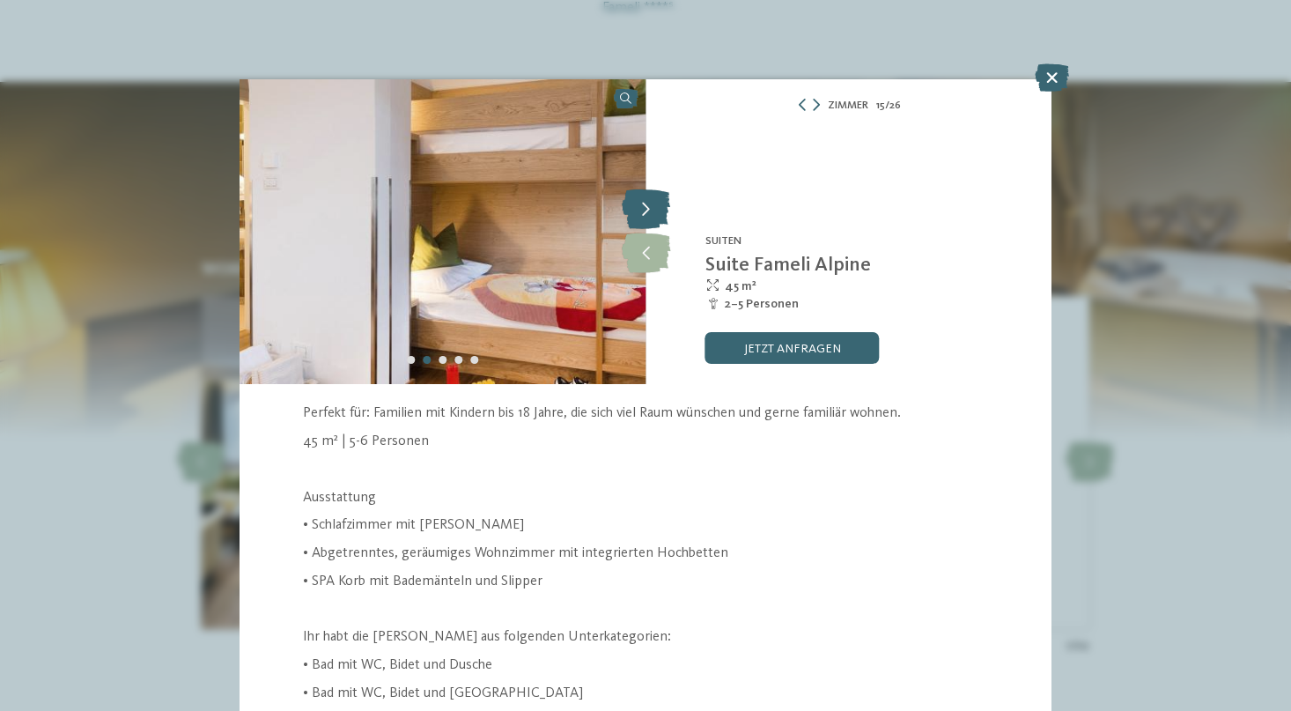
click at [647, 213] on icon at bounding box center [646, 210] width 48 height 40
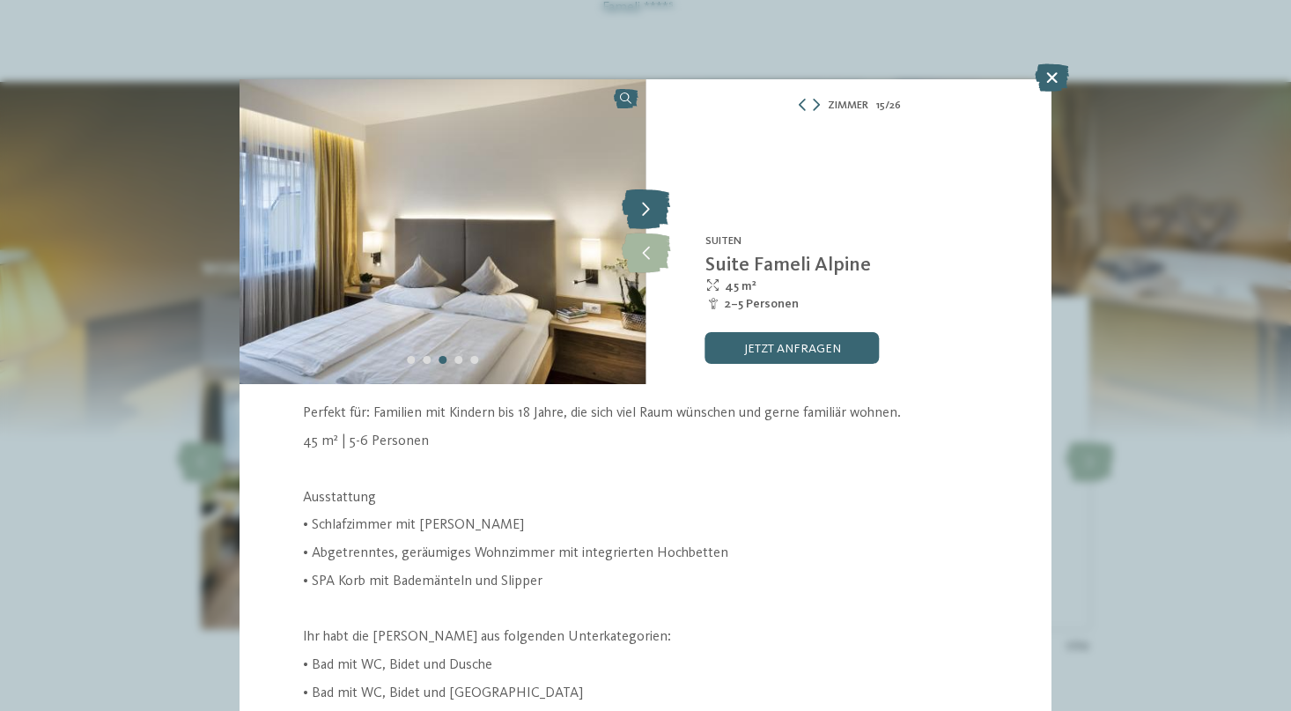
click at [647, 213] on icon at bounding box center [646, 210] width 48 height 40
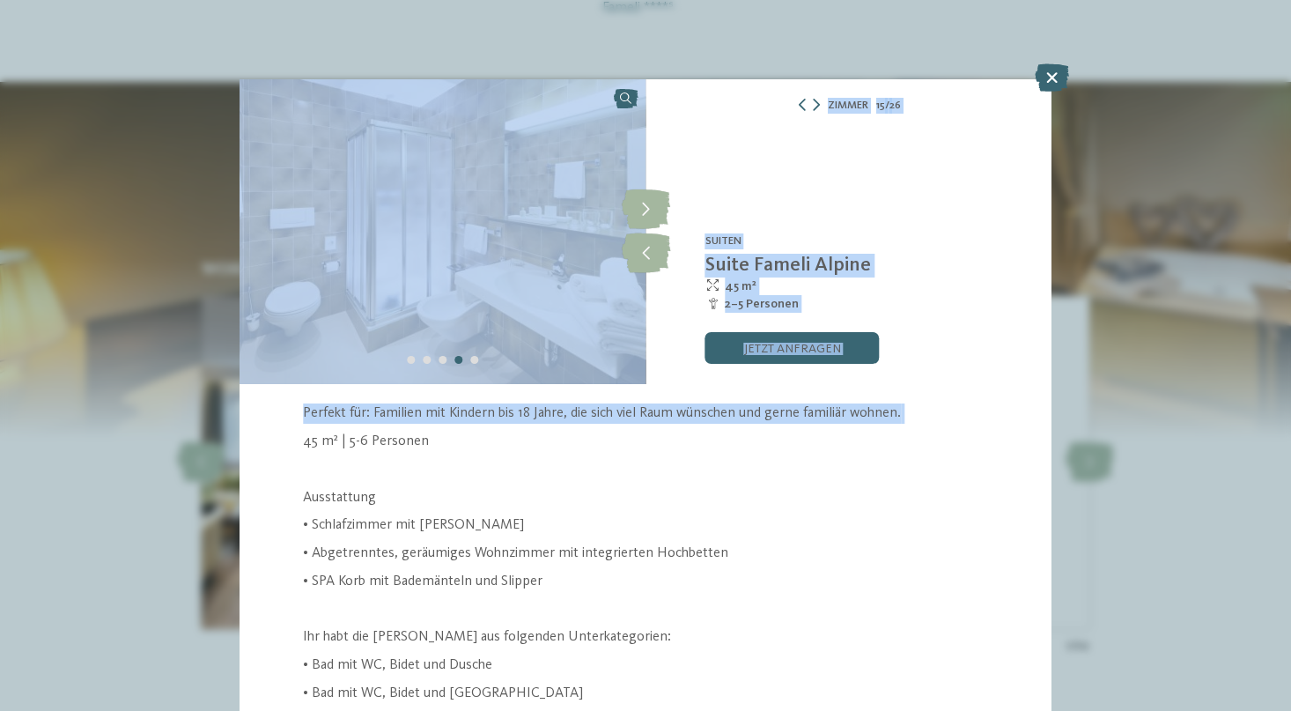
drag, startPoint x: 1050, startPoint y: 80, endPoint x: 838, endPoint y: 430, distance: 409.1
click at [838, 430] on div "Zimmer 15 / 26 slide 15 of 26 slide 2 ab" at bounding box center [646, 395] width 812 height 632
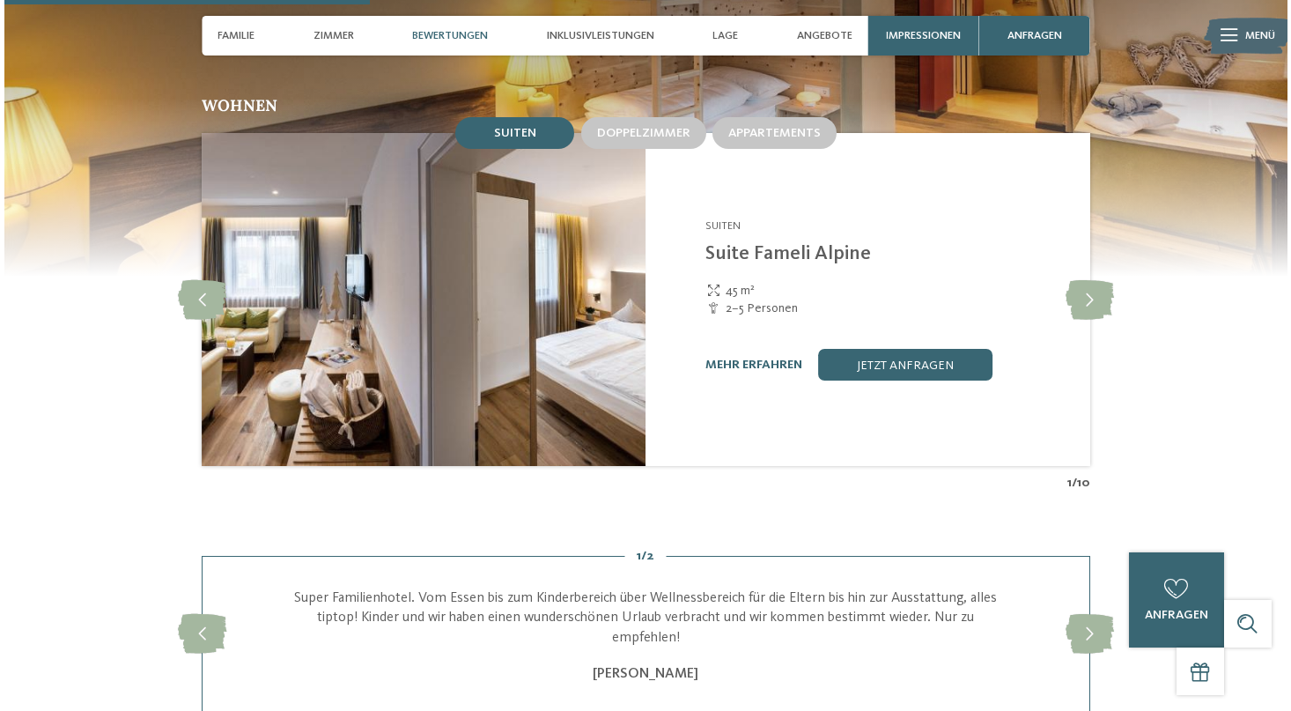
scroll to position [1514, 0]
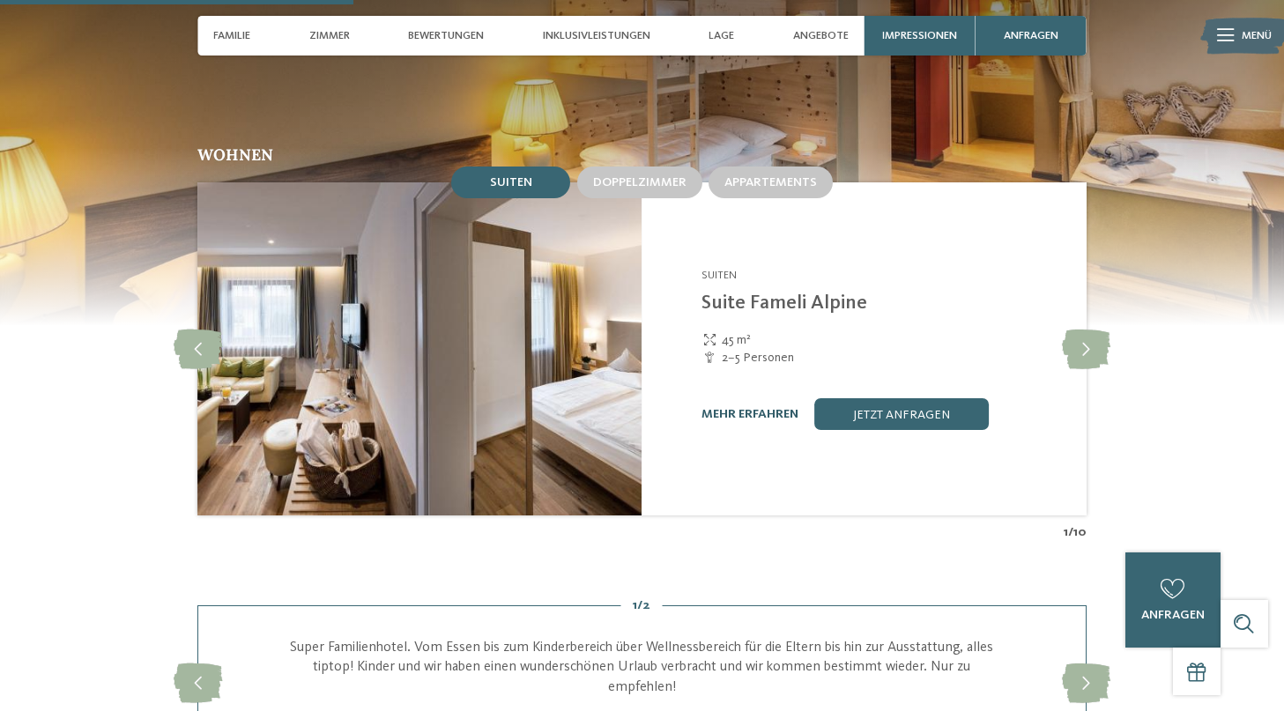
click at [777, 408] on link "mehr erfahren" at bounding box center [749, 414] width 97 height 12
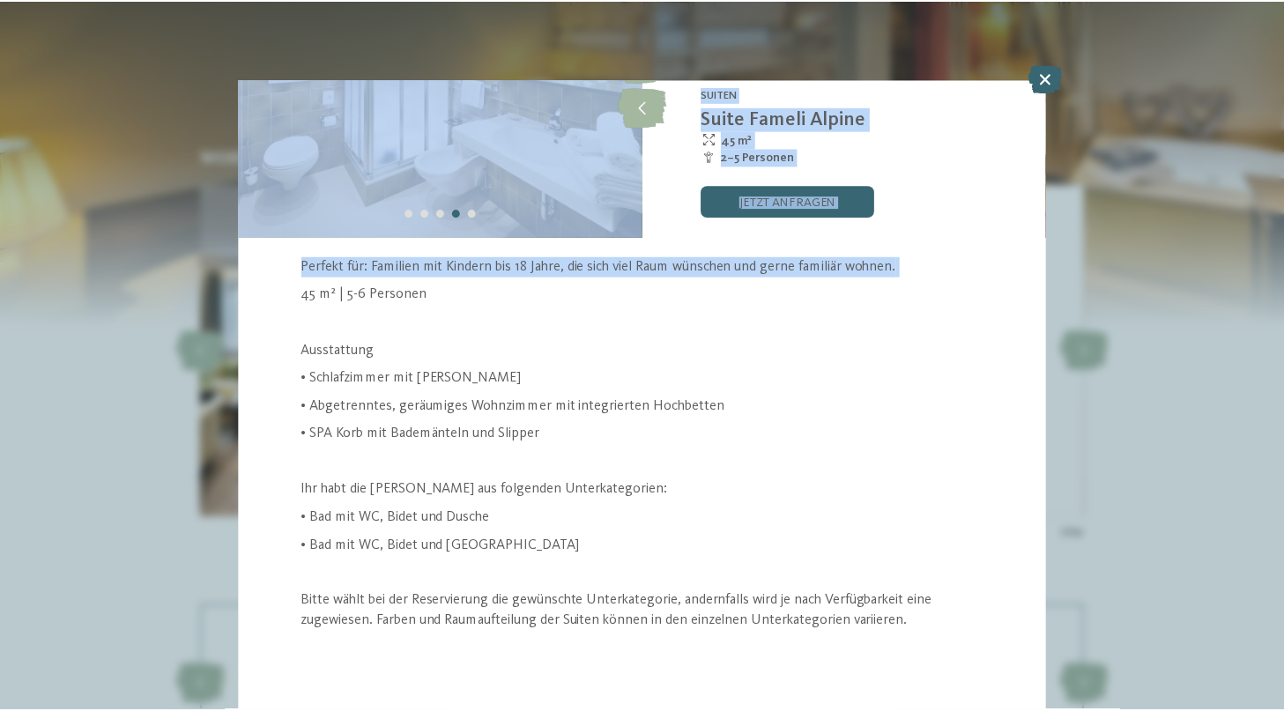
scroll to position [226, 0]
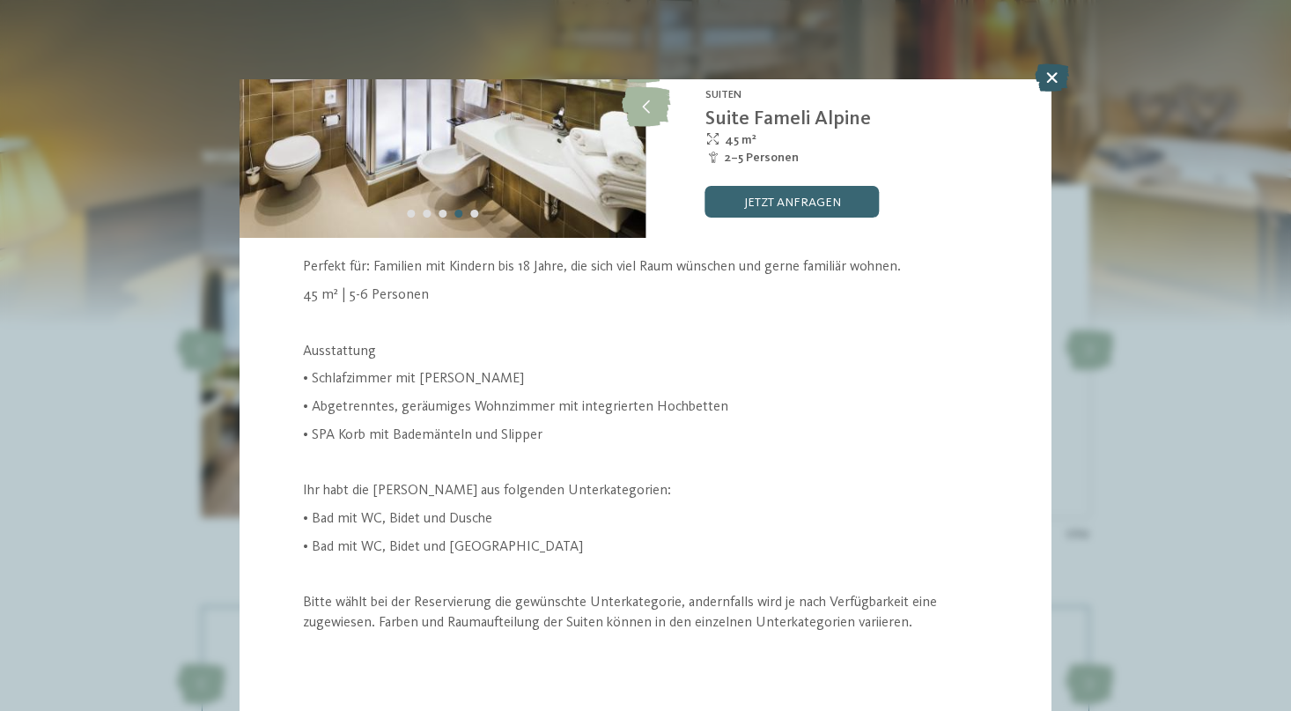
click at [1047, 78] on icon at bounding box center [1052, 77] width 34 height 28
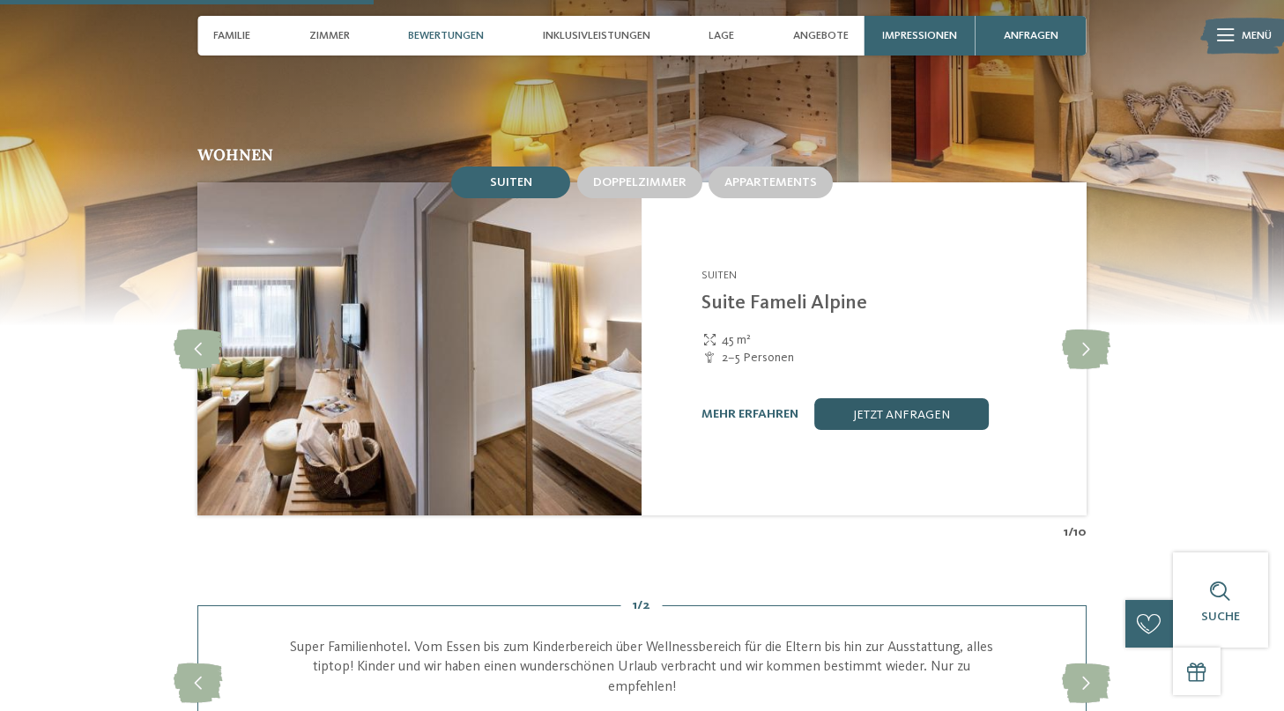
scroll to position [1656, 0]
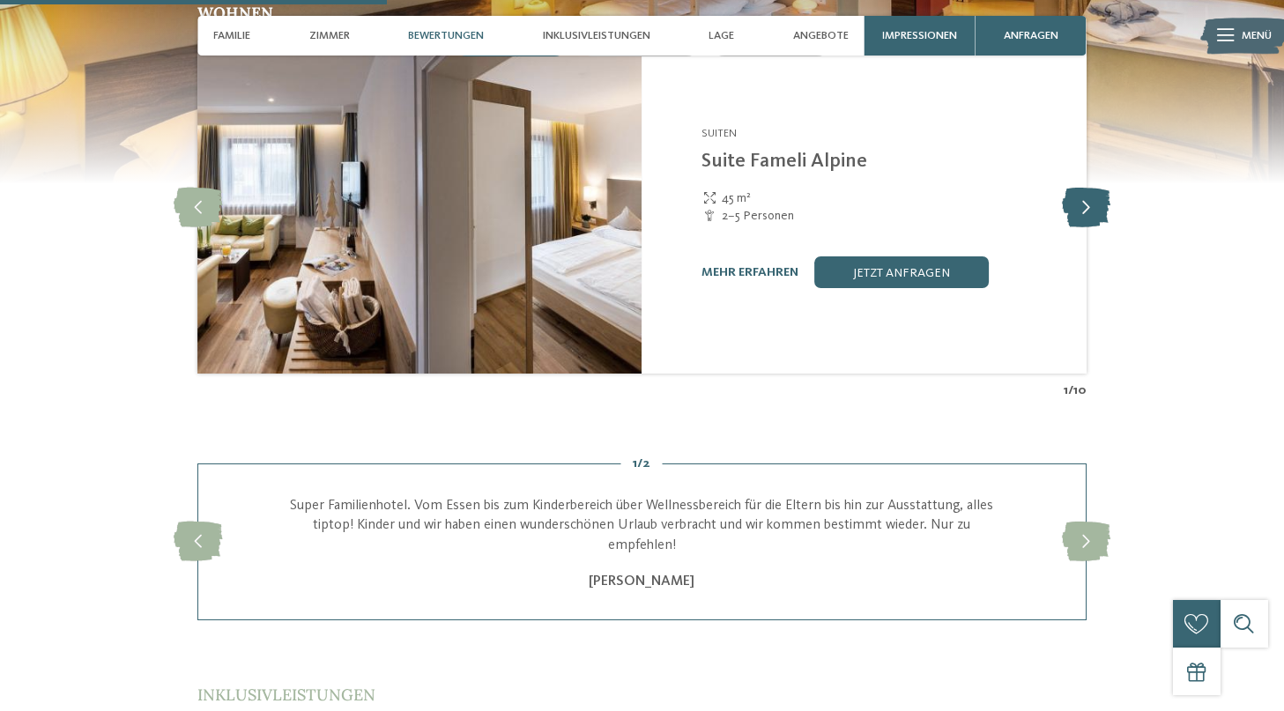
click at [1098, 188] on icon at bounding box center [1086, 208] width 48 height 40
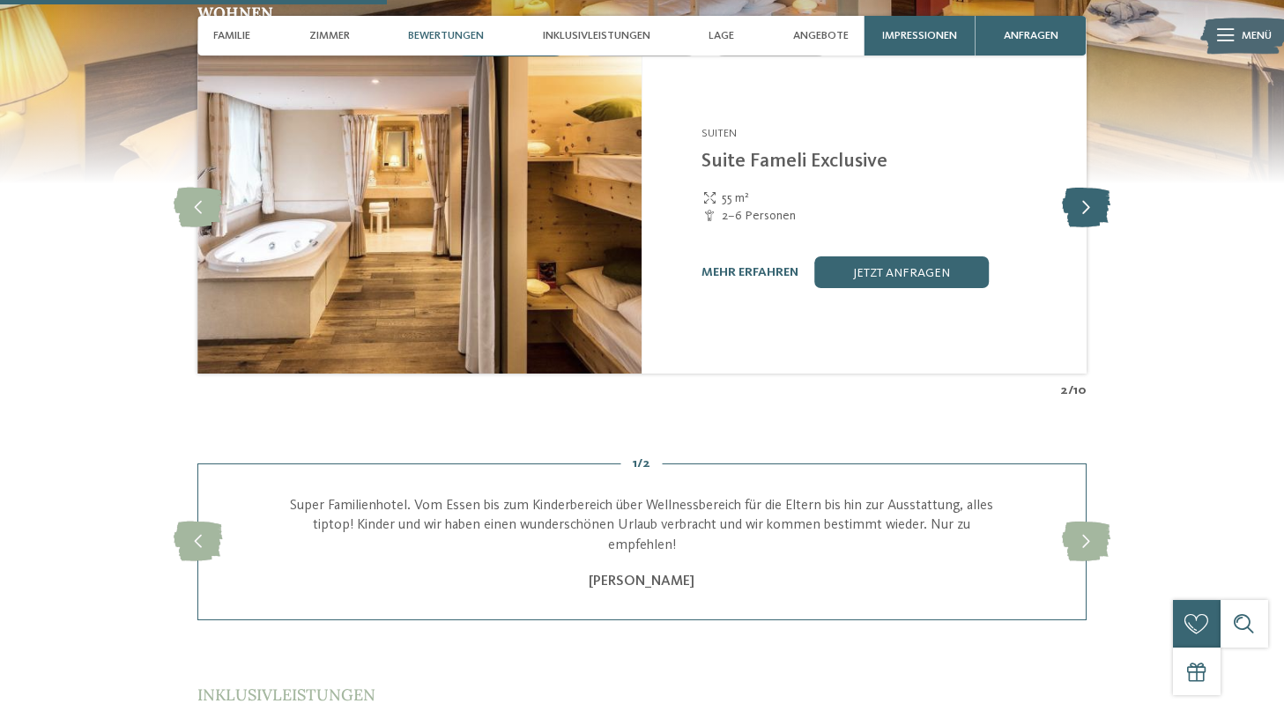
click at [1098, 188] on icon at bounding box center [1086, 208] width 48 height 40
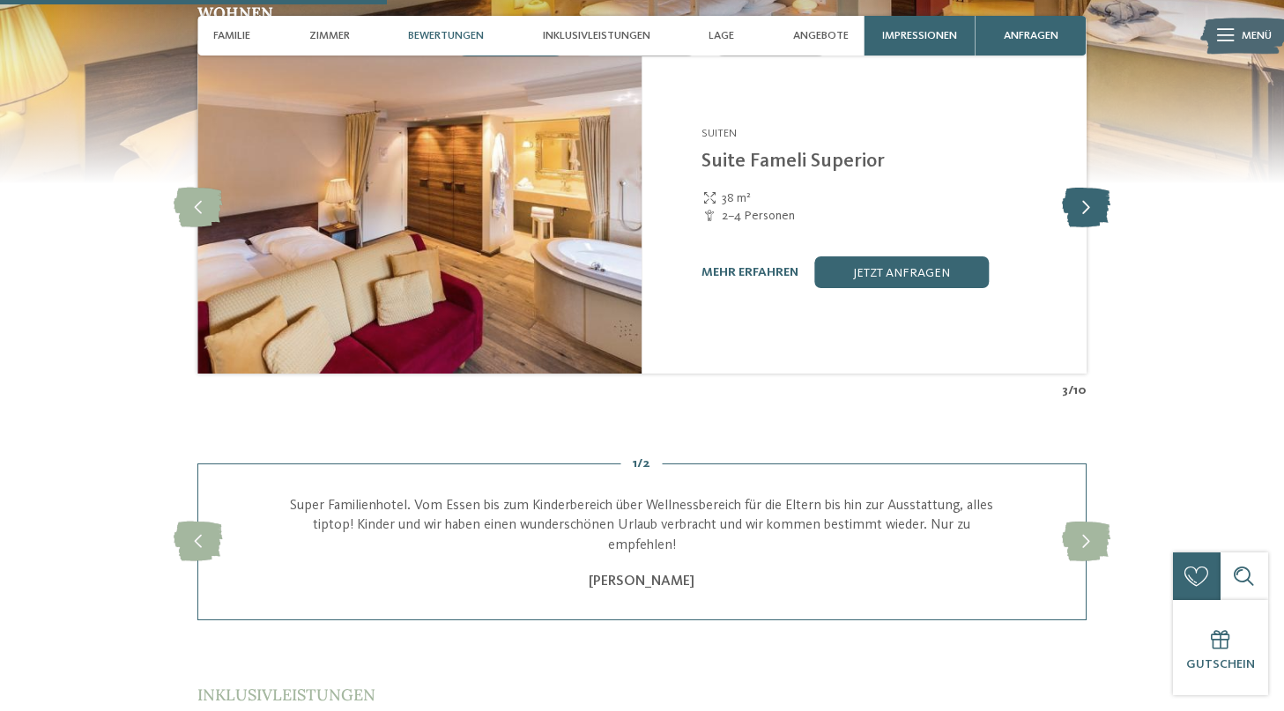
click at [1098, 188] on icon at bounding box center [1086, 208] width 48 height 40
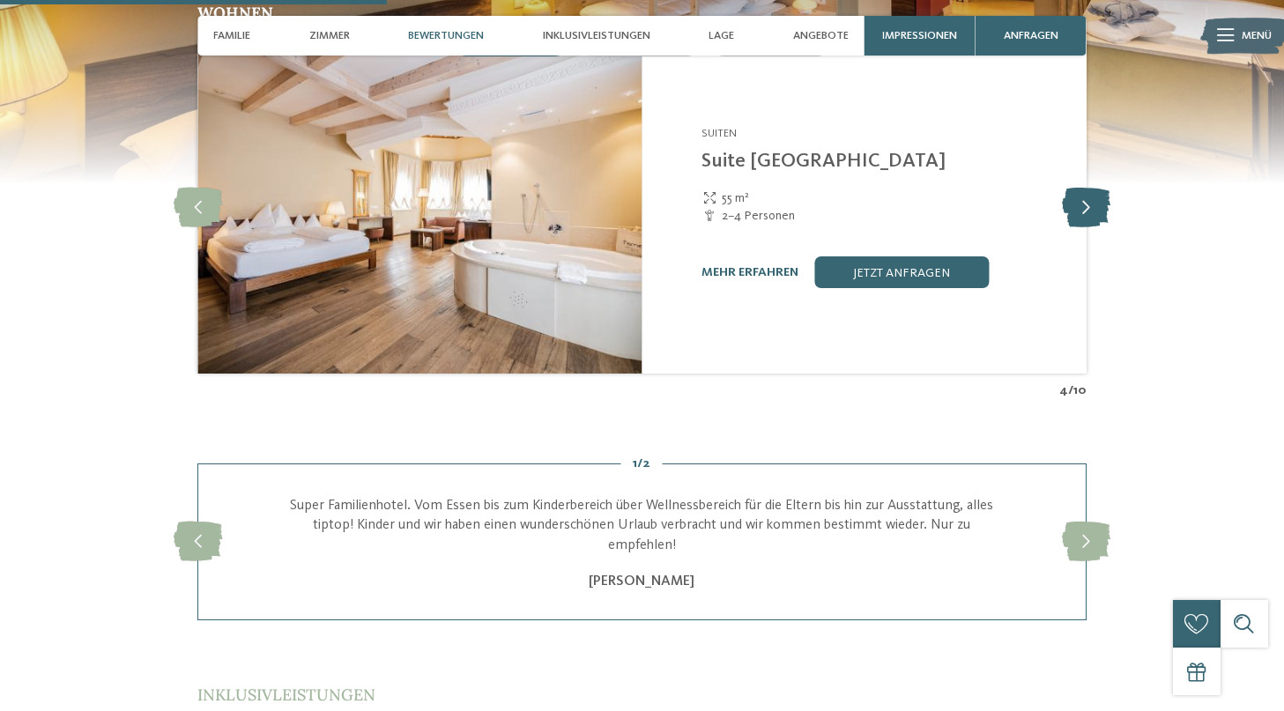
click at [1098, 188] on icon at bounding box center [1086, 208] width 48 height 40
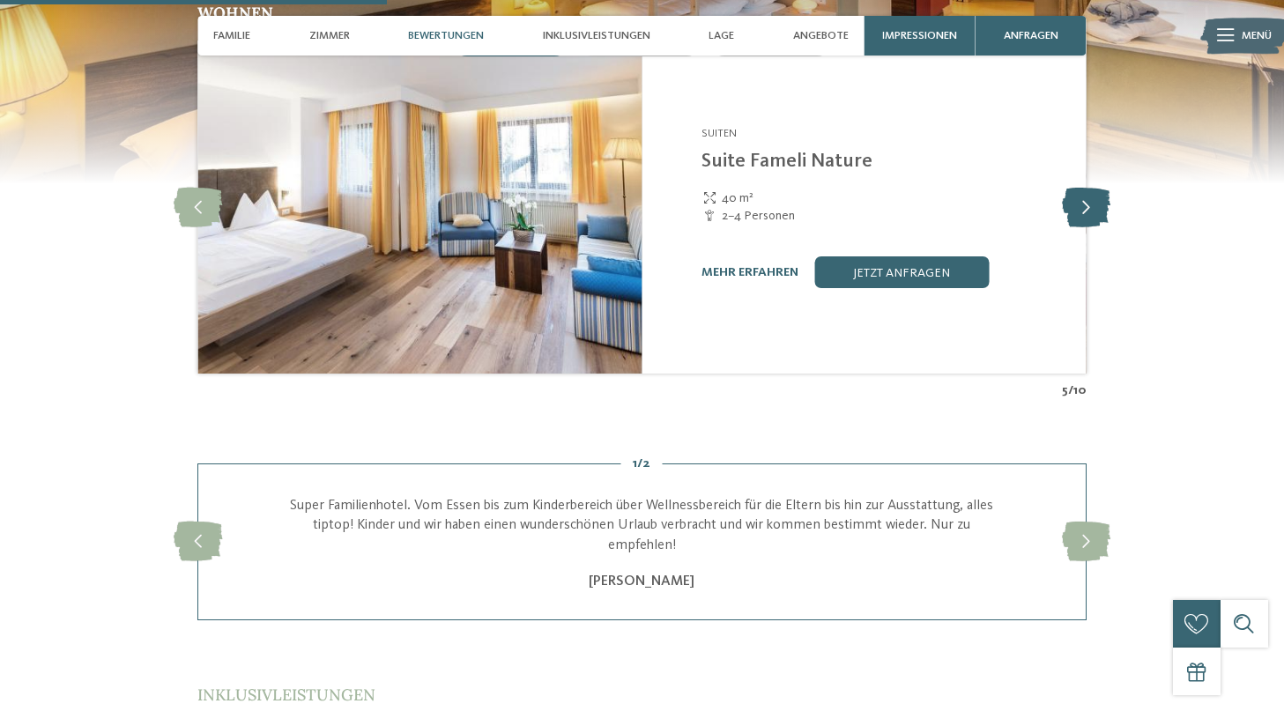
click at [1098, 188] on icon at bounding box center [1086, 208] width 48 height 40
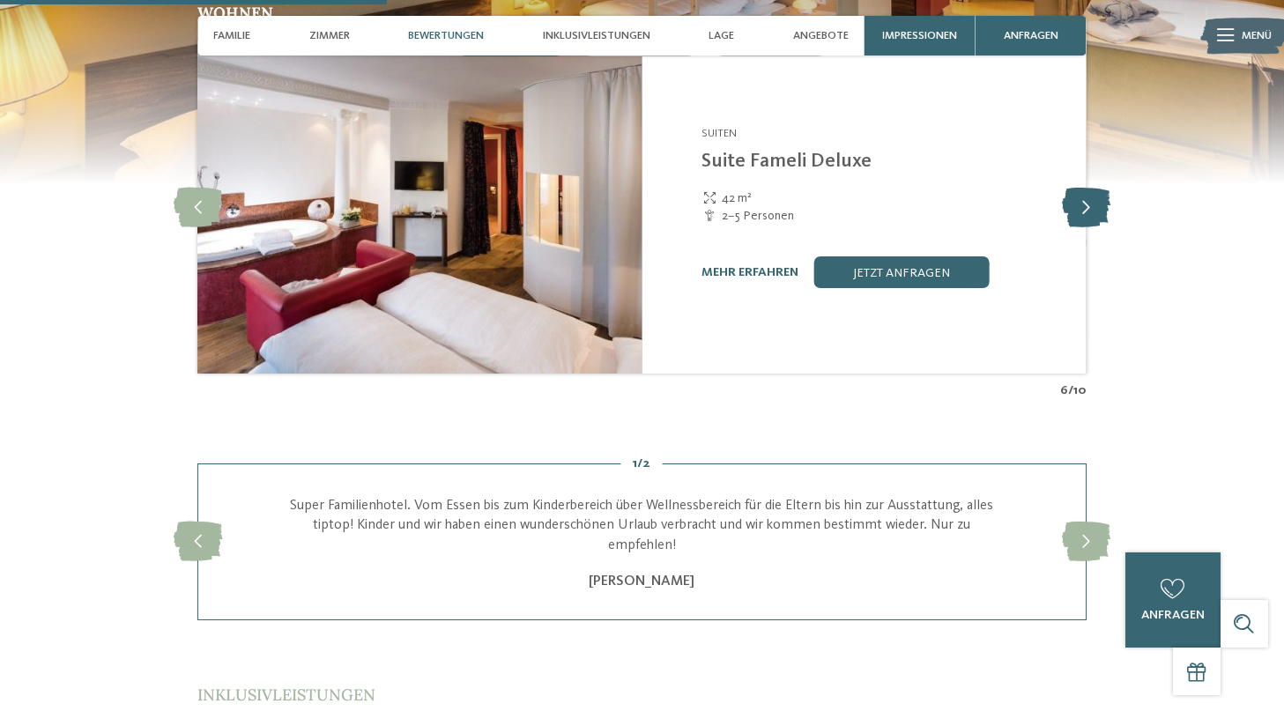
click at [1098, 188] on icon at bounding box center [1086, 208] width 48 height 40
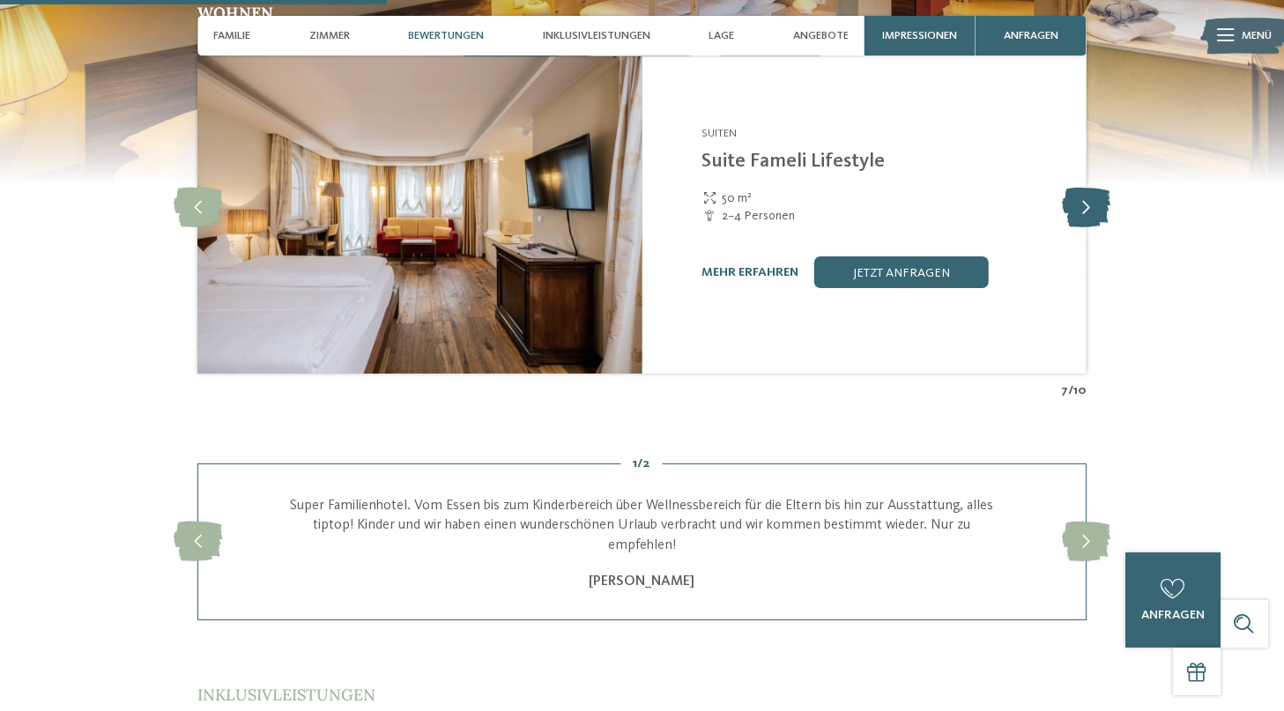
click at [1098, 188] on icon at bounding box center [1086, 208] width 48 height 40
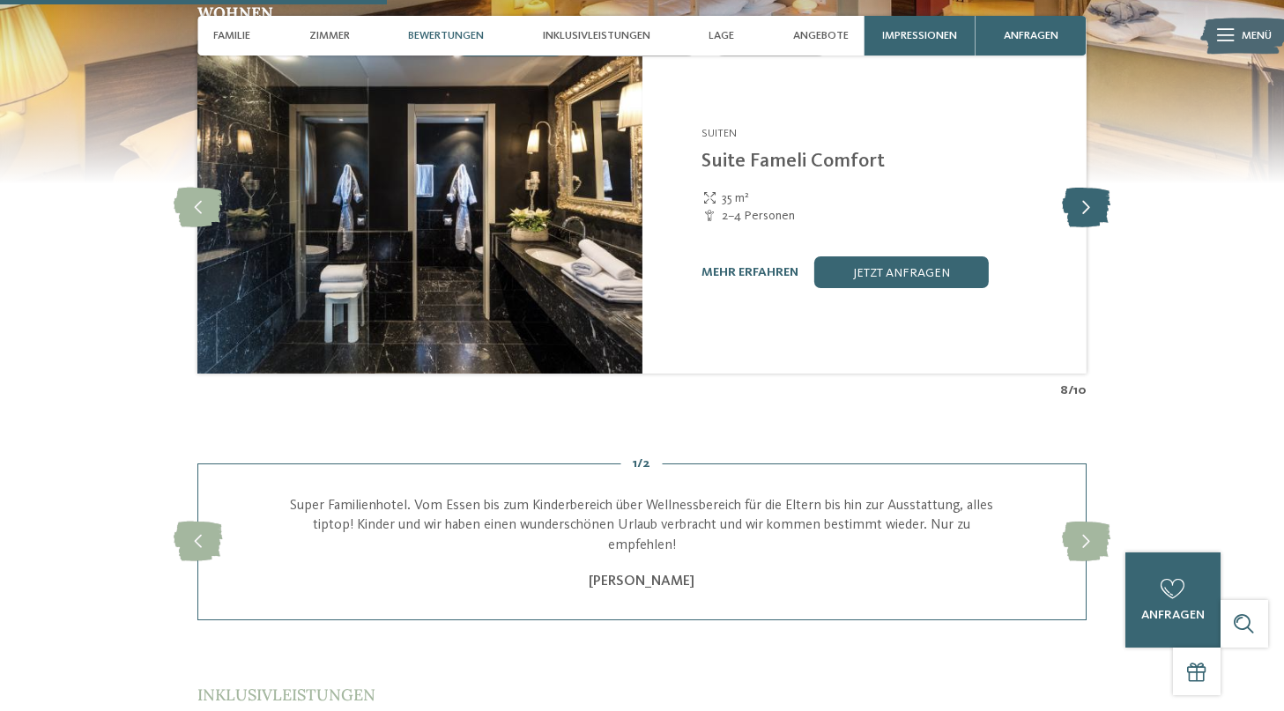
click at [1098, 188] on icon at bounding box center [1086, 208] width 48 height 40
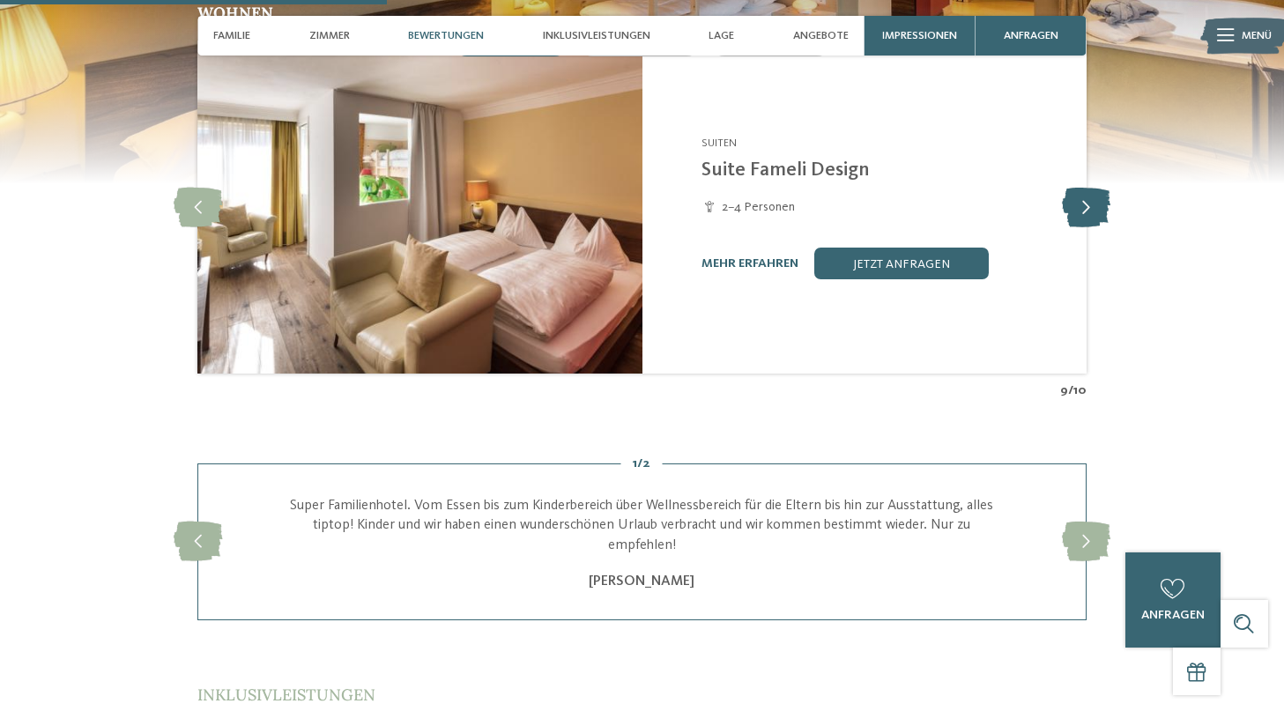
click at [1098, 188] on icon at bounding box center [1086, 208] width 48 height 40
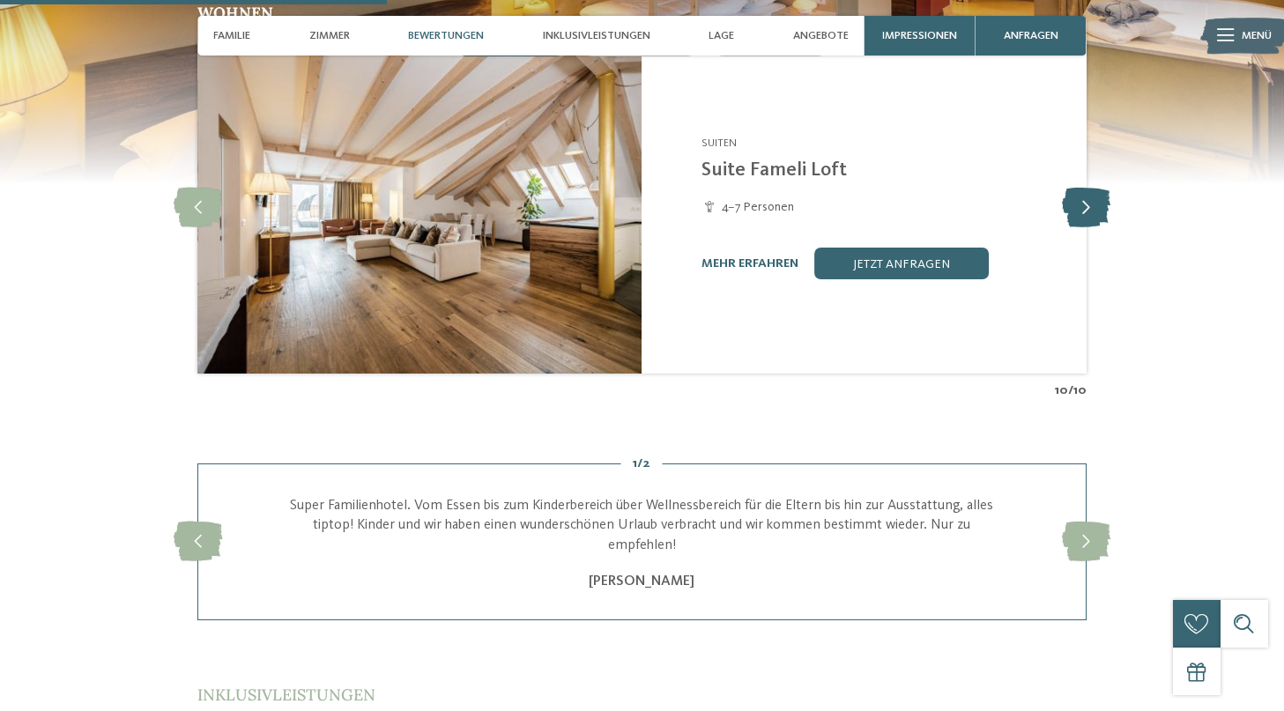
click at [1098, 188] on icon at bounding box center [1086, 208] width 48 height 40
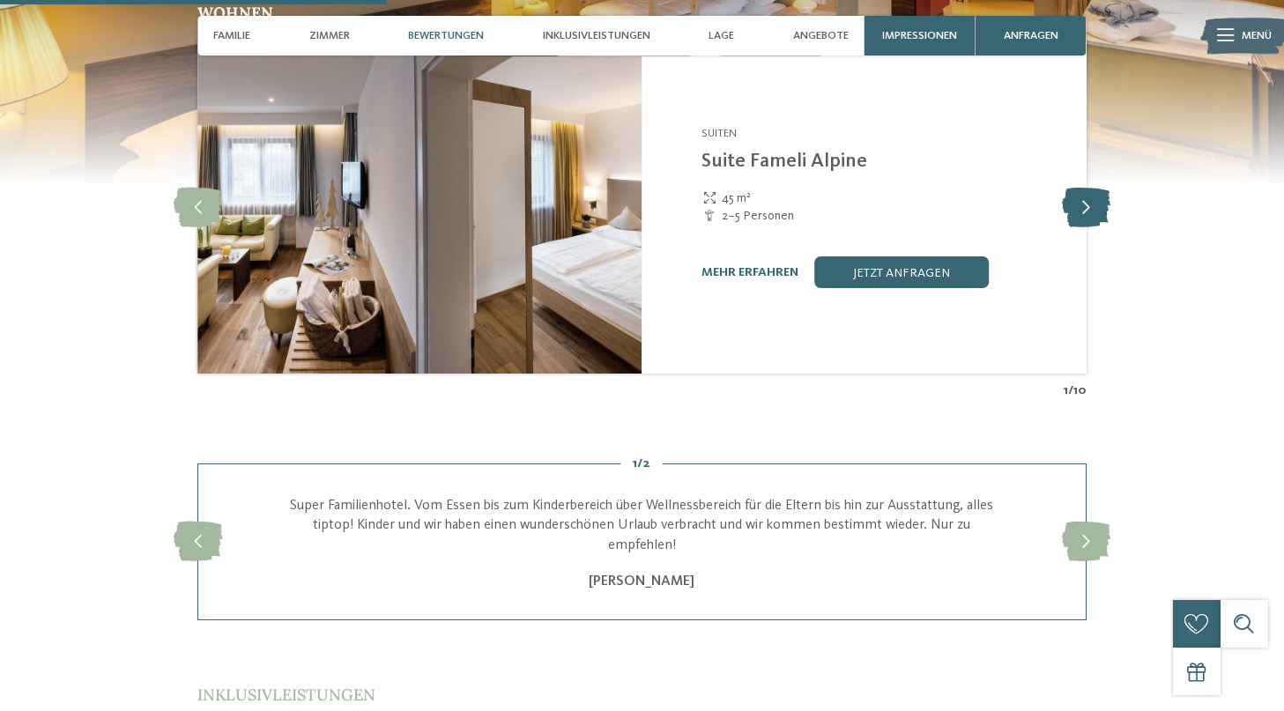
click at [1098, 188] on icon at bounding box center [1086, 208] width 48 height 40
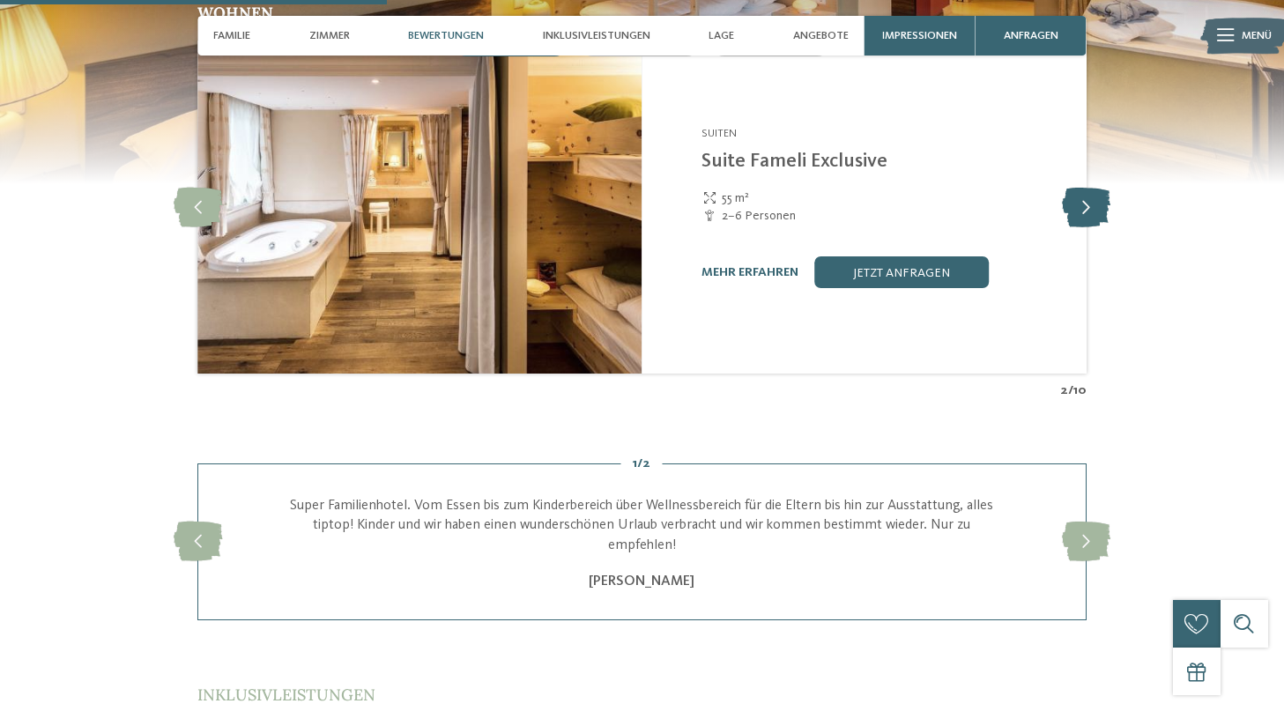
click at [1098, 188] on icon at bounding box center [1086, 208] width 48 height 40
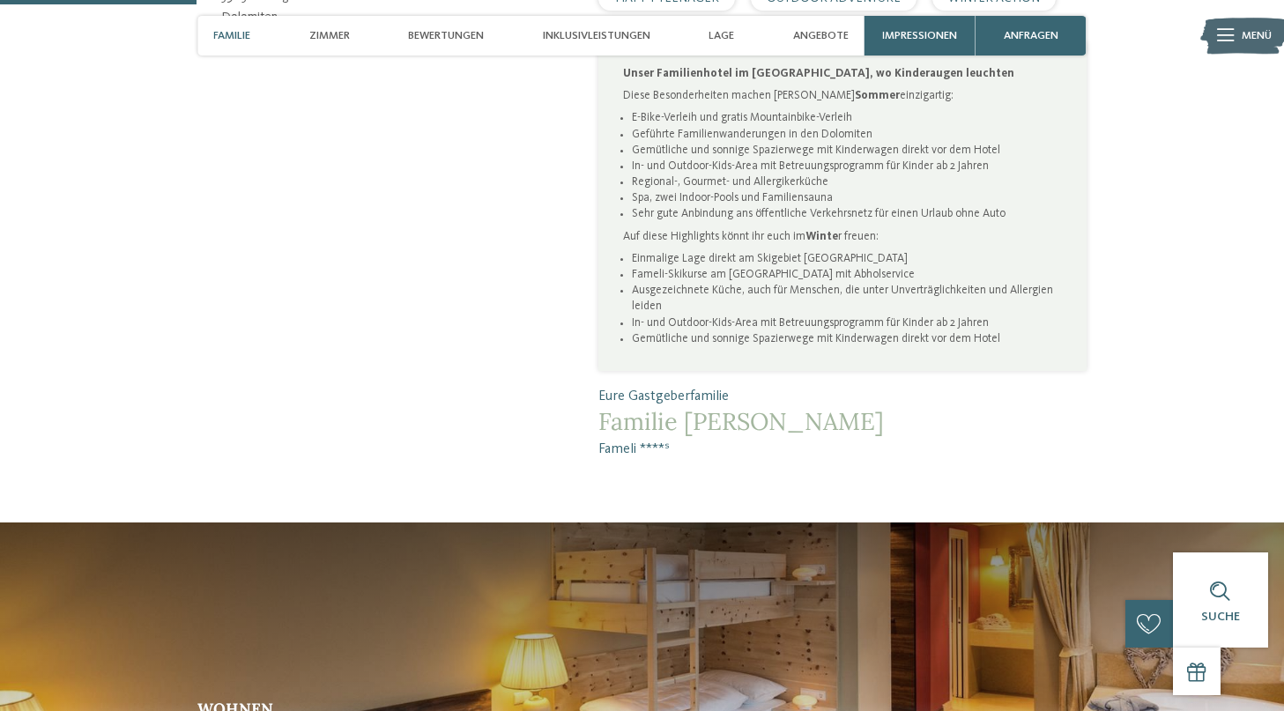
scroll to position [829, 0]
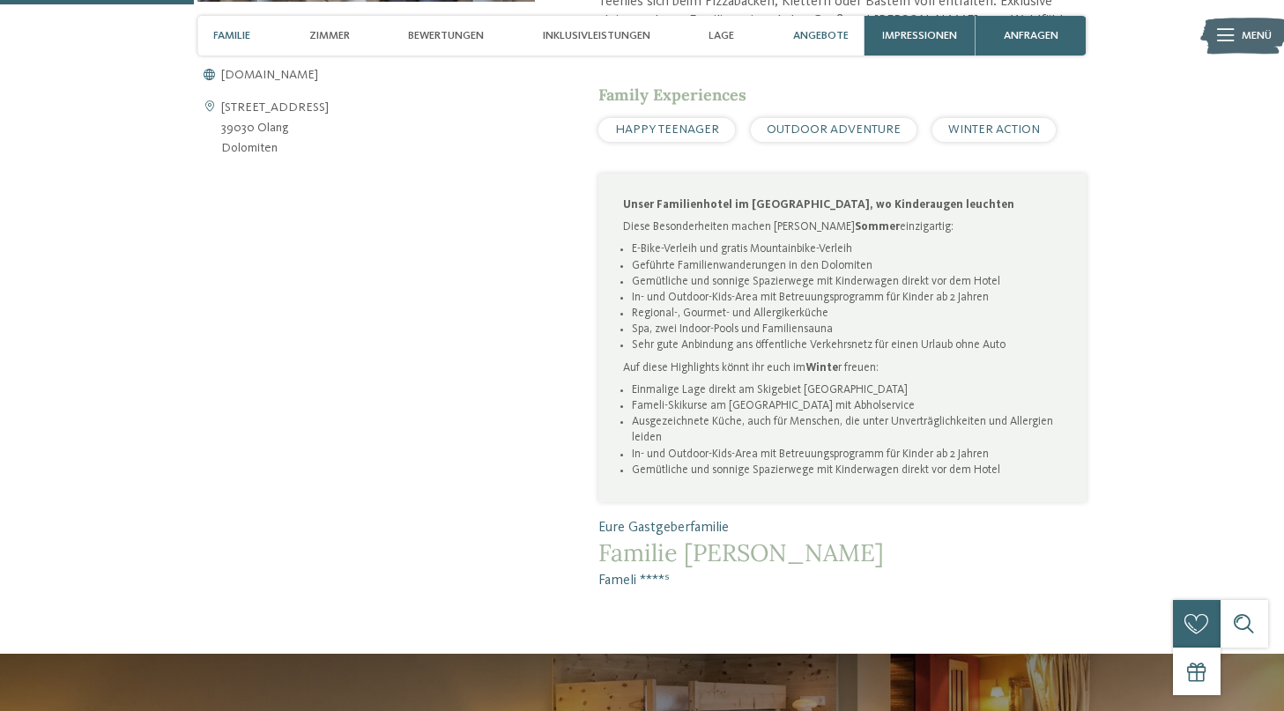
click at [832, 42] on span "Angebote" at bounding box center [820, 35] width 55 height 13
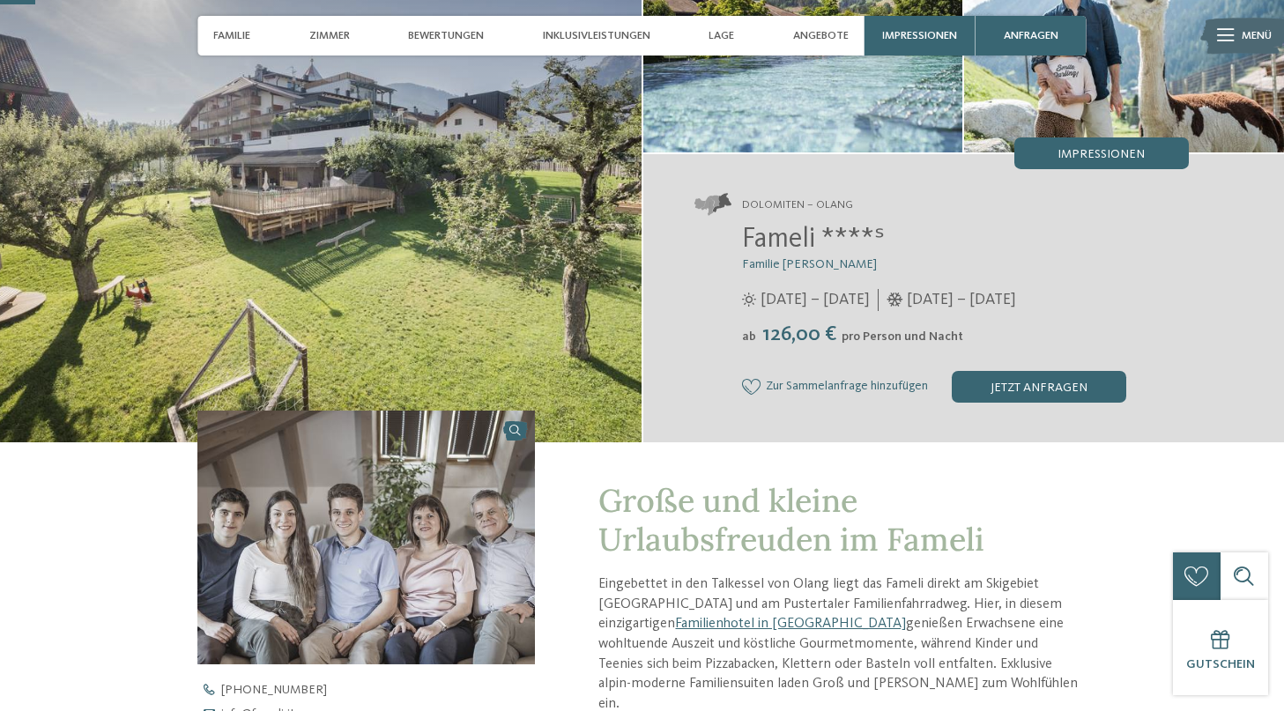
scroll to position [147, 0]
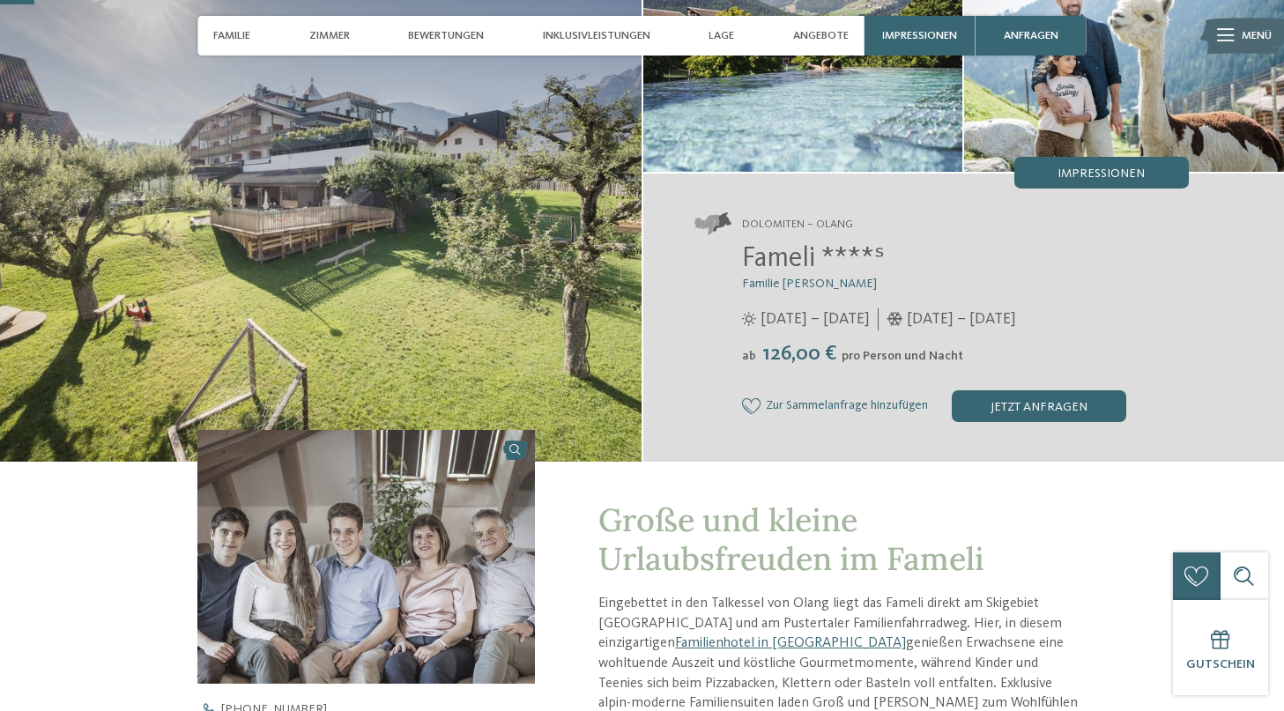
click at [766, 286] on span "Familie [PERSON_NAME]" at bounding box center [809, 283] width 135 height 12
drag, startPoint x: 744, startPoint y: 259, endPoint x: 819, endPoint y: 260, distance: 74.9
click at [819, 260] on span "Fameli ****ˢ" at bounding box center [813, 259] width 143 height 28
copy span "Fameli"
